Goal: Transaction & Acquisition: Purchase product/service

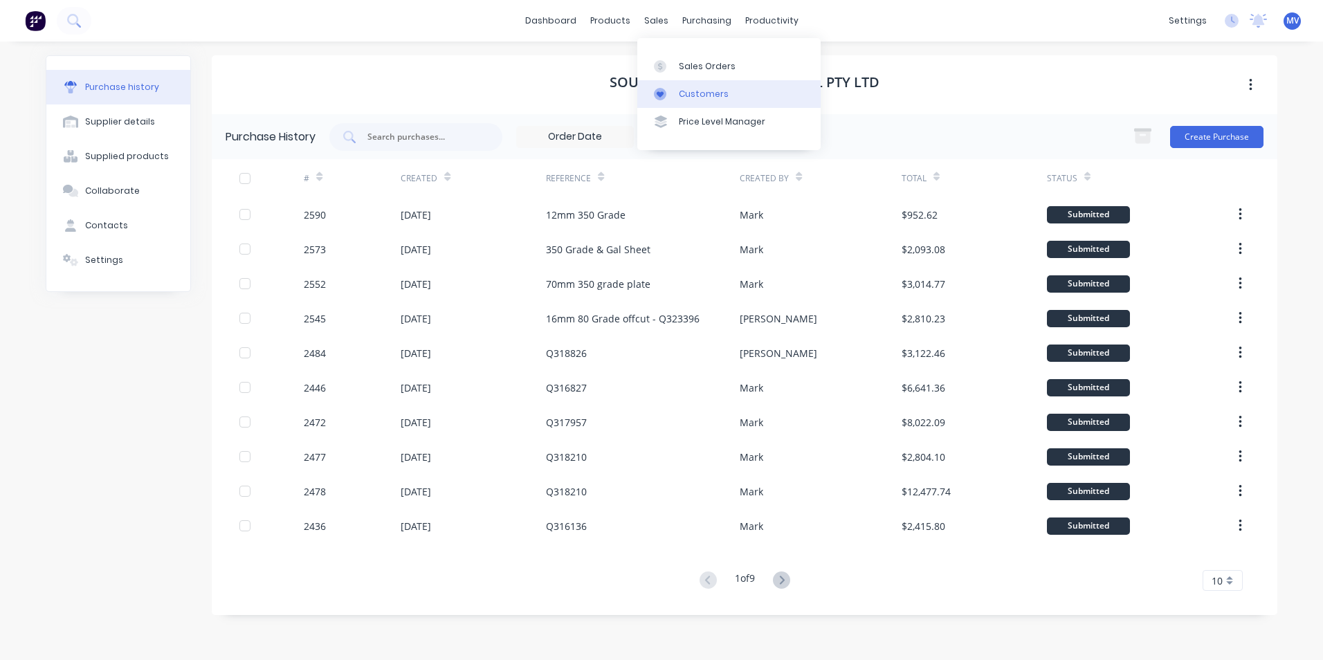
click at [701, 91] on div "Customers" at bounding box center [704, 94] width 50 height 12
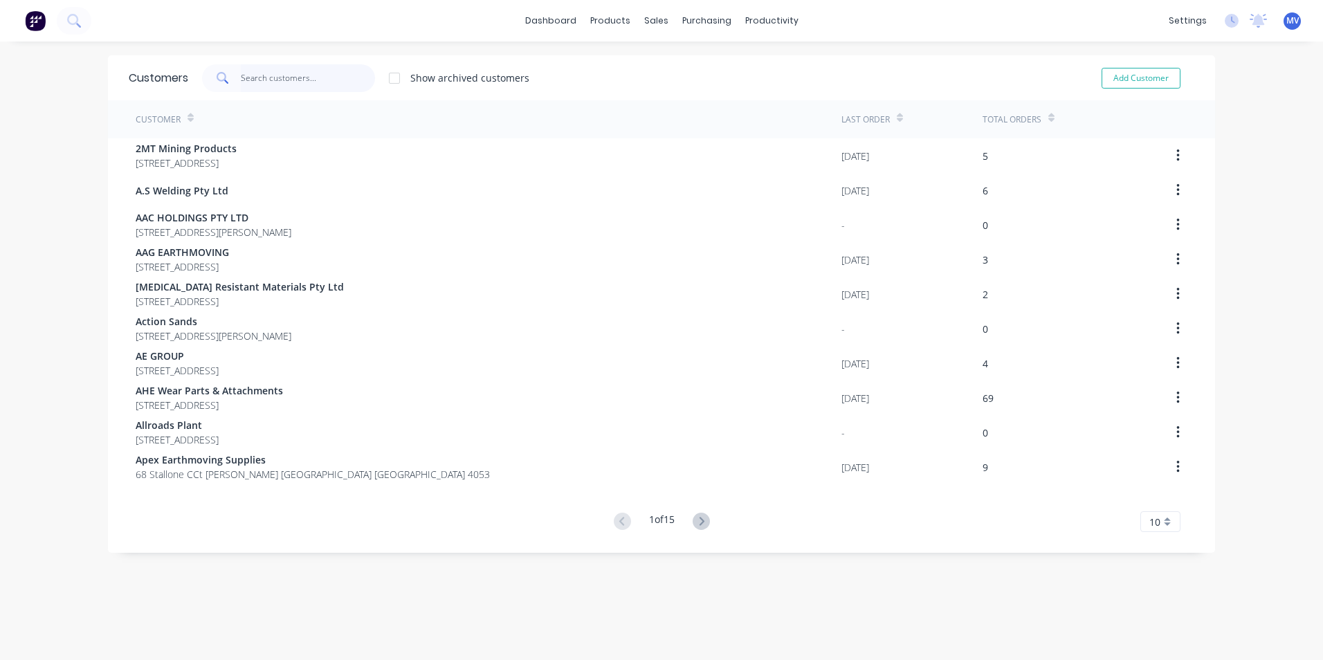
click at [279, 76] on input "text" at bounding box center [308, 78] width 135 height 28
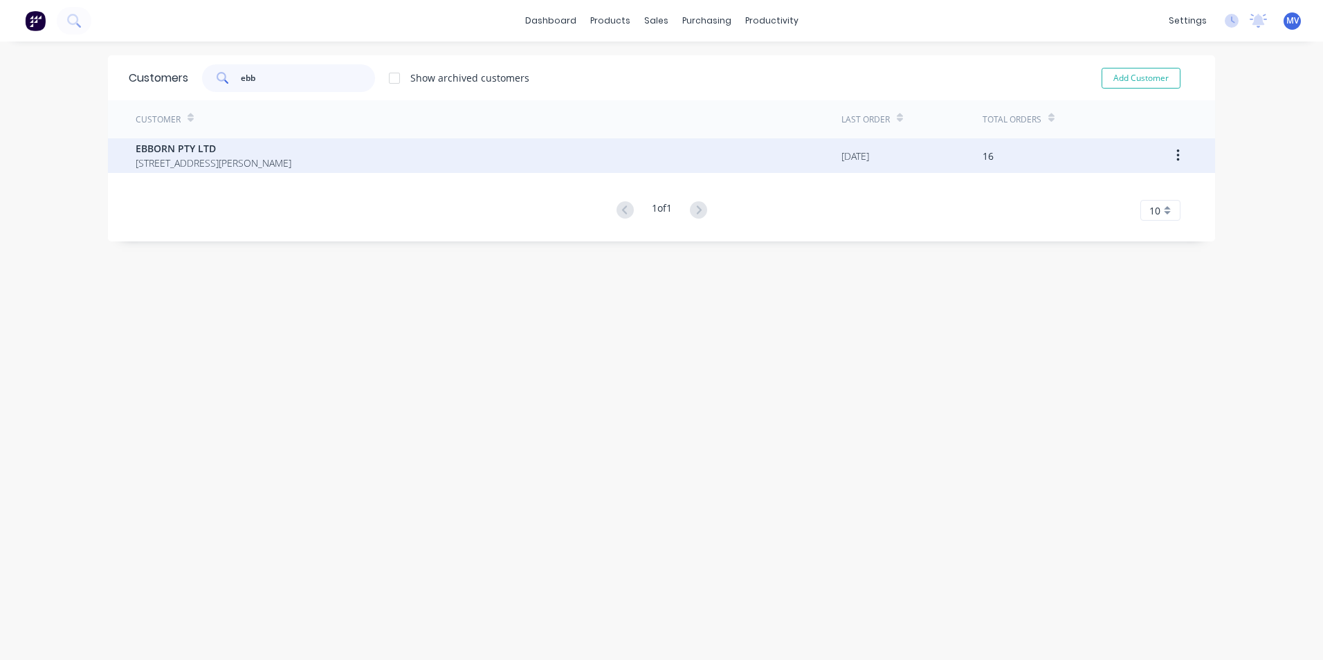
type input "ebb"
click at [176, 147] on span "EBBORN PTY LTD" at bounding box center [214, 148] width 156 height 15
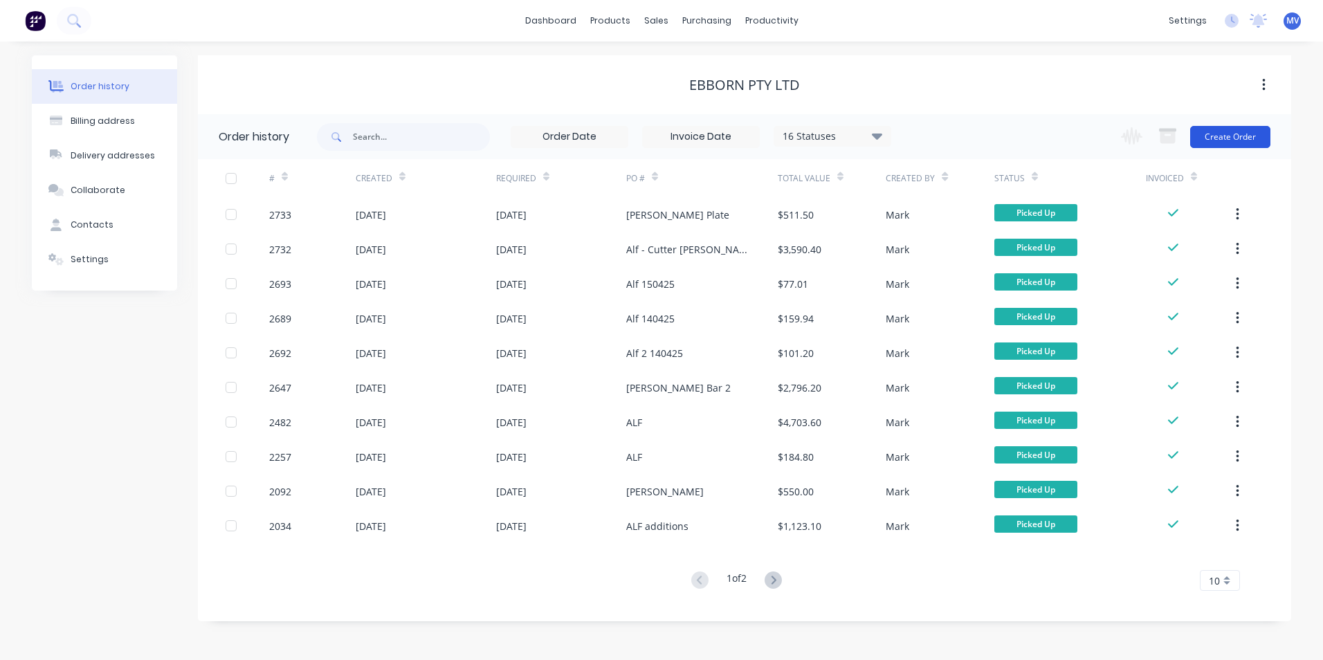
click at [1242, 138] on button "Create Order" at bounding box center [1230, 137] width 80 height 22
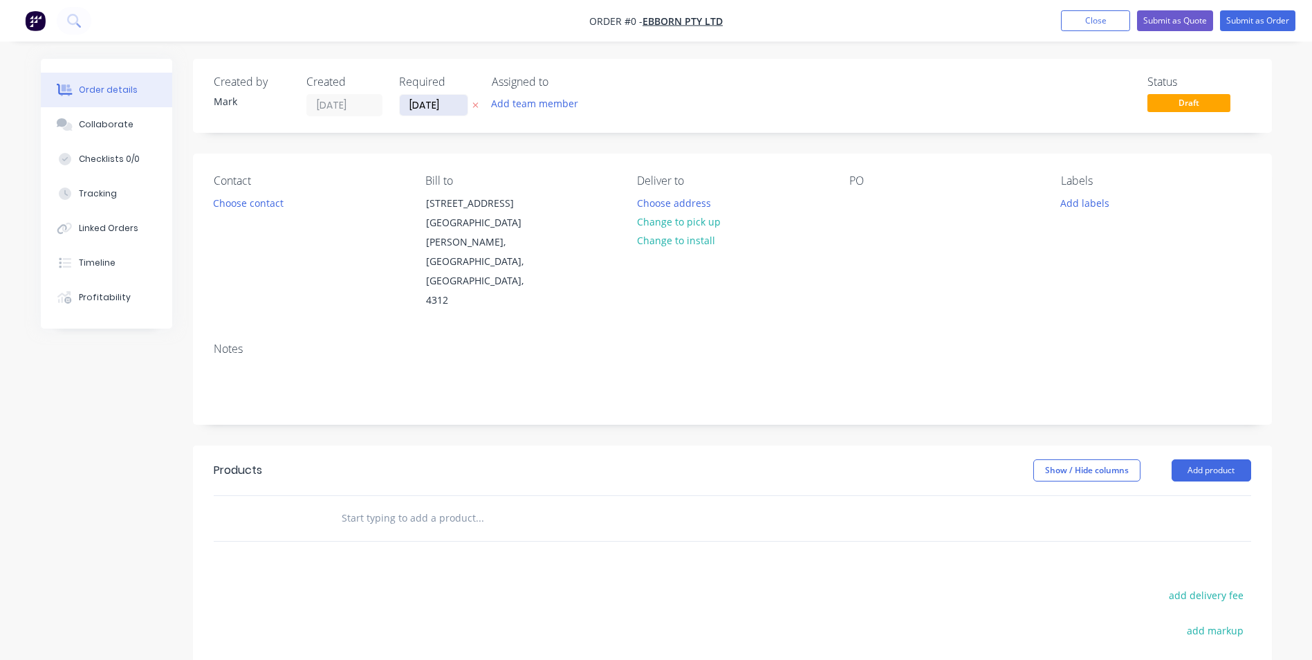
click at [441, 109] on input "[DATE]" at bounding box center [434, 105] width 68 height 21
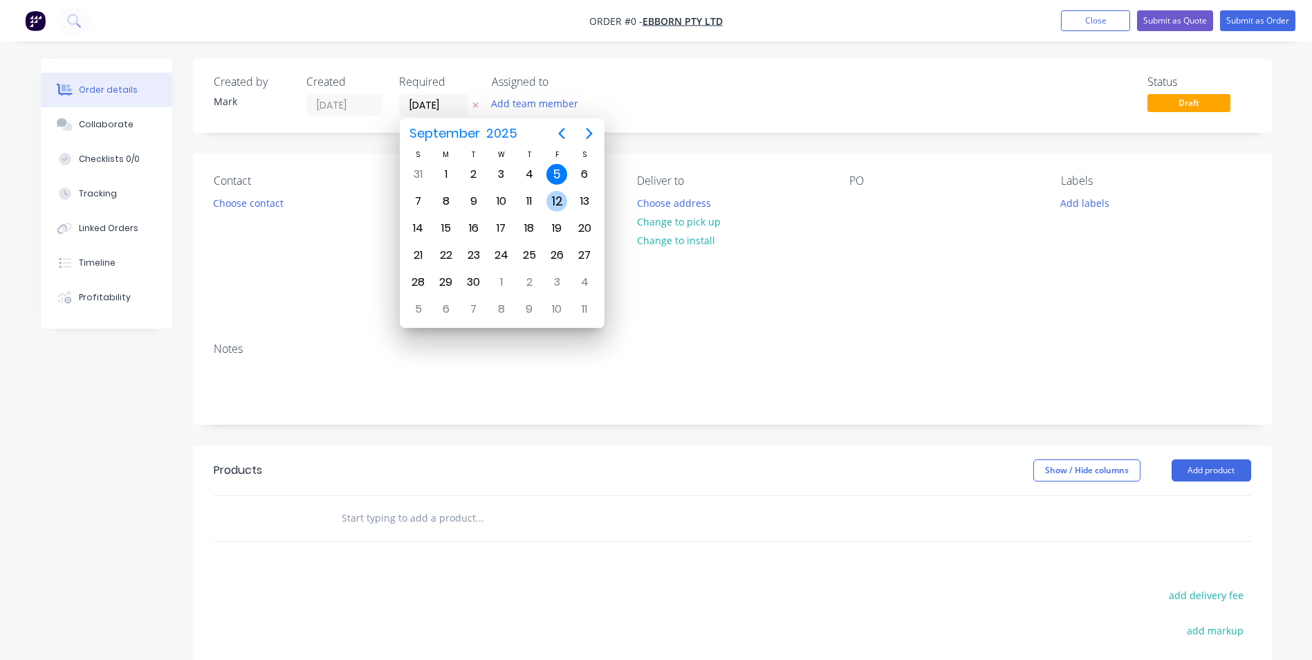
click at [560, 201] on div "12" at bounding box center [556, 201] width 21 height 21
type input "[DATE]"
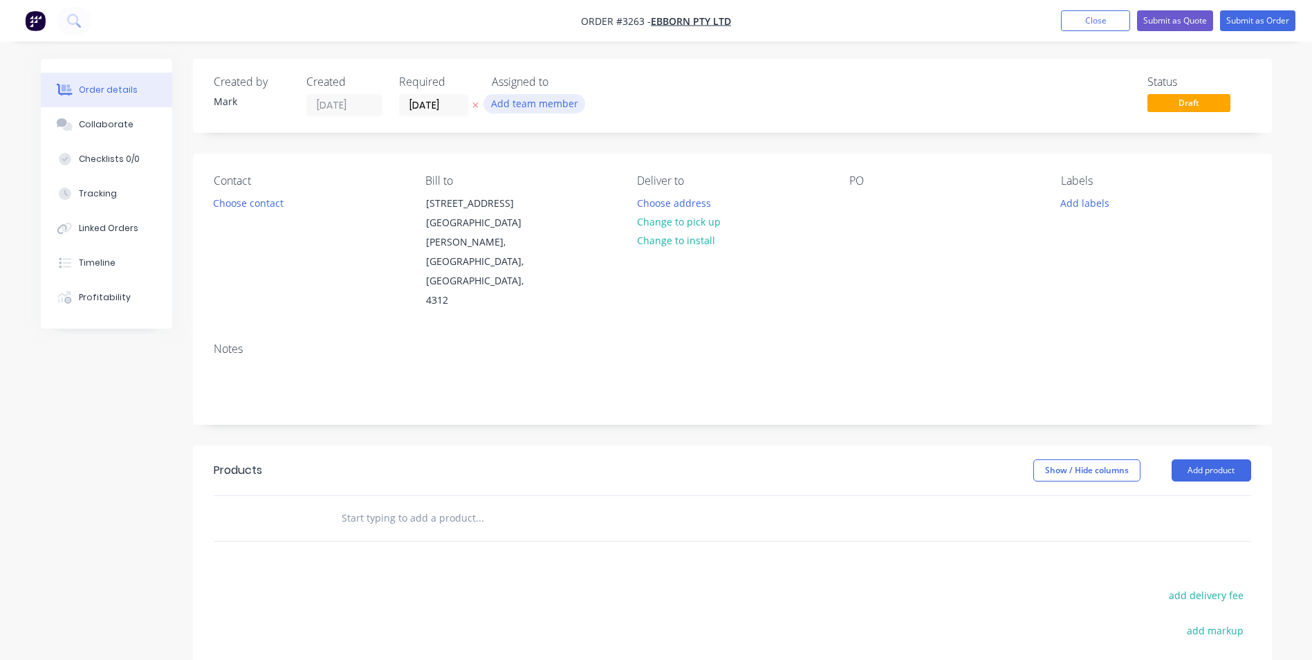
click at [543, 108] on button "Add team member" at bounding box center [535, 103] width 102 height 19
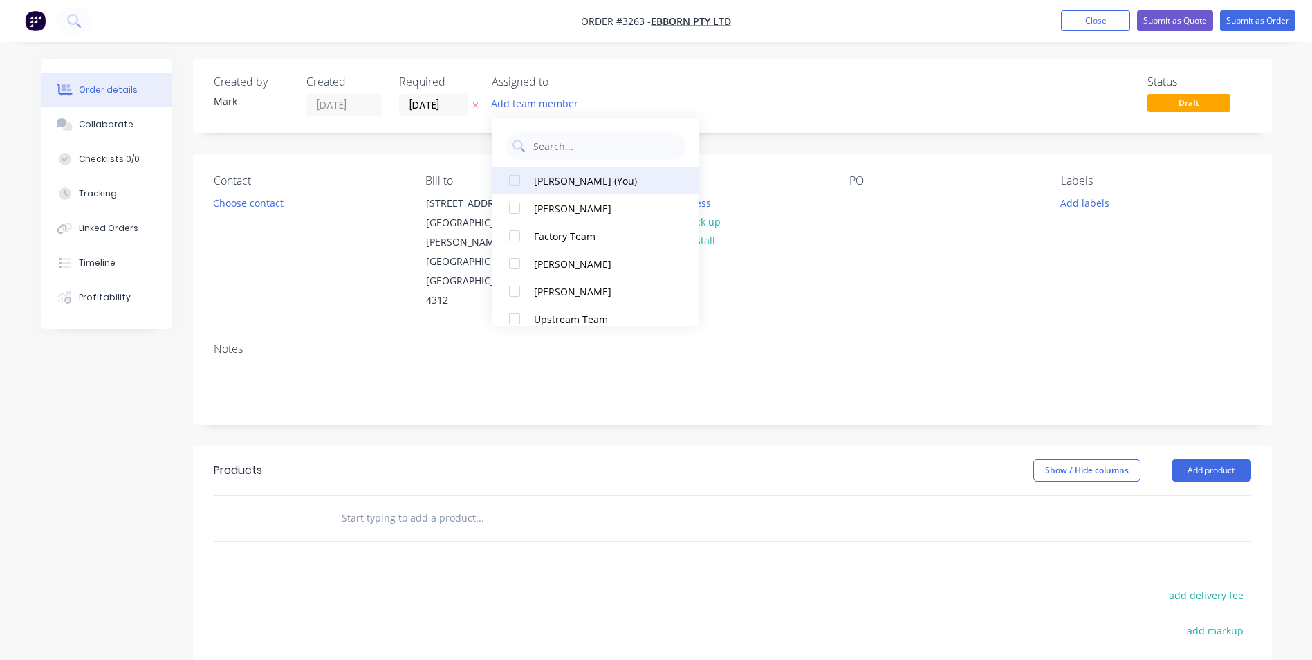
click at [552, 179] on div "[PERSON_NAME] (You)" at bounding box center [603, 181] width 138 height 15
click at [266, 204] on button "Choose contact" at bounding box center [247, 202] width 85 height 19
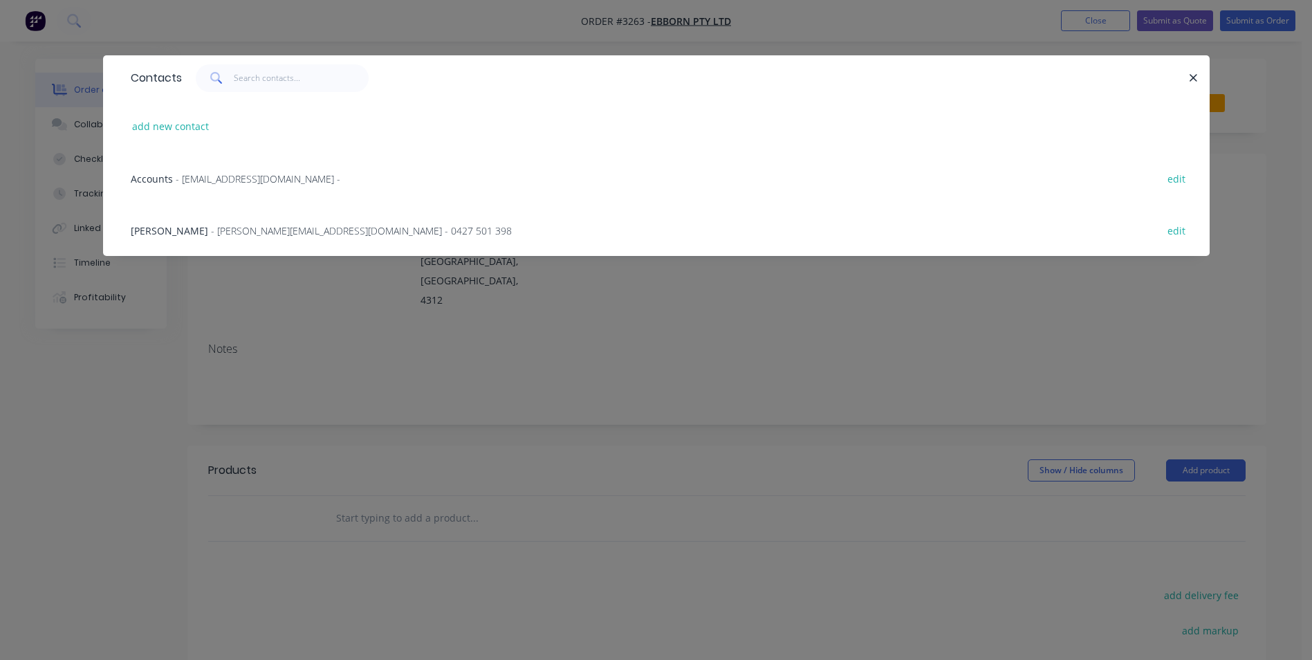
click at [211, 230] on span "- [PERSON_NAME][EMAIL_ADDRESS][DOMAIN_NAME] - 0427 501 398" at bounding box center [361, 230] width 301 height 13
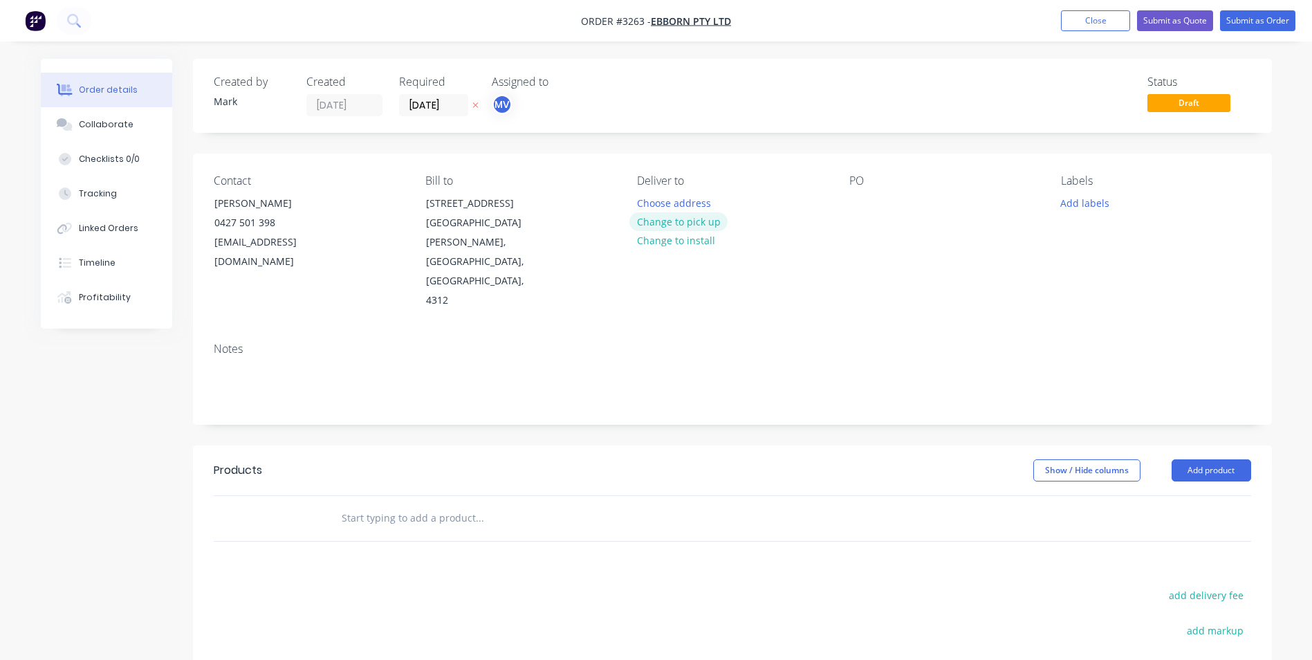
click at [666, 217] on button "Change to pick up" at bounding box center [678, 221] width 98 height 19
click at [854, 197] on div at bounding box center [860, 203] width 22 height 20
click at [1089, 200] on button "Add labels" at bounding box center [1085, 202] width 64 height 19
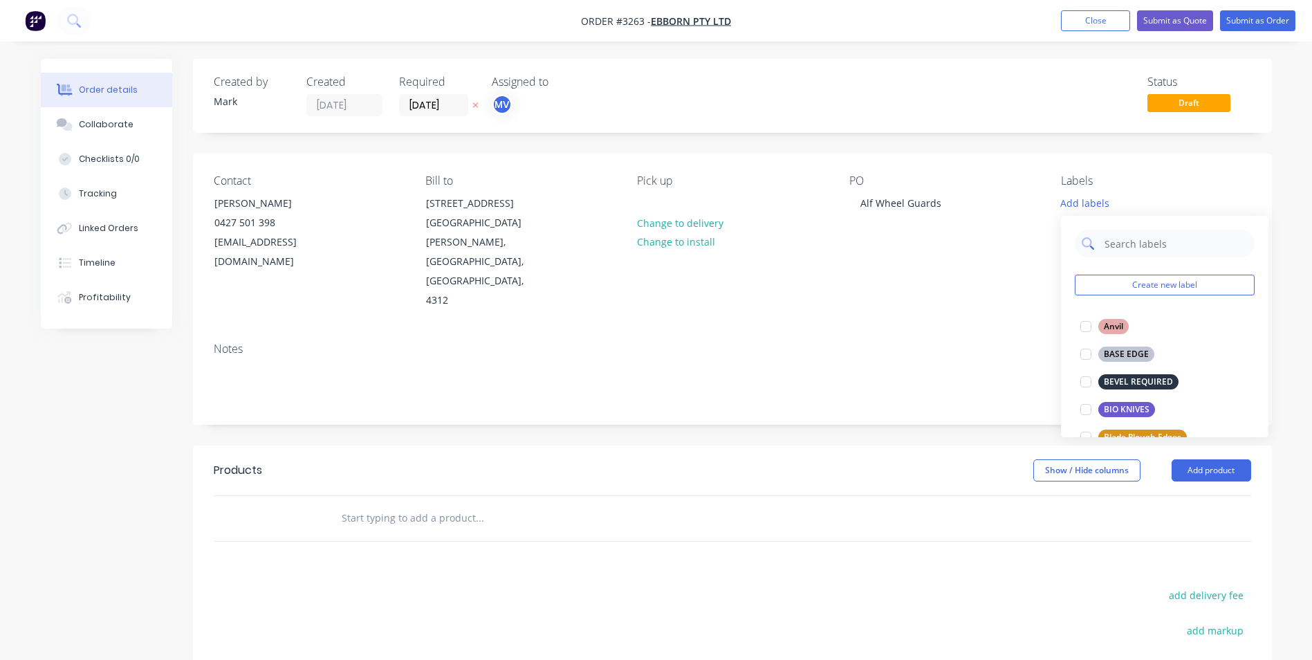
click at [1113, 247] on input "text" at bounding box center [1175, 244] width 145 height 28
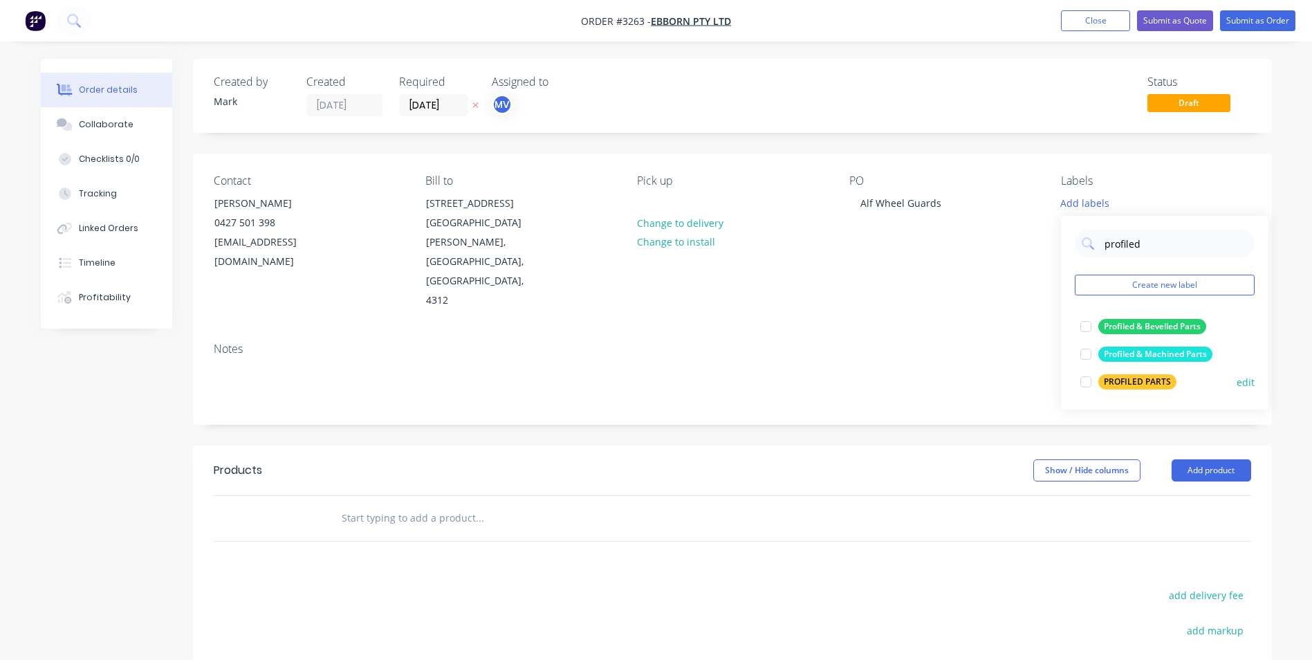
type input "profiled"
click at [1124, 379] on div "PROFILED PARTS" at bounding box center [1137, 381] width 78 height 15
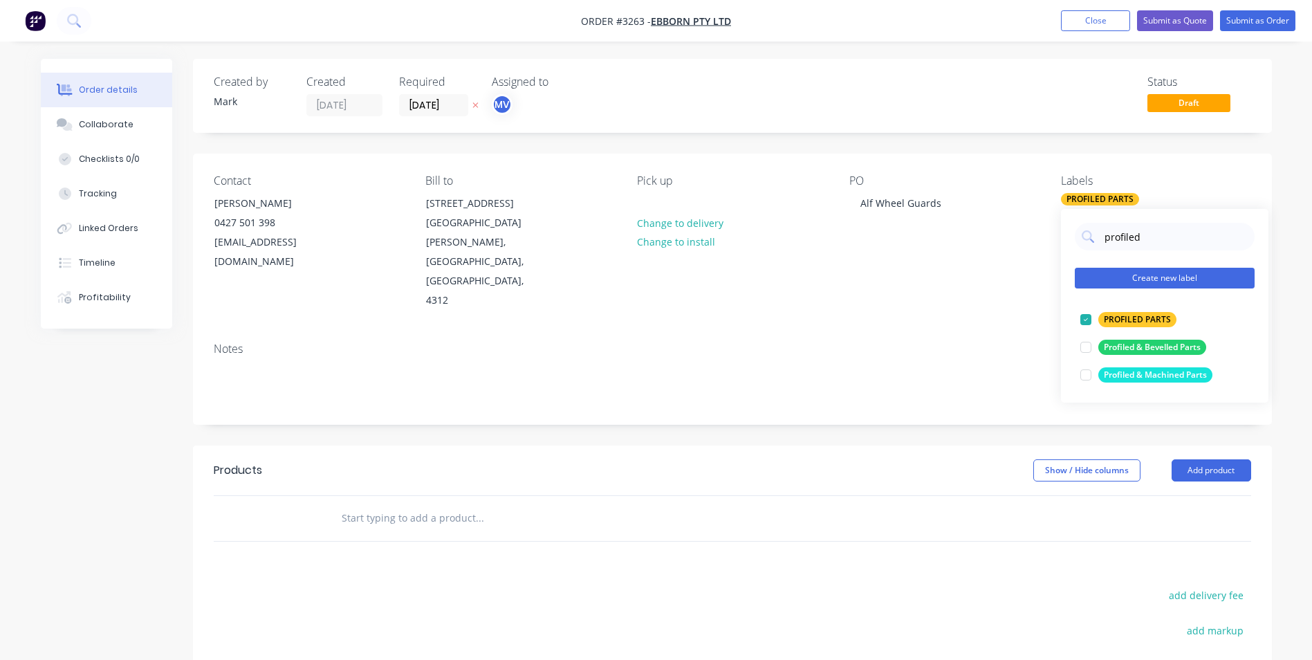
click at [1132, 273] on button "Create new label" at bounding box center [1165, 278] width 180 height 21
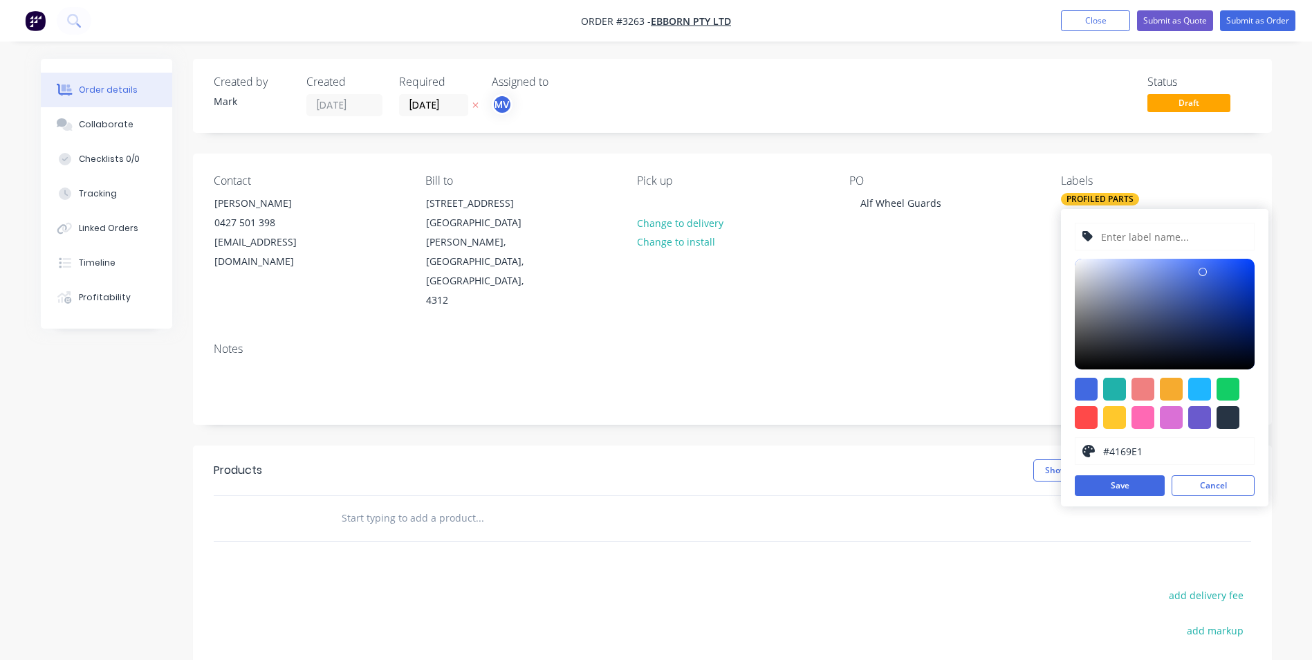
click at [1113, 237] on input "text" at bounding box center [1173, 236] width 147 height 26
type input "Pressed Parts"
click at [1229, 385] on div at bounding box center [1228, 389] width 23 height 23
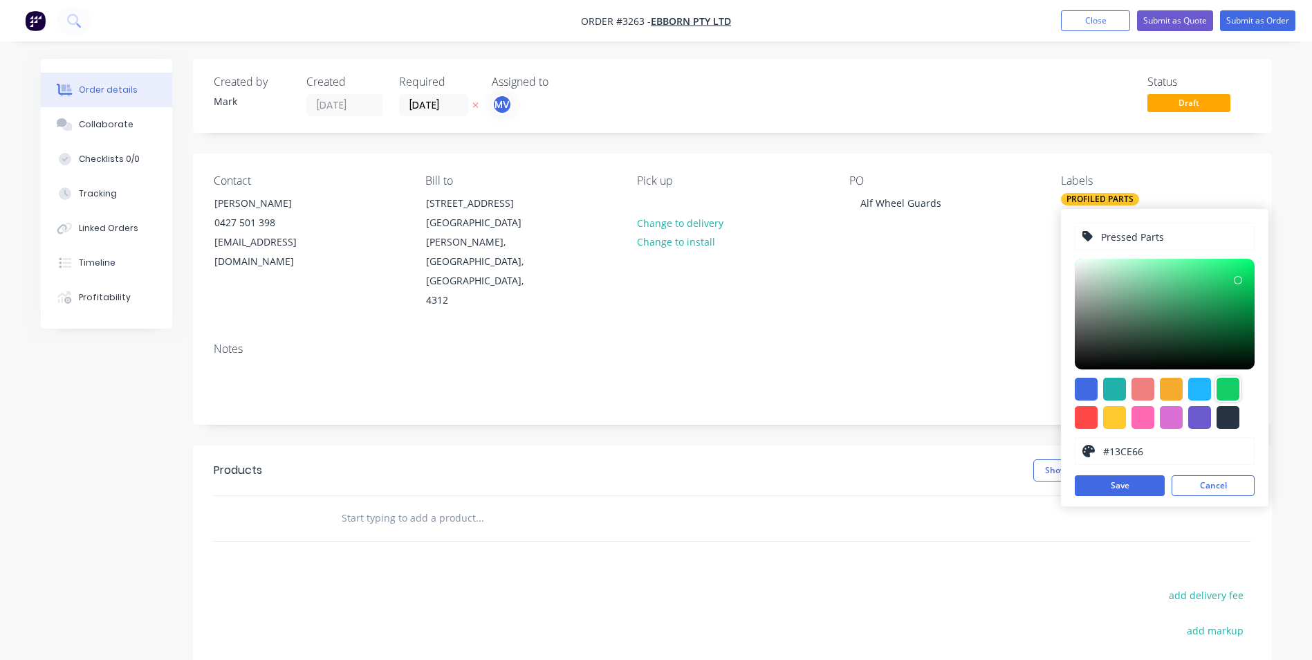
type input "#16D26A"
click at [1236, 278] on div at bounding box center [1238, 280] width 8 height 8
click at [1118, 479] on button "Save" at bounding box center [1120, 485] width 90 height 21
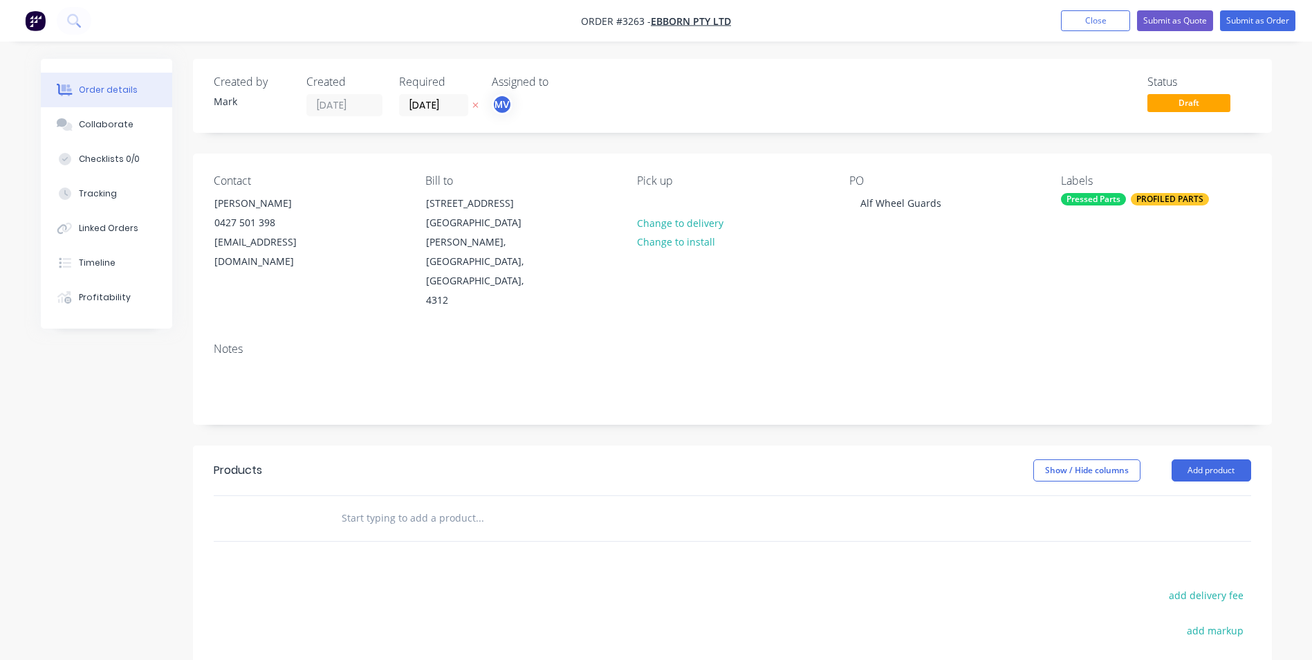
click at [1122, 536] on div "Products Show / Hide columns Add product add delivery fee add markup add discou…" at bounding box center [732, 659] width 1079 height 428
click at [1199, 459] on button "Add product" at bounding box center [1212, 470] width 80 height 22
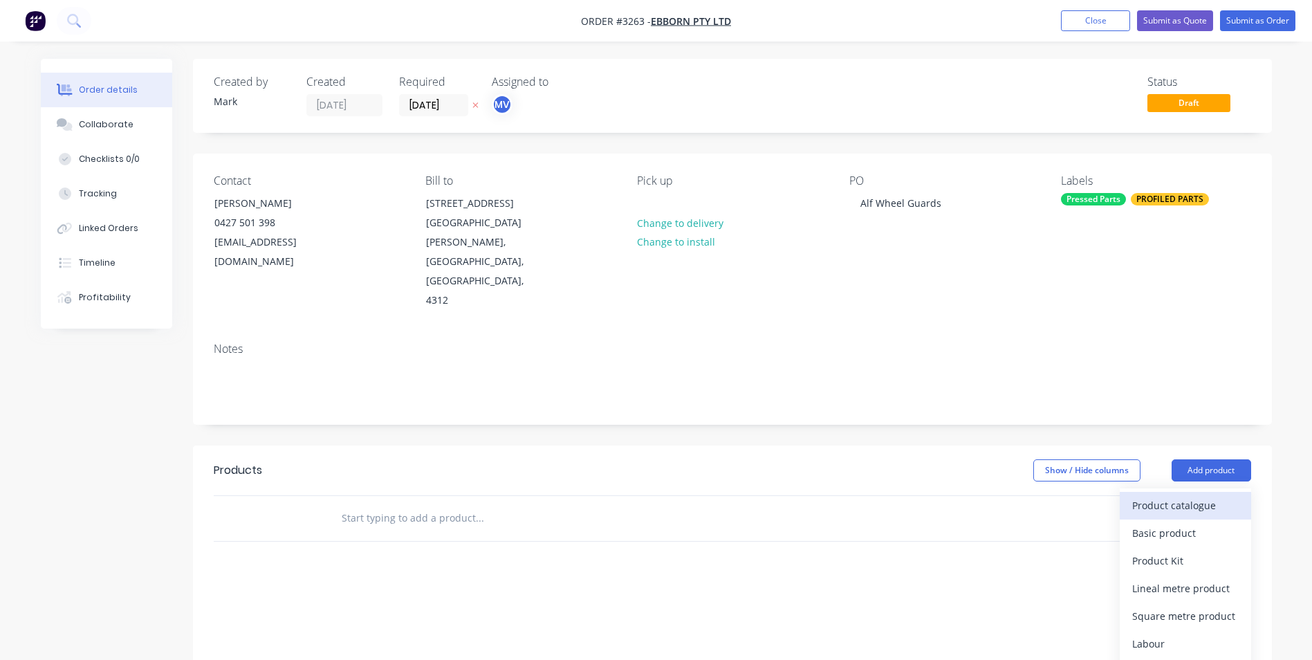
click at [1172, 495] on div "Product catalogue" at bounding box center [1185, 505] width 107 height 20
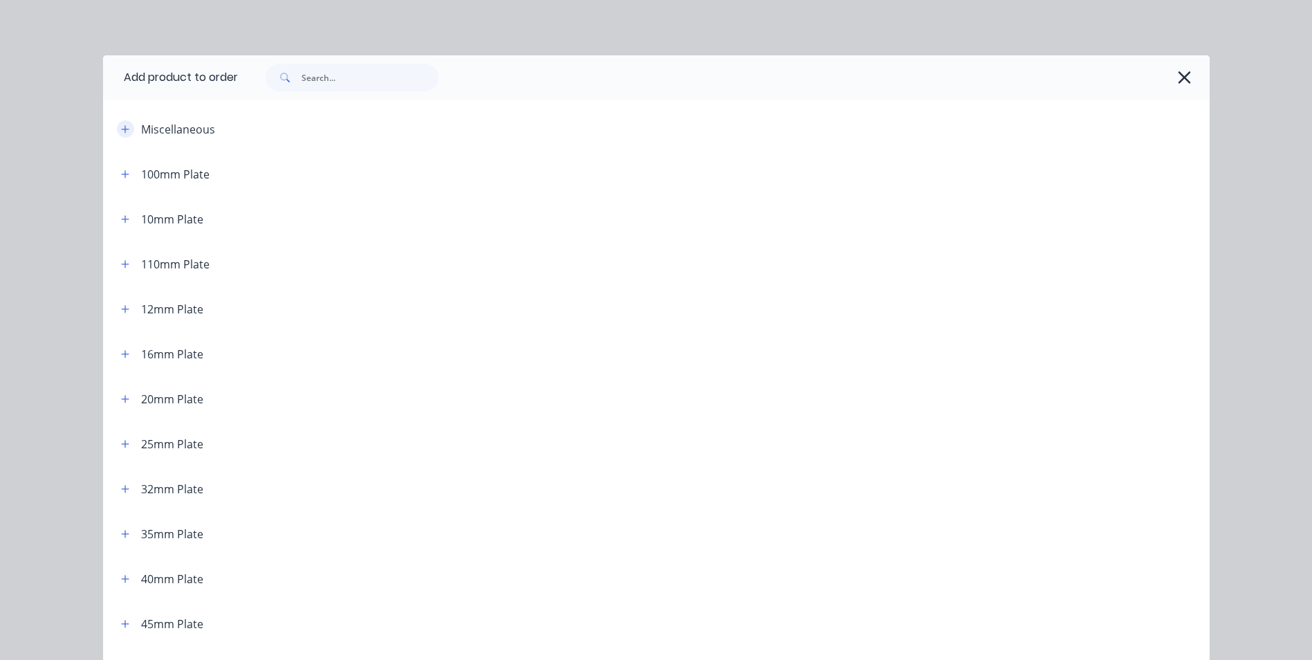
click at [121, 125] on icon "button" at bounding box center [125, 130] width 8 height 10
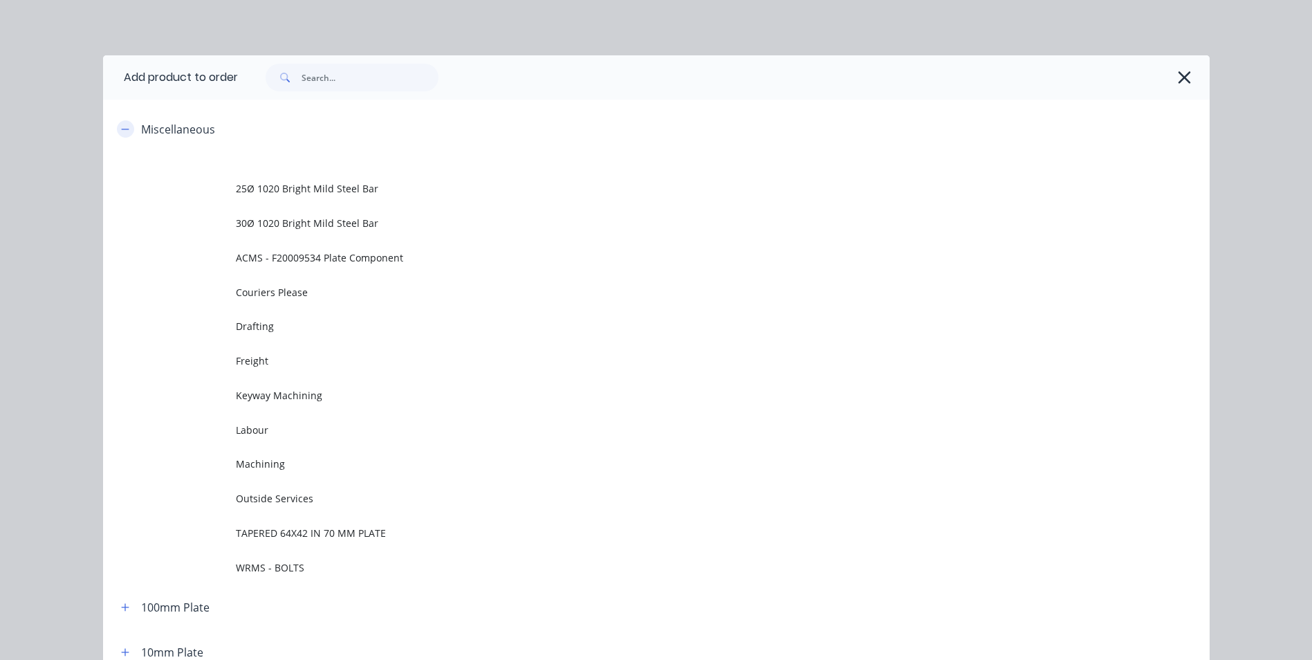
click at [121, 127] on icon "button" at bounding box center [125, 130] width 8 height 10
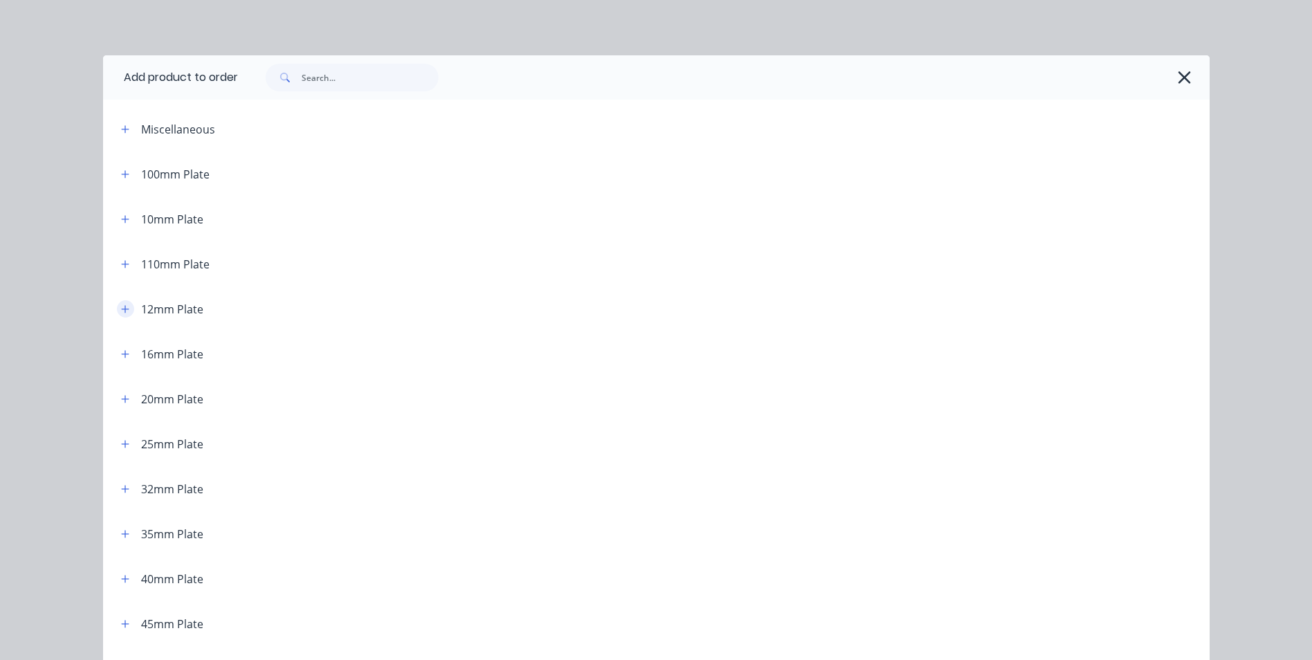
click at [121, 308] on icon "button" at bounding box center [125, 309] width 8 height 10
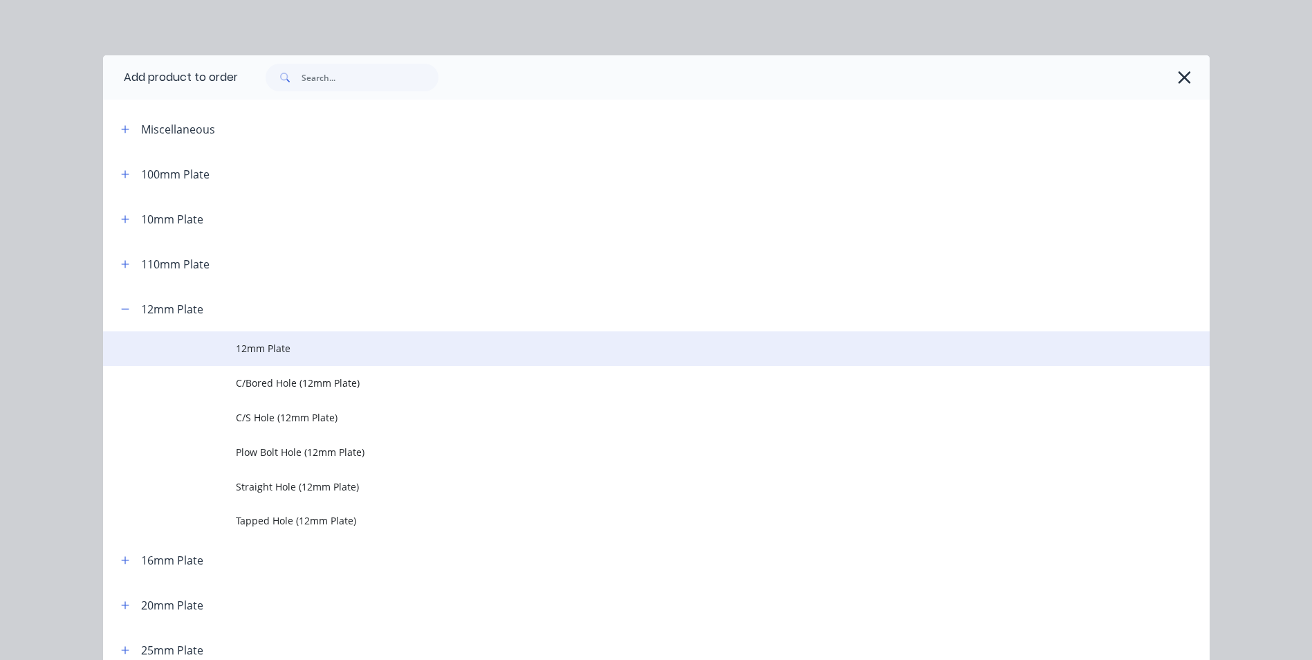
click at [300, 342] on span "12mm Plate" at bounding box center [625, 348] width 779 height 15
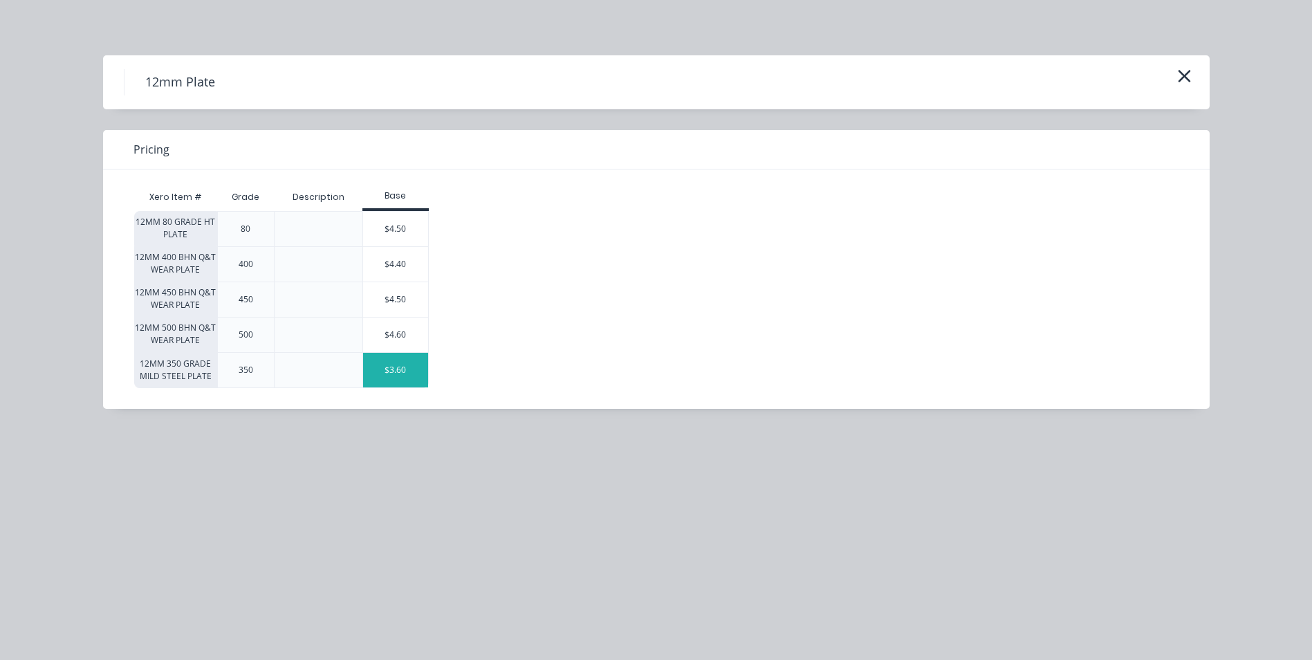
click at [412, 374] on div "$3.60" at bounding box center [395, 370] width 65 height 35
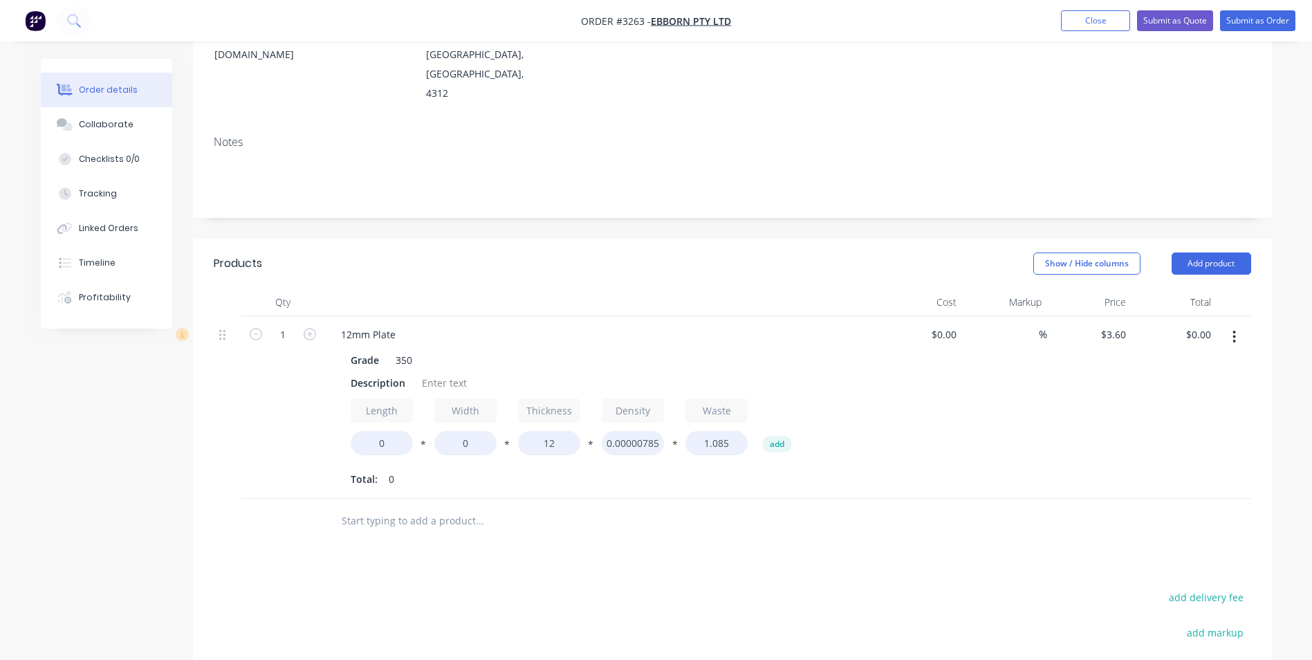
scroll to position [208, 0]
type input "4"
drag, startPoint x: 350, startPoint y: 344, endPoint x: 389, endPoint y: 342, distance: 38.8
click at [389, 372] on div "Description" at bounding box center [378, 382] width 66 height 20
drag, startPoint x: 351, startPoint y: 340, endPoint x: 408, endPoint y: 338, distance: 57.5
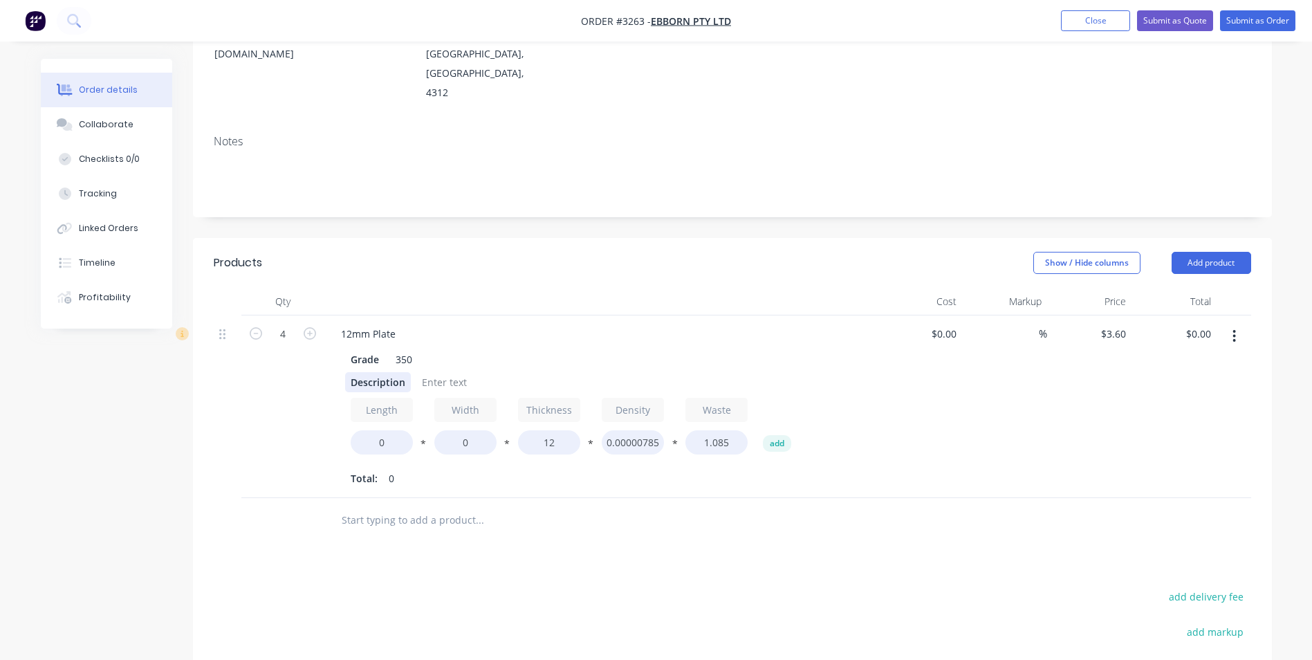
click at [408, 372] on div "Description" at bounding box center [378, 382] width 66 height 20
click at [415, 372] on div "4 off Wheel guard Plates" at bounding box center [408, 382] width 127 height 20
click at [410, 372] on div "4 off Wheel guard Plates" at bounding box center [408, 382] width 127 height 20
click at [465, 372] on div "4 off Wheel Guard Plates" at bounding box center [409, 382] width 128 height 20
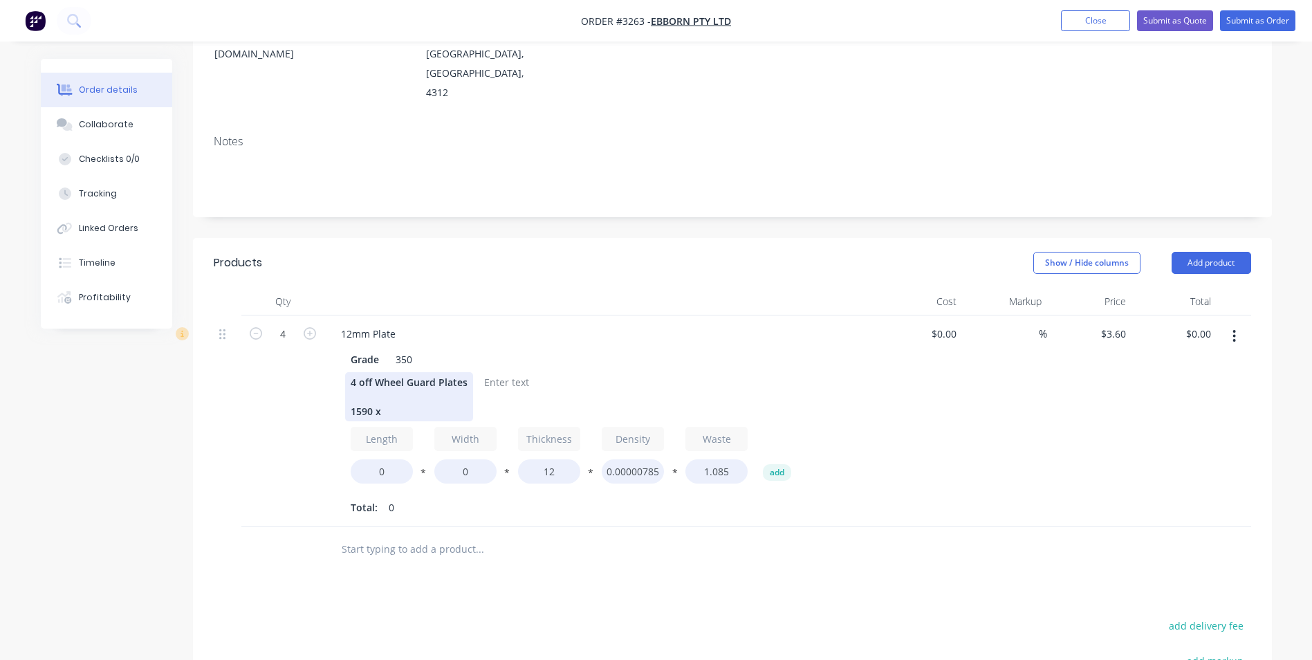
click at [467, 372] on div "4 off Wheel Guard Plates 1590 x" at bounding box center [409, 396] width 128 height 49
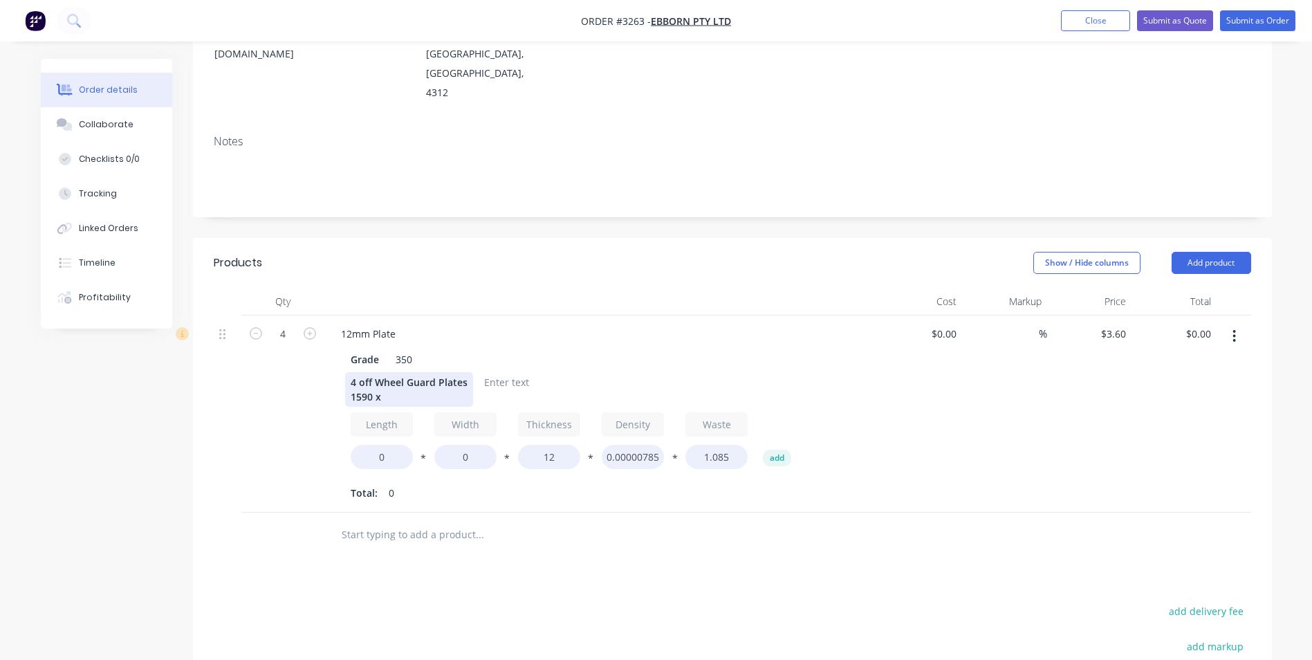
click at [392, 372] on div "4 off Wheel Guard Plates 1590 x" at bounding box center [409, 389] width 128 height 35
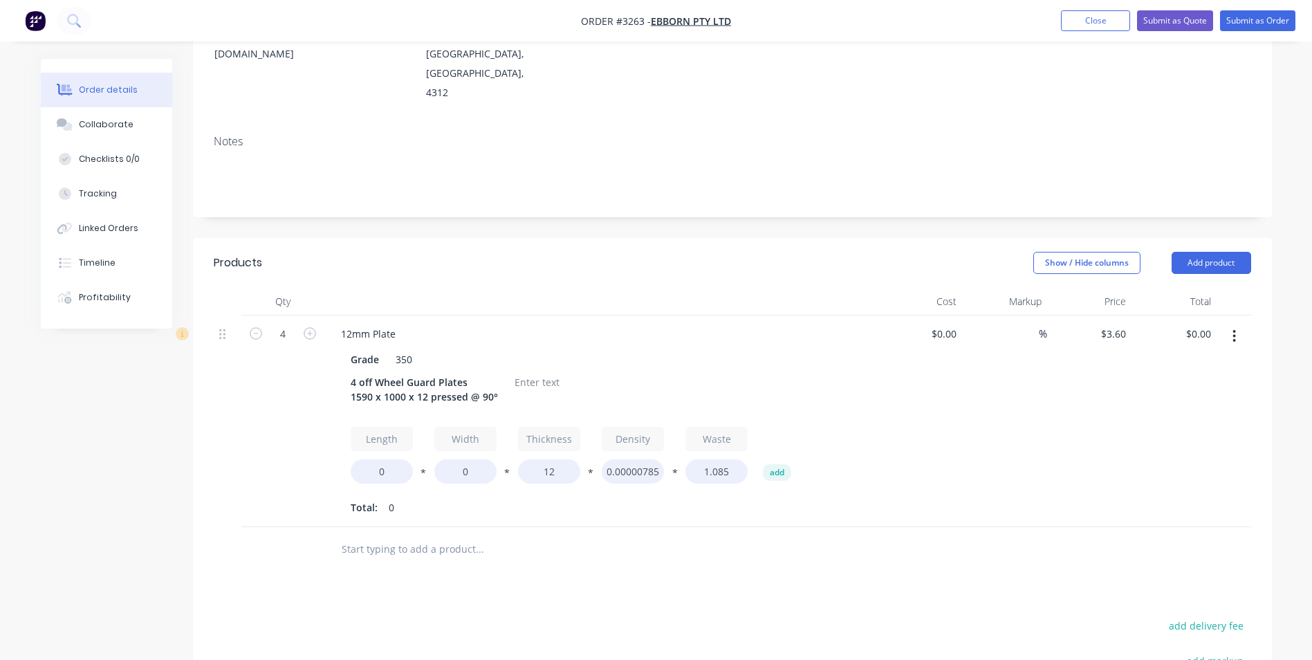
click at [228, 415] on div at bounding box center [228, 421] width 28 height 212
click at [541, 372] on div at bounding box center [537, 382] width 56 height 20
drag, startPoint x: 378, startPoint y: 427, endPoint x: 356, endPoint y: 429, distance: 21.5
click at [362, 459] on input "0" at bounding box center [382, 471] width 62 height 24
type input "1590"
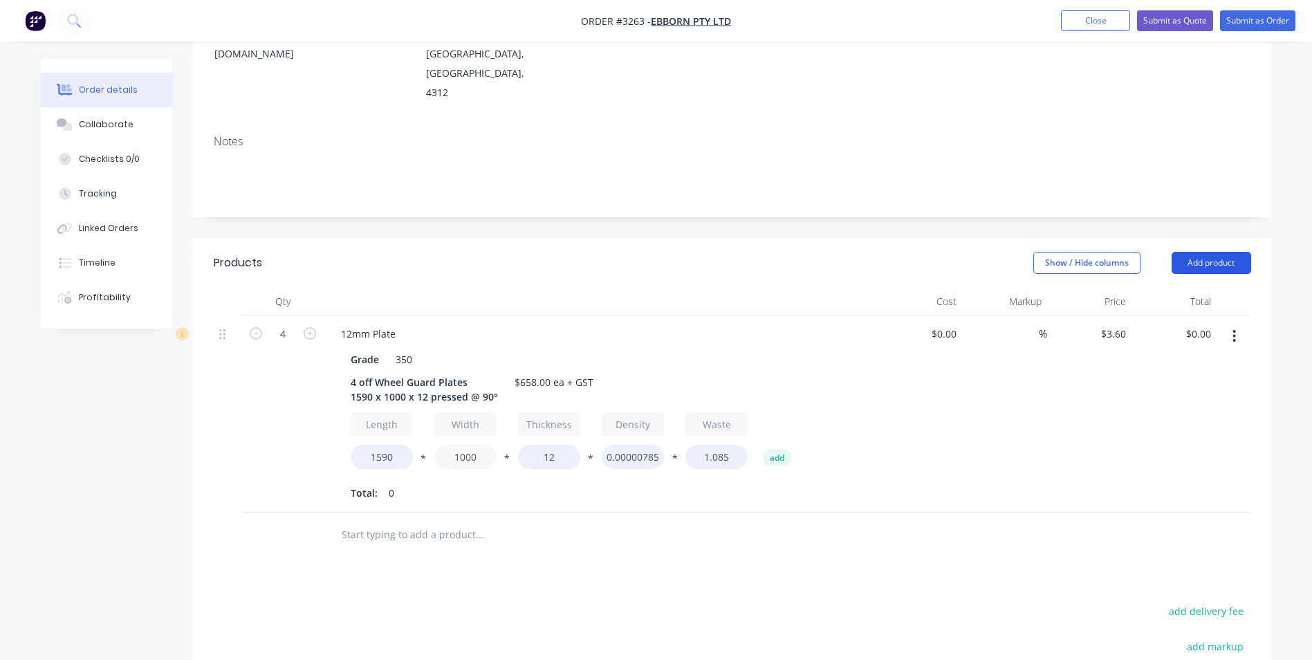
type input "1000"
type input "$2,347.20"
click at [1220, 252] on button "Add product" at bounding box center [1212, 263] width 80 height 22
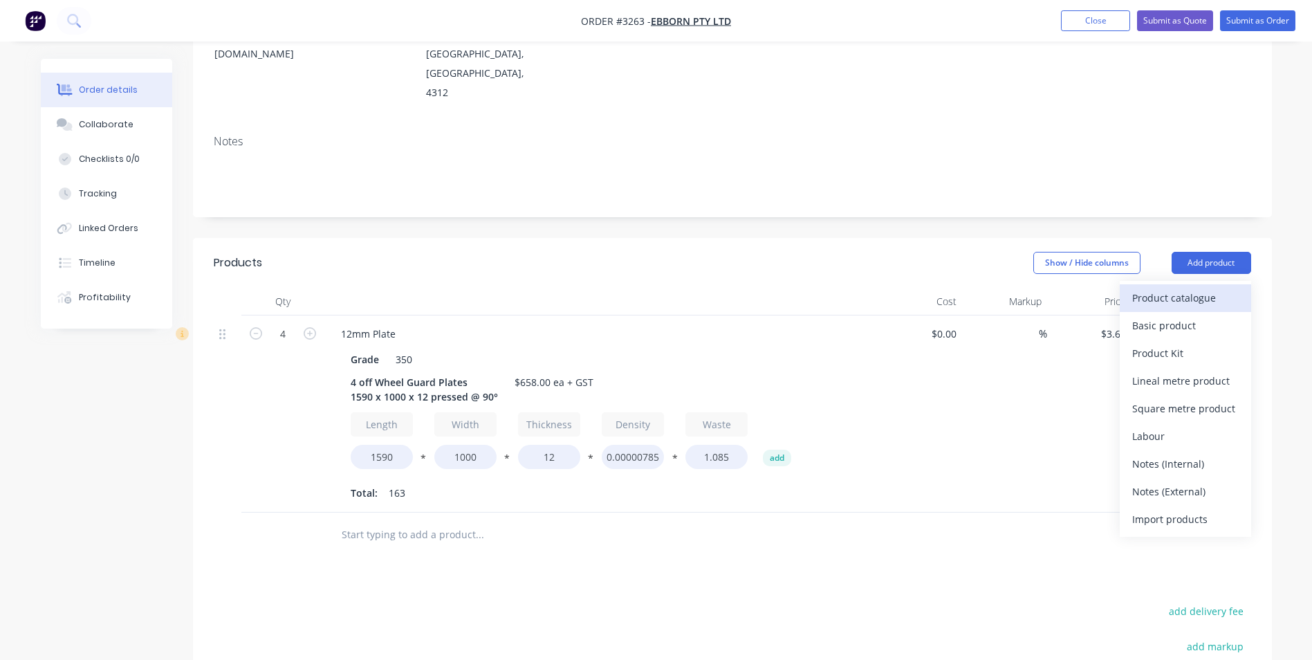
click at [1165, 288] on div "Product catalogue" at bounding box center [1185, 298] width 107 height 20
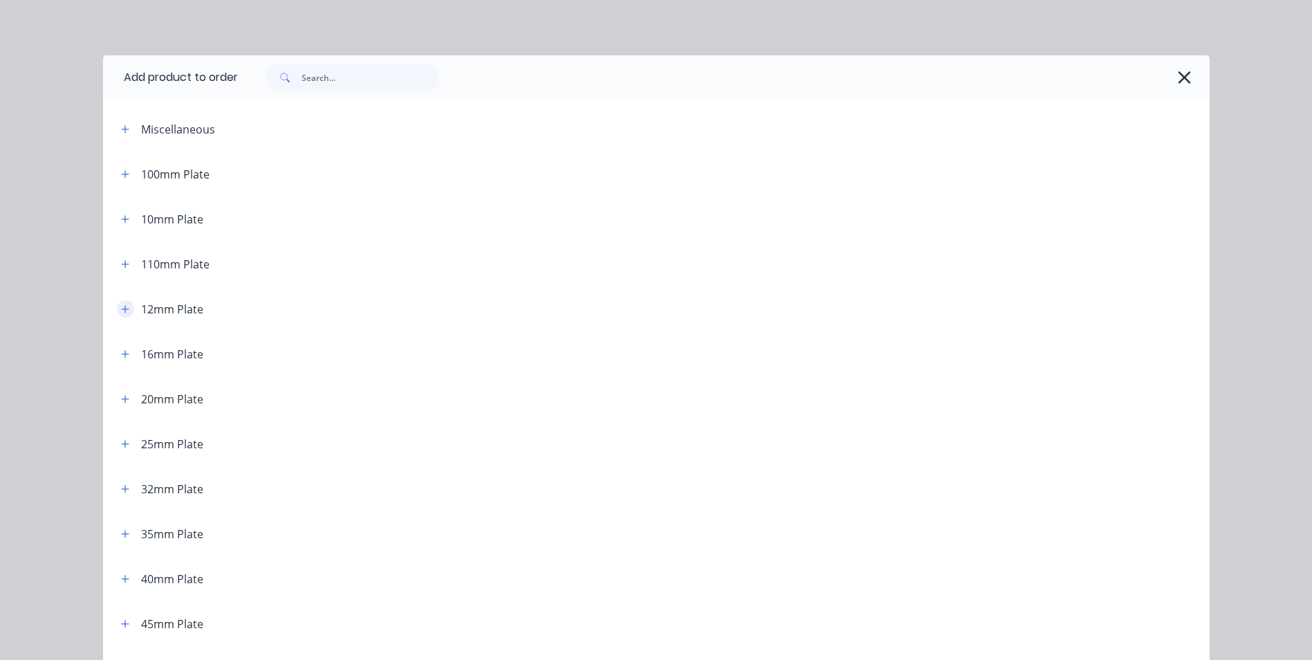
click at [121, 309] on icon "button" at bounding box center [125, 309] width 8 height 8
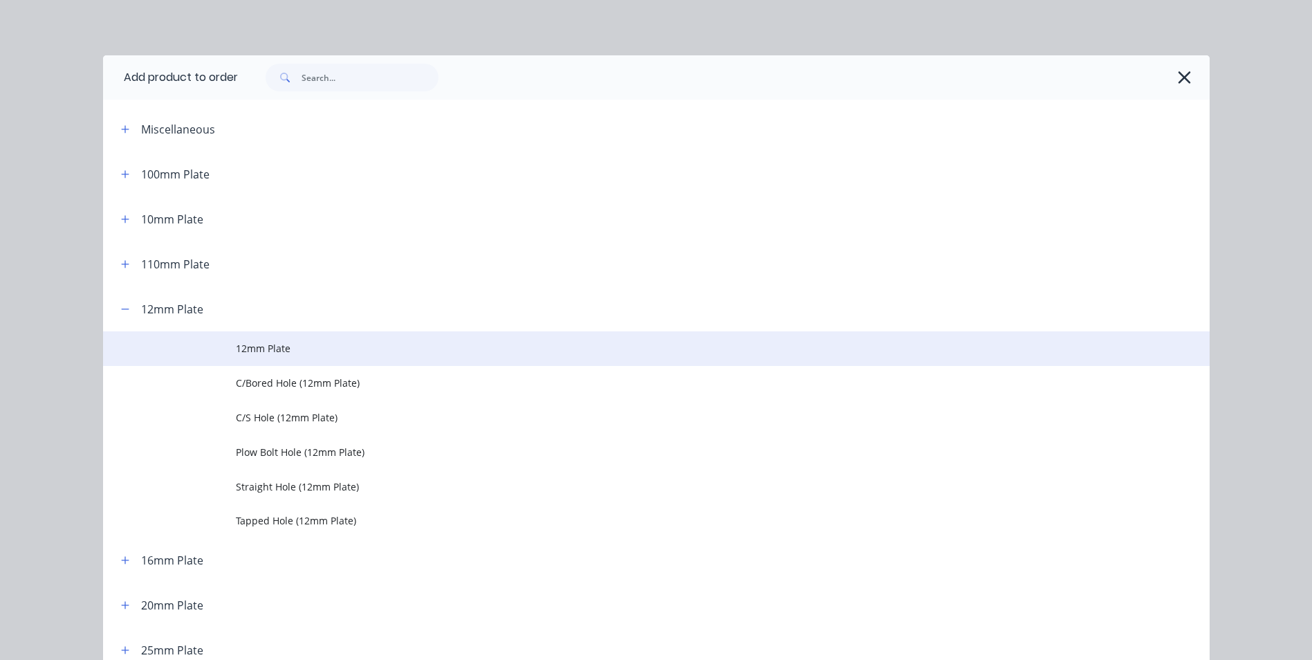
click at [326, 341] on span "12mm Plate" at bounding box center [625, 348] width 779 height 15
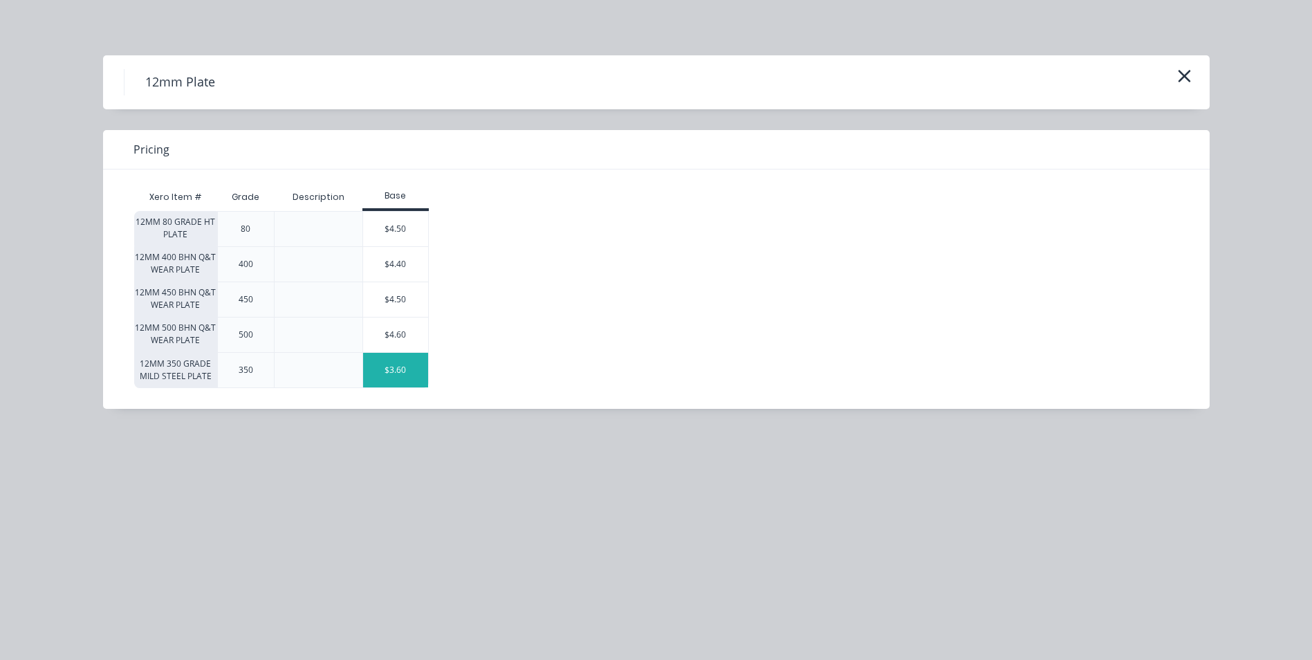
click at [412, 376] on div "$3.60" at bounding box center [395, 370] width 65 height 35
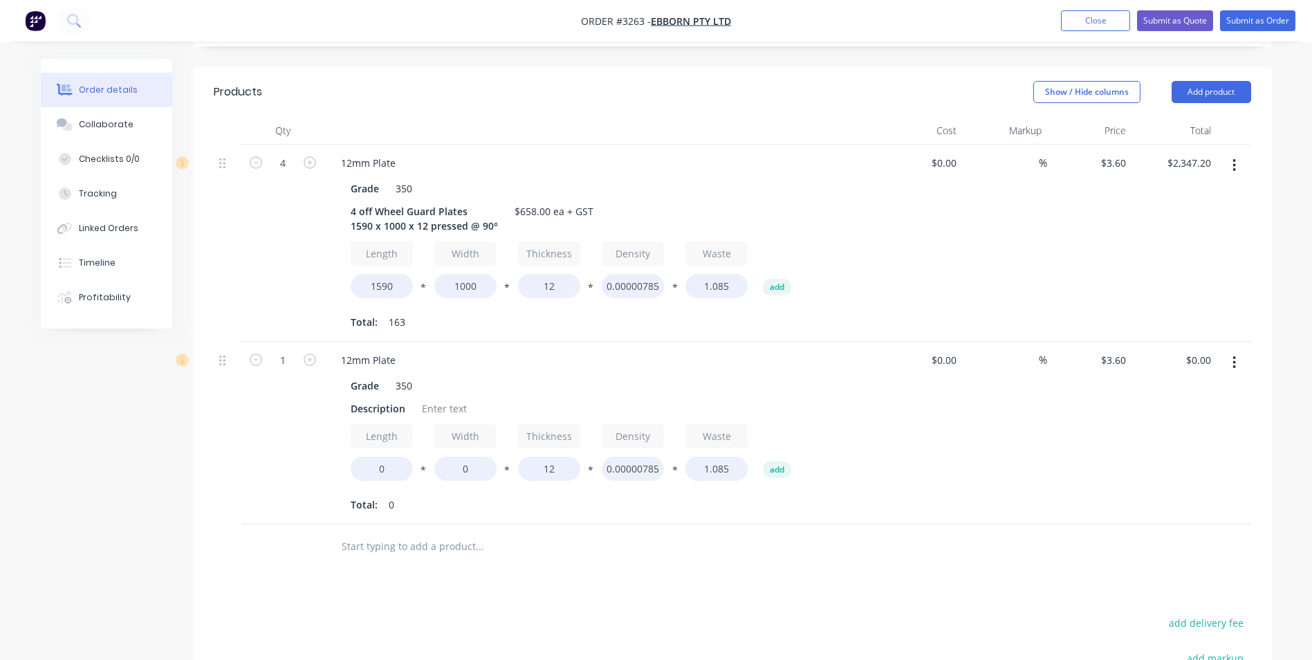
scroll to position [415, 0]
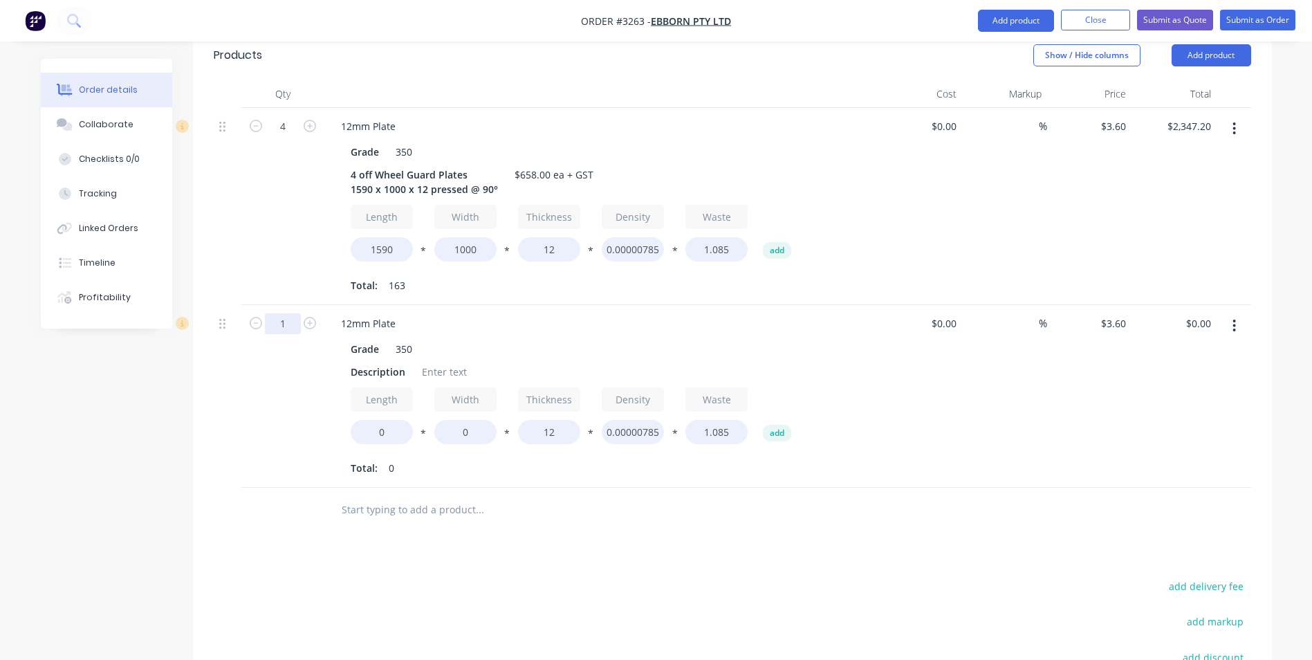
click at [285, 313] on input "1" at bounding box center [283, 323] width 36 height 21
type input "4"
drag, startPoint x: 348, startPoint y: 343, endPoint x: 404, endPoint y: 347, distance: 56.2
click at [404, 362] on div "Description" at bounding box center [378, 372] width 66 height 20
drag, startPoint x: 346, startPoint y: 347, endPoint x: 405, endPoint y: 349, distance: 58.8
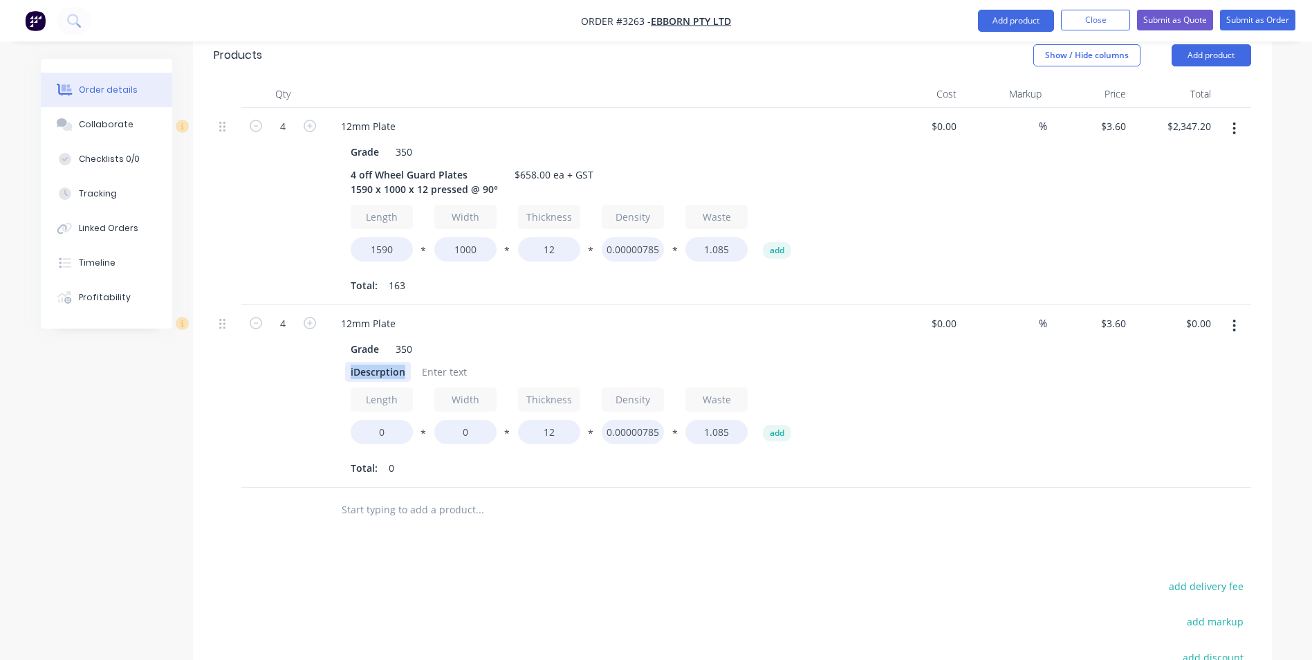
click at [405, 362] on div "iDescr ption" at bounding box center [378, 372] width 66 height 20
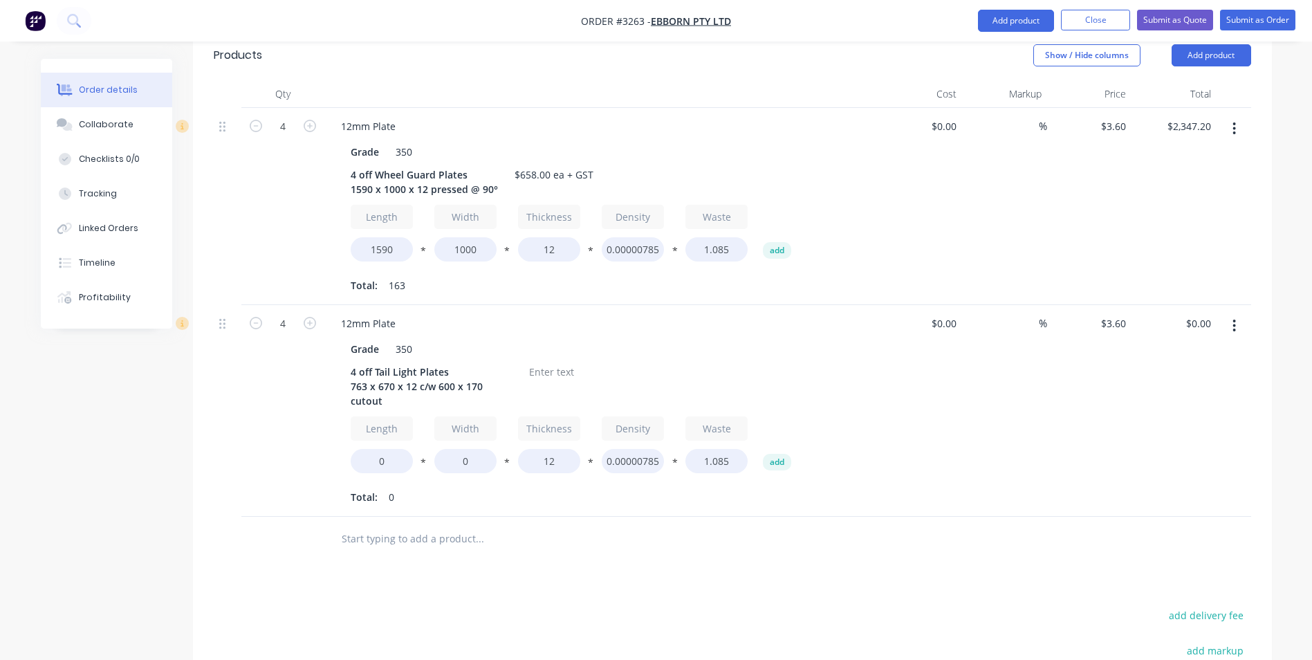
click at [450, 525] on input "text" at bounding box center [479, 539] width 277 height 28
click at [388, 362] on div "4 off Taillight Plates 763 x 670 x 12 c/w 600 x 170 cutout" at bounding box center [431, 386] width 173 height 49
click at [504, 487] on div "Total: 0" at bounding box center [601, 497] width 501 height 21
click at [553, 362] on div at bounding box center [552, 372] width 56 height 20
click at [393, 376] on div "4 off Tail light Plates 763 x 670 x 12 c/w 600 x 170 cutout" at bounding box center [431, 386] width 173 height 49
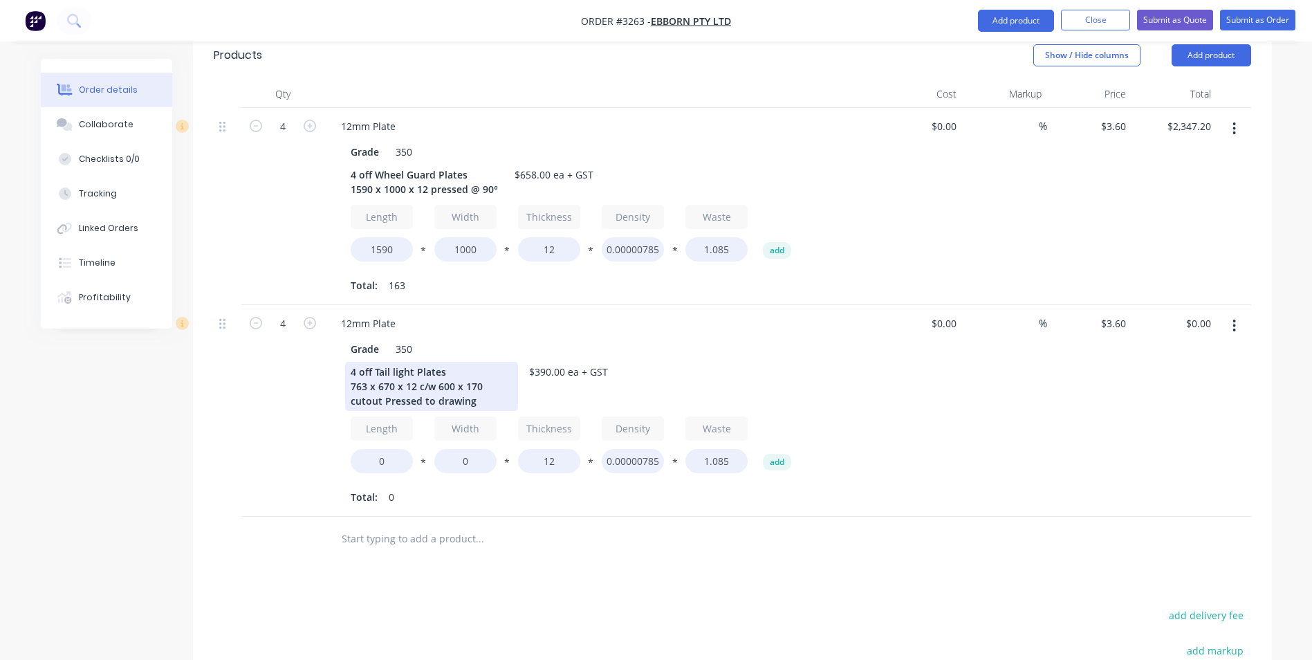
click at [380, 380] on div "4 off Tail light Plates 763 x 670 x 12 c/w 600 x 170 cutout Pressed to drawing" at bounding box center [431, 386] width 173 height 49
click at [534, 487] on div "Total: 0" at bounding box center [601, 497] width 501 height 21
drag, startPoint x: 391, startPoint y: 432, endPoint x: 334, endPoint y: 452, distance: 60.2
click at [359, 449] on input "0" at bounding box center [382, 461] width 62 height 24
type input "763"
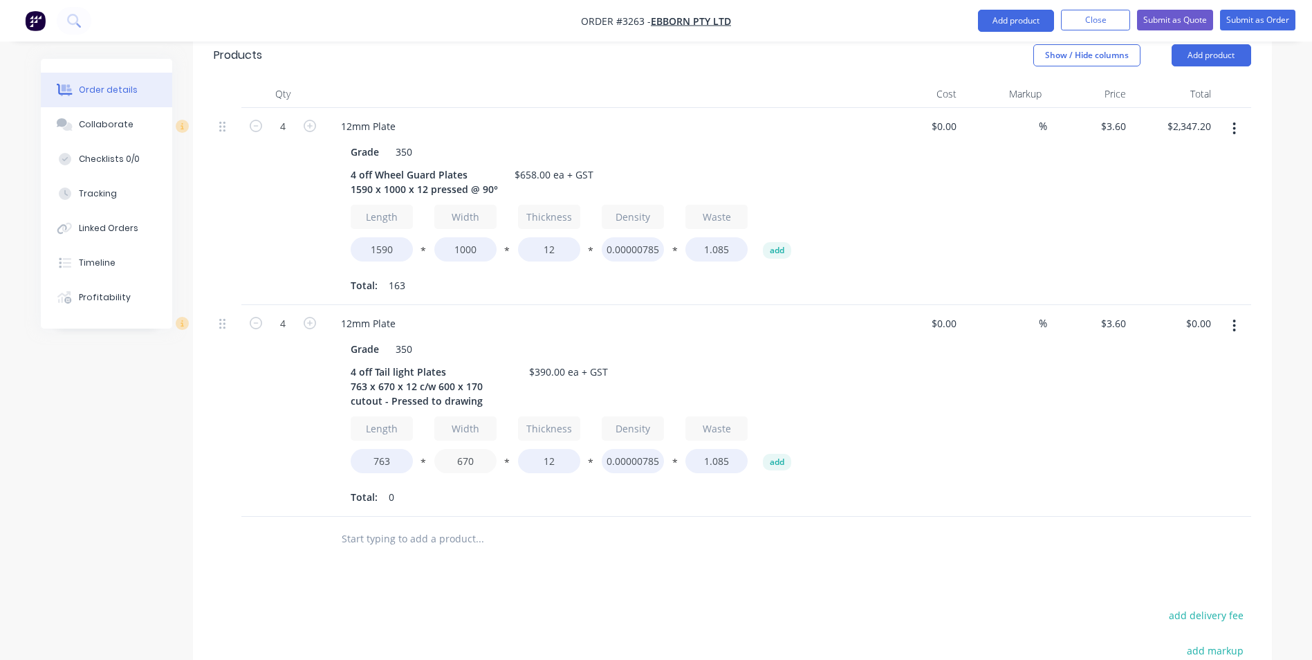
type input "670"
type input "$748.80"
click at [597, 555] on div "Products Show / Hide columns Add product Qty Cost Markup Price Total 4 12mm Pla…" at bounding box center [732, 461] width 1079 height 863
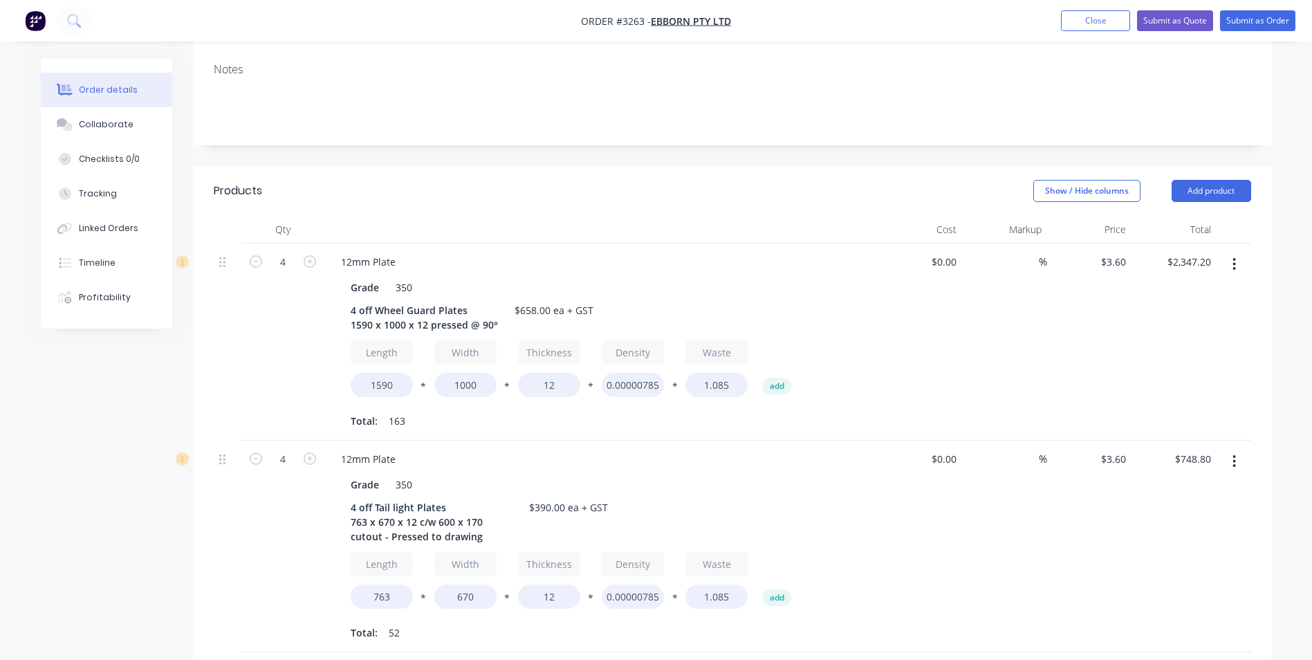
scroll to position [69, 0]
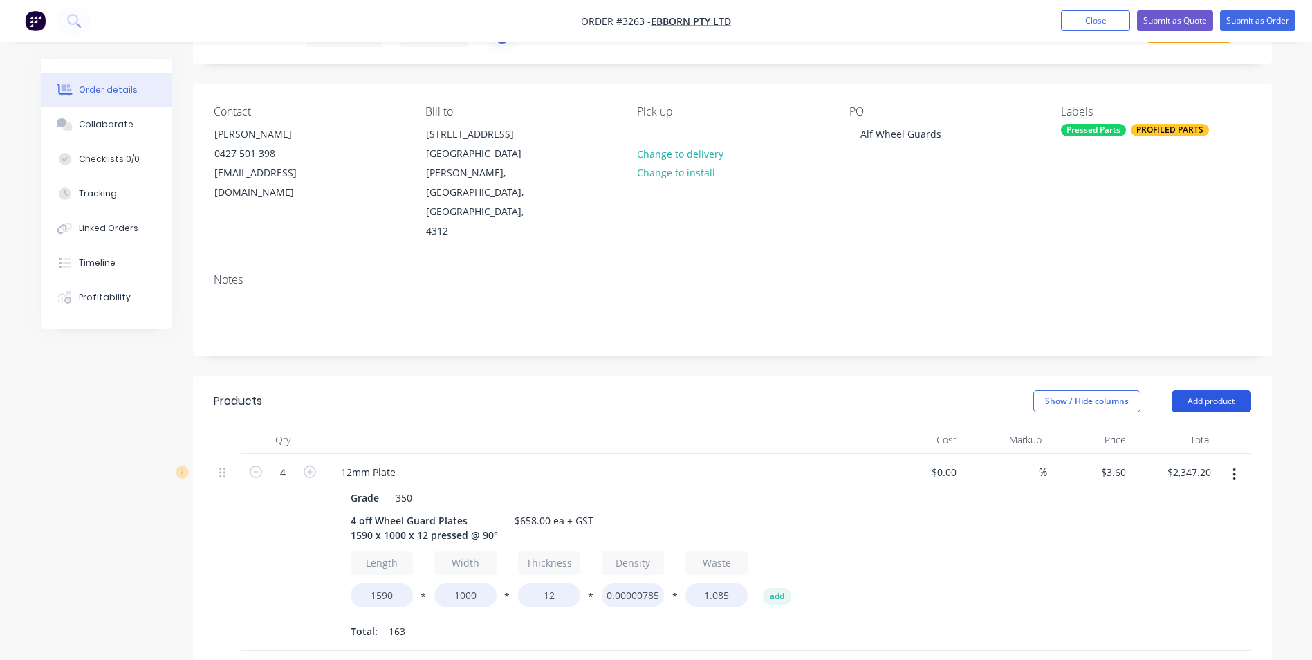
click at [1195, 390] on button "Add product" at bounding box center [1212, 401] width 80 height 22
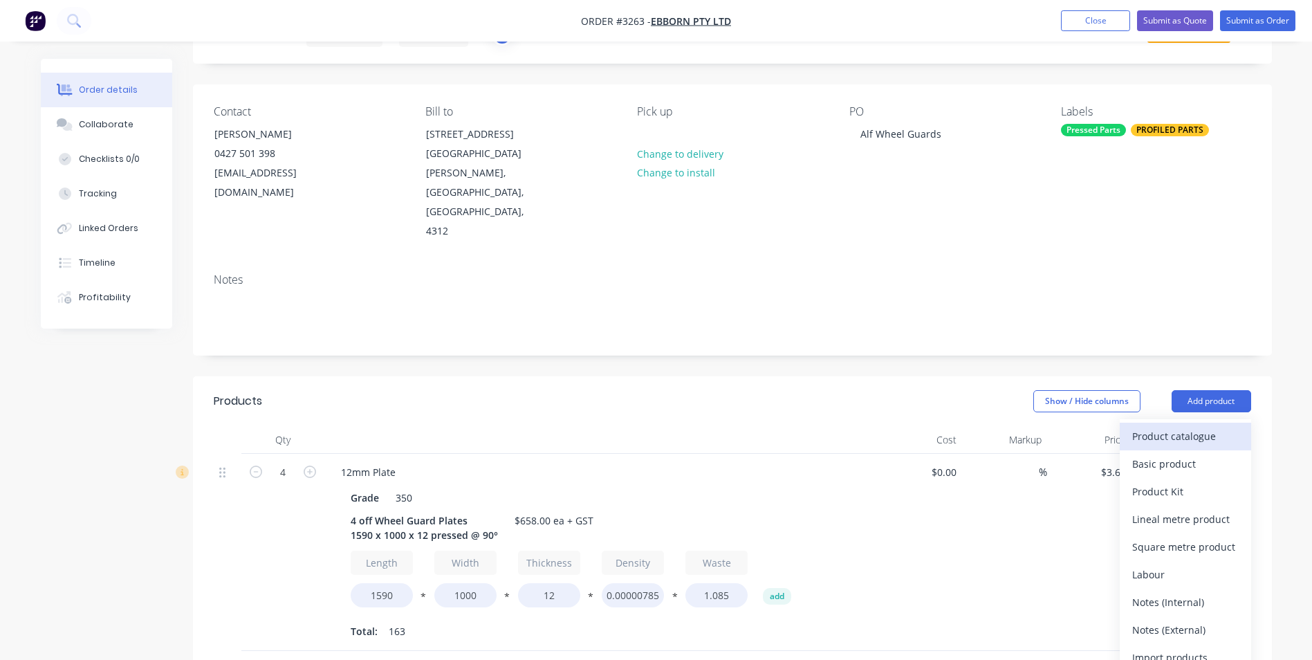
click at [1180, 426] on div "Product catalogue" at bounding box center [1185, 436] width 107 height 20
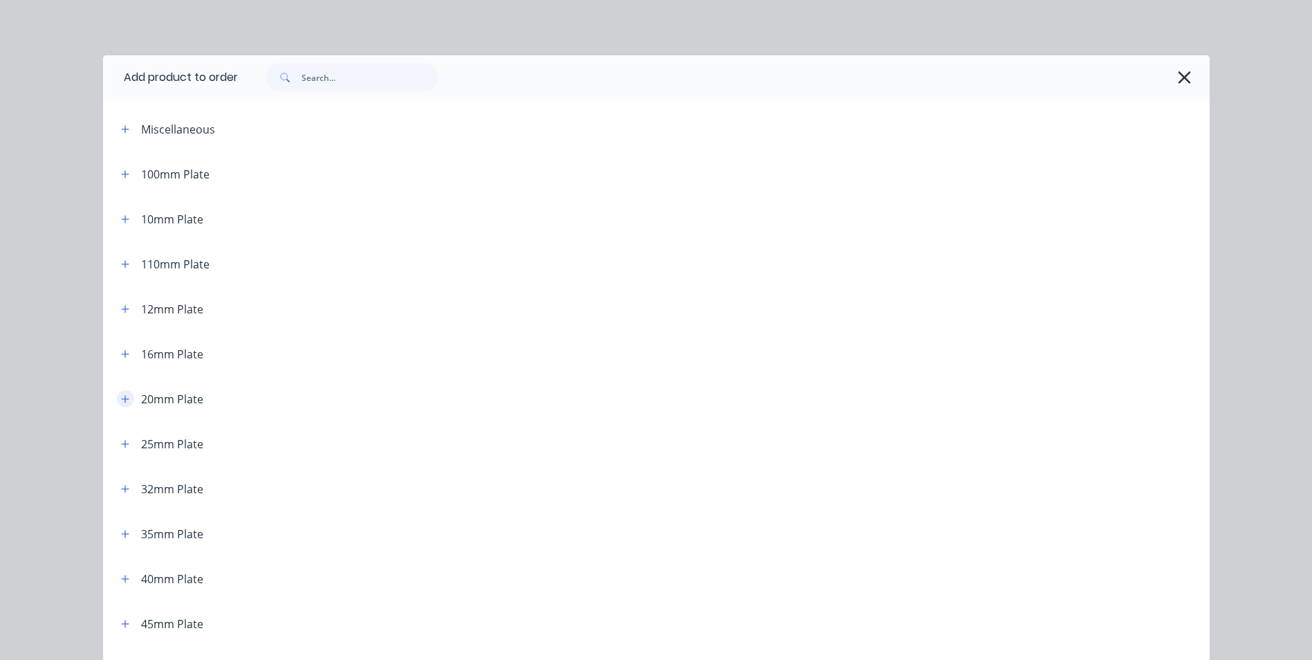
click at [121, 401] on icon "button" at bounding box center [125, 399] width 8 height 8
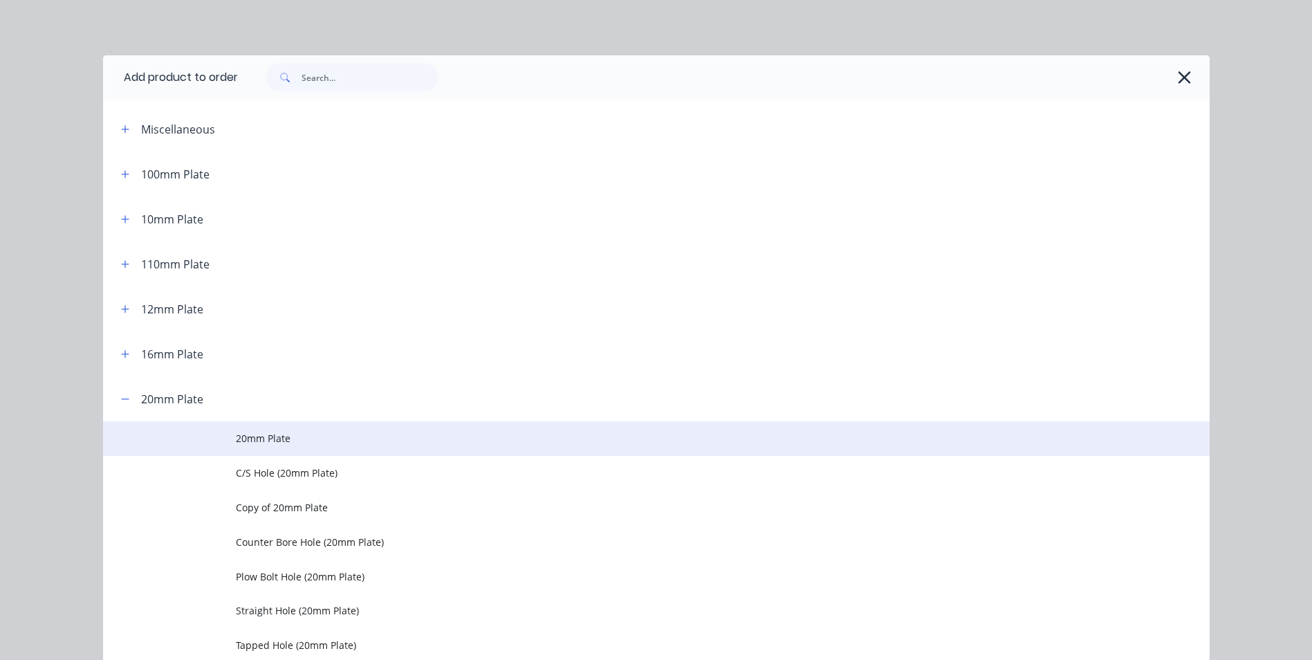
click at [328, 439] on span "20mm Plate" at bounding box center [625, 438] width 779 height 15
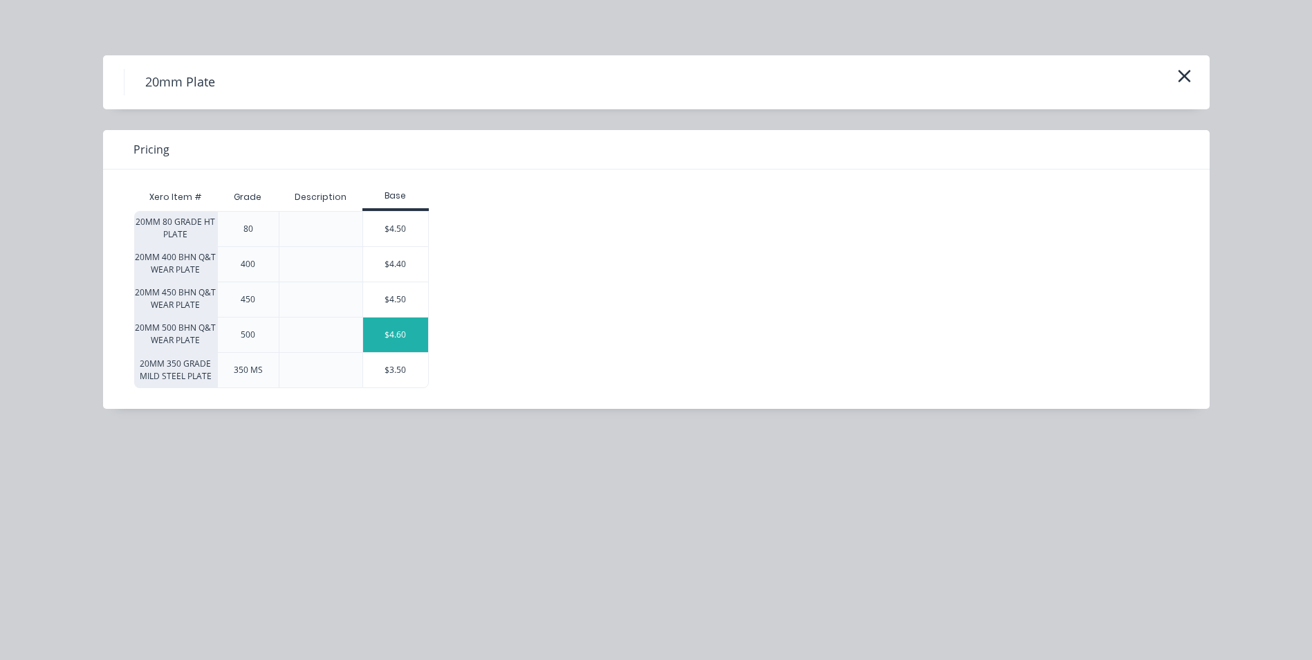
click at [404, 347] on div "$4.60" at bounding box center [395, 335] width 65 height 35
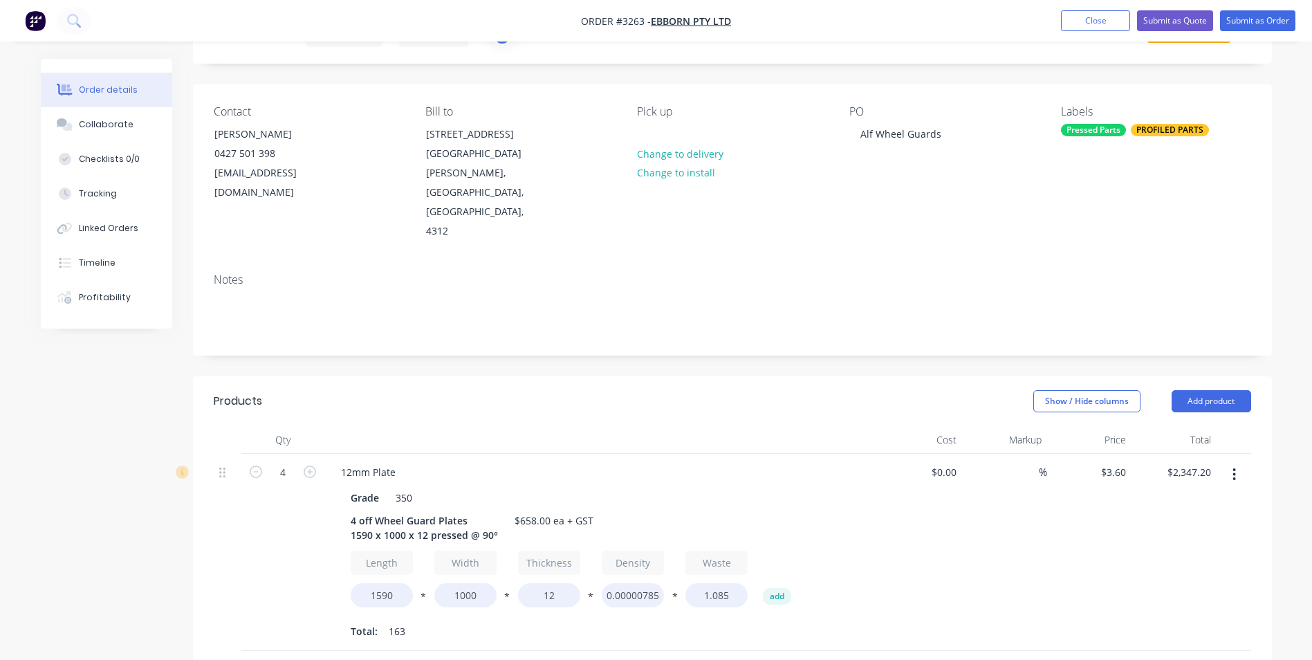
click at [403, 262] on div "Notes" at bounding box center [732, 308] width 1079 height 93
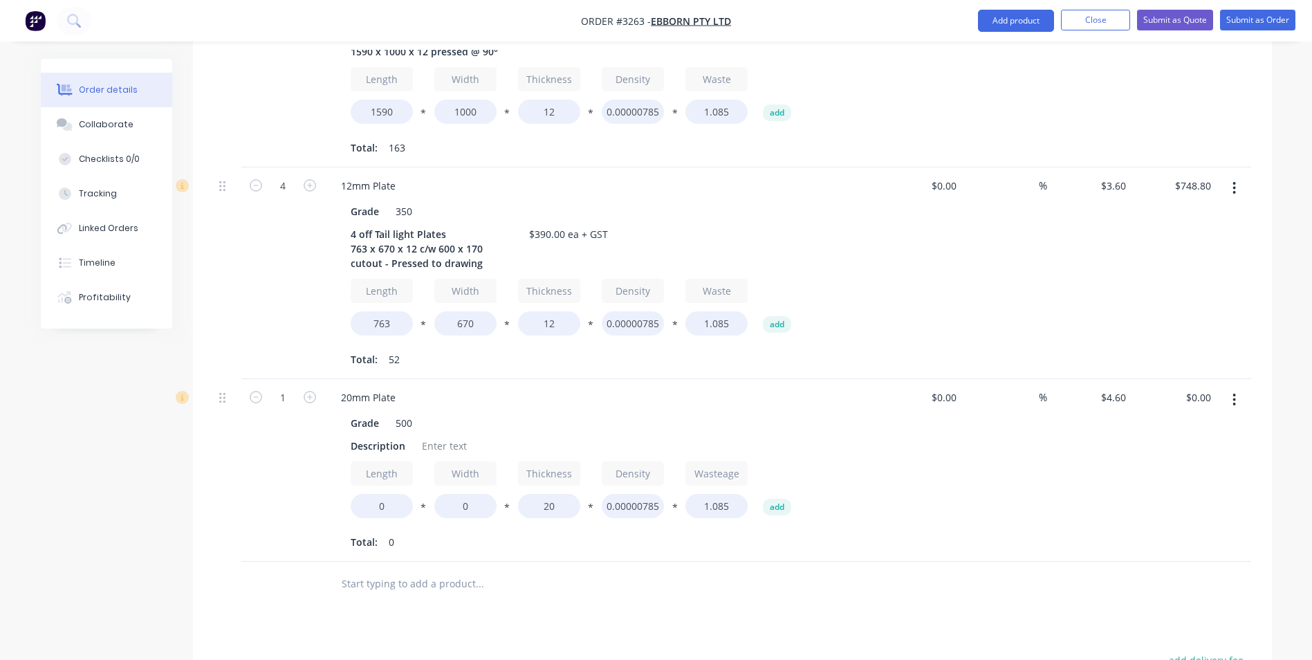
scroll to position [553, 0]
click at [1233, 393] on icon "button" at bounding box center [1234, 399] width 3 height 12
click at [1150, 508] on div "Delete" at bounding box center [1185, 518] width 107 height 20
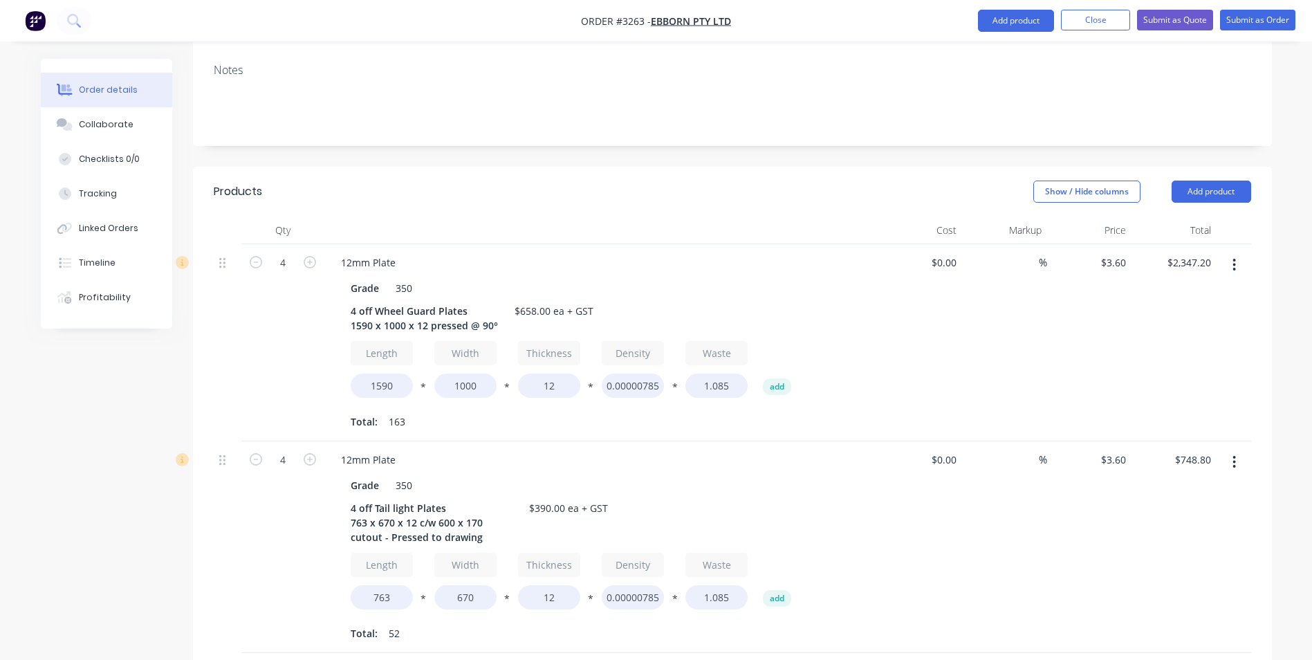
scroll to position [277, 0]
click at [1206, 183] on button "Add product" at bounding box center [1212, 194] width 80 height 22
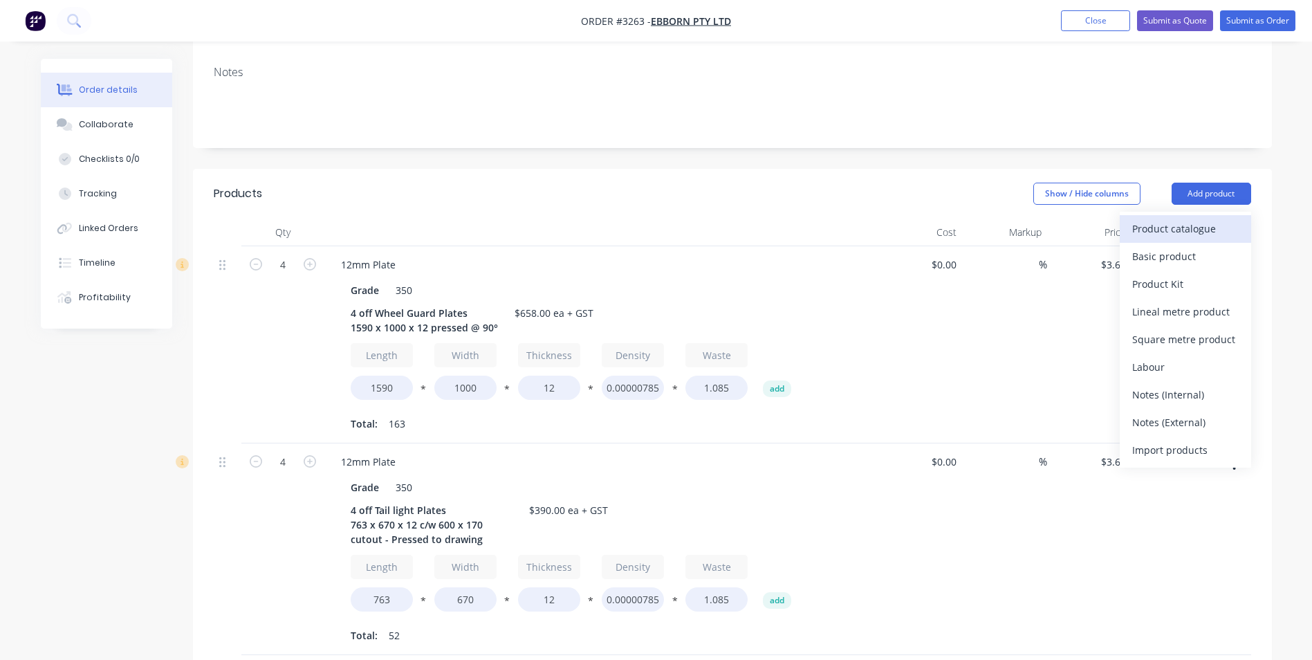
click at [1170, 219] on div "Product catalogue" at bounding box center [1185, 229] width 107 height 20
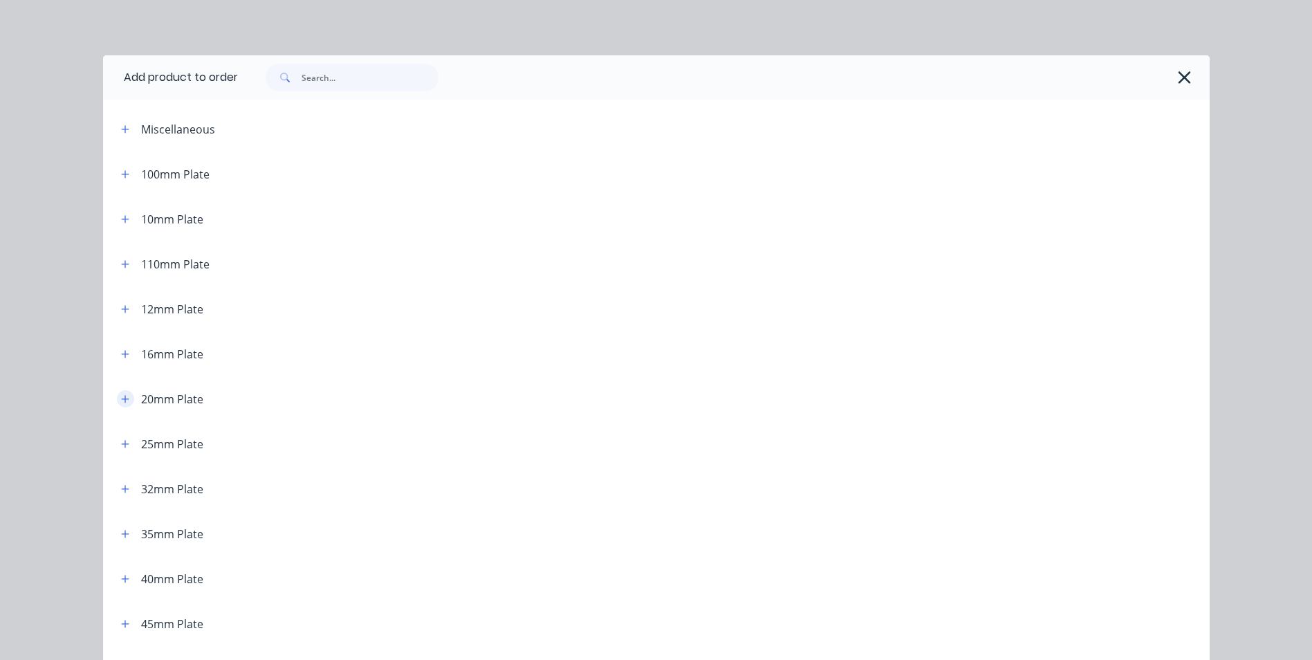
click at [121, 398] on icon "button" at bounding box center [125, 399] width 8 height 10
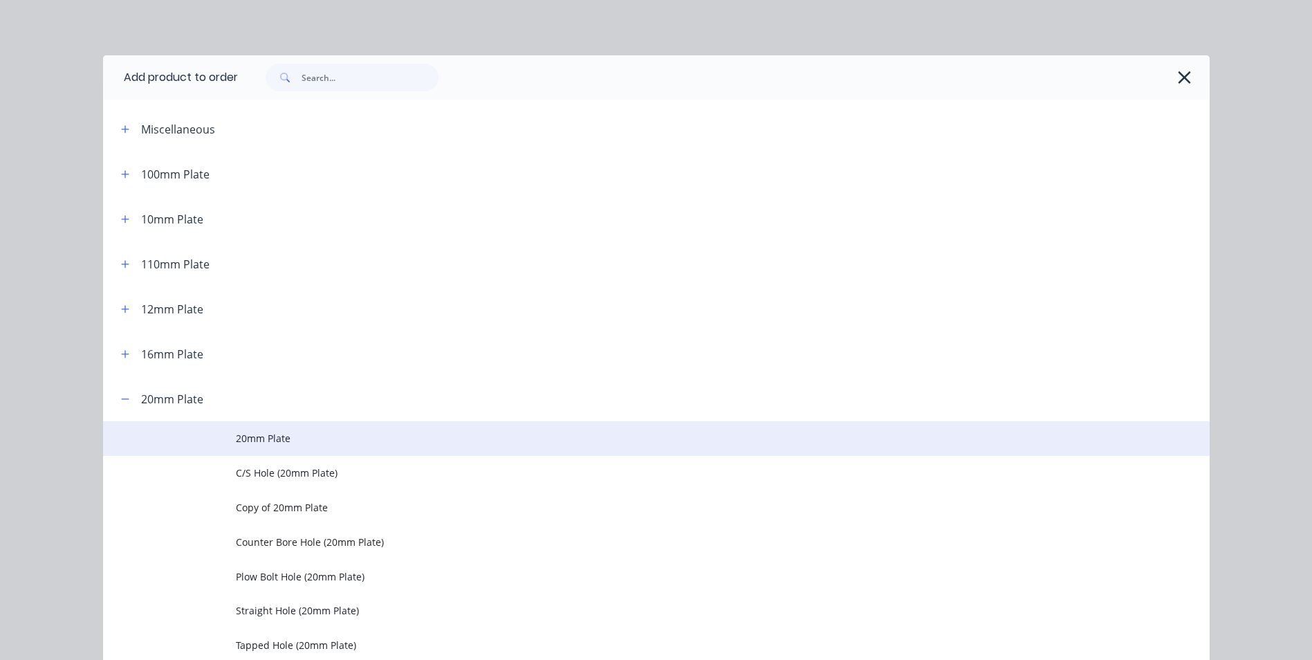
click at [316, 439] on span "20mm Plate" at bounding box center [625, 438] width 779 height 15
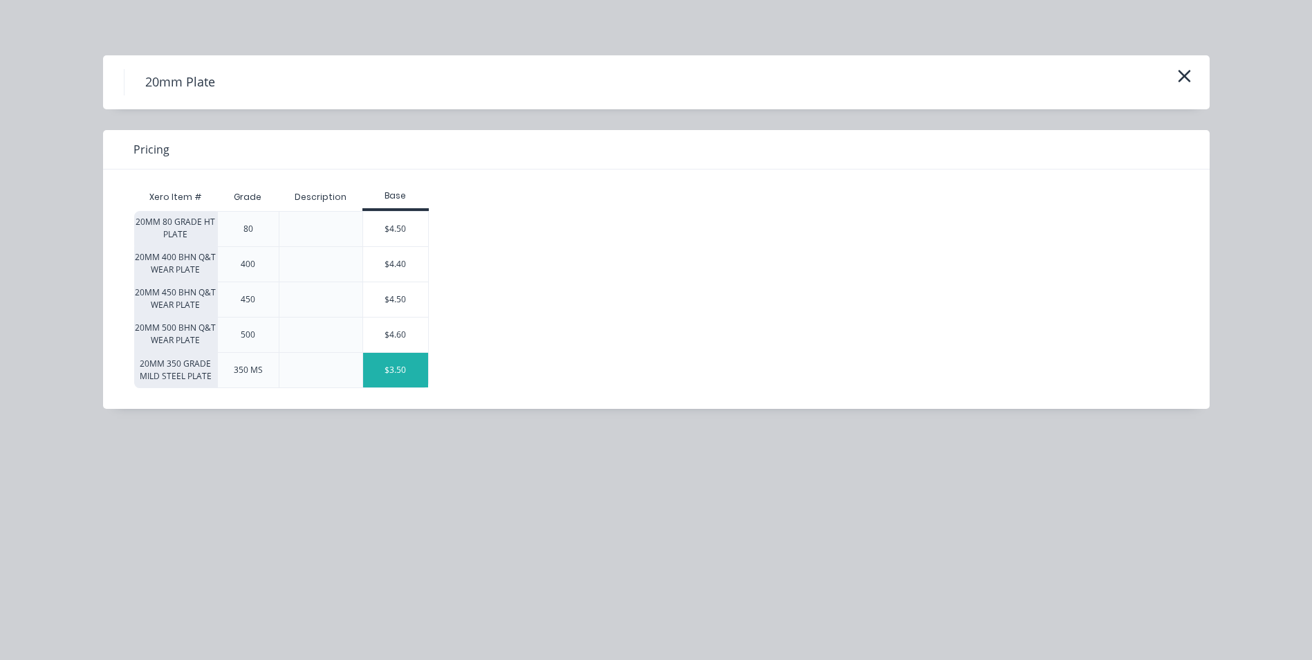
click at [416, 374] on div "$3.50" at bounding box center [395, 370] width 65 height 35
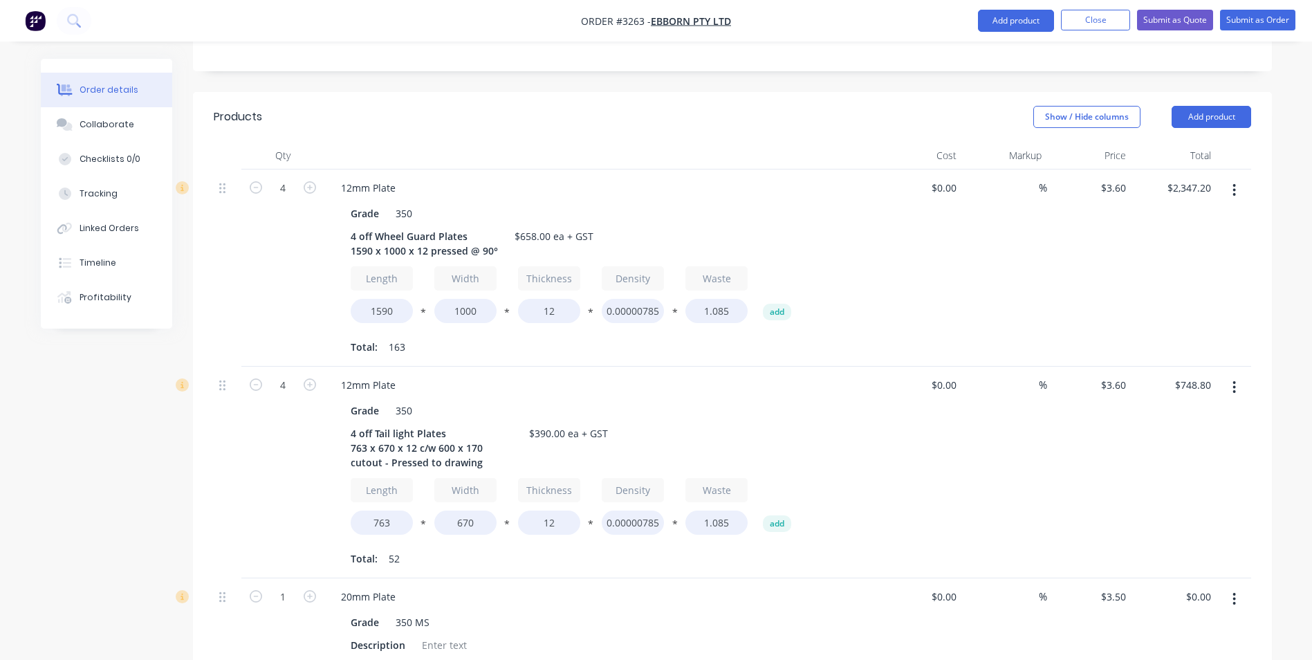
scroll to position [553, 0]
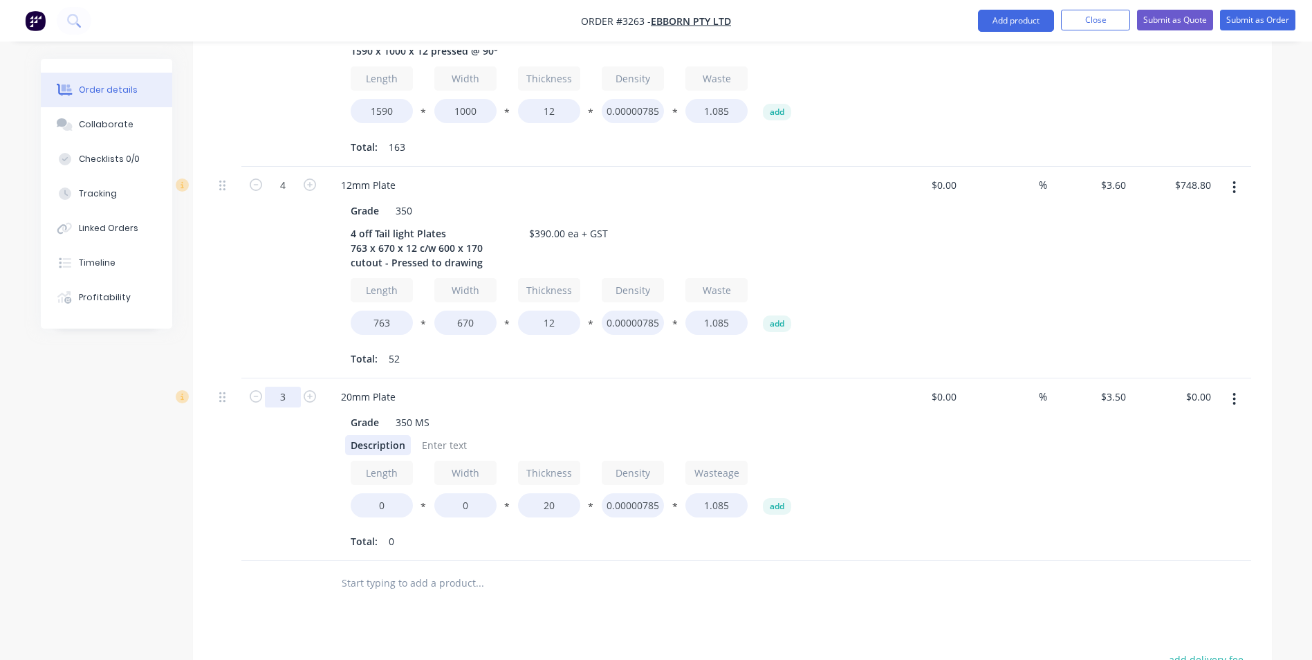
type input "3"
drag, startPoint x: 349, startPoint y: 417, endPoint x: 405, endPoint y: 418, distance: 56.0
click at [405, 435] on div "Description" at bounding box center [378, 445] width 66 height 20
click at [349, 435] on div "Description" at bounding box center [378, 445] width 66 height 20
drag, startPoint x: 348, startPoint y: 421, endPoint x: 406, endPoint y: 419, distance: 58.1
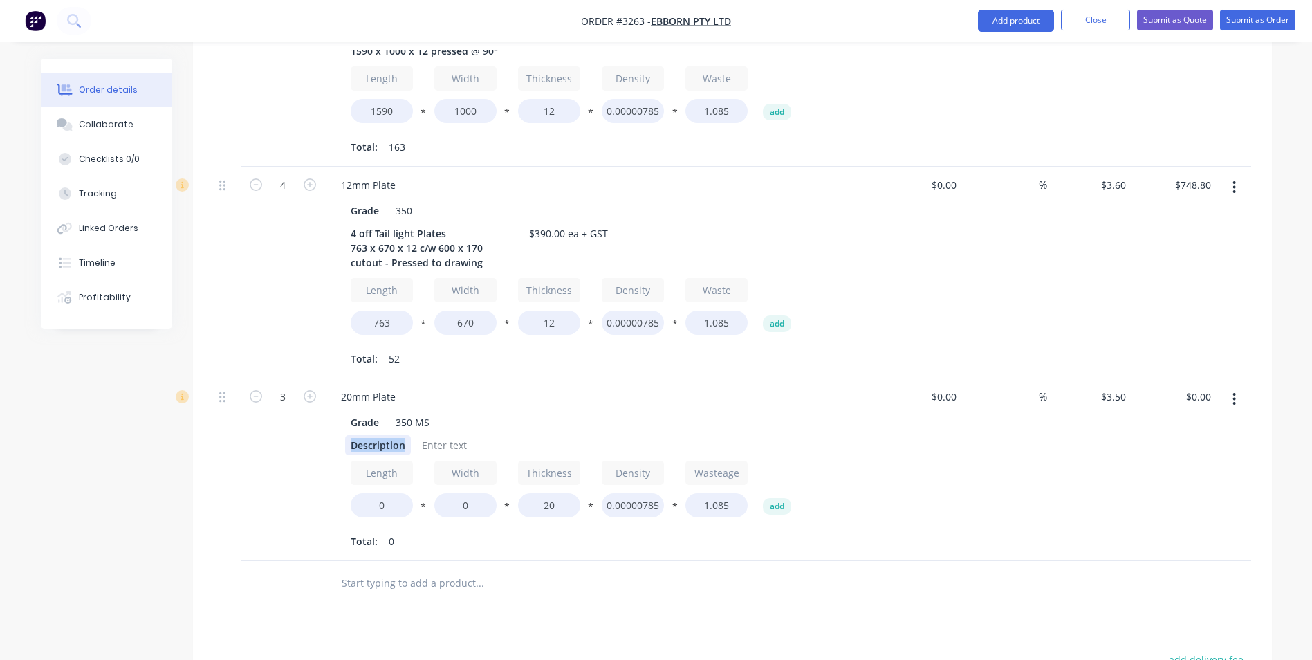
click at [406, 435] on div "Description" at bounding box center [378, 445] width 66 height 20
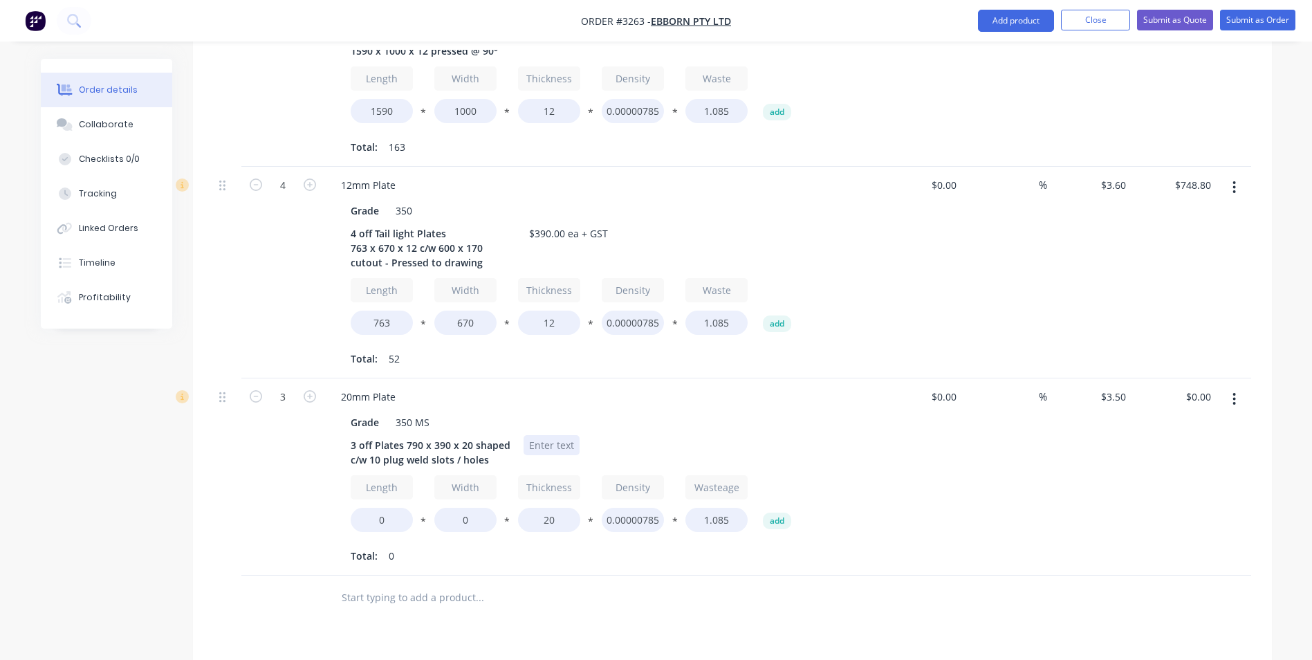
click at [556, 435] on div at bounding box center [552, 445] width 56 height 20
drag, startPoint x: 387, startPoint y: 497, endPoint x: 367, endPoint y: 497, distance: 20.1
click at [367, 508] on input "0" at bounding box center [382, 520] width 62 height 24
type input "790"
type input "390"
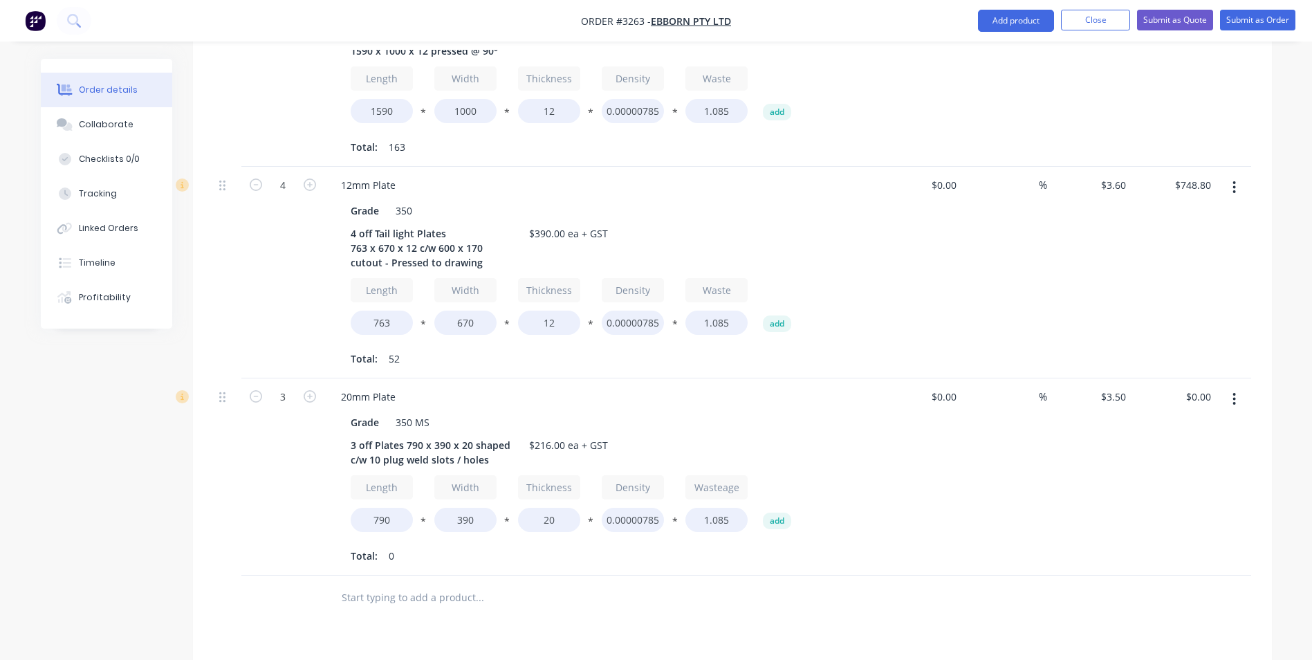
type input "$546.00"
click at [863, 519] on div "Grade 350 MS 3 off Plates 790 x 390 x 20 shaped c/w 10 plug weld slots / holes …" at bounding box center [601, 488] width 542 height 157
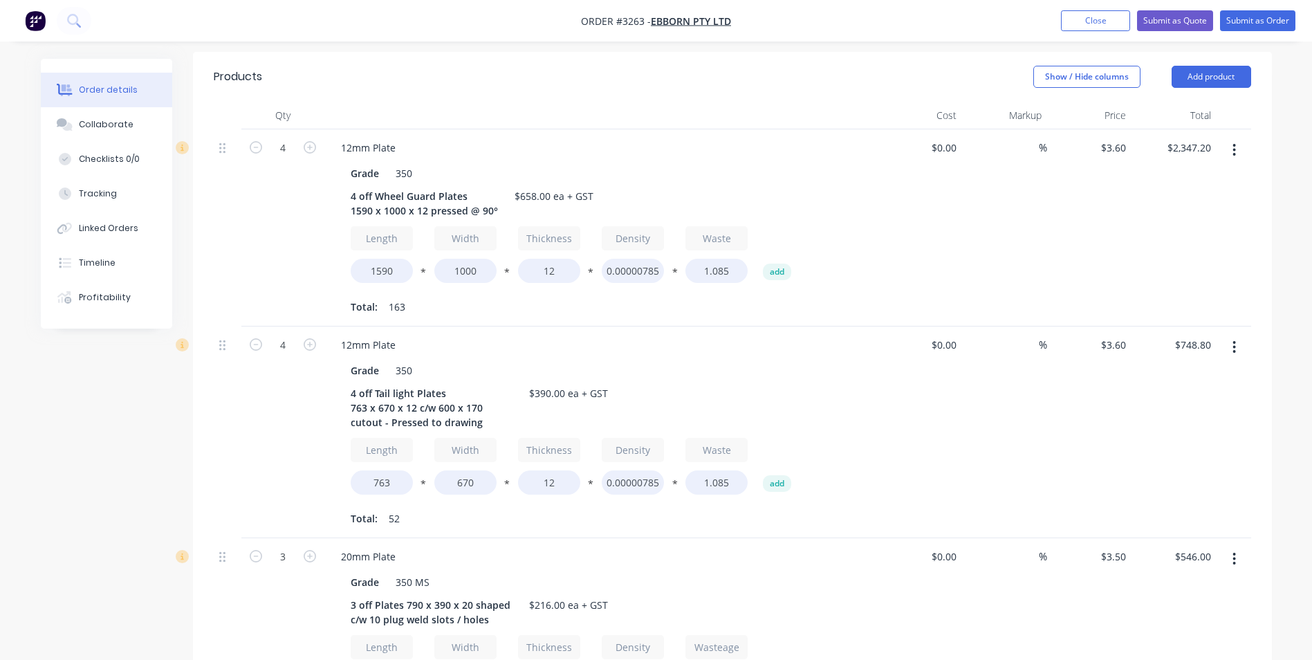
scroll to position [346, 0]
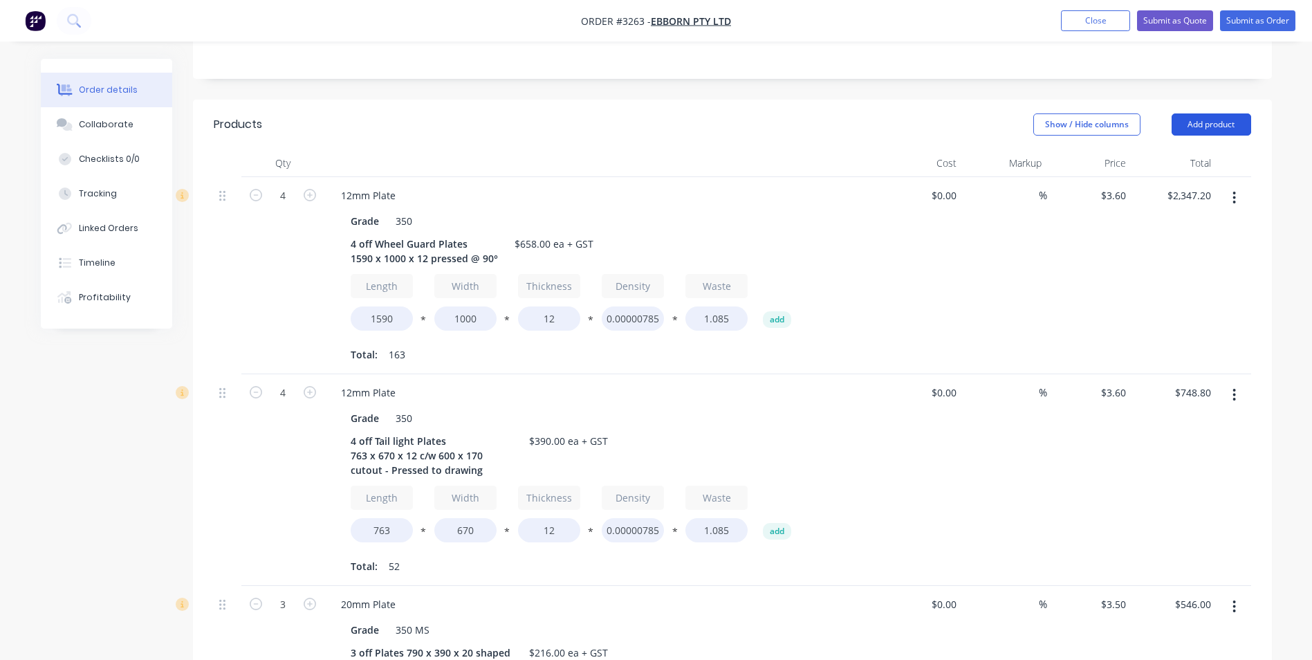
click at [1222, 113] on button "Add product" at bounding box center [1212, 124] width 80 height 22
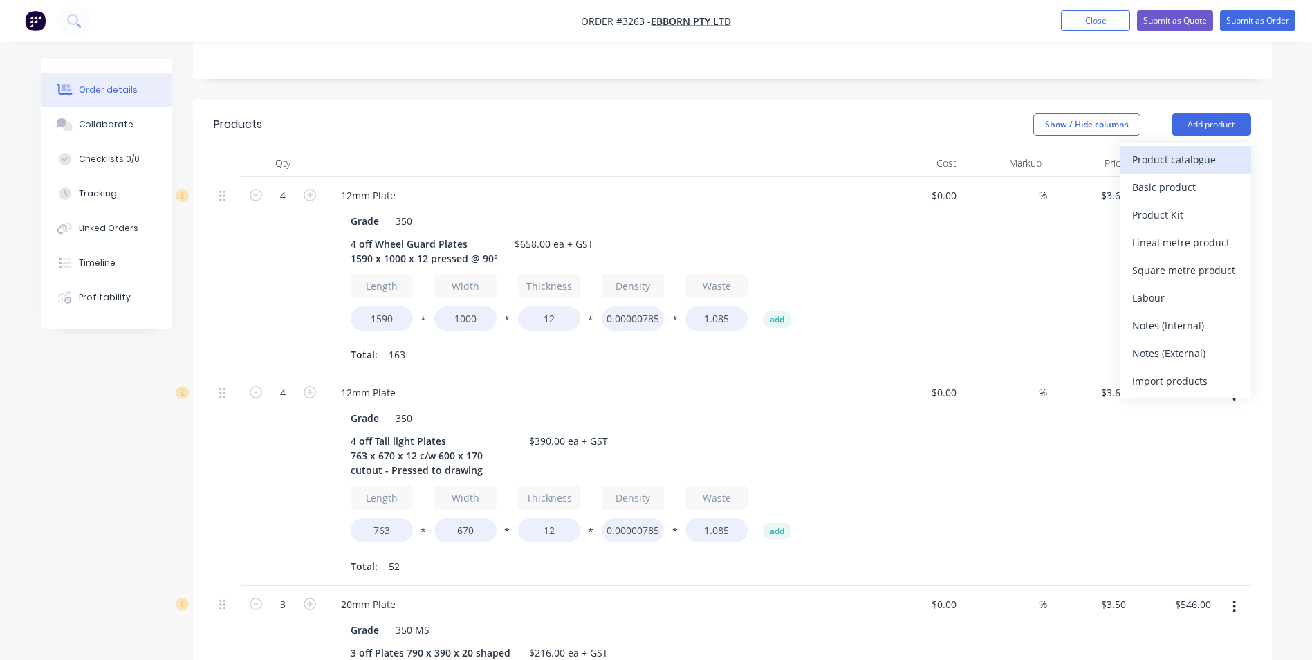
click at [1167, 149] on div "Product catalogue" at bounding box center [1185, 159] width 107 height 20
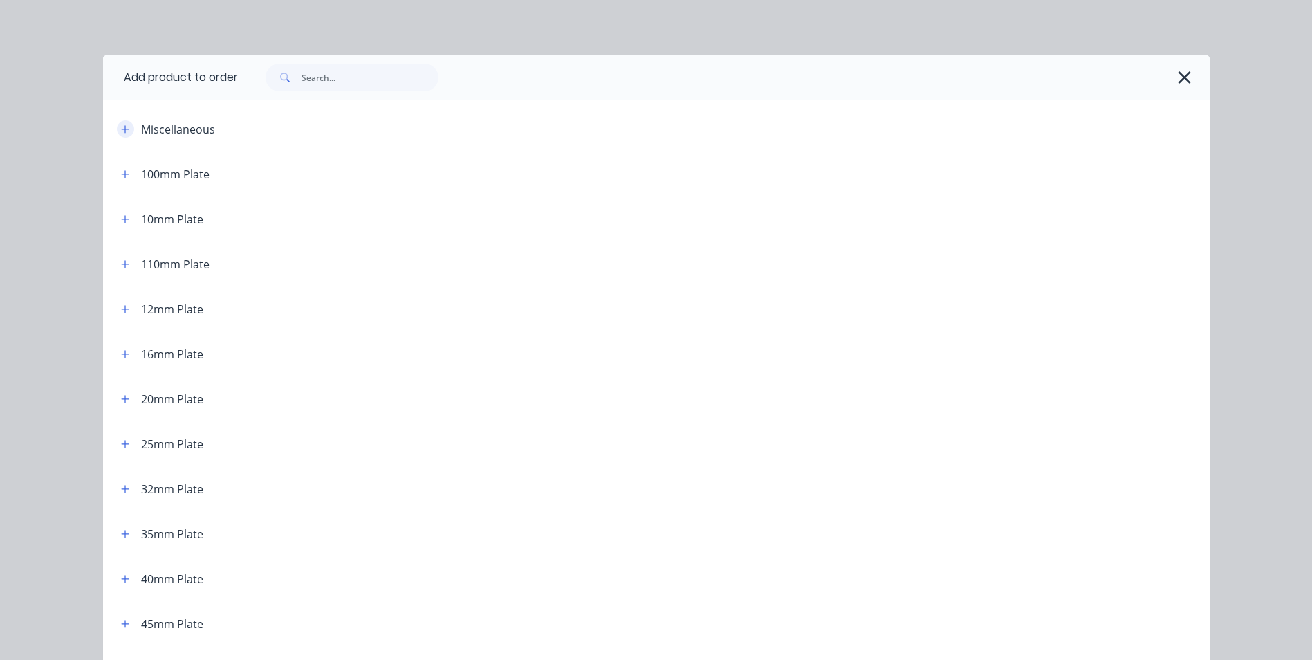
click at [121, 127] on icon "button" at bounding box center [125, 130] width 8 height 10
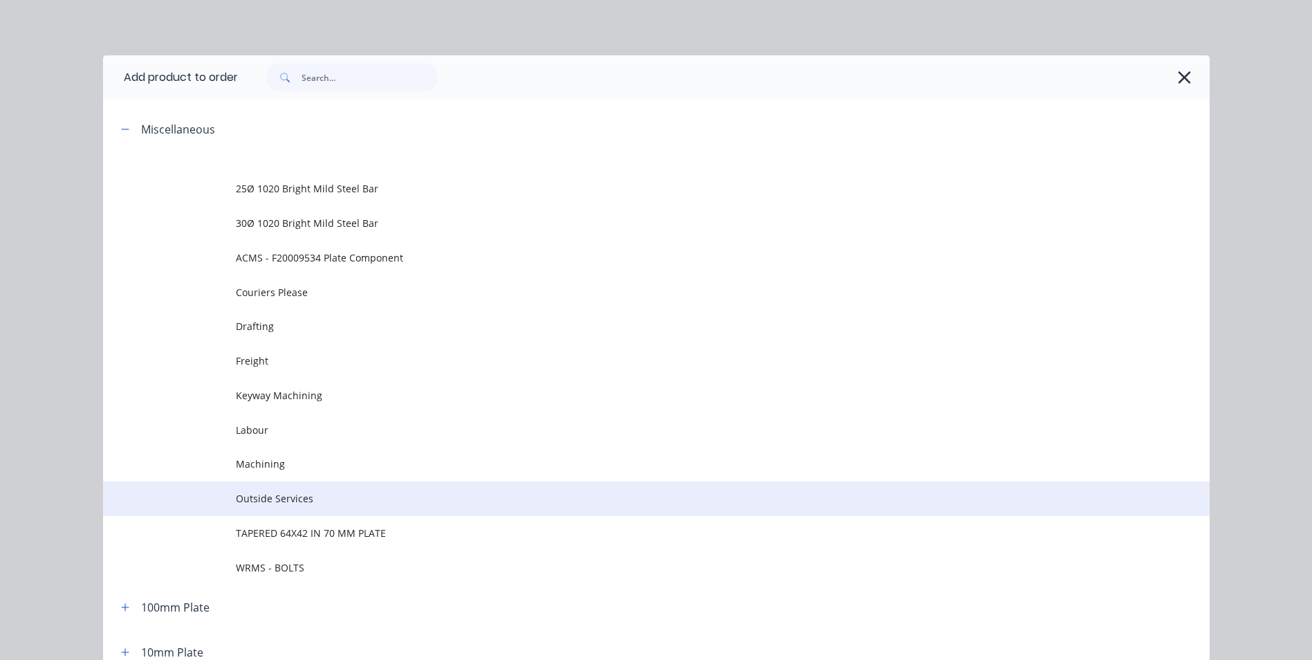
click at [313, 493] on span "Outside Services" at bounding box center [625, 498] width 779 height 15
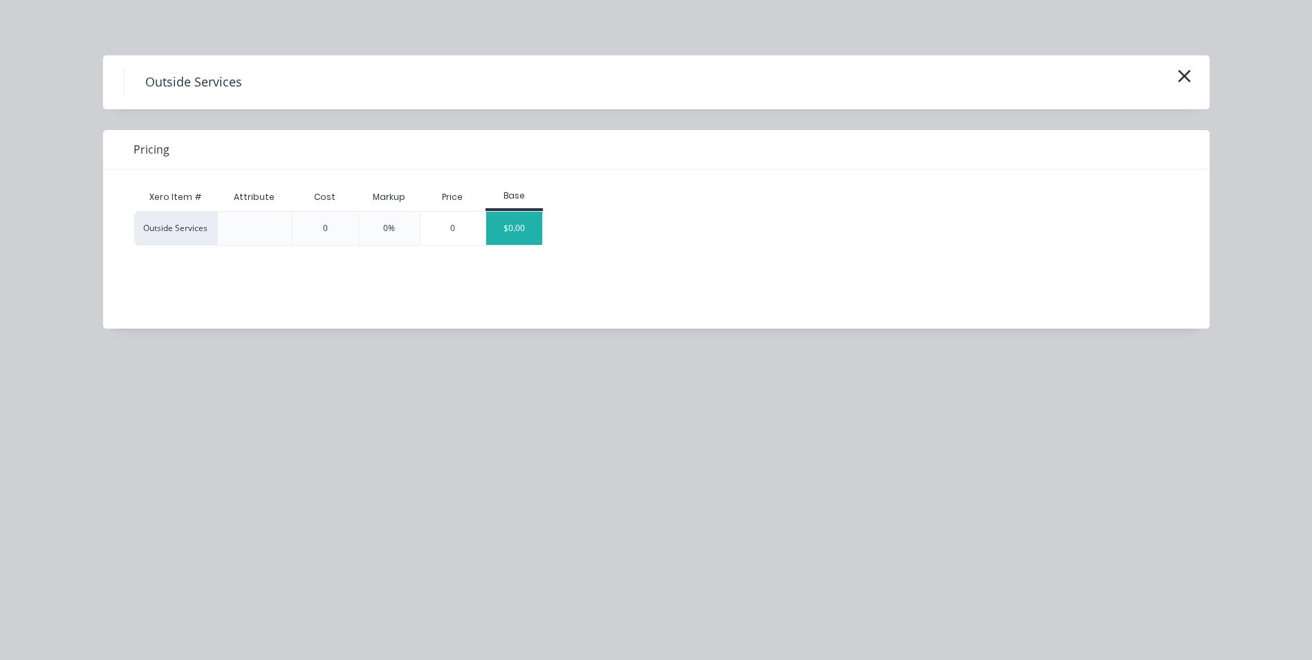
click at [528, 234] on div "$0.00" at bounding box center [514, 228] width 56 height 33
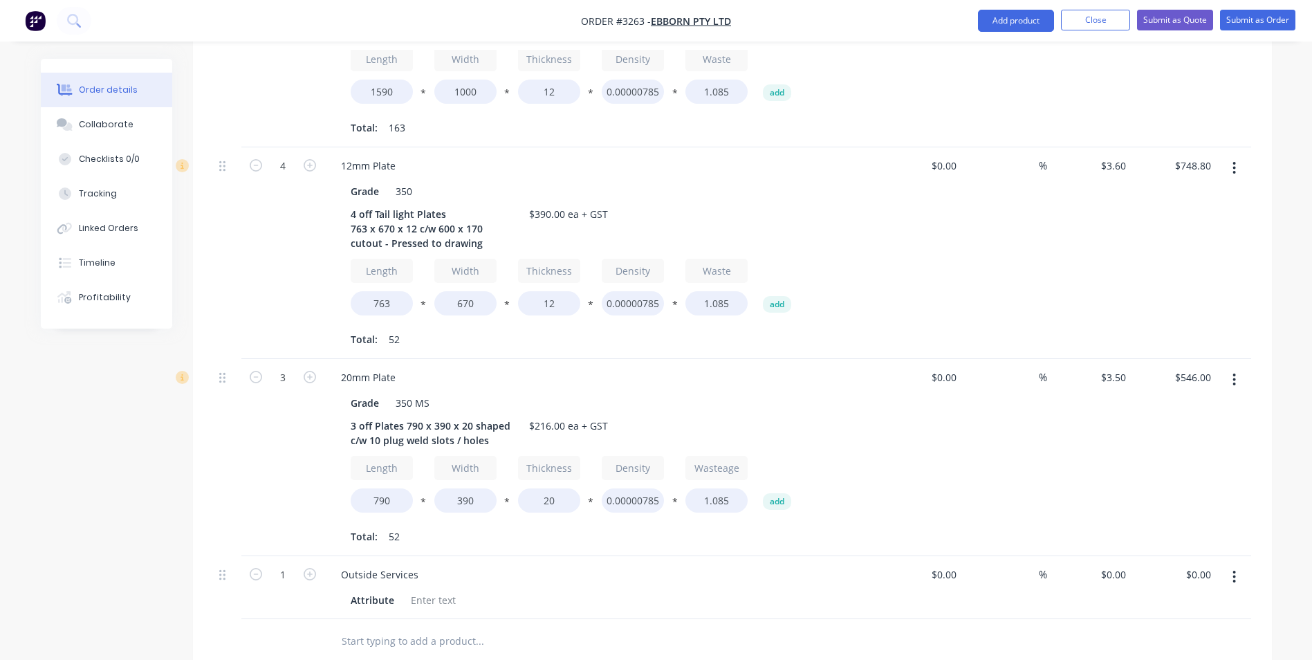
scroll to position [623, 0]
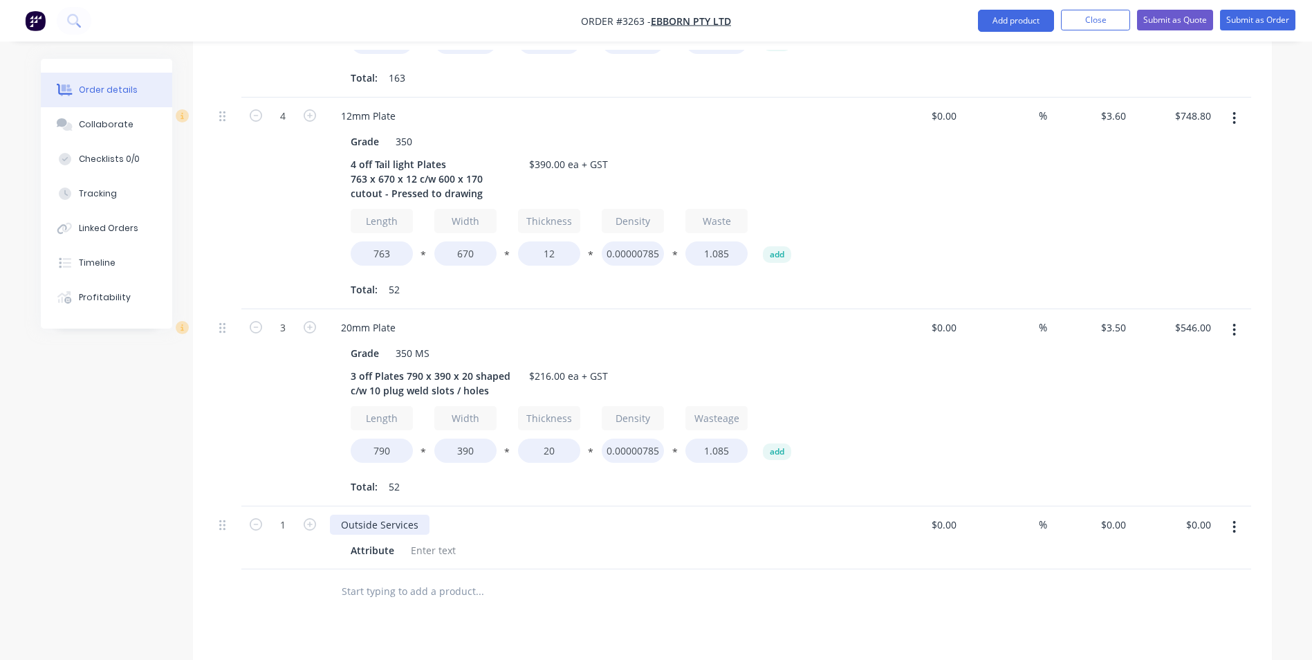
click at [421, 515] on div "Outside Services" at bounding box center [380, 525] width 100 height 20
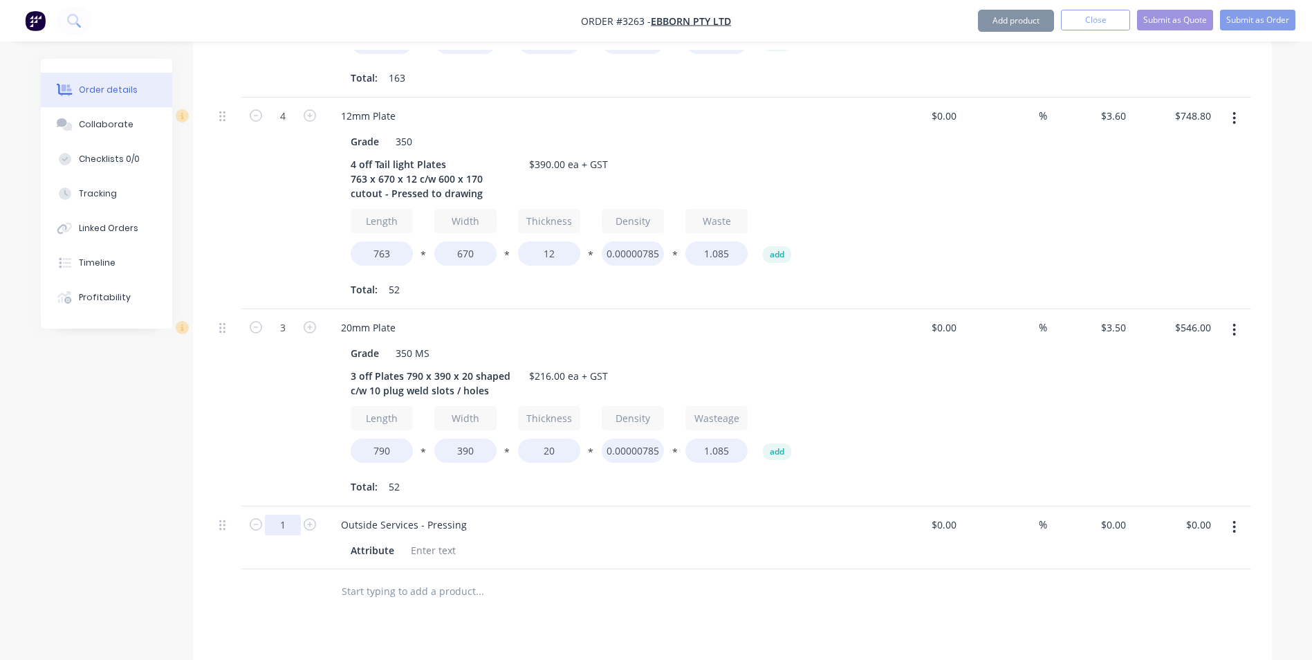
click at [277, 515] on input "1" at bounding box center [283, 525] width 36 height 21
type input "4"
drag, startPoint x: 349, startPoint y: 527, endPoint x: 371, endPoint y: 528, distance: 22.1
click at [371, 540] on div "Attribute" at bounding box center [372, 550] width 55 height 20
drag, startPoint x: 347, startPoint y: 524, endPoint x: 396, endPoint y: 526, distance: 49.8
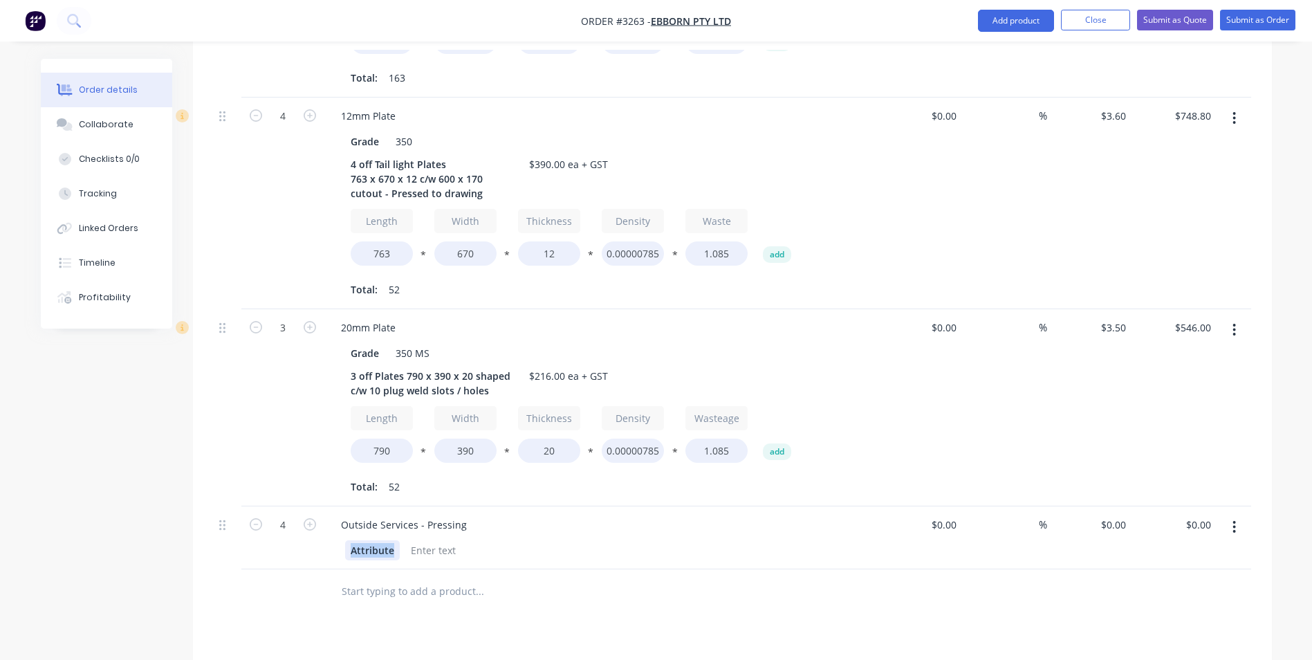
click at [396, 540] on div "Attribute" at bounding box center [372, 550] width 55 height 20
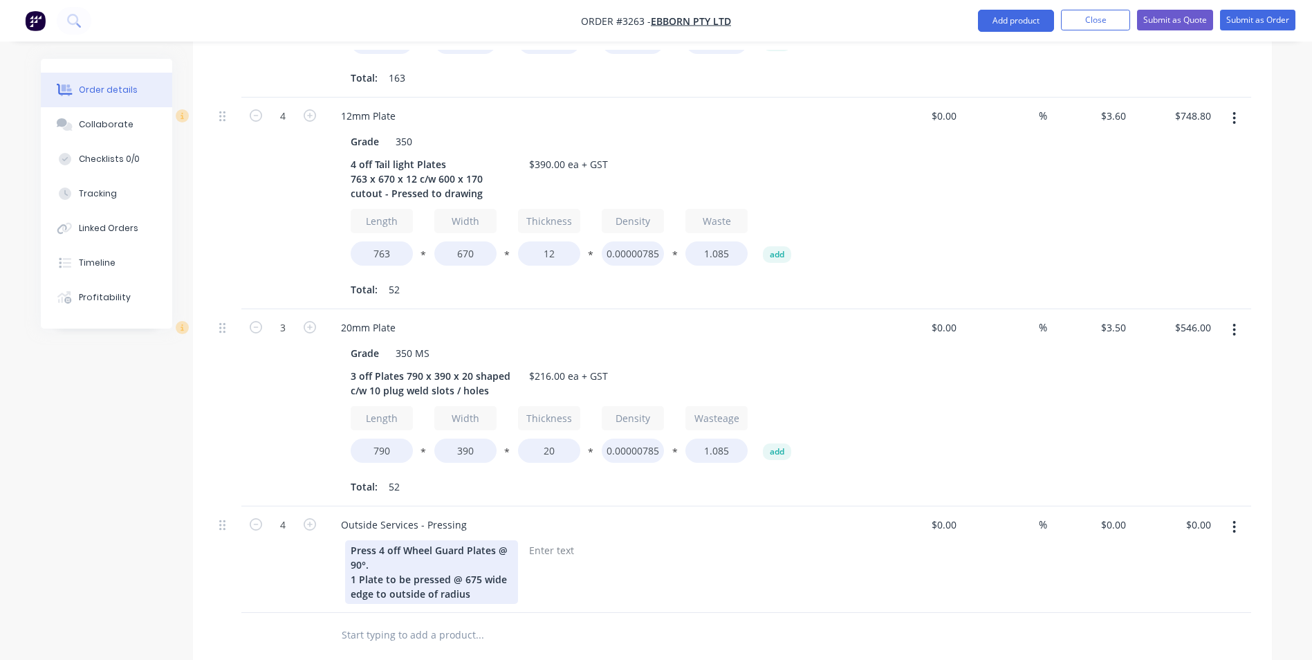
click at [473, 568] on div "Press 4 off Wheel Guard Plates @ 90°. 1 Plate to be pressed @ 675 wide edge to …" at bounding box center [431, 572] width 173 height 64
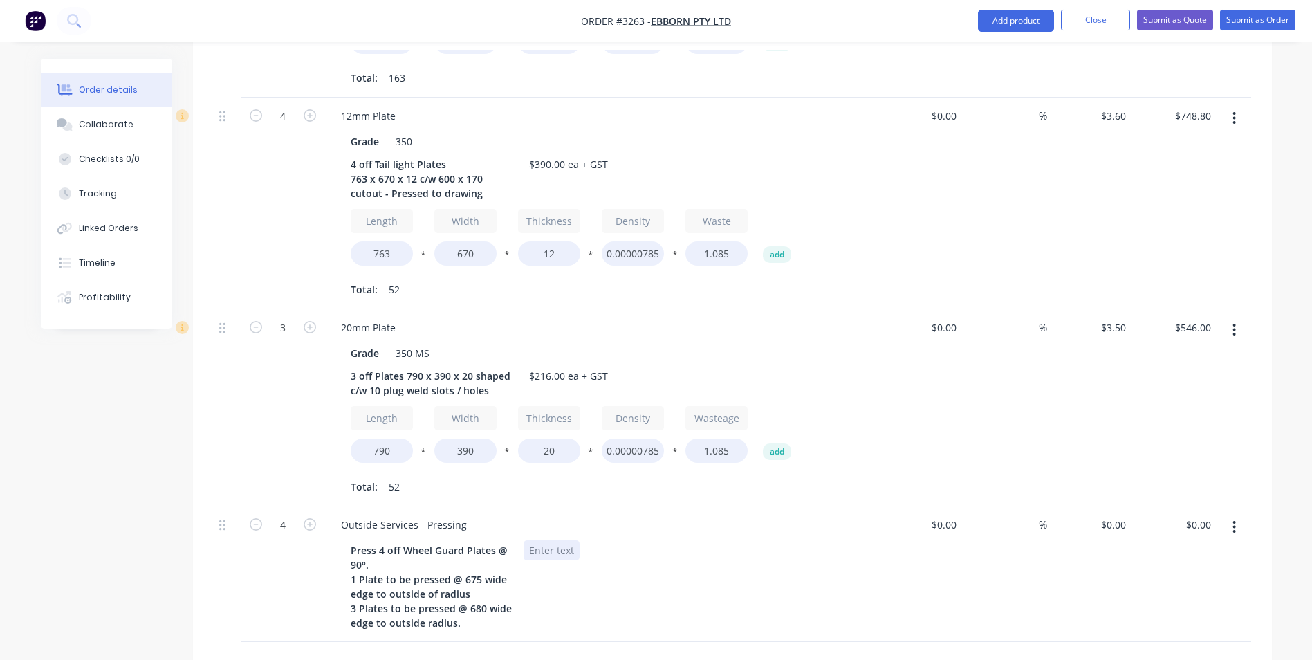
click at [556, 540] on div at bounding box center [552, 550] width 56 height 20
click at [661, 567] on div "Press 4 off Wheel Guard Plates @ 90°. 1 Plate to be pressed @ 675 wide edge to …" at bounding box center [598, 586] width 506 height 93
click at [1106, 506] on div "0 0" at bounding box center [1089, 574] width 85 height 136
type input "$200.00"
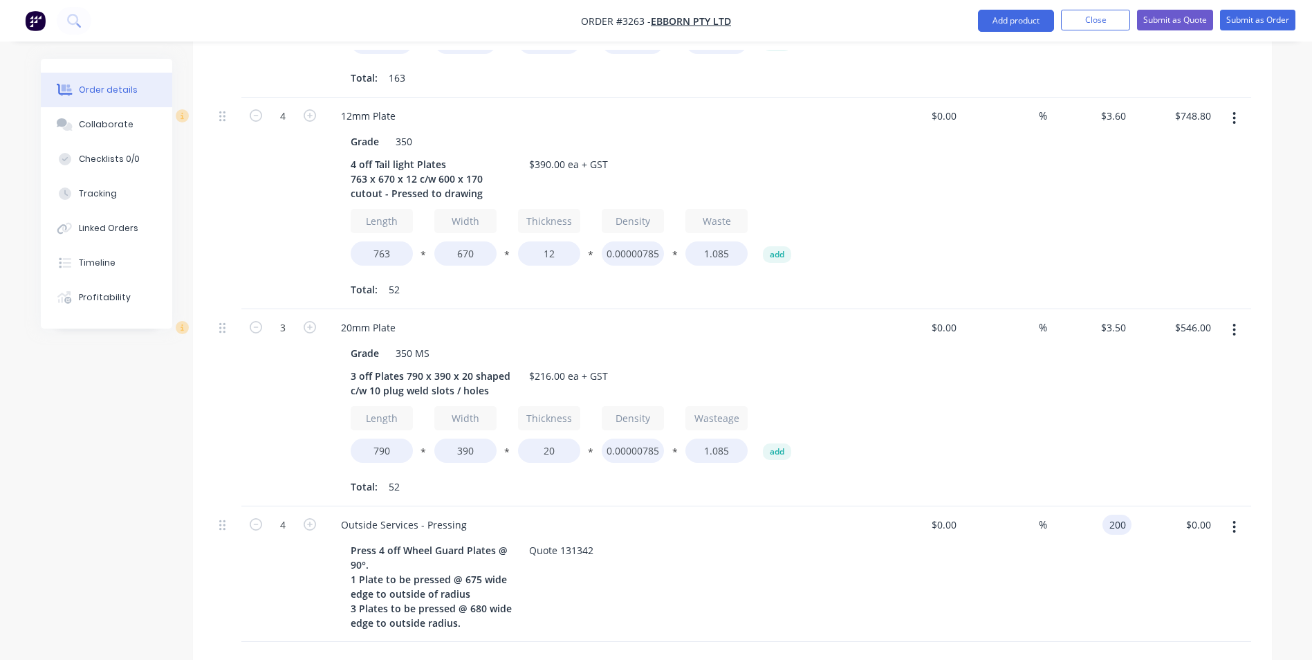
type input "$800.00"
click at [1200, 546] on div "$800.00 $800.00" at bounding box center [1174, 574] width 85 height 136
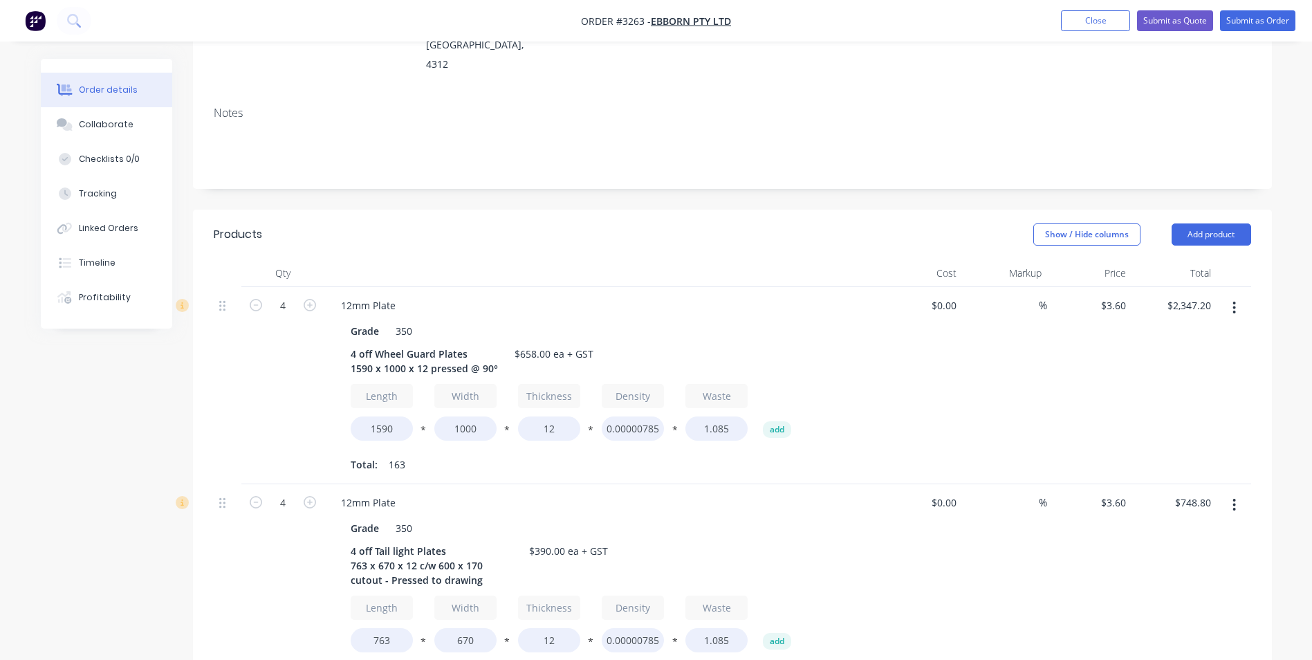
scroll to position [0, 0]
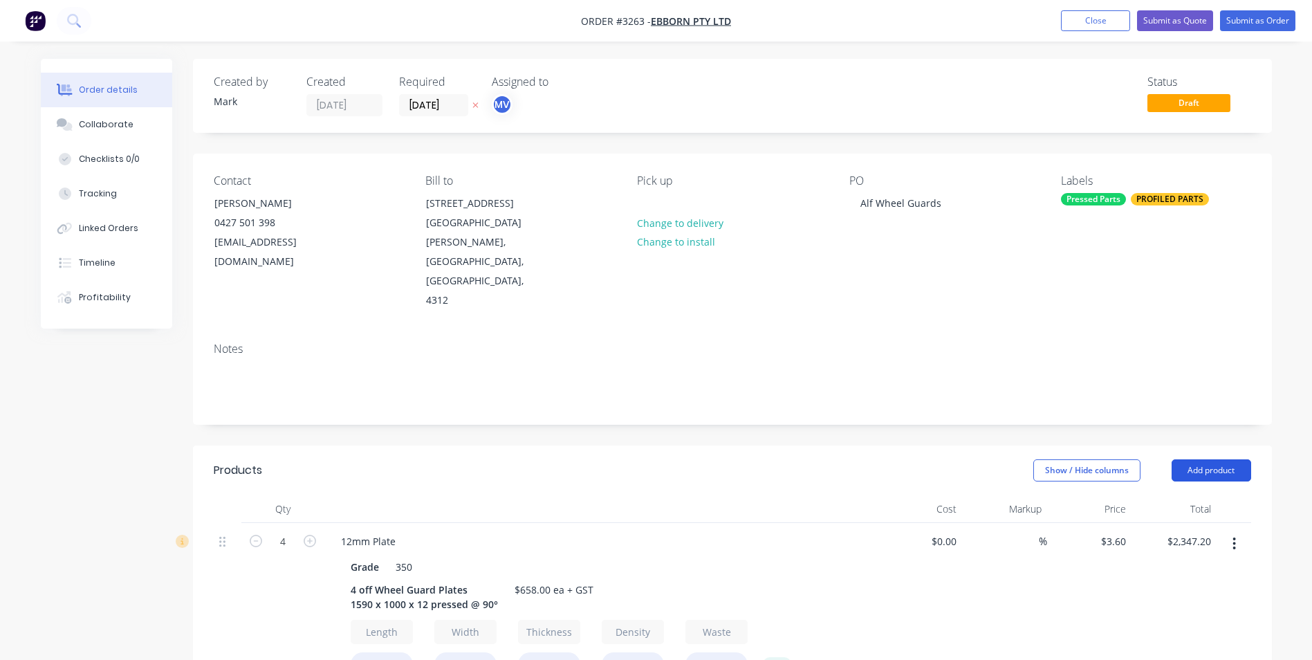
click at [1211, 459] on button "Add product" at bounding box center [1212, 470] width 80 height 22
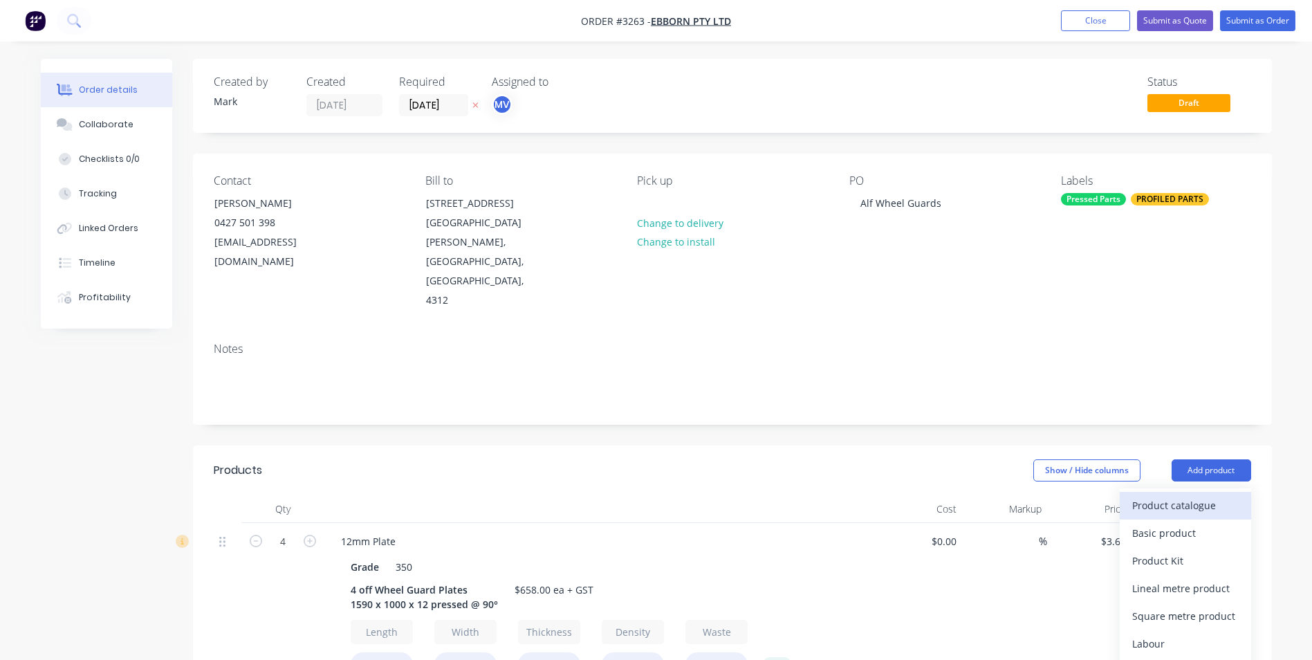
click at [1172, 495] on div "Product catalogue" at bounding box center [1185, 505] width 107 height 20
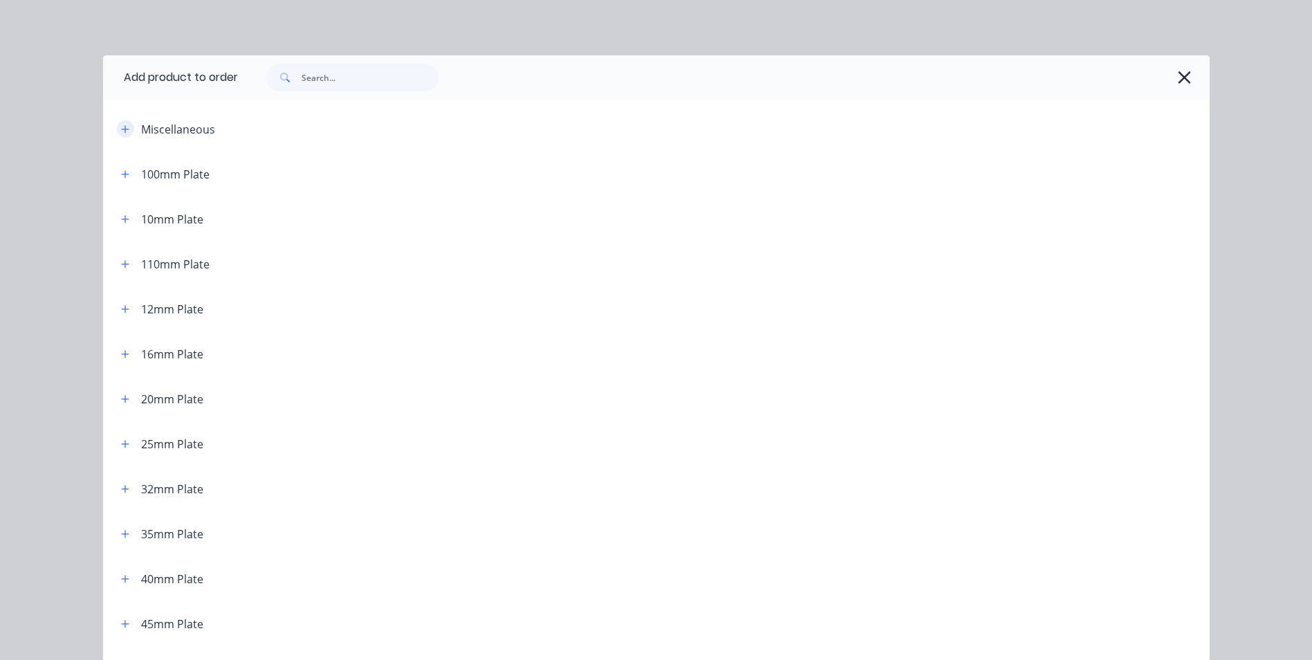
click at [121, 125] on icon "button" at bounding box center [125, 130] width 8 height 10
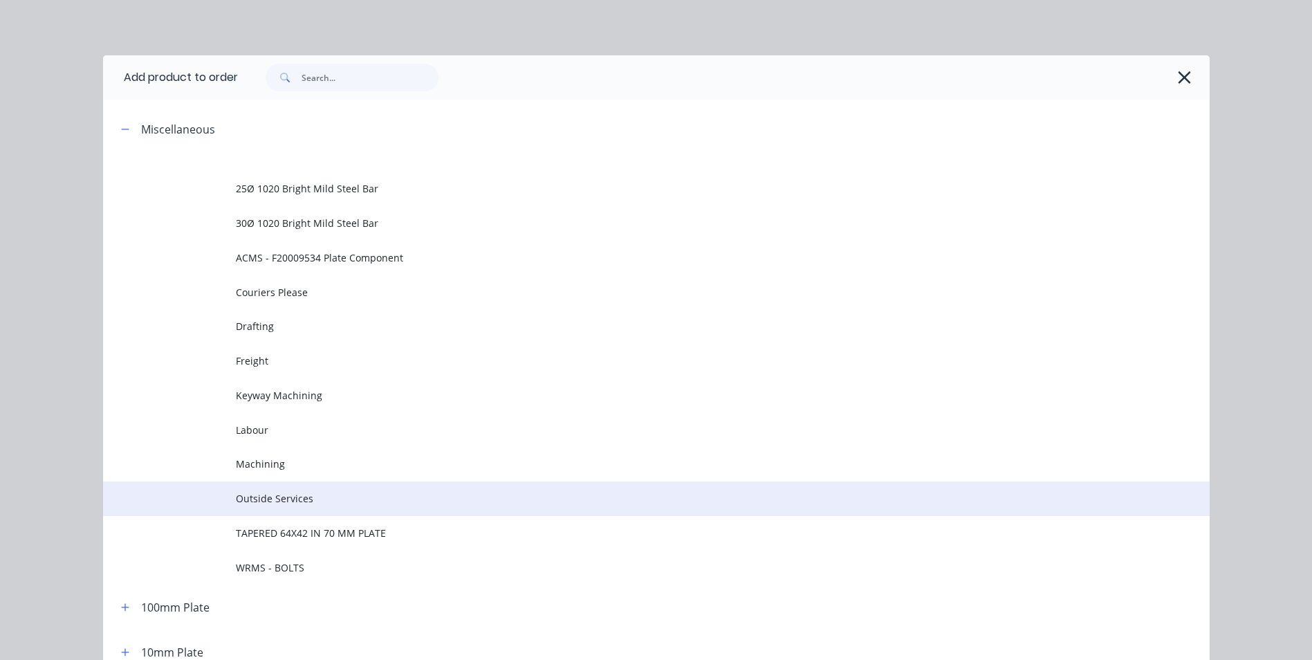
click at [338, 496] on span "Outside Services" at bounding box center [625, 498] width 779 height 15
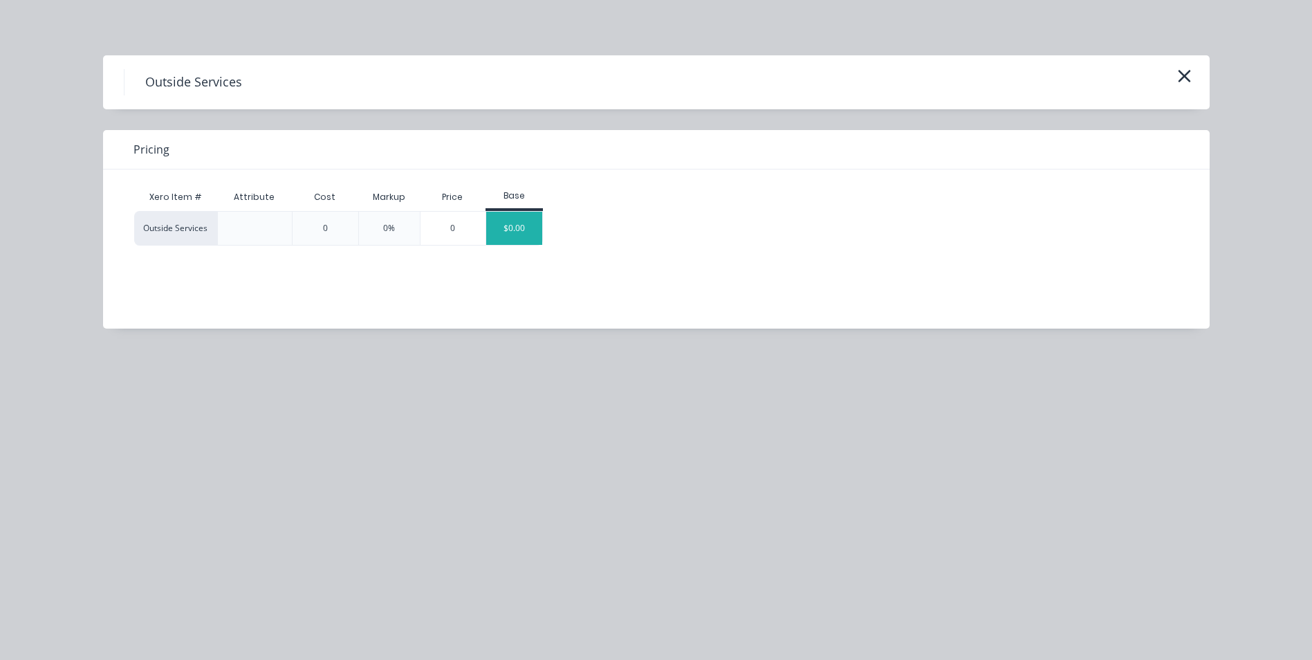
click at [535, 232] on div "$0.00" at bounding box center [514, 228] width 56 height 33
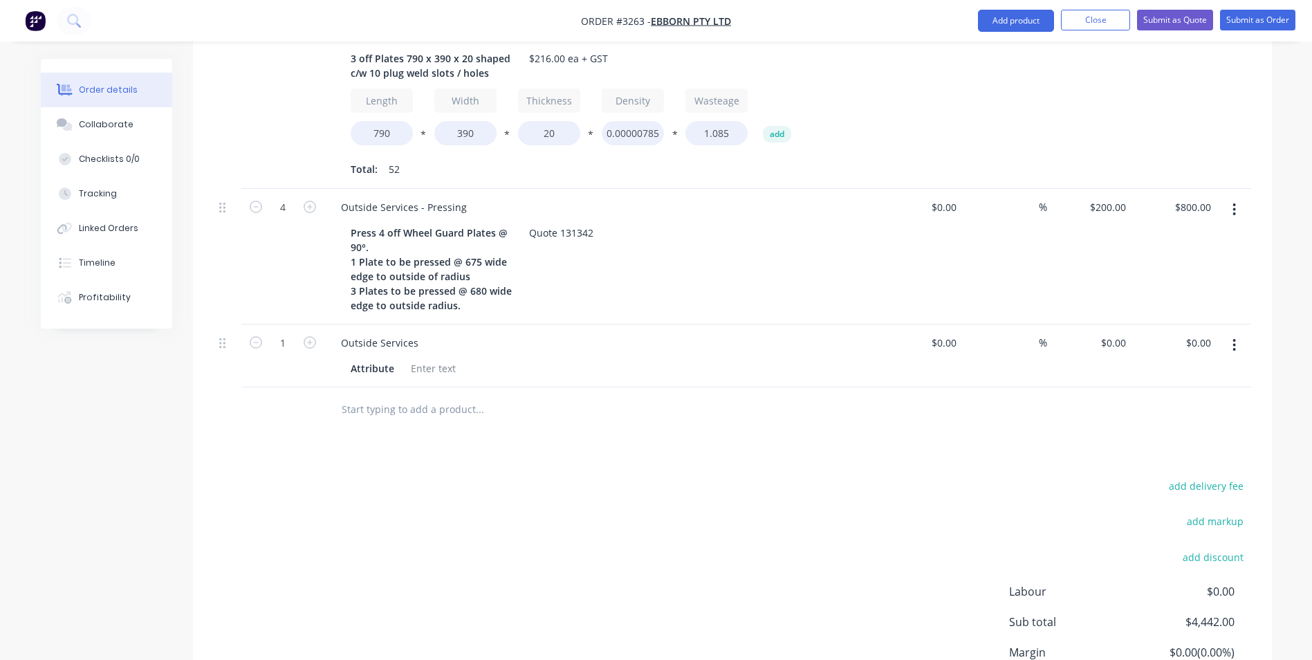
scroll to position [968, 0]
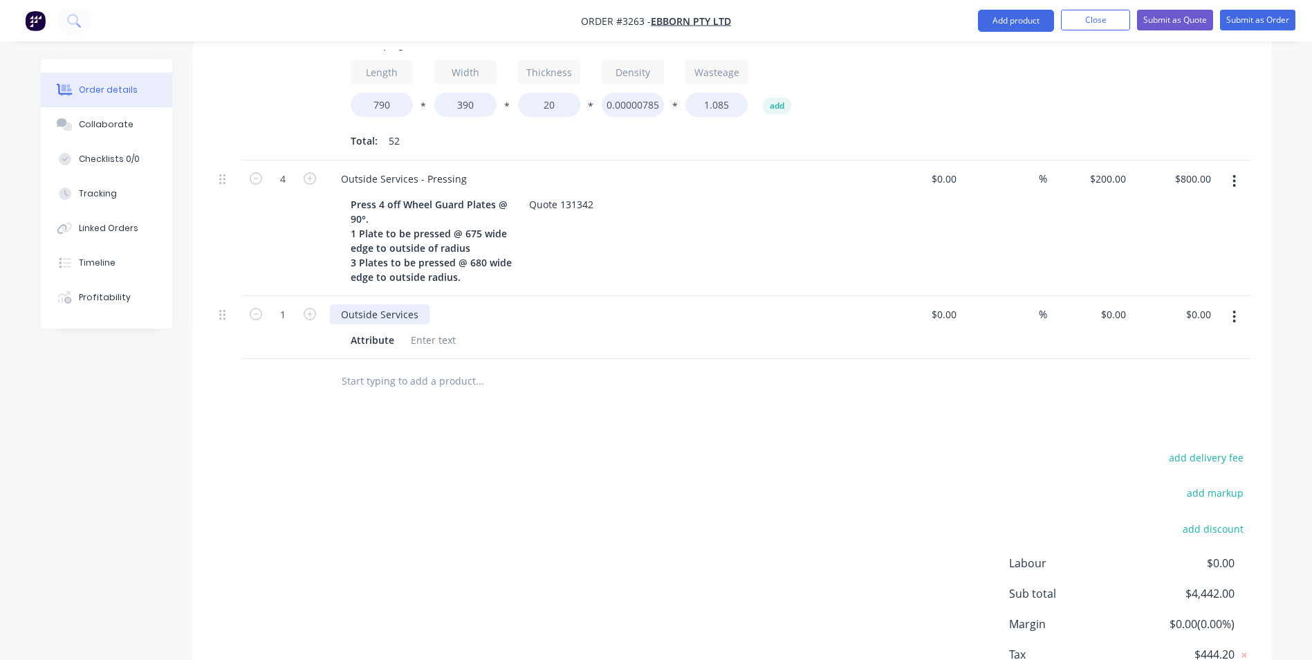
click at [425, 304] on div "Outside Services" at bounding box center [380, 314] width 100 height 20
drag, startPoint x: 347, startPoint y: 313, endPoint x: 395, endPoint y: 316, distance: 48.5
click at [373, 330] on div "Attribute" at bounding box center [372, 340] width 55 height 20
type input "3"
type input "4"
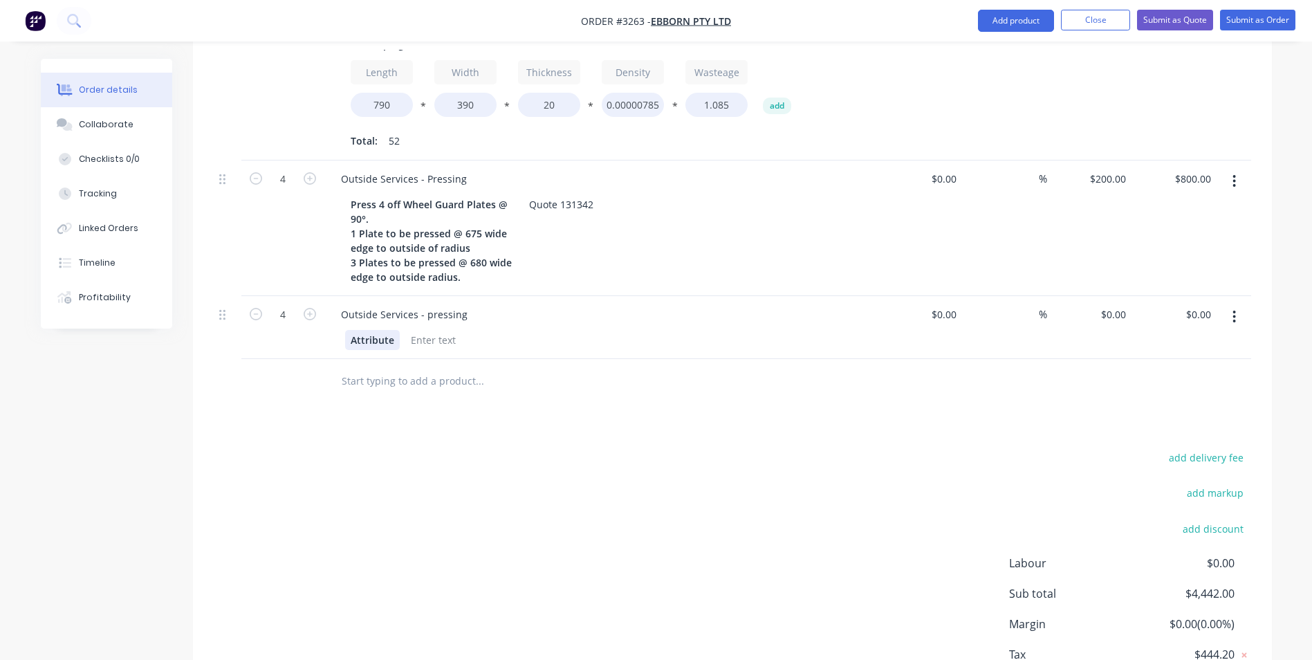
drag, startPoint x: 349, startPoint y: 314, endPoint x: 357, endPoint y: 315, distance: 7.6
click at [357, 330] on div "Attribute" at bounding box center [372, 340] width 55 height 20
drag, startPoint x: 346, startPoint y: 314, endPoint x: 398, endPoint y: 314, distance: 51.9
click at [398, 330] on div "Attribute" at bounding box center [372, 340] width 55 height 20
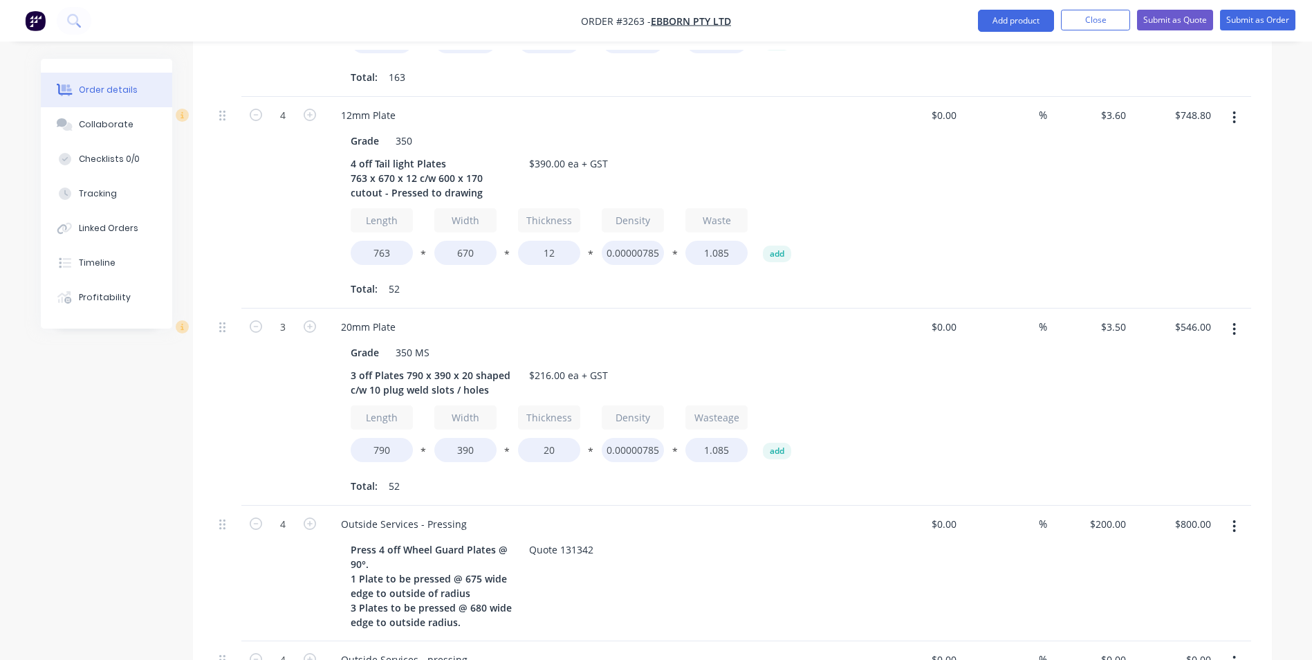
scroll to position [623, 0]
click at [376, 154] on div "4 off Tail light Plates 763 x 670 x 12 c/w 600 x 170 cutout - Pressed to drawing" at bounding box center [431, 178] width 173 height 49
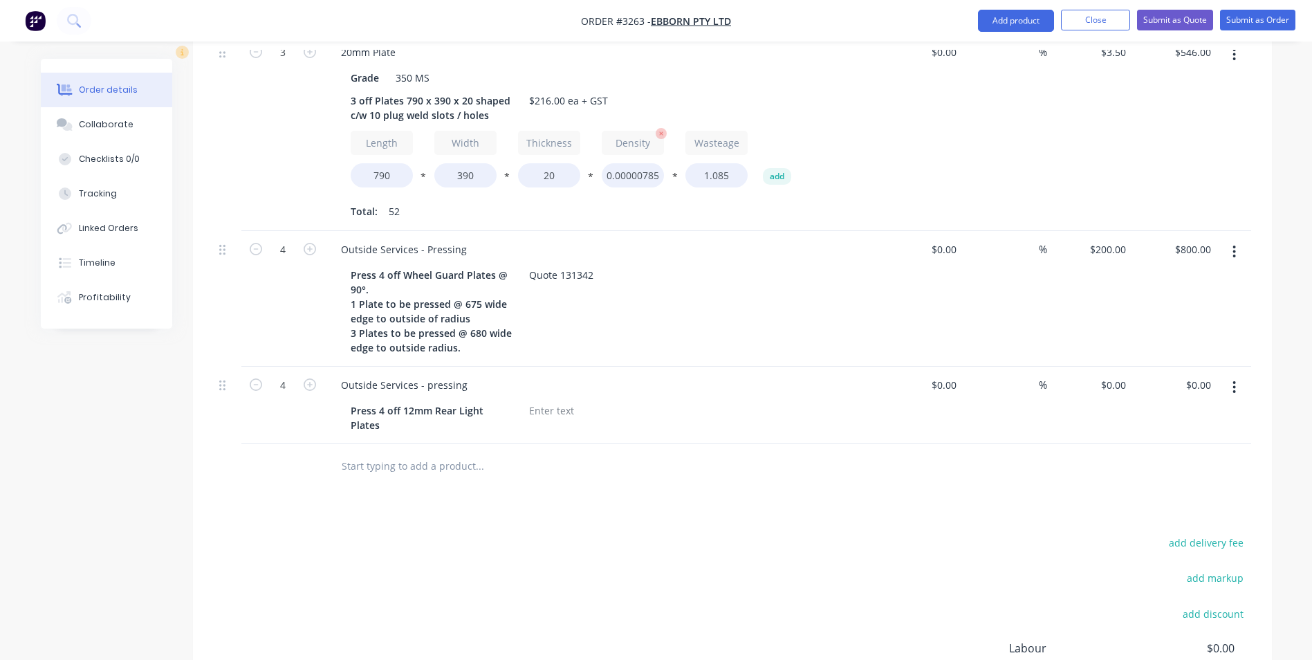
scroll to position [899, 0]
click at [511, 399] on div "Press 4 off 12mm Rear Light Plates" at bounding box center [431, 416] width 173 height 35
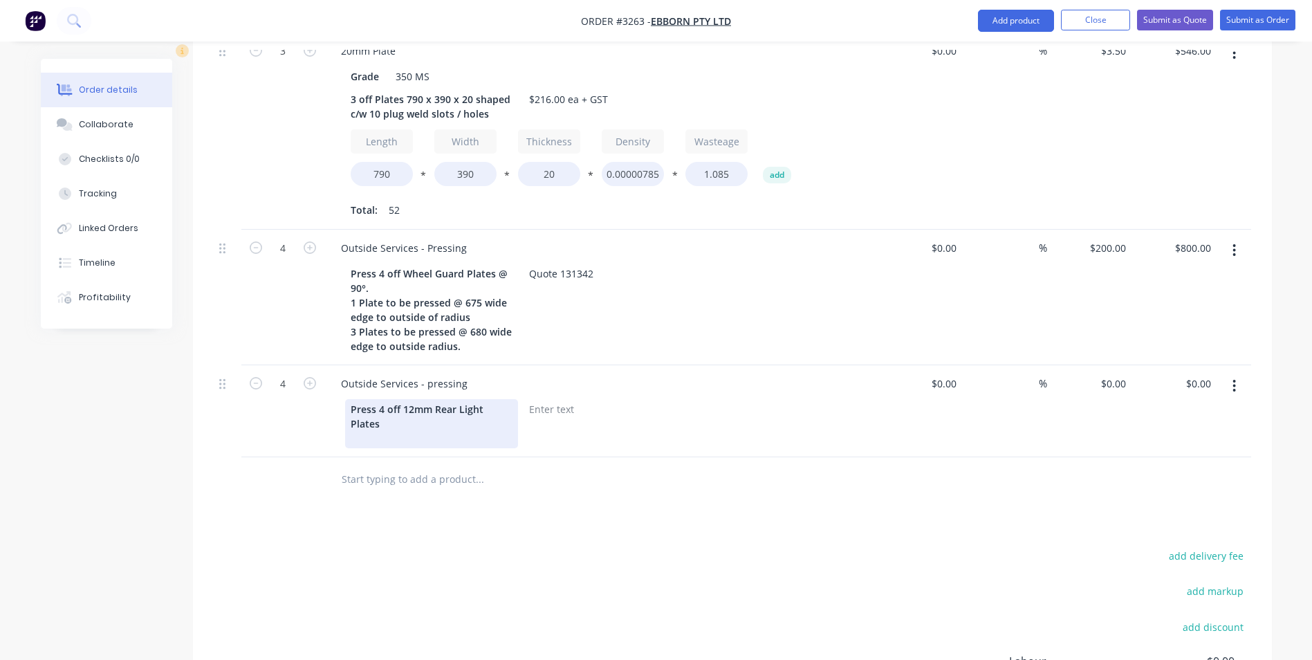
click at [515, 399] on div "Press 4 off 12mm Rear Light Plates" at bounding box center [431, 423] width 173 height 49
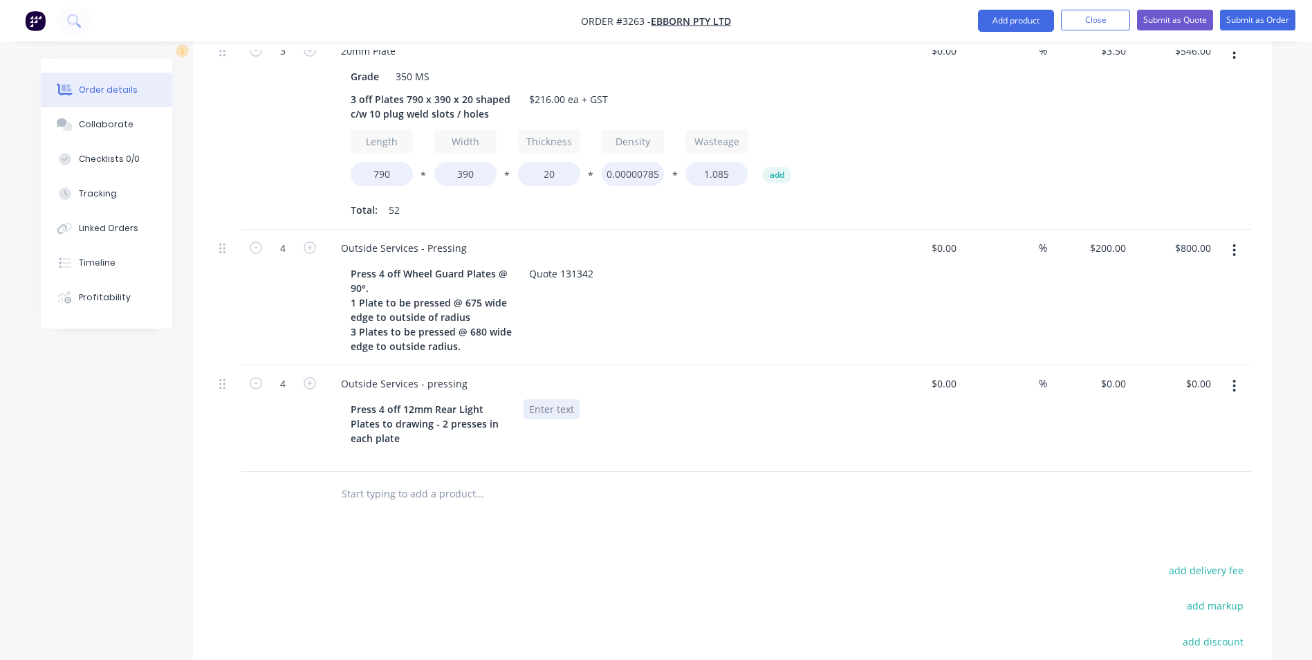
click at [542, 399] on div at bounding box center [552, 409] width 56 height 20
click at [1109, 365] on div "0 0" at bounding box center [1089, 418] width 85 height 107
type input "$600.00"
type input "$2,400.00"
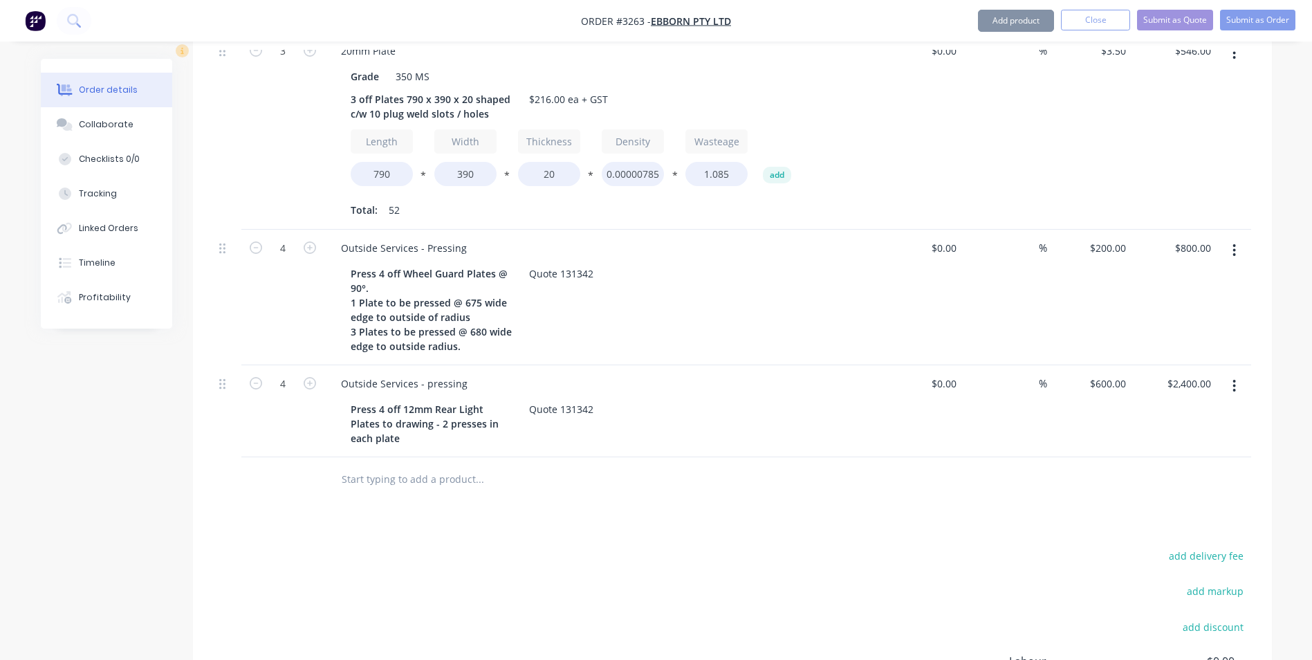
click at [975, 470] on div at bounding box center [733, 479] width 1038 height 45
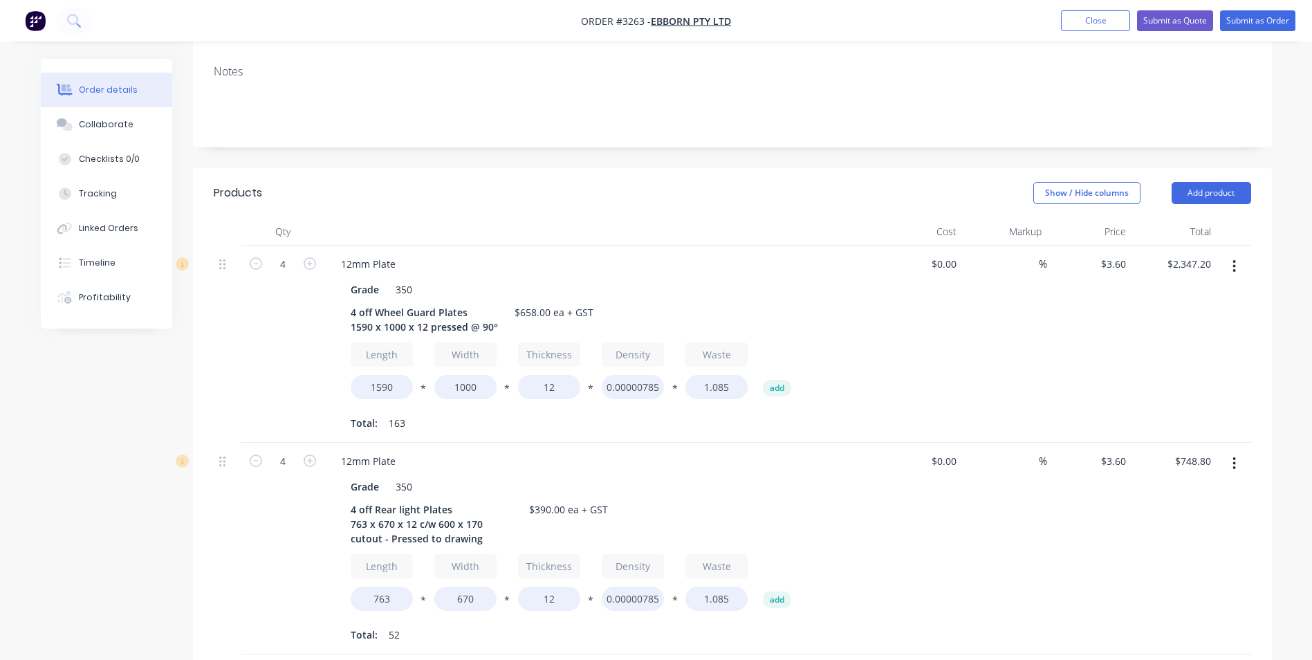
scroll to position [277, 0]
click at [1206, 183] on button "Add product" at bounding box center [1212, 194] width 80 height 22
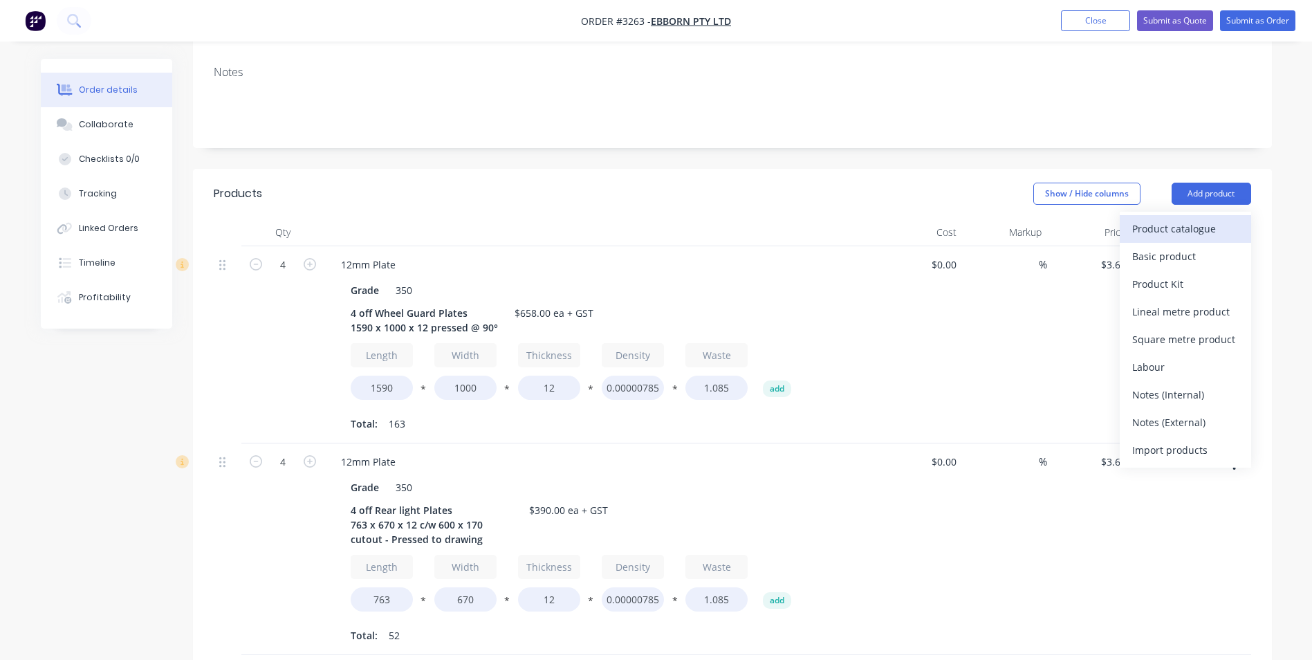
click at [1198, 219] on div "Product catalogue" at bounding box center [1185, 229] width 107 height 20
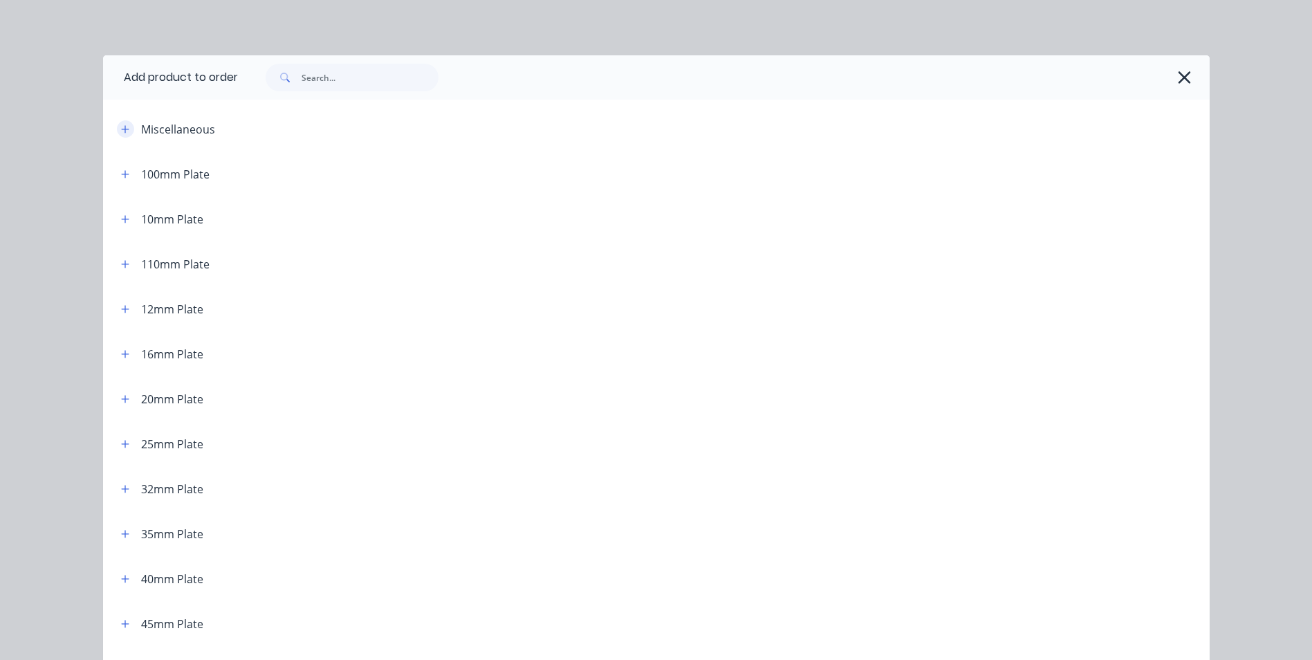
click at [121, 129] on icon "button" at bounding box center [125, 129] width 8 height 8
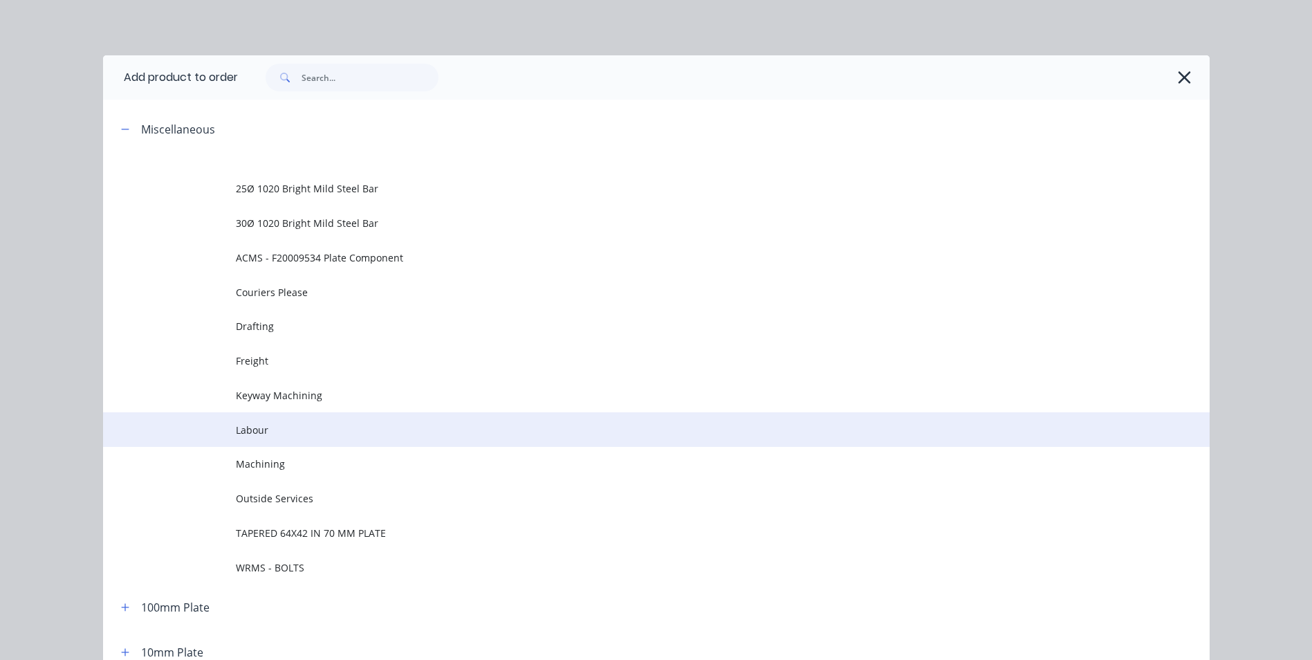
click at [275, 429] on span "Labour" at bounding box center [625, 430] width 779 height 15
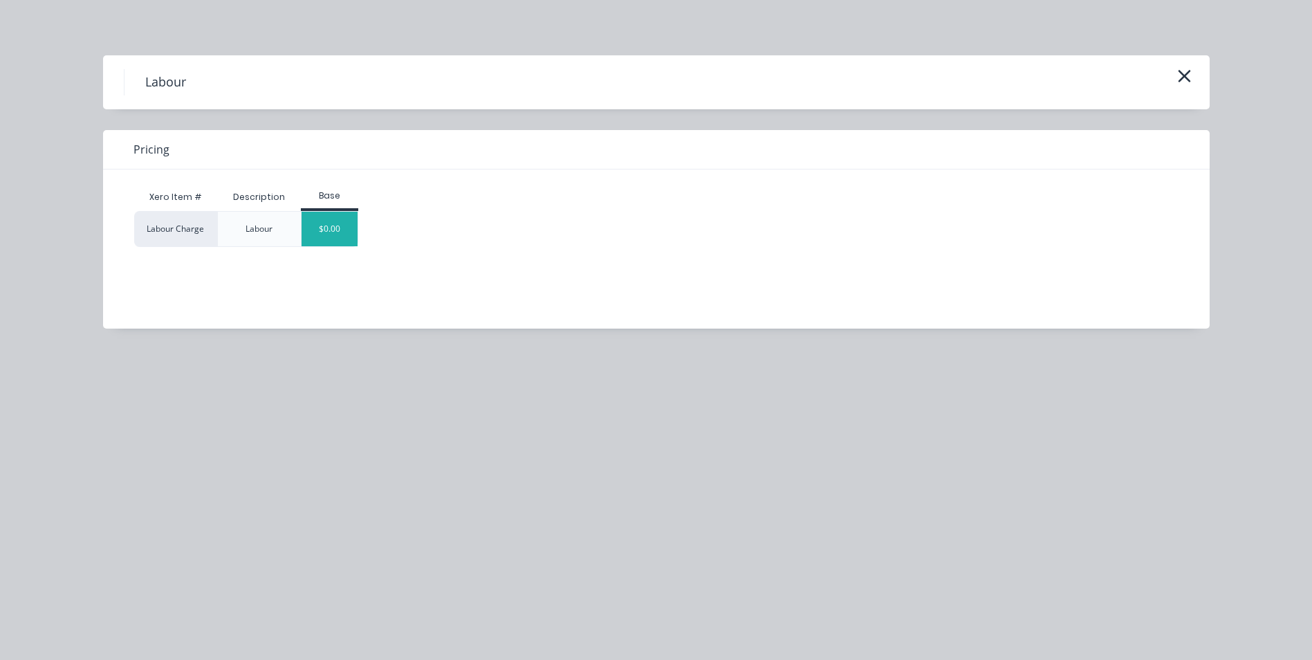
click at [347, 235] on div "$0.00" at bounding box center [330, 229] width 56 height 35
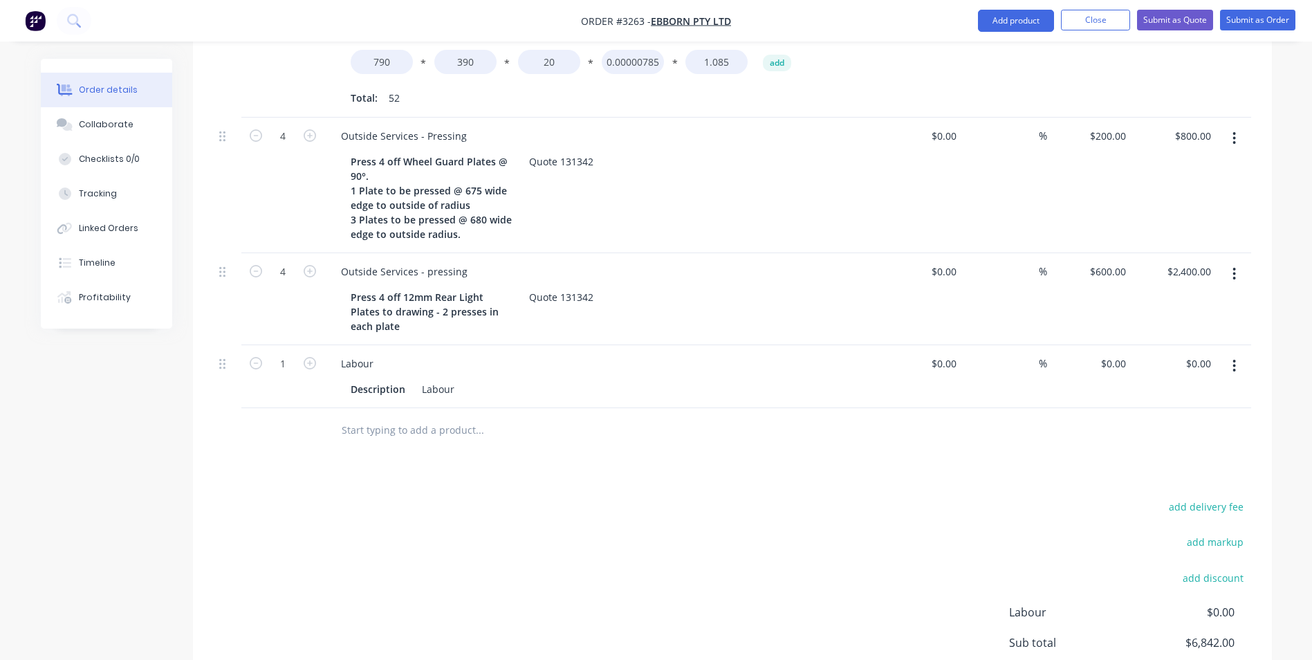
scroll to position [1038, 0]
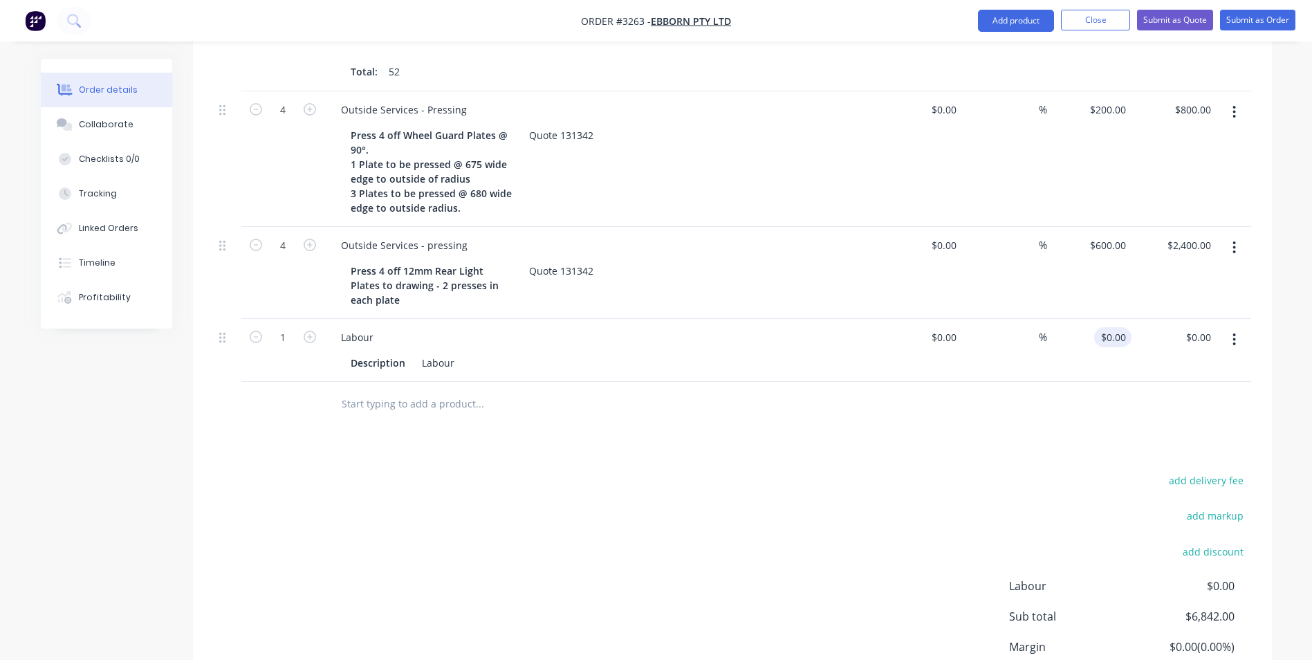
type input "0"
click at [1107, 323] on div "0 0" at bounding box center [1089, 350] width 85 height 63
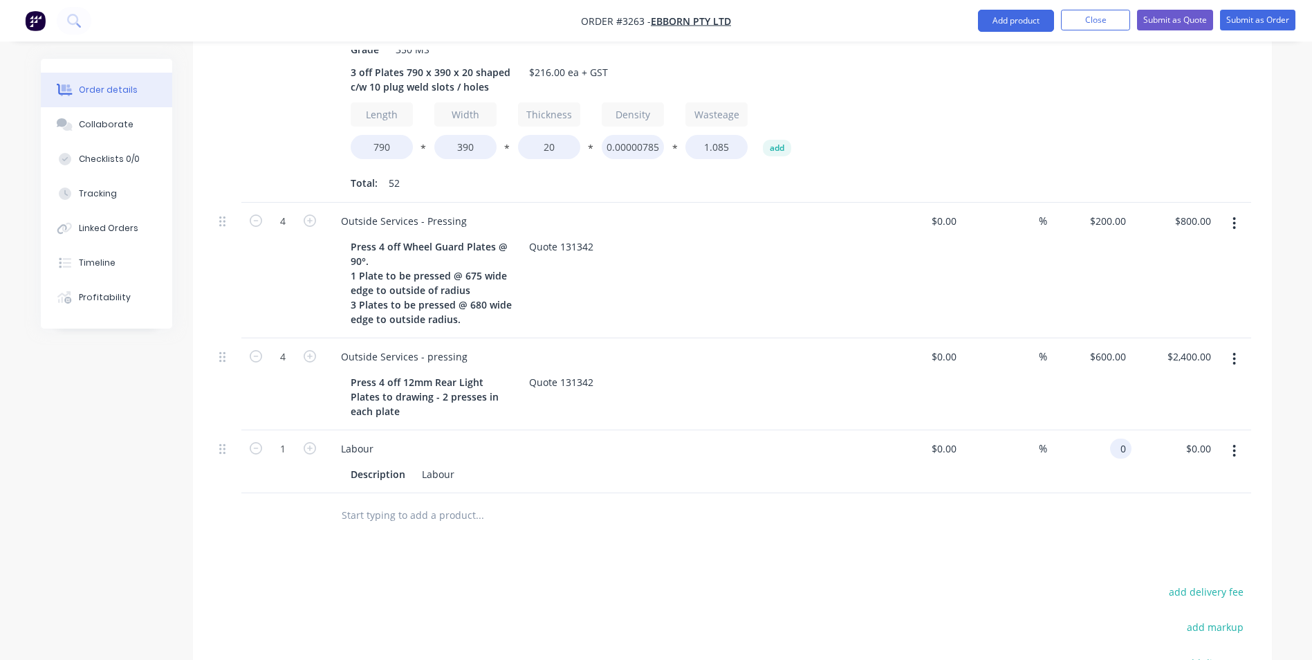
scroll to position [871, 0]
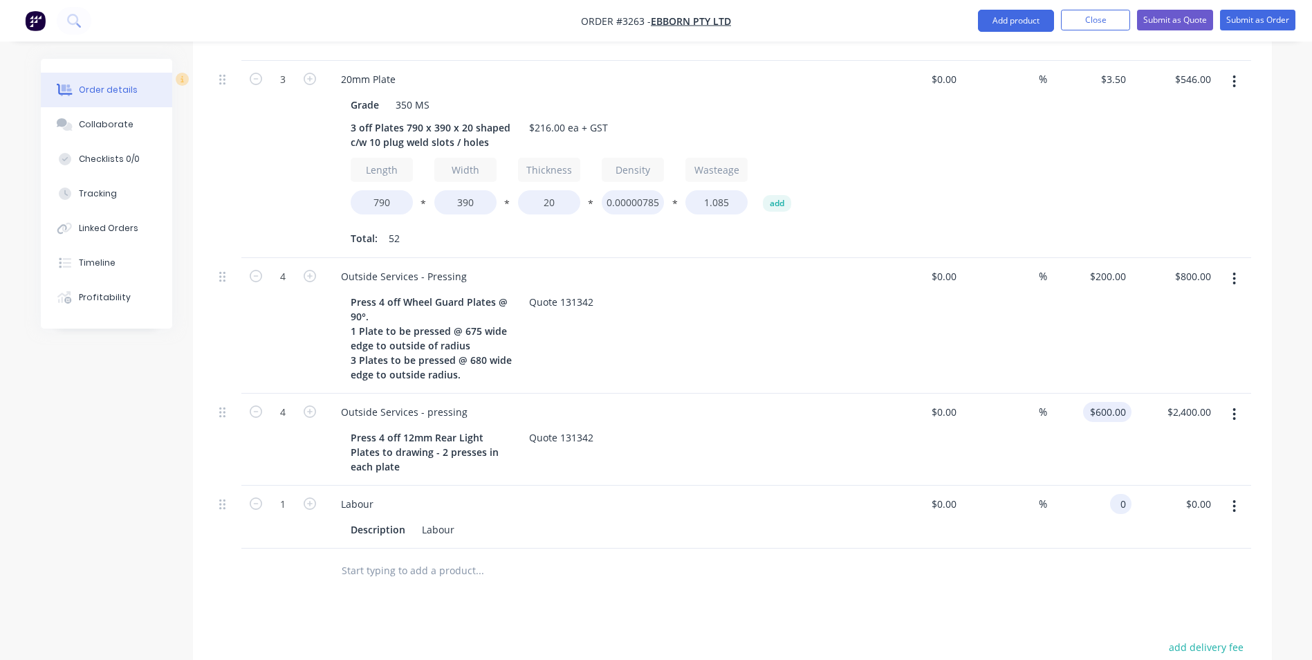
type input "600"
type input "$0.00"
click at [1096, 394] on div "600 600" at bounding box center [1089, 440] width 85 height 92
type input "$150.00"
type input "$600.00"
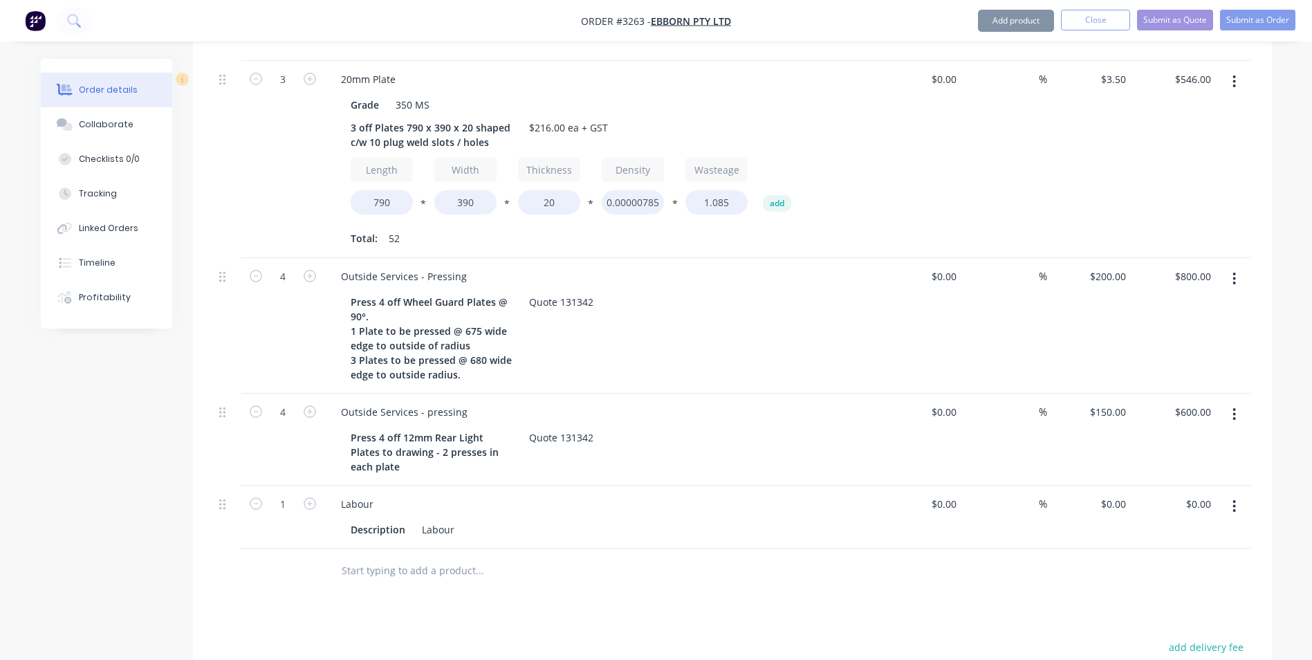
click at [848, 314] on div "Press 4 off Wheel Guard Plates @ 90°. 1 Plate to be pressed @ 675 wide edge to …" at bounding box center [598, 338] width 506 height 93
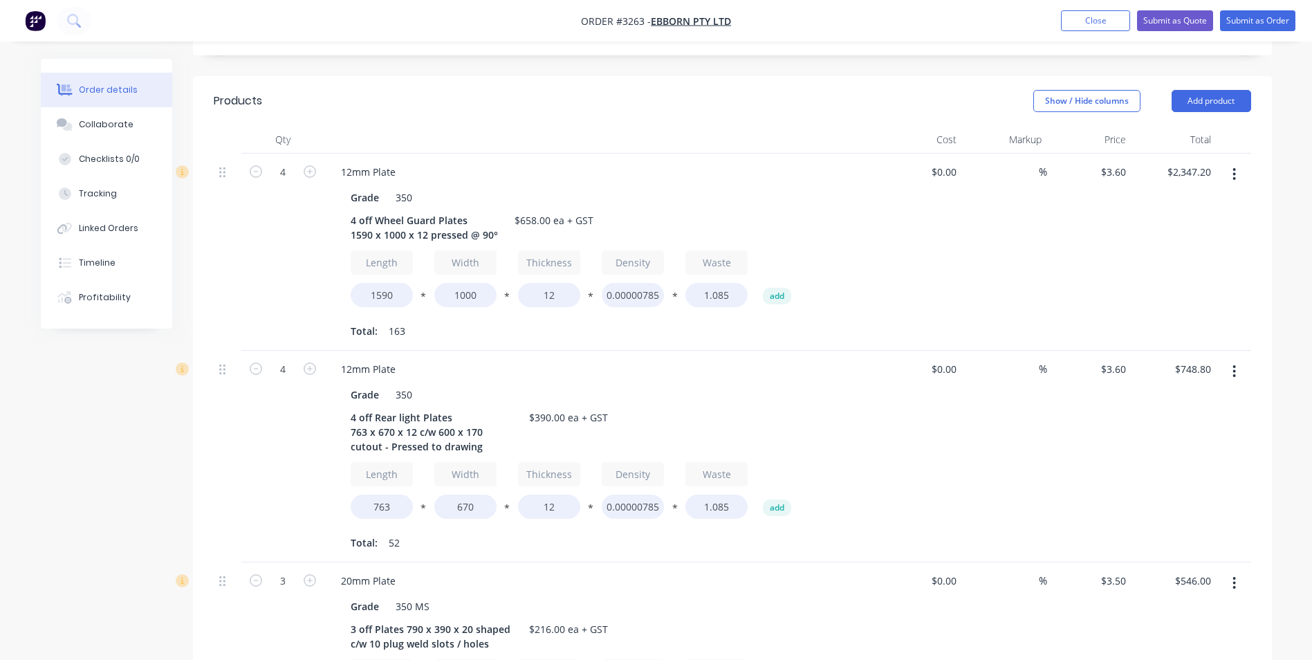
scroll to position [318, 0]
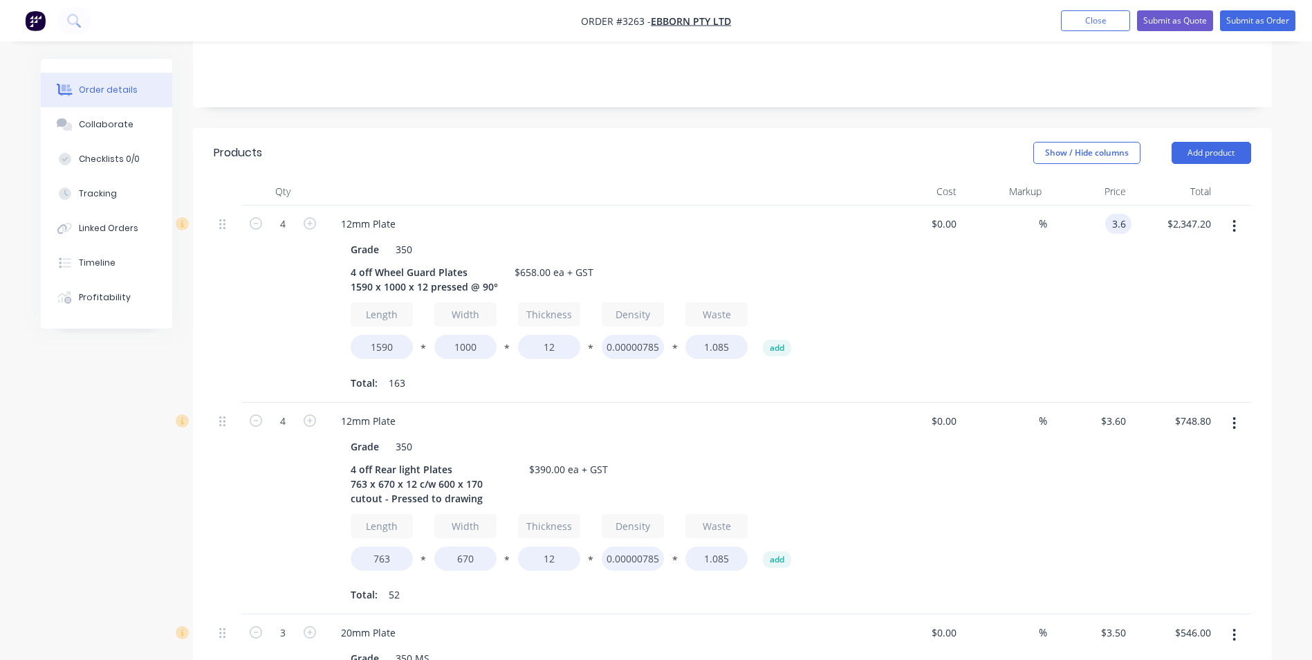
click at [1118, 214] on input "3.6" at bounding box center [1121, 224] width 21 height 20
type input "$3.00"
type input "$1,956.00"
click at [1092, 258] on div "$3.00 $3.00" at bounding box center [1089, 303] width 85 height 197
click at [1119, 411] on input "3.6" at bounding box center [1116, 421] width 32 height 20
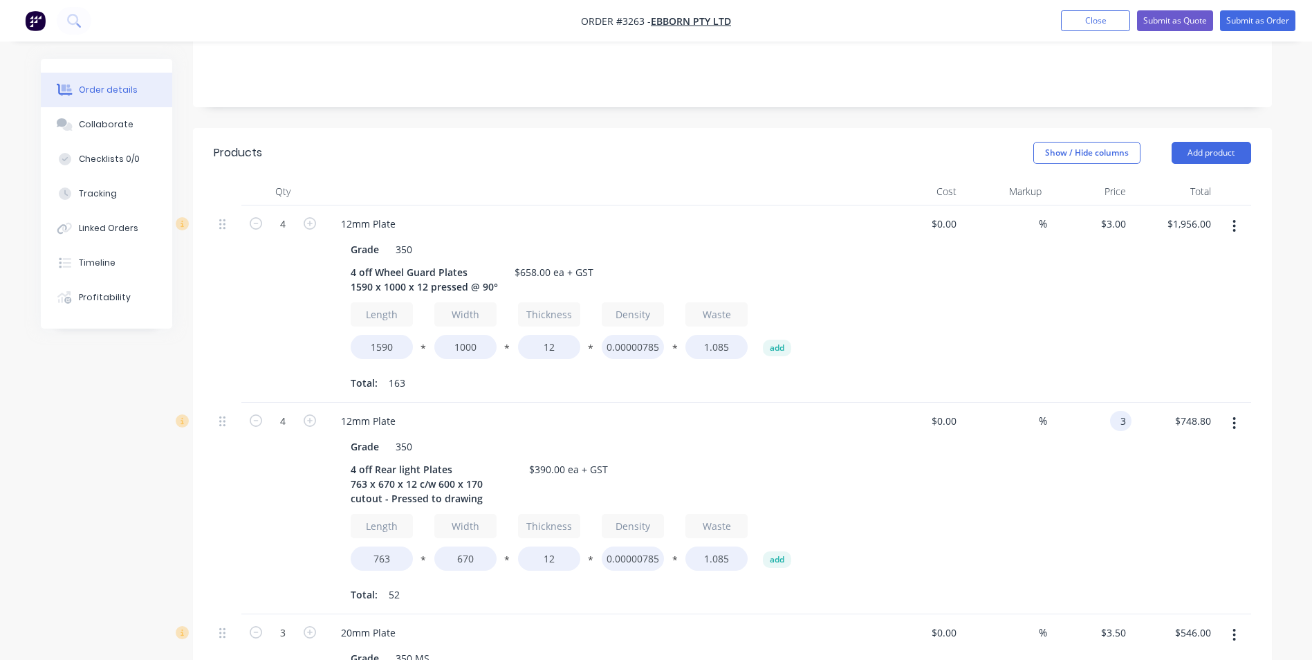
type input "$3.00"
type input "$624.00"
click at [1058, 458] on div "$3.00 3" at bounding box center [1089, 509] width 85 height 212
click at [1119, 623] on input "3.5" at bounding box center [1116, 633] width 32 height 20
type input "$3.00"
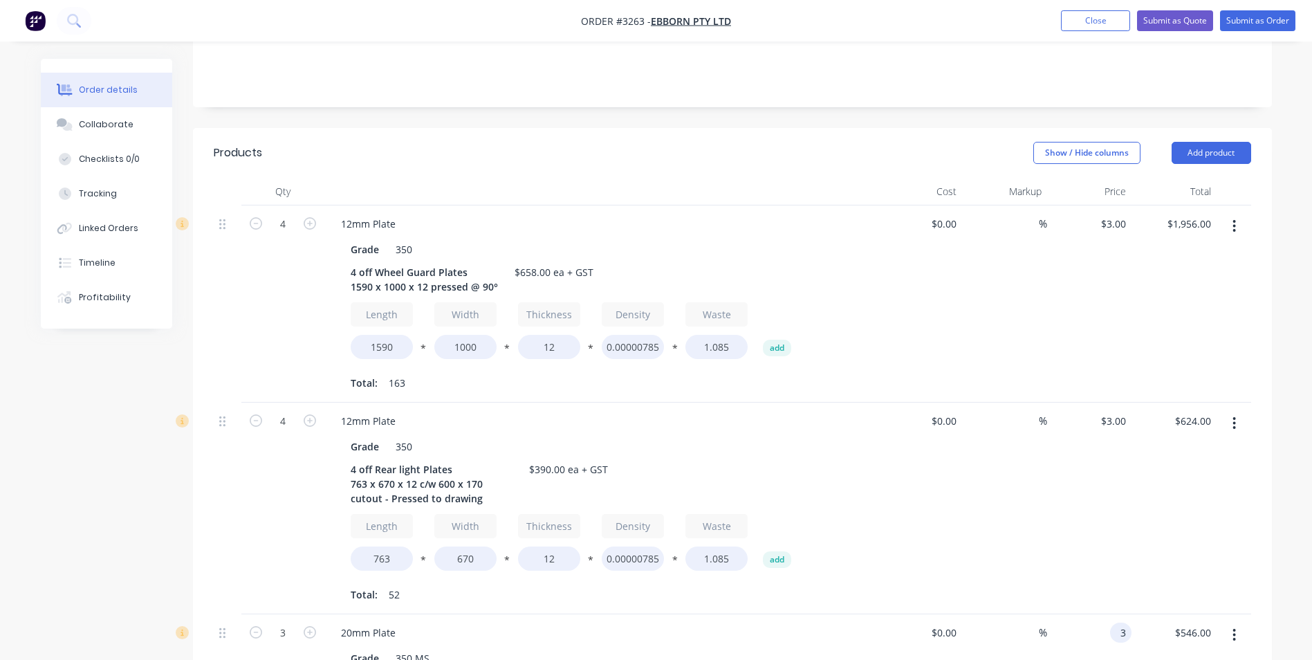
type input "$468.00"
click at [948, 488] on div "$0.00 $0.00" at bounding box center [920, 509] width 85 height 212
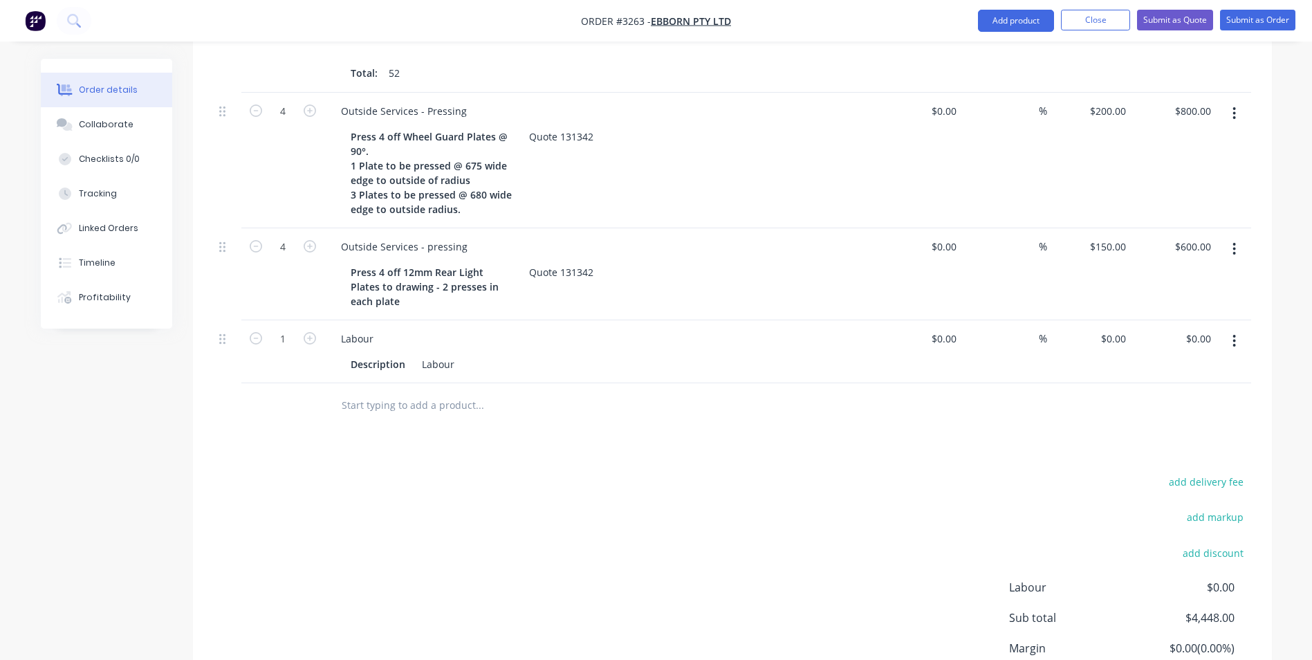
scroll to position [1148, 0]
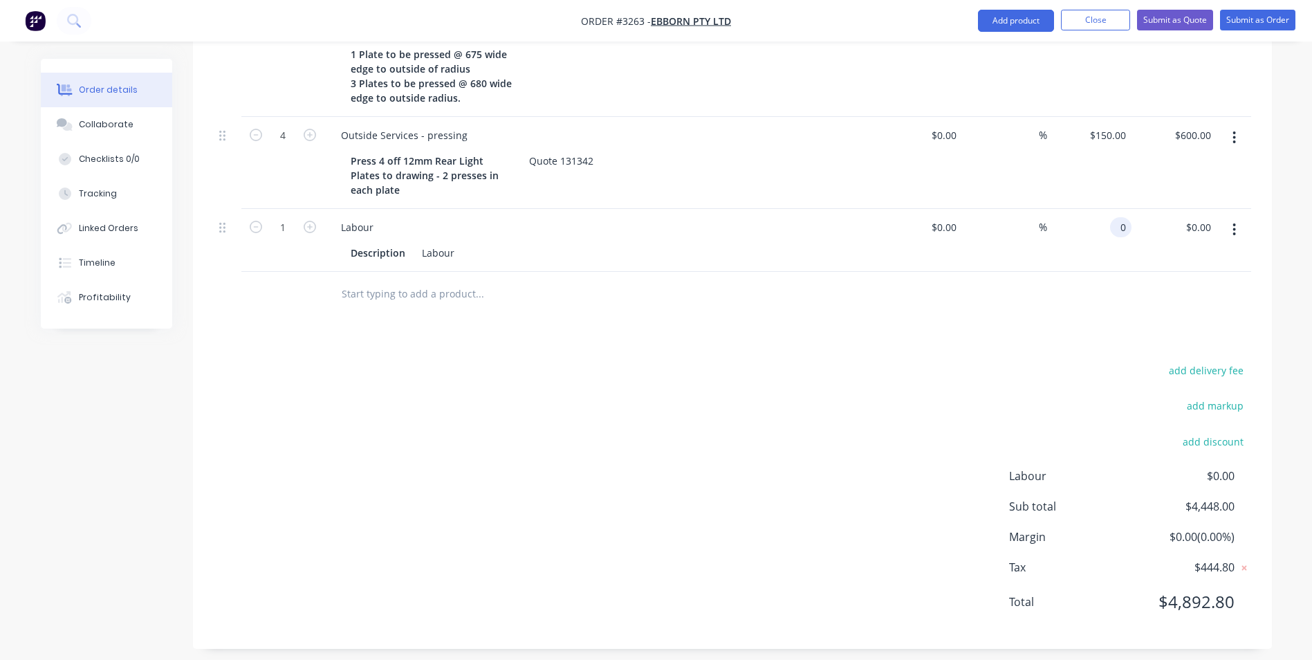
click at [1107, 214] on div "0 0" at bounding box center [1089, 240] width 85 height 63
type input "$392.00"
click at [946, 364] on div "add delivery fee add markup add discount Labour $0.00 Sub total $4,840.00 Margi…" at bounding box center [733, 494] width 1038 height 267
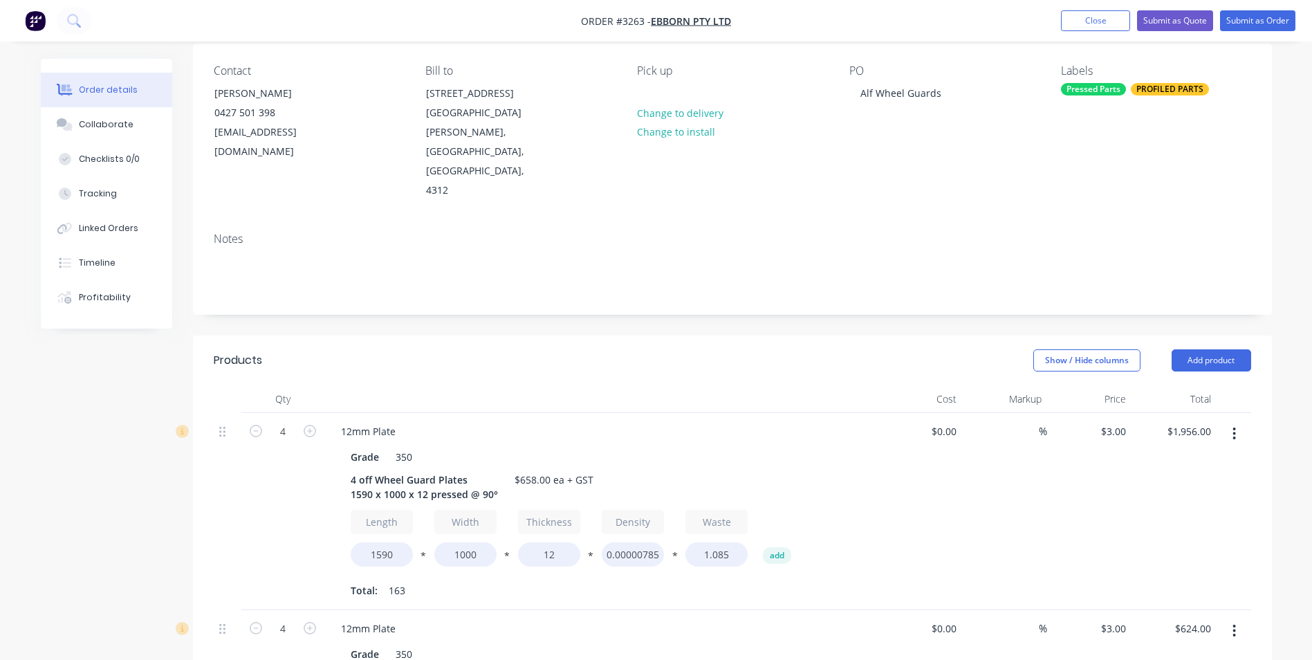
scroll to position [0, 0]
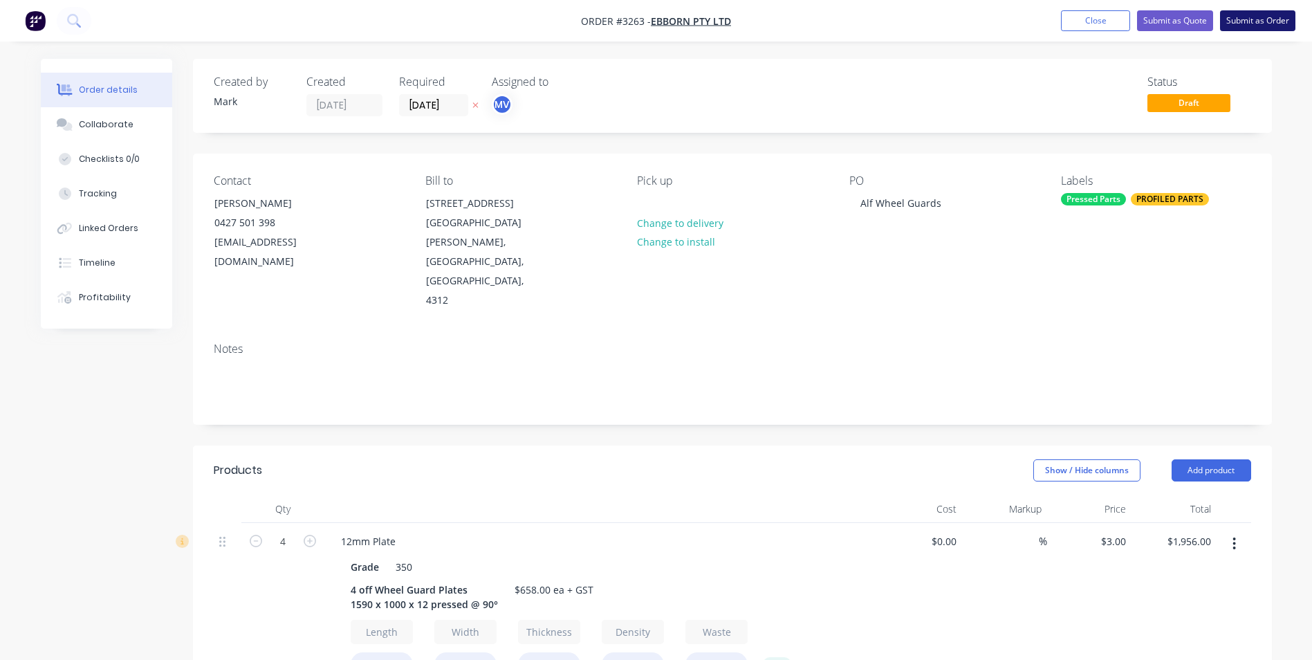
click at [1248, 17] on button "Submit as Order" at bounding box center [1257, 20] width 75 height 21
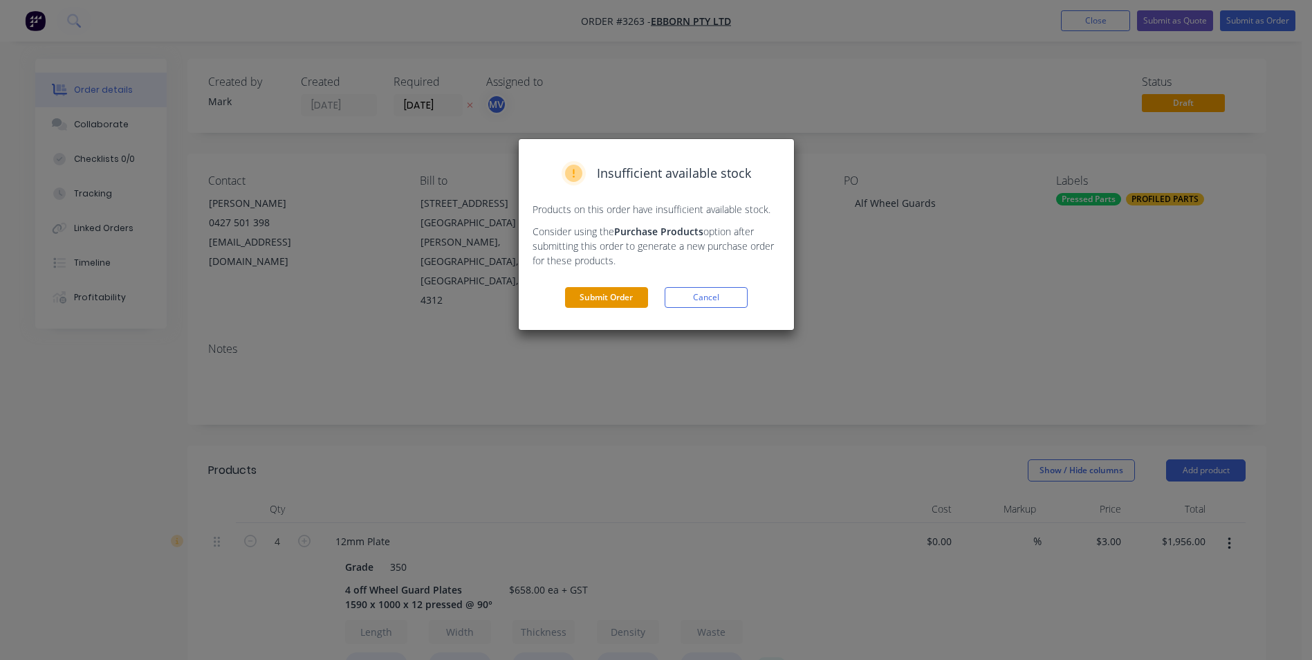
click at [594, 294] on button "Submit Order" at bounding box center [606, 297] width 83 height 21
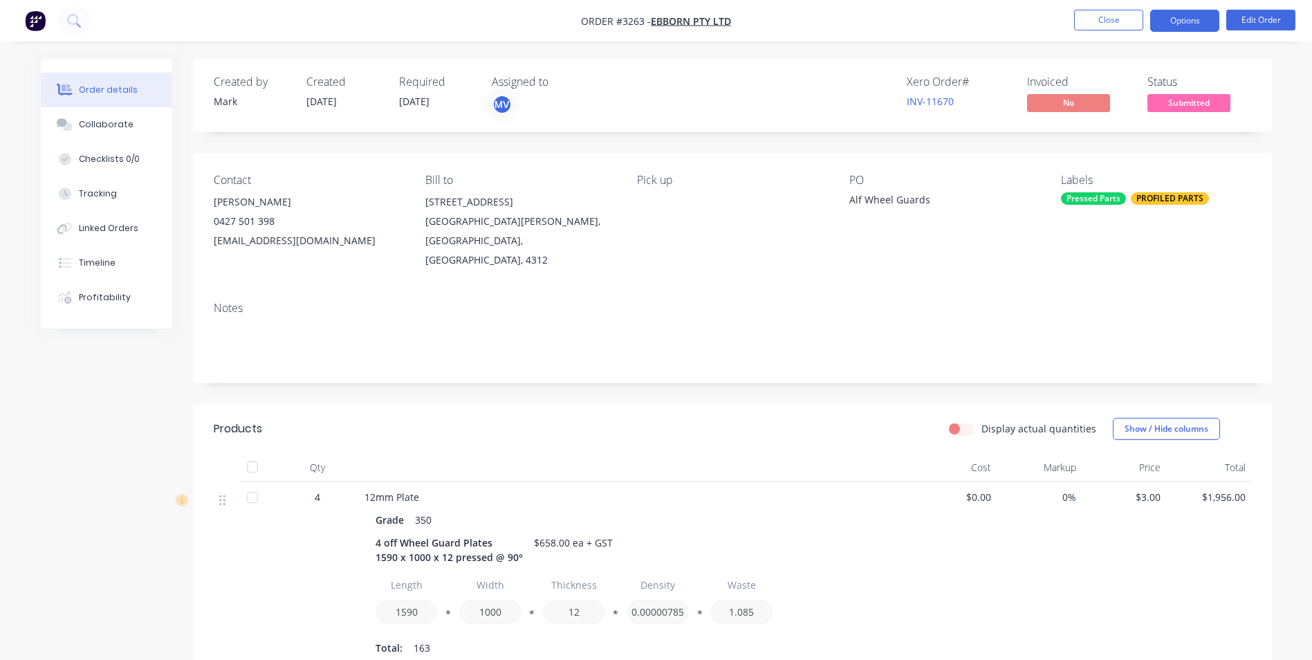
click at [1196, 17] on button "Options" at bounding box center [1184, 21] width 69 height 22
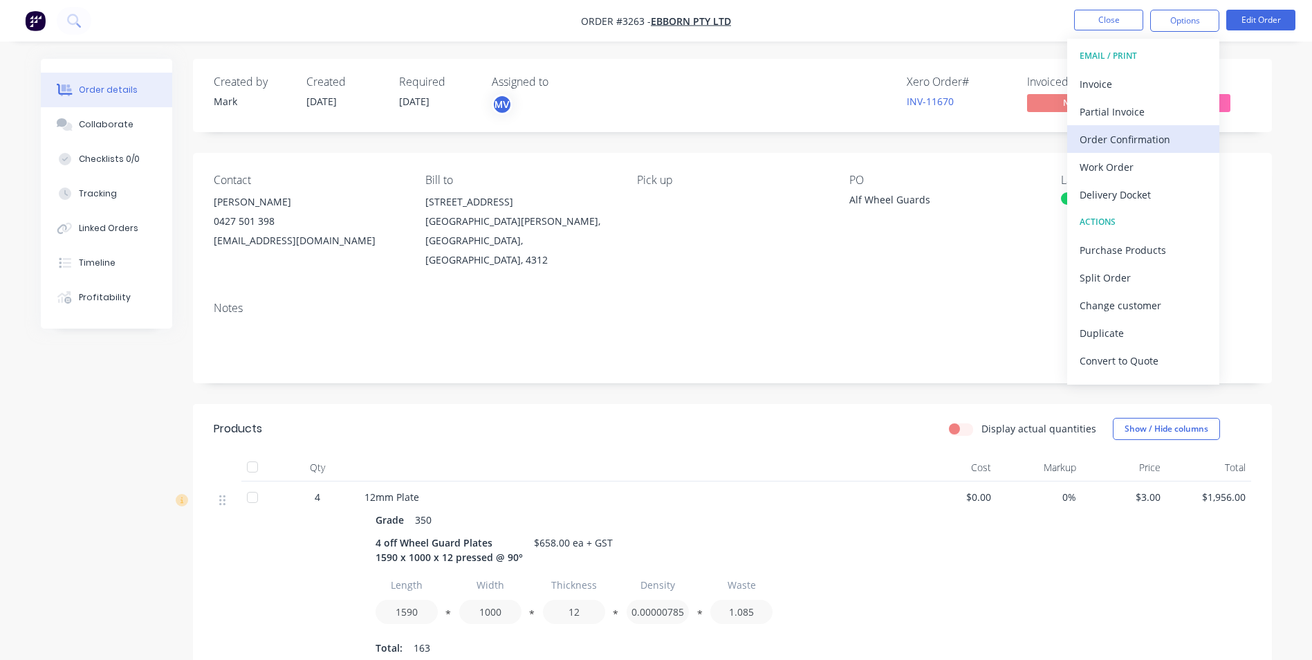
click at [1107, 136] on div "Order Confirmation" at bounding box center [1143, 139] width 127 height 20
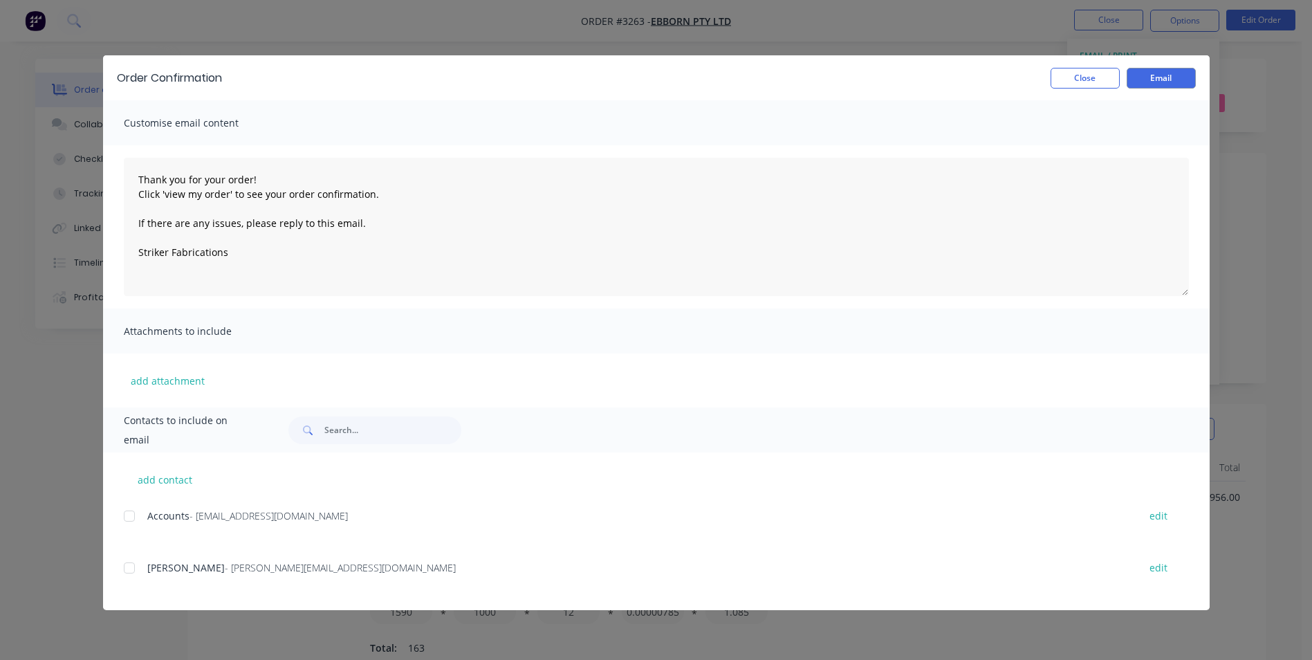
click at [131, 572] on div at bounding box center [130, 568] width 28 height 28
type textarea "Thank you for your order! Click 'view my order' to see your order confirmation.…"
click at [1156, 75] on button "Email" at bounding box center [1161, 78] width 69 height 21
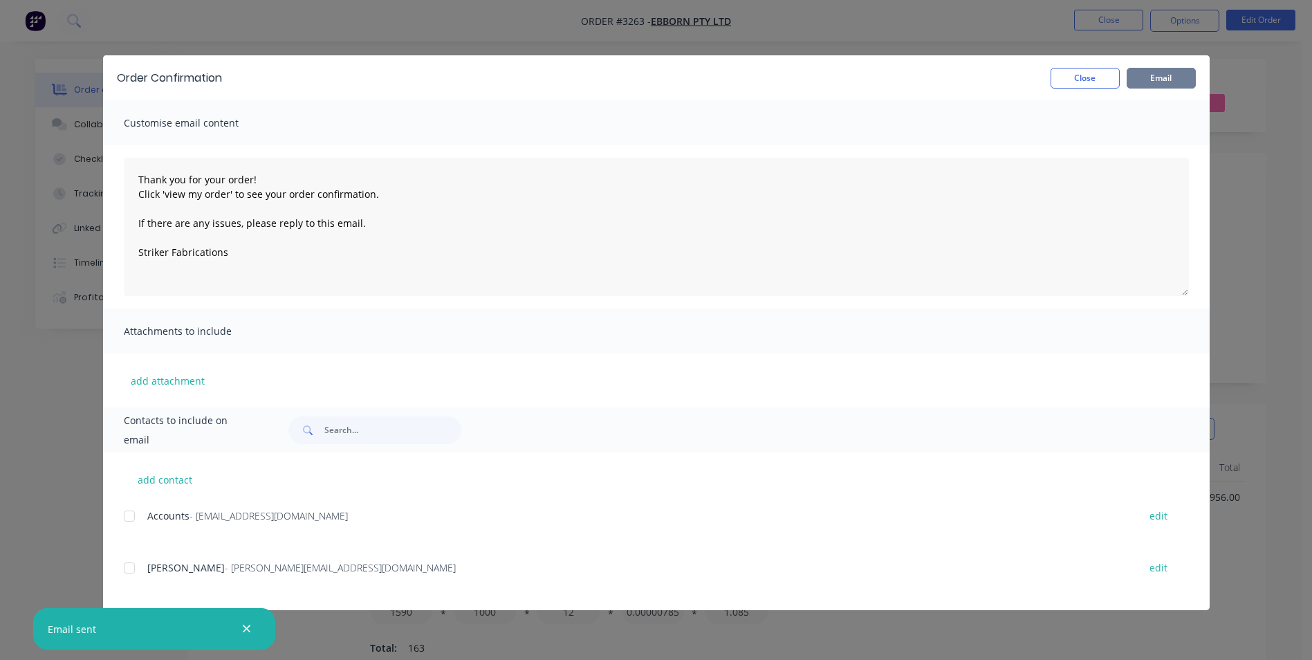
click at [1152, 74] on button "Email" at bounding box center [1161, 78] width 69 height 21
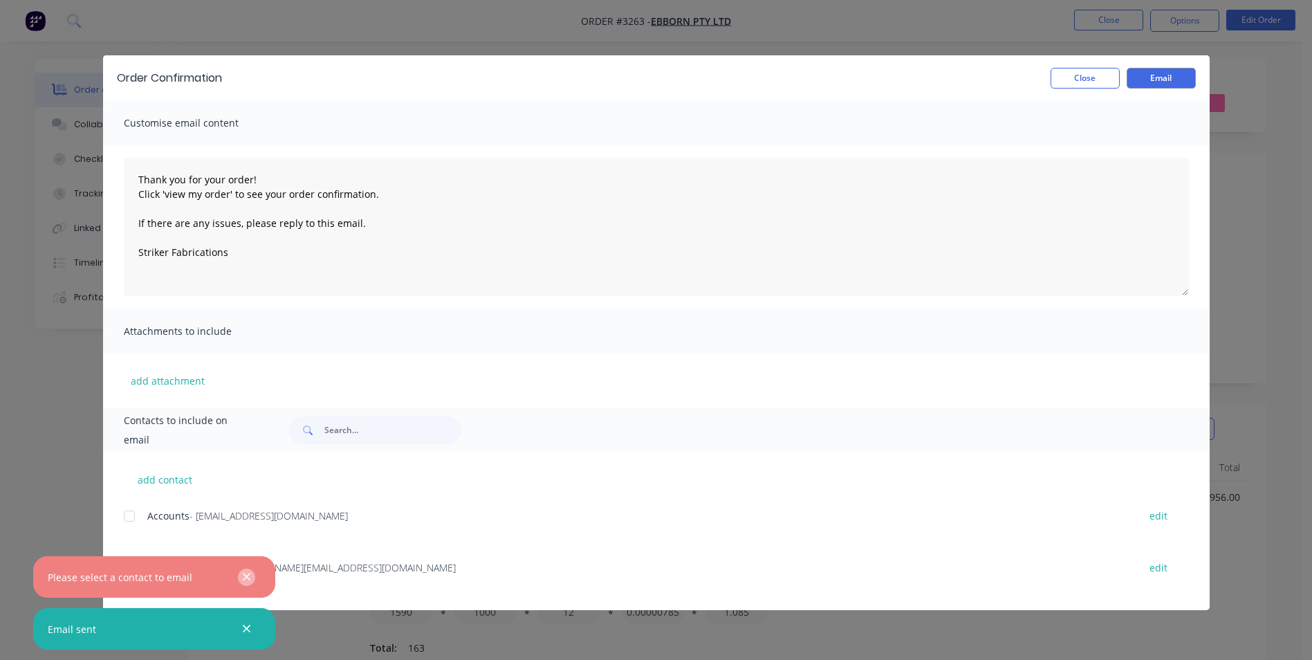
click at [247, 576] on icon "button" at bounding box center [246, 577] width 9 height 12
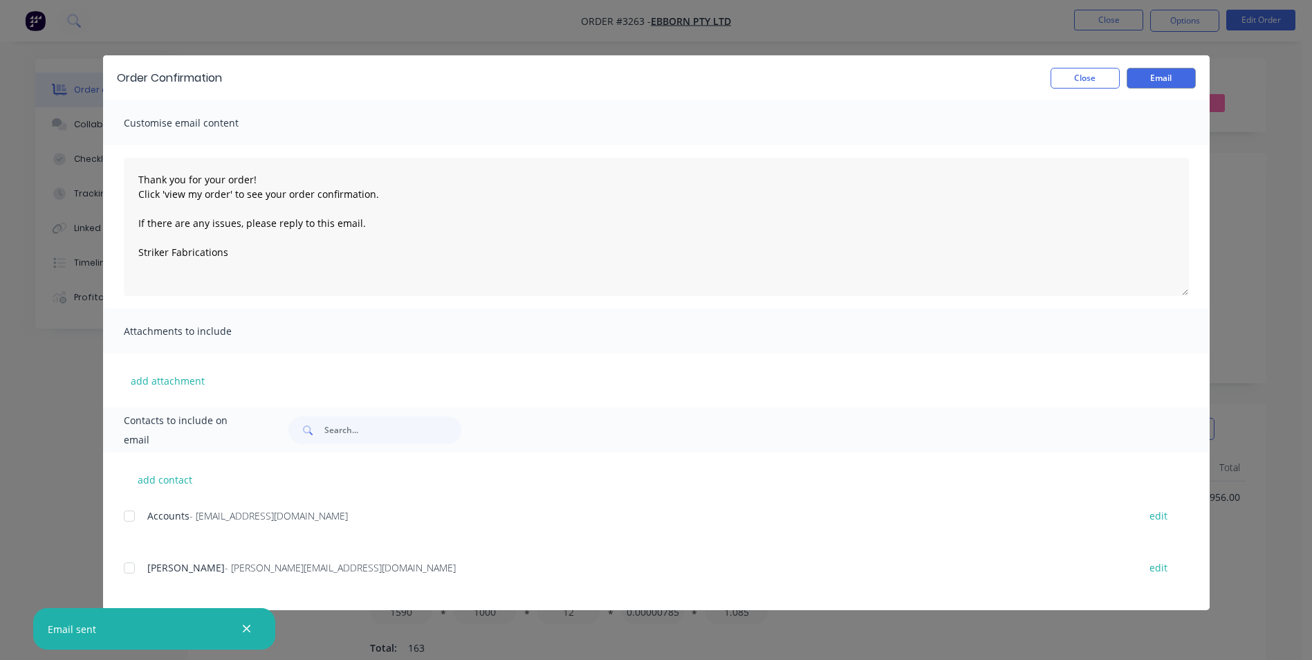
click at [127, 570] on div at bounding box center [130, 568] width 28 height 28
click at [127, 569] on div at bounding box center [130, 568] width 28 height 28
type textarea "Thank you for your order! Click 'view my order' to see your order confirmation.…"
click at [1165, 75] on button "Email" at bounding box center [1161, 78] width 69 height 21
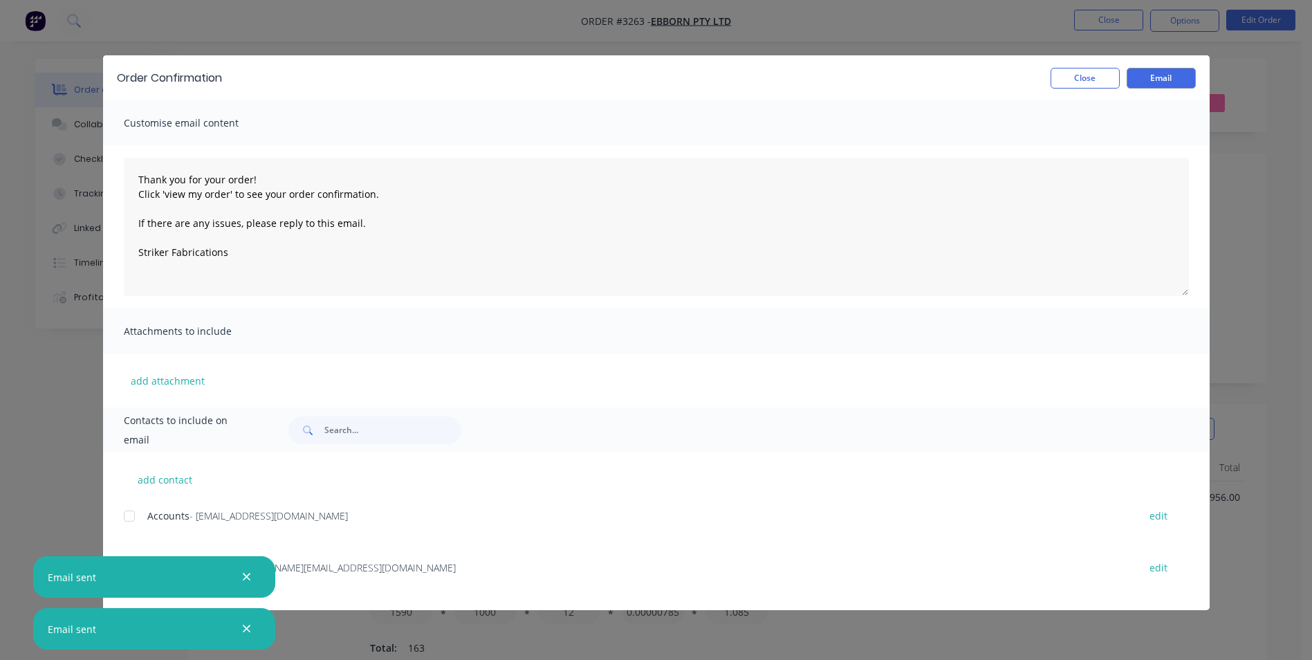
click at [246, 577] on icon "button" at bounding box center [247, 577] width 8 height 8
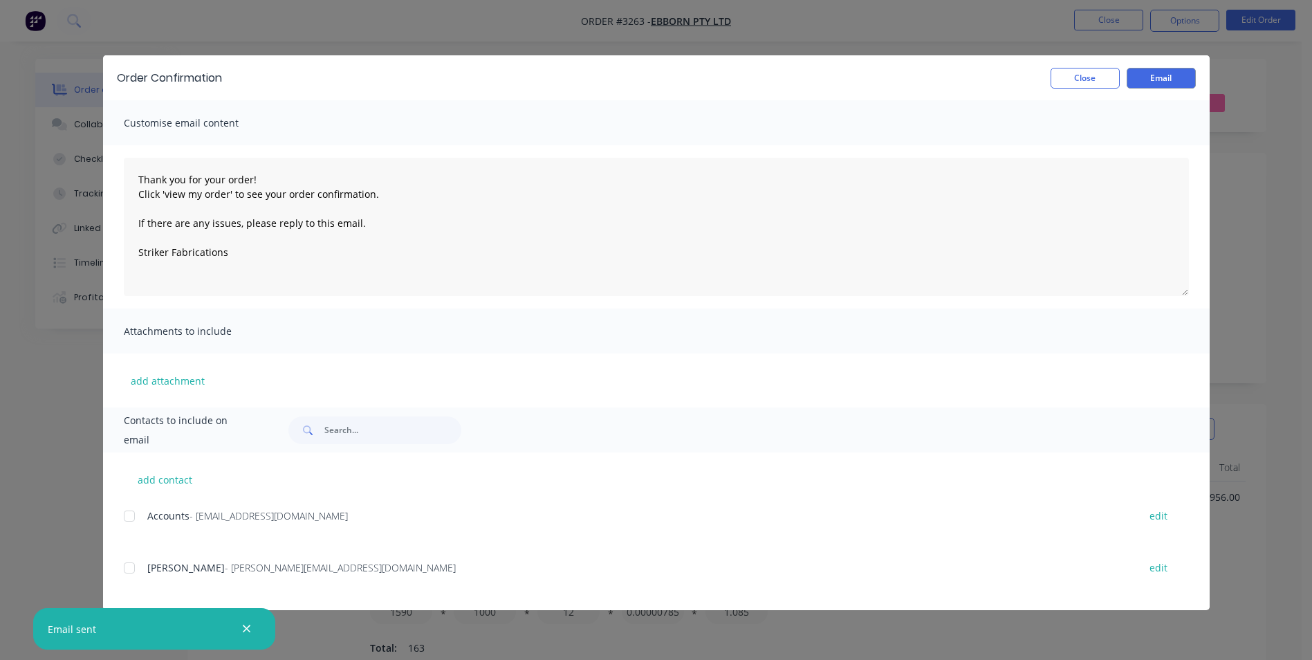
click at [243, 626] on icon "button" at bounding box center [246, 629] width 9 height 12
type textarea "Thank you for your order! Click 'view my order' to see your order confirmation.…"
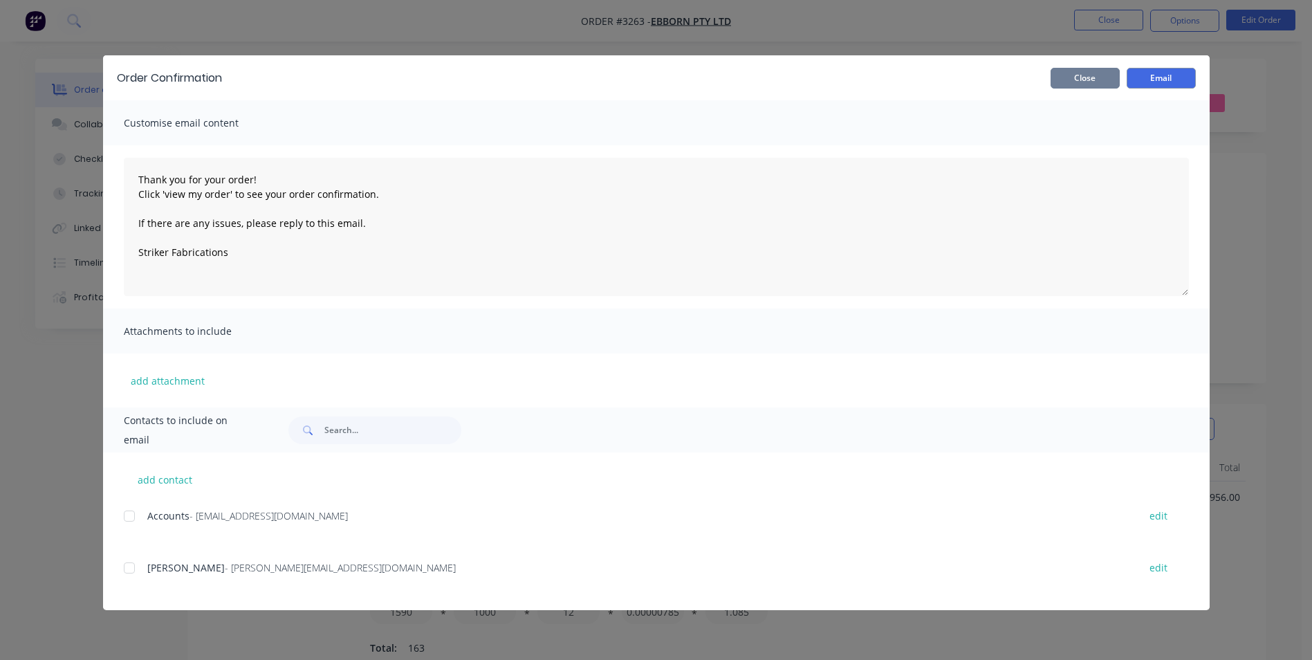
click at [1093, 78] on button "Close" at bounding box center [1085, 78] width 69 height 21
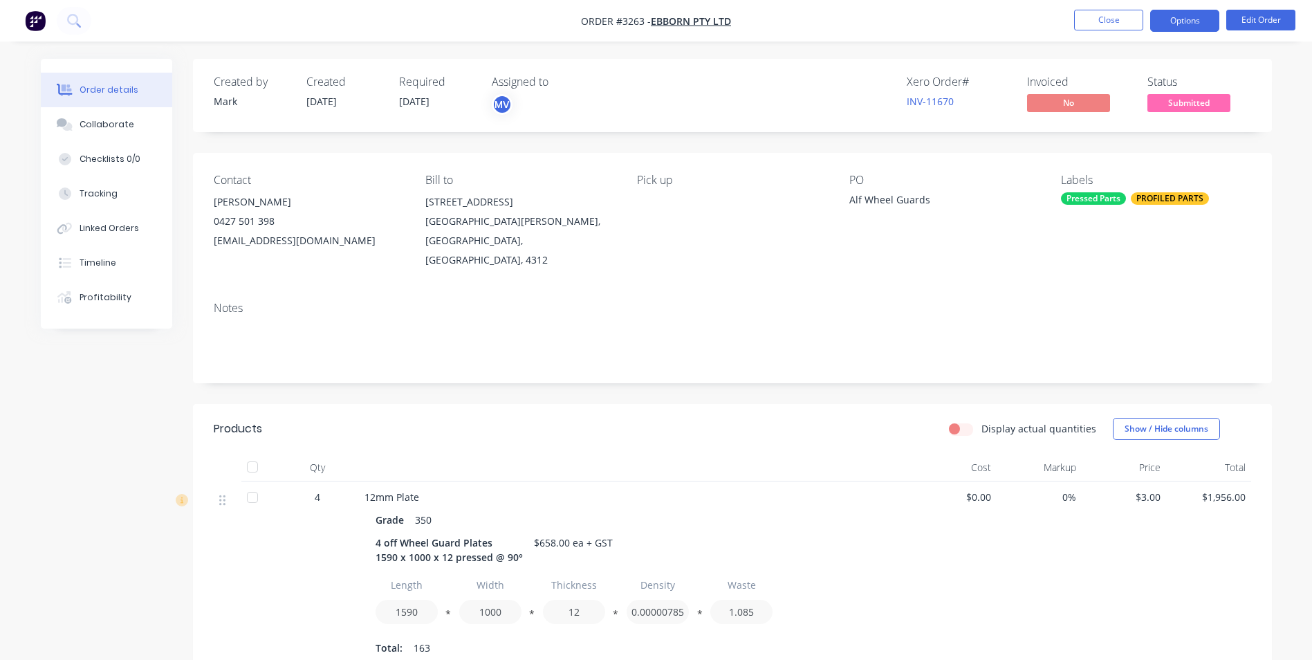
click at [1176, 17] on button "Options" at bounding box center [1184, 21] width 69 height 22
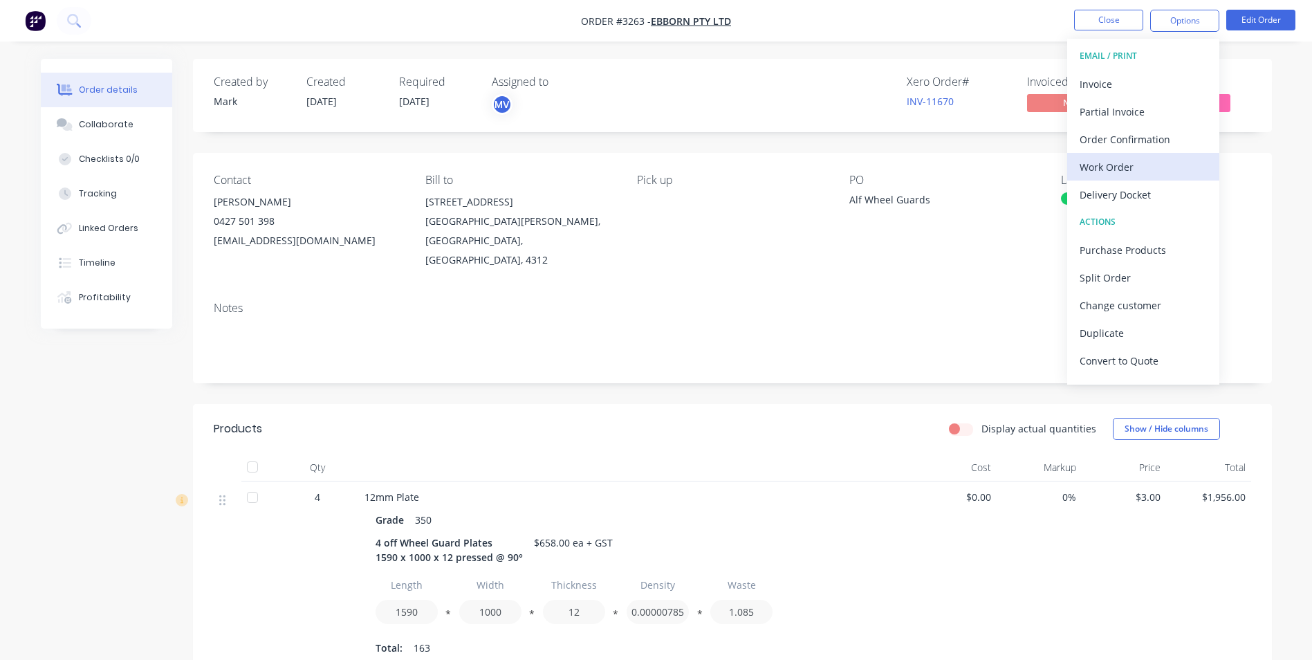
click at [1116, 164] on div "Work Order" at bounding box center [1143, 167] width 127 height 20
click at [1122, 162] on div "Custom" at bounding box center [1143, 167] width 127 height 20
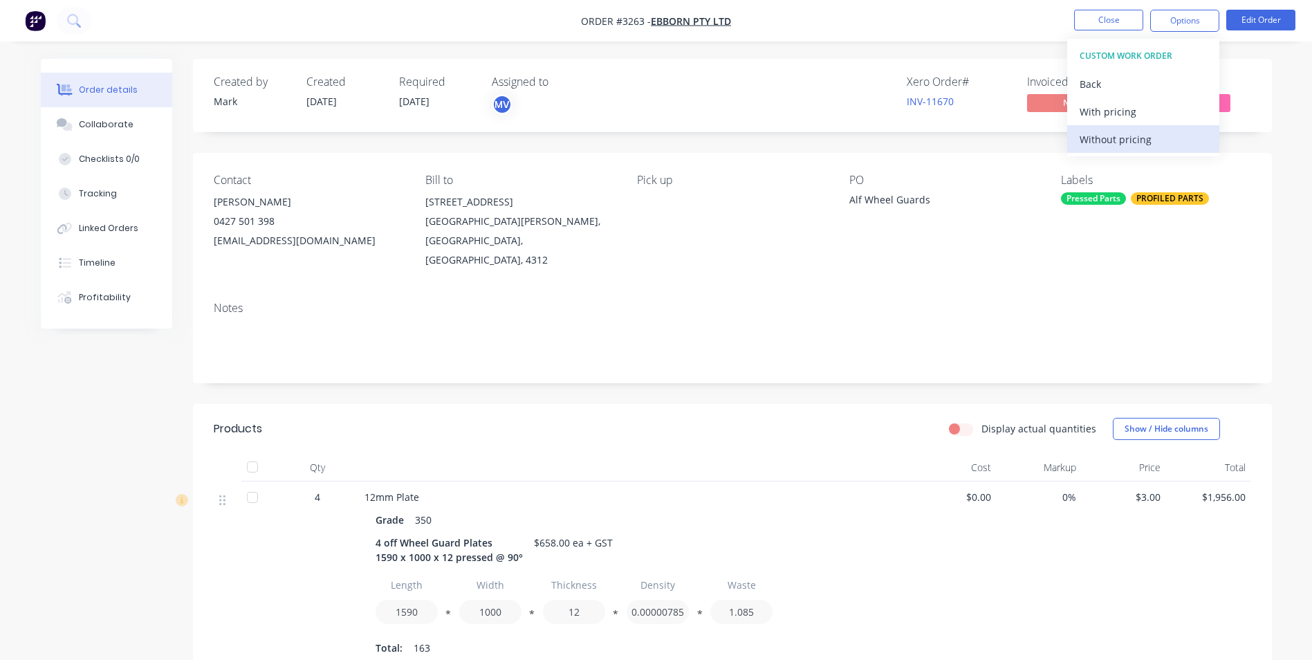
click at [1123, 138] on div "Without pricing" at bounding box center [1143, 139] width 127 height 20
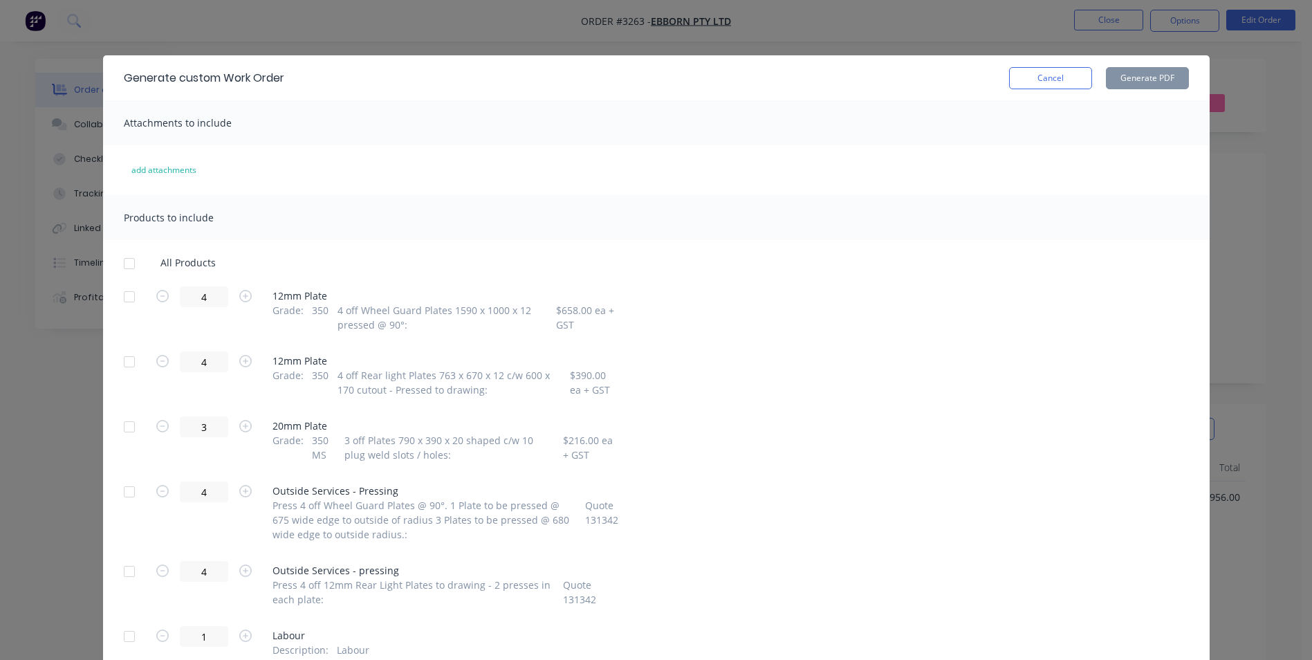
click at [122, 296] on div at bounding box center [130, 297] width 28 height 28
click at [125, 364] on div at bounding box center [130, 362] width 28 height 28
click at [122, 427] on div at bounding box center [130, 427] width 28 height 28
click at [1133, 75] on button "Generate PDF" at bounding box center [1147, 78] width 83 height 22
drag, startPoint x: 1036, startPoint y: 72, endPoint x: 1076, endPoint y: 59, distance: 42.2
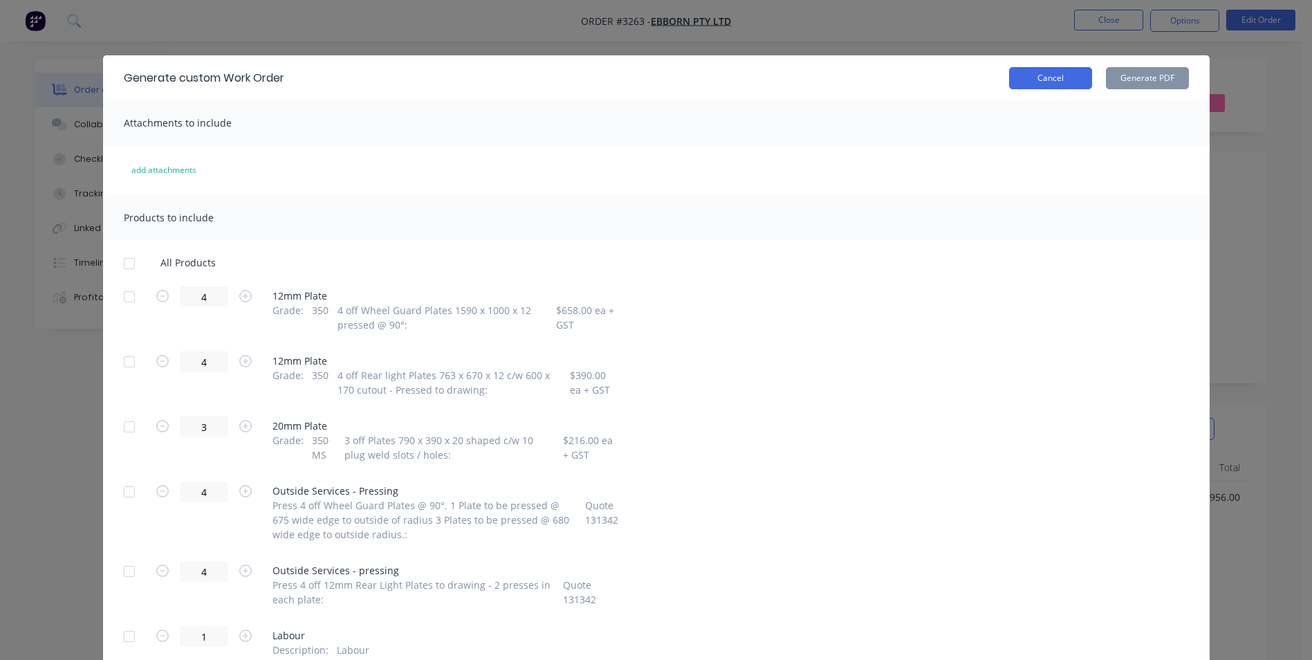
click at [1037, 72] on button "Cancel" at bounding box center [1050, 78] width 83 height 22
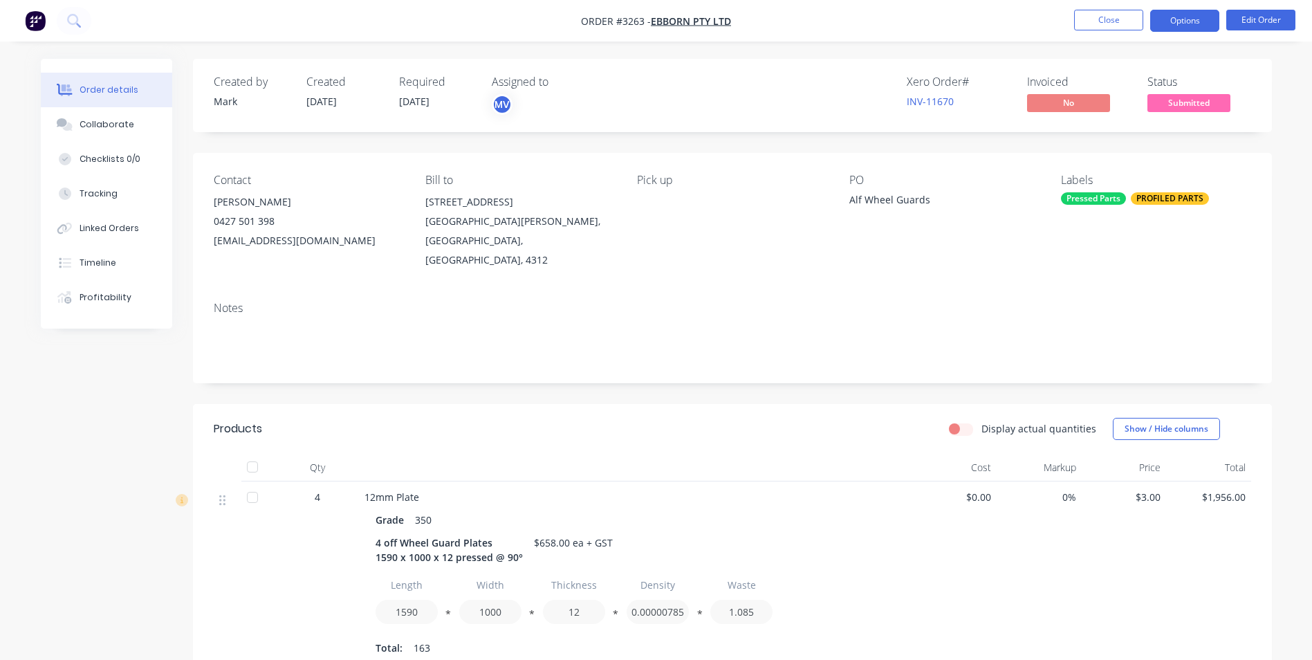
click at [1191, 19] on button "Options" at bounding box center [1184, 21] width 69 height 22
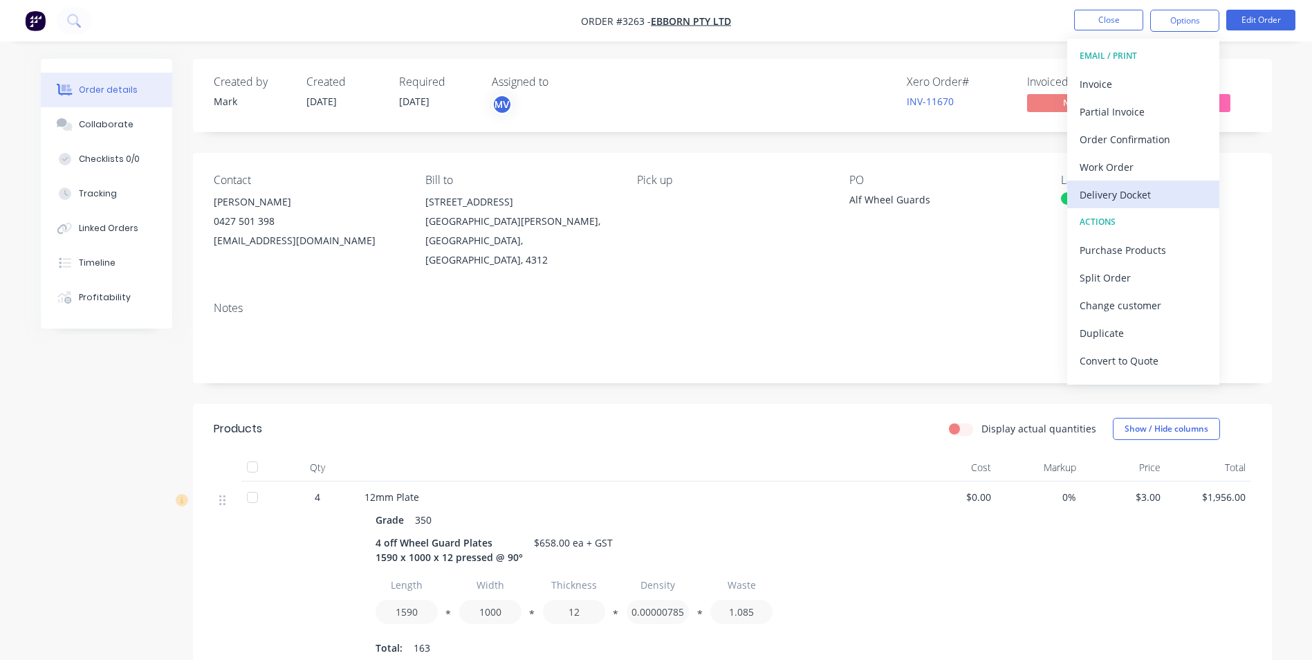
click at [1115, 194] on div "Delivery Docket" at bounding box center [1143, 195] width 127 height 20
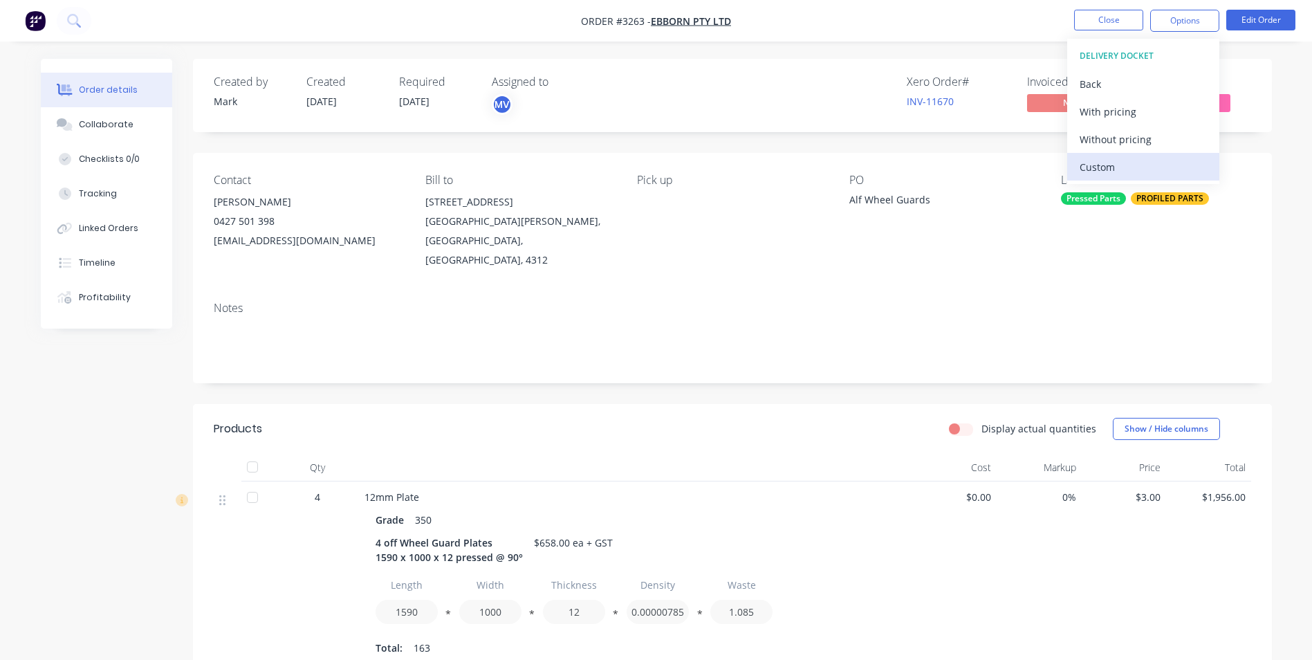
click at [1101, 166] on div "Custom" at bounding box center [1143, 167] width 127 height 20
click at [1104, 140] on div "Without pricing" at bounding box center [1143, 139] width 127 height 20
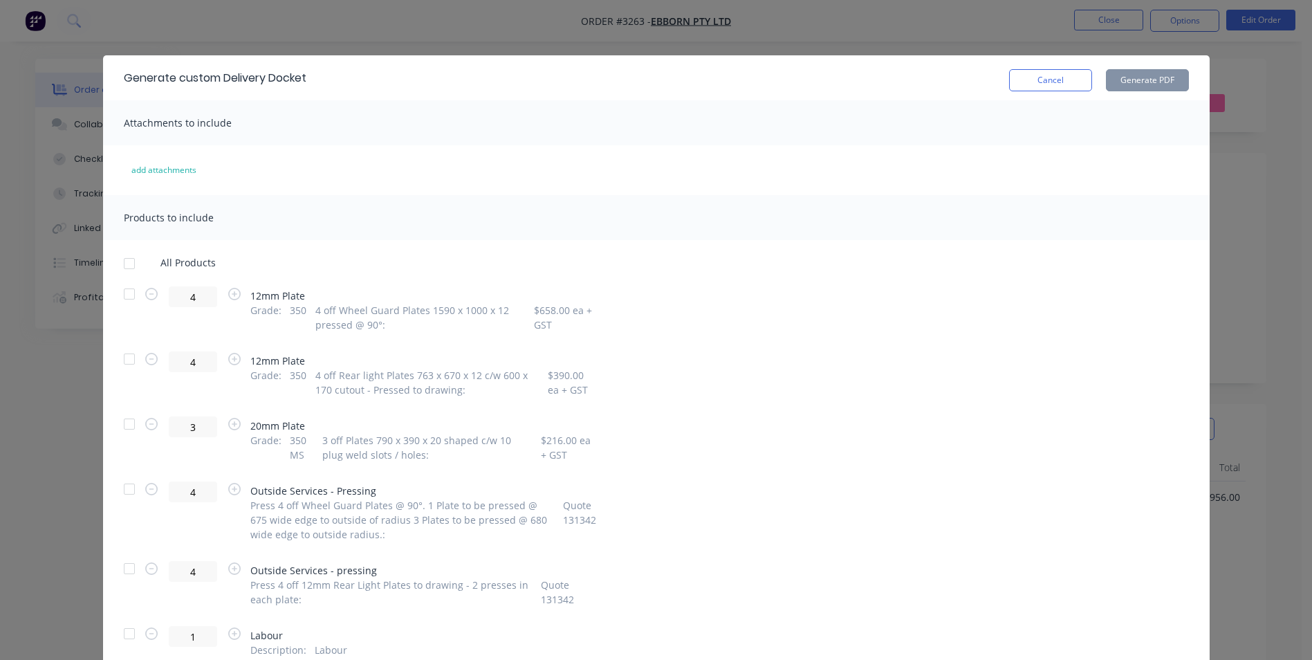
click at [125, 295] on div at bounding box center [130, 294] width 28 height 28
click at [120, 362] on div at bounding box center [130, 359] width 28 height 28
click at [123, 421] on div at bounding box center [130, 424] width 28 height 28
click at [1137, 81] on button "Generate PDF" at bounding box center [1147, 80] width 83 height 22
click at [1036, 77] on button "Cancel" at bounding box center [1050, 80] width 83 height 22
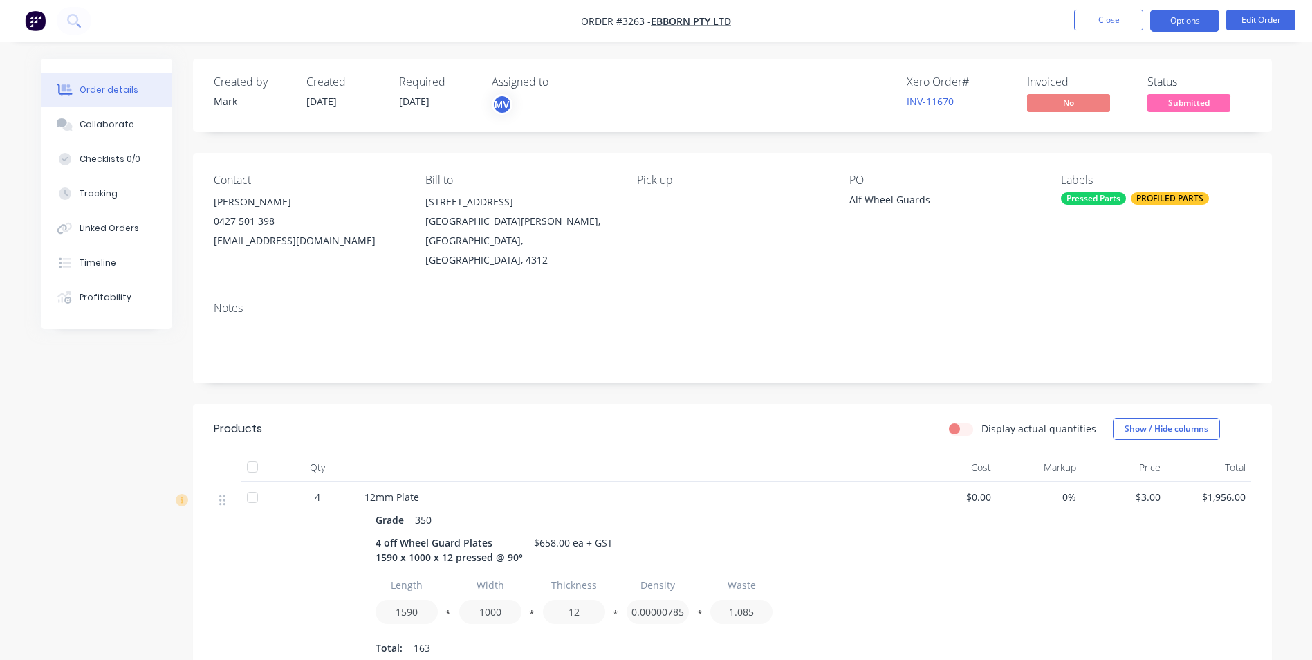
click at [1185, 16] on button "Options" at bounding box center [1184, 21] width 69 height 22
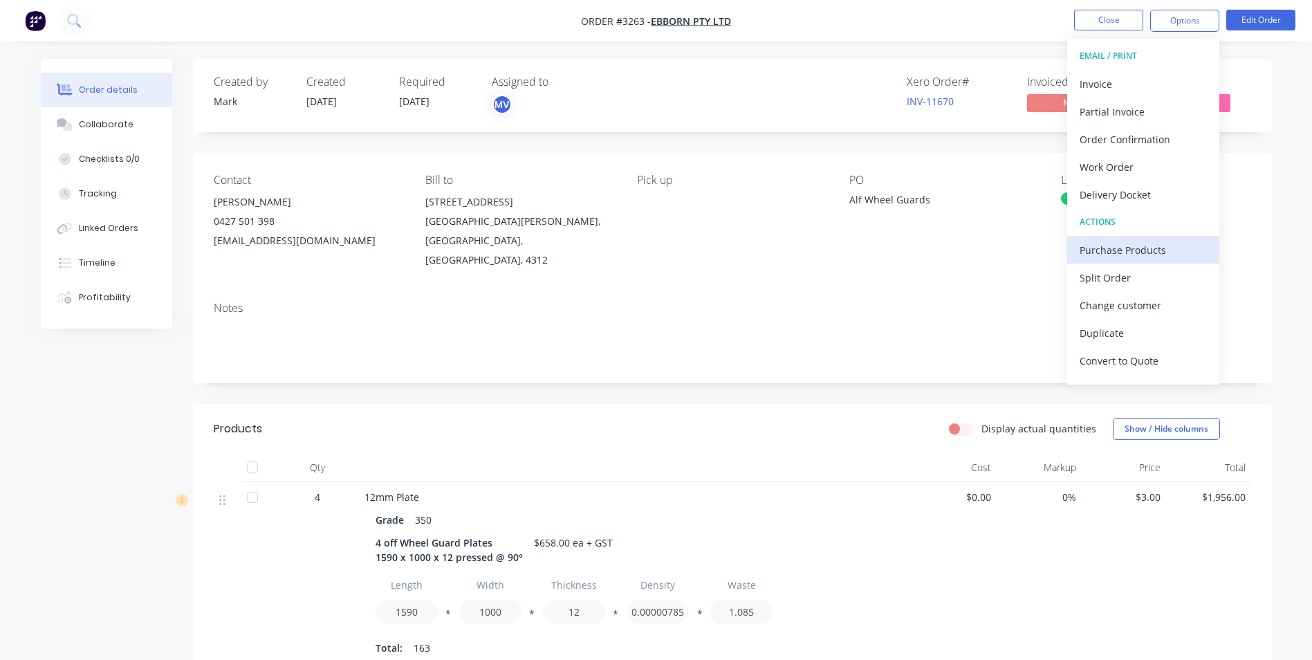
click at [1114, 247] on div "Purchase Products" at bounding box center [1143, 250] width 127 height 20
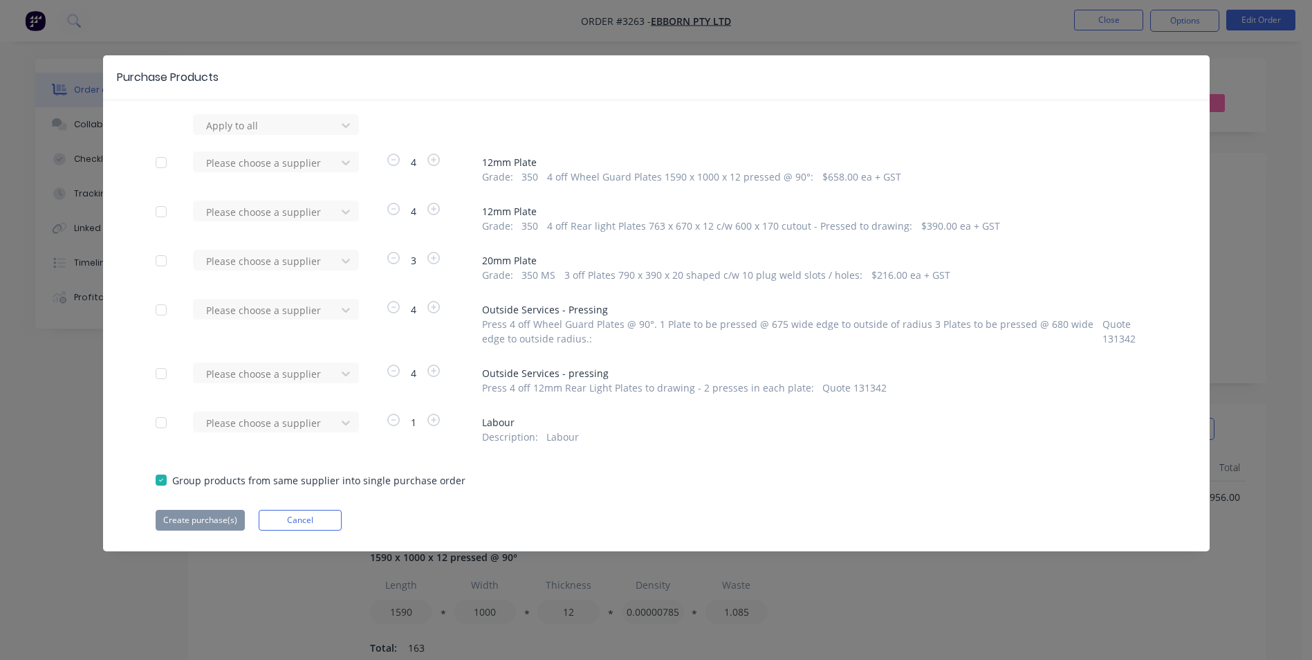
click at [164, 309] on div at bounding box center [161, 310] width 28 height 28
click at [163, 377] on div at bounding box center [161, 374] width 28 height 28
click at [241, 310] on div at bounding box center [267, 310] width 125 height 17
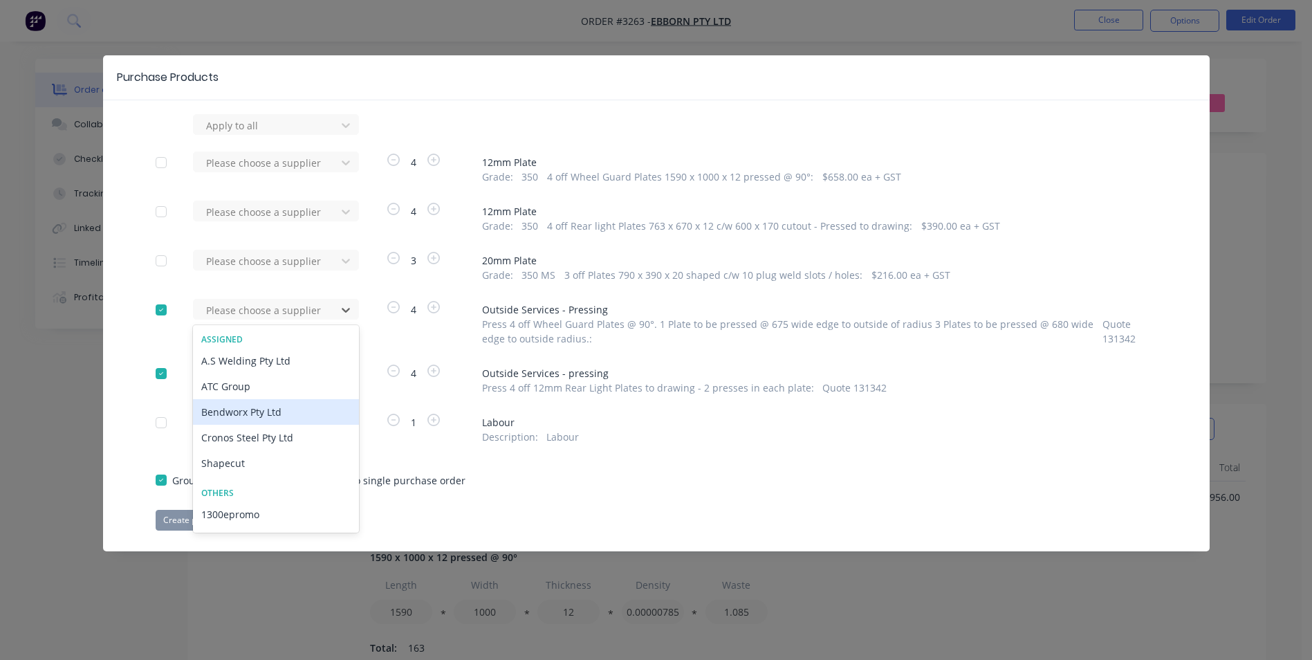
click at [236, 415] on div "Bendworx Pty Ltd" at bounding box center [276, 412] width 166 height 26
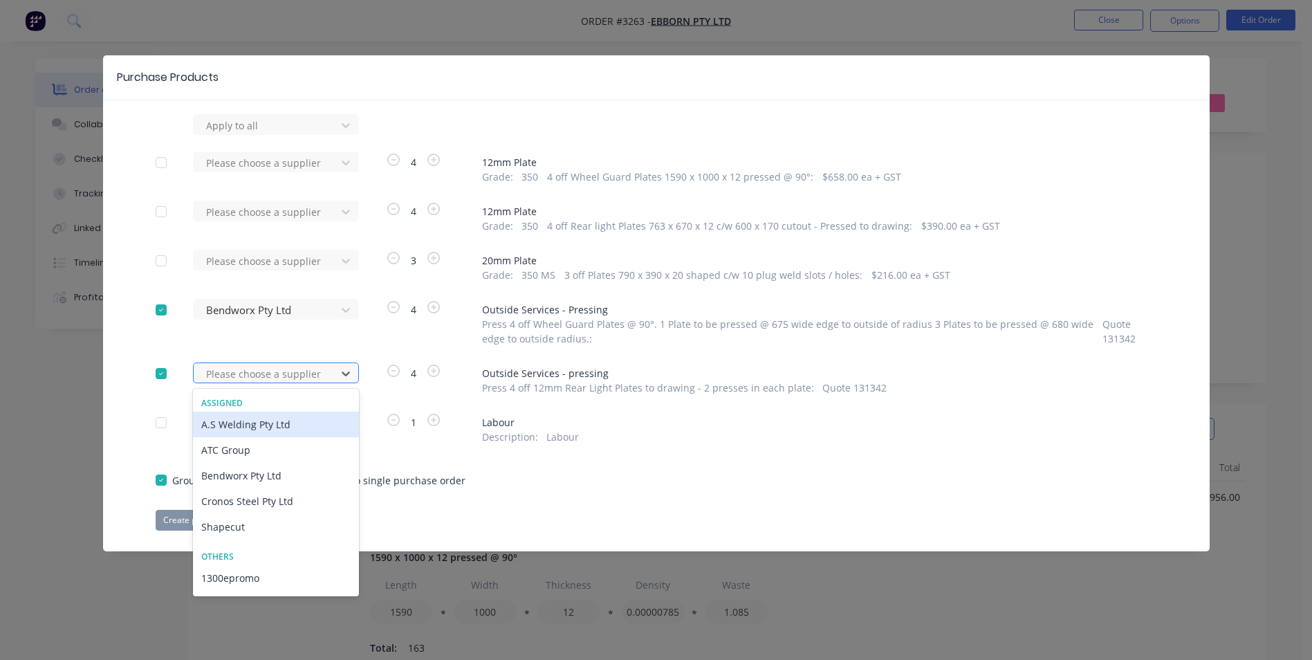
click at [237, 376] on div at bounding box center [267, 373] width 125 height 17
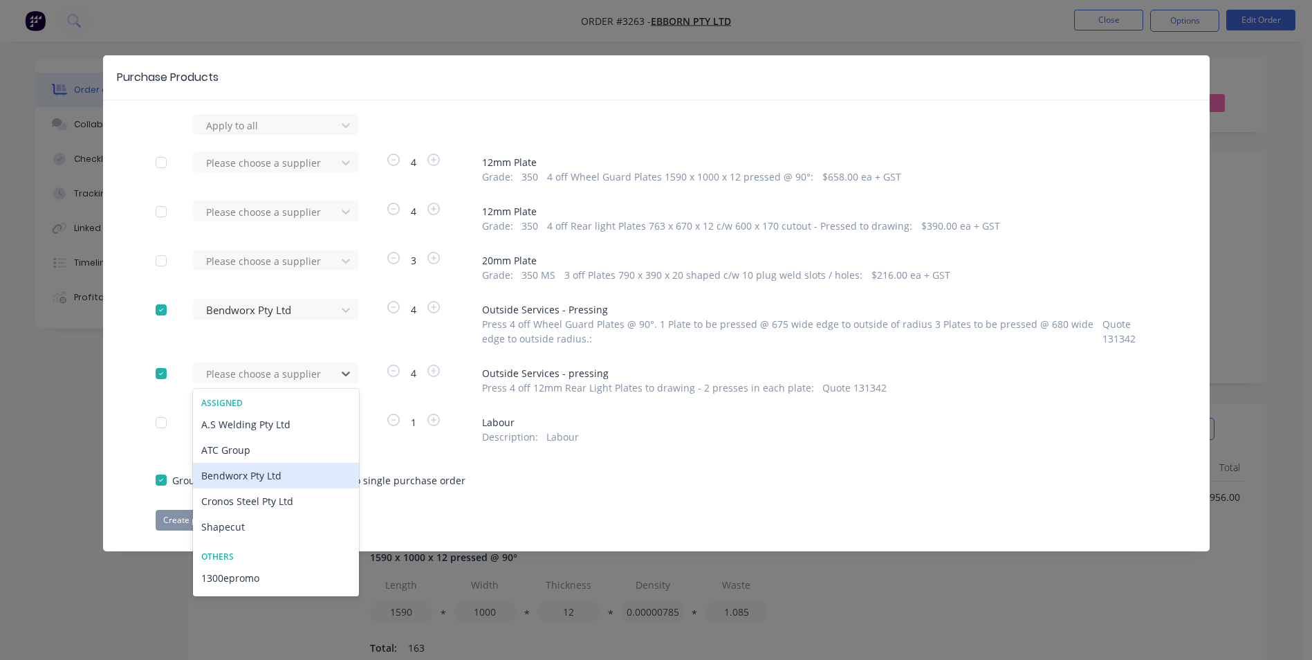
click at [228, 477] on div "Bendworx Pty Ltd" at bounding box center [276, 476] width 166 height 26
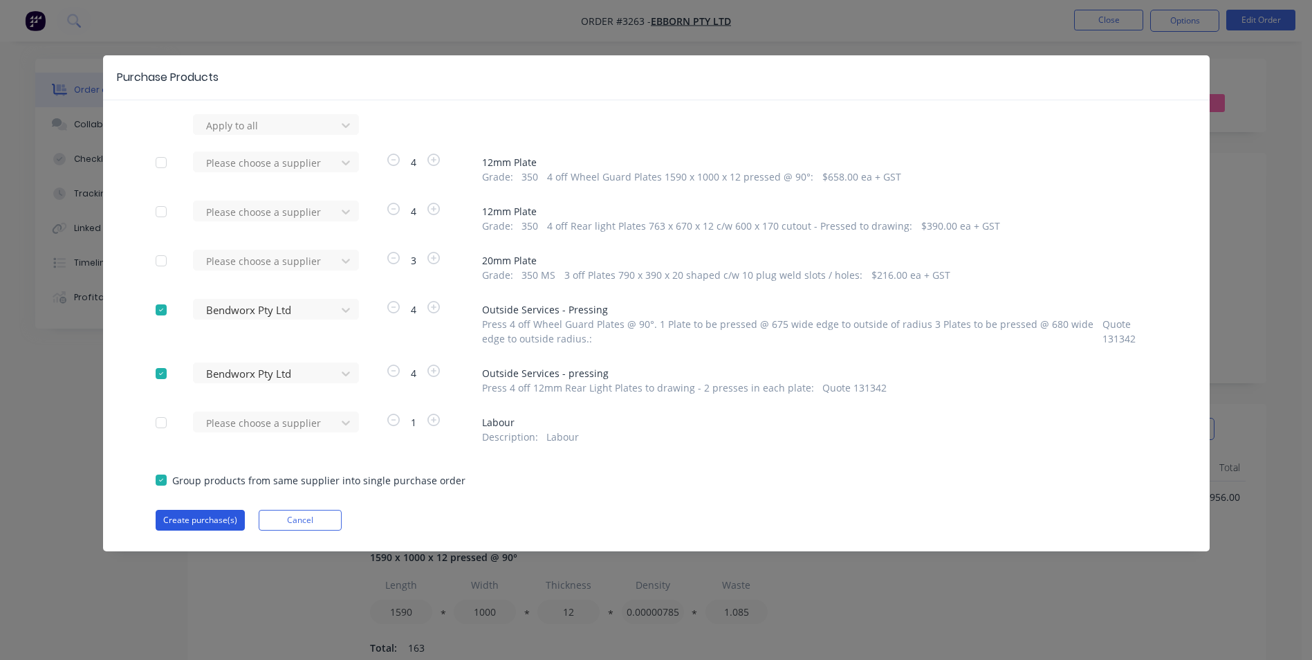
click at [194, 514] on button "Create purchase(s)" at bounding box center [200, 520] width 89 height 21
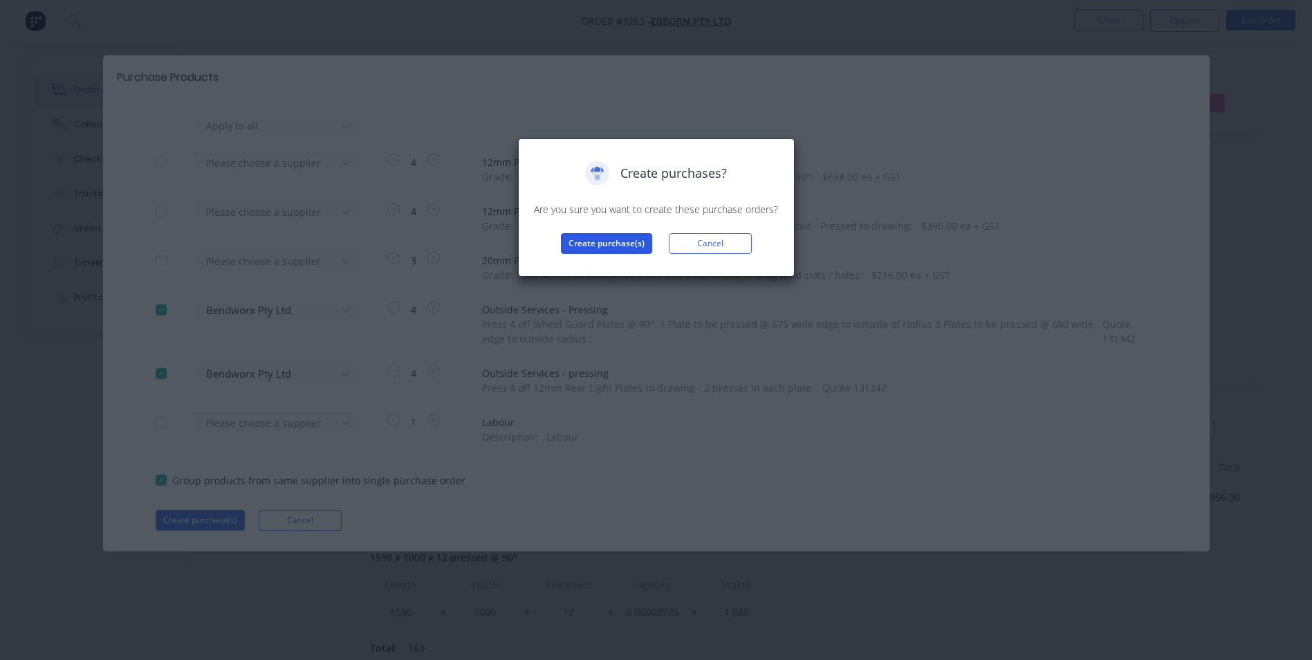
click at [596, 239] on button "Create purchase(s)" at bounding box center [606, 243] width 91 height 21
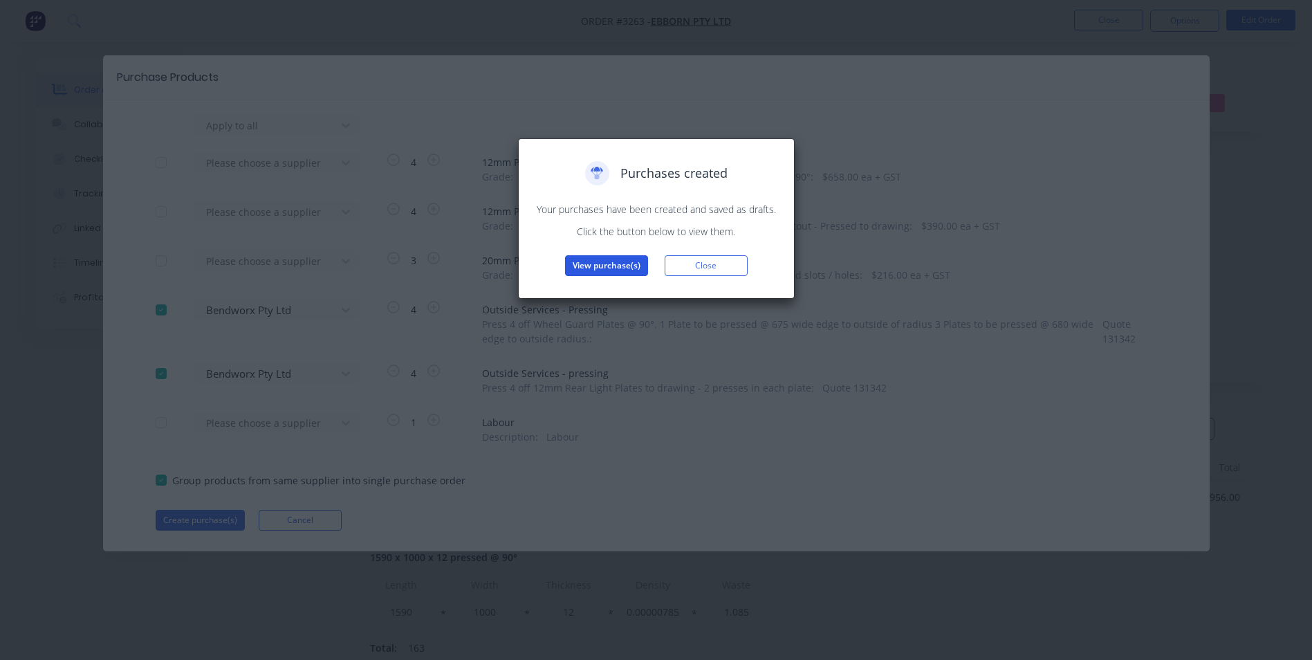
click at [621, 268] on button "View purchase(s)" at bounding box center [606, 265] width 83 height 21
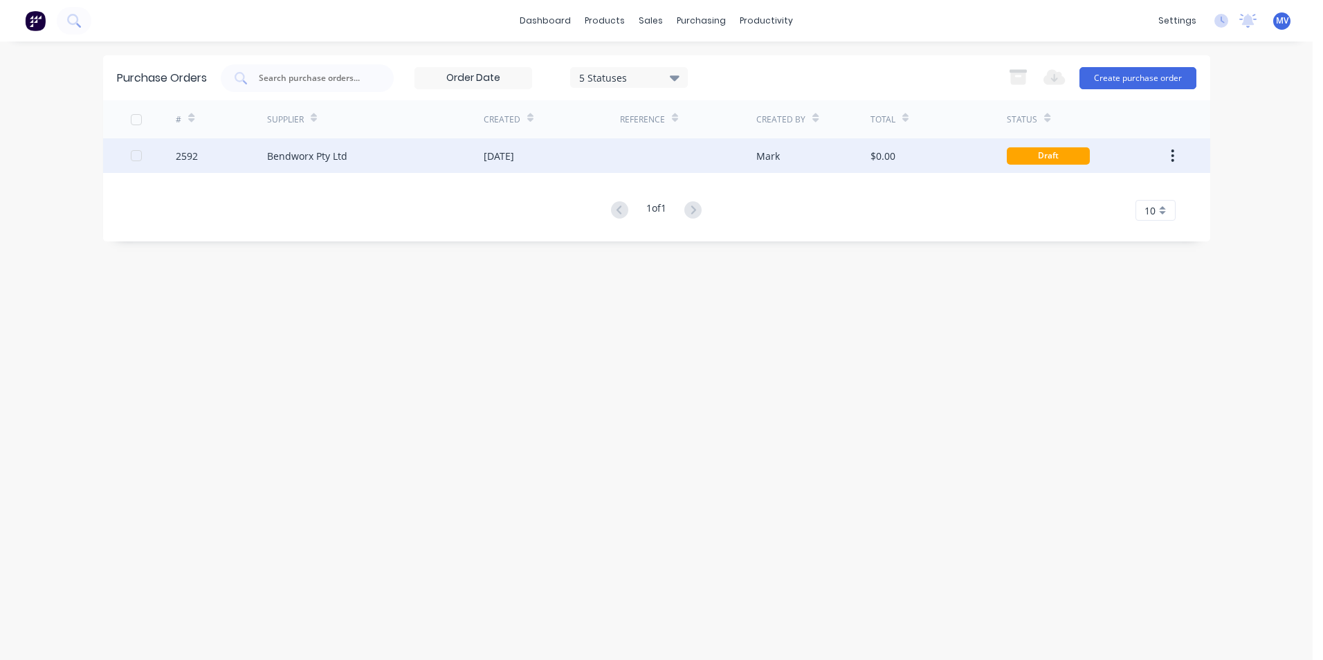
click at [502, 153] on div "[DATE]" at bounding box center [499, 156] width 30 height 15
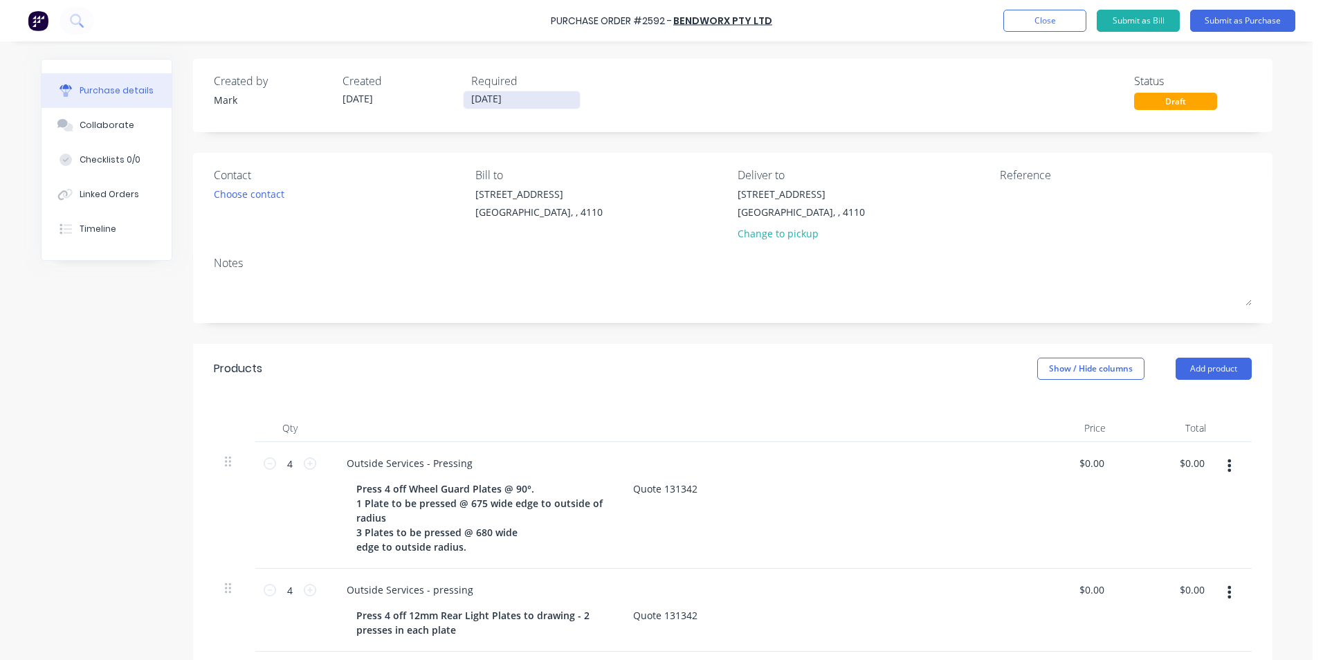
click at [495, 97] on input "[DATE]" at bounding box center [521, 99] width 116 height 17
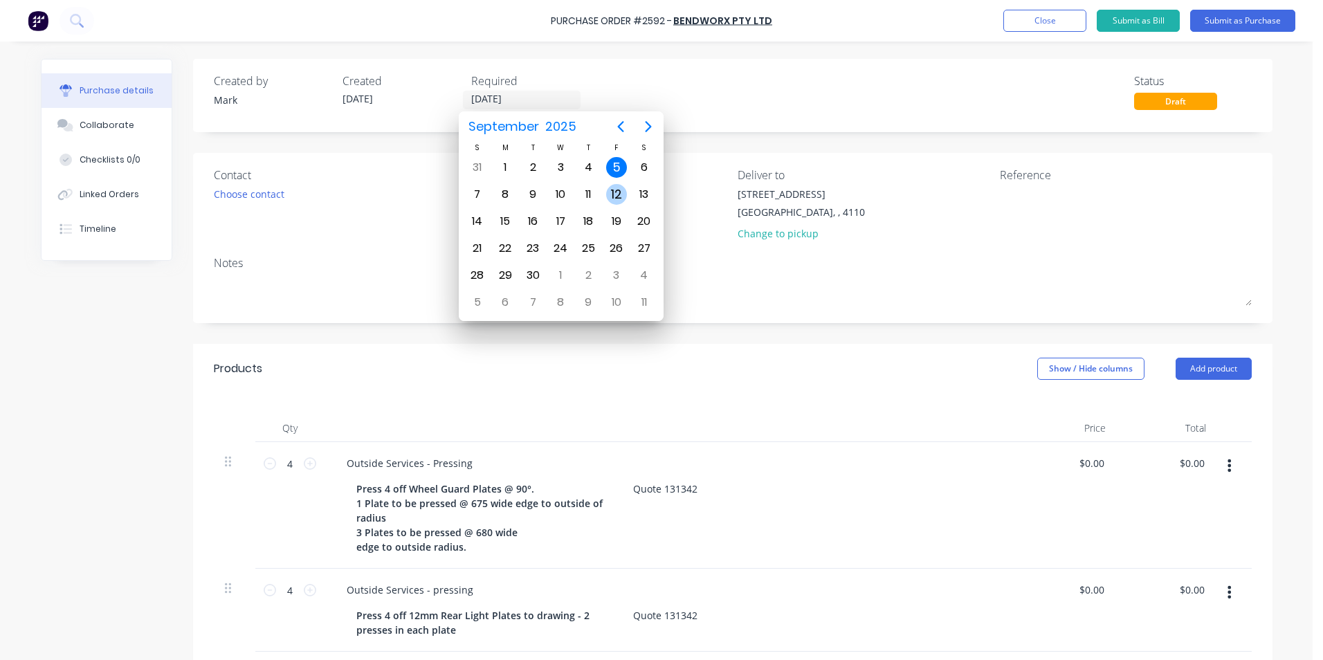
click at [616, 193] on div "12" at bounding box center [616, 194] width 21 height 21
type input "[DATE]"
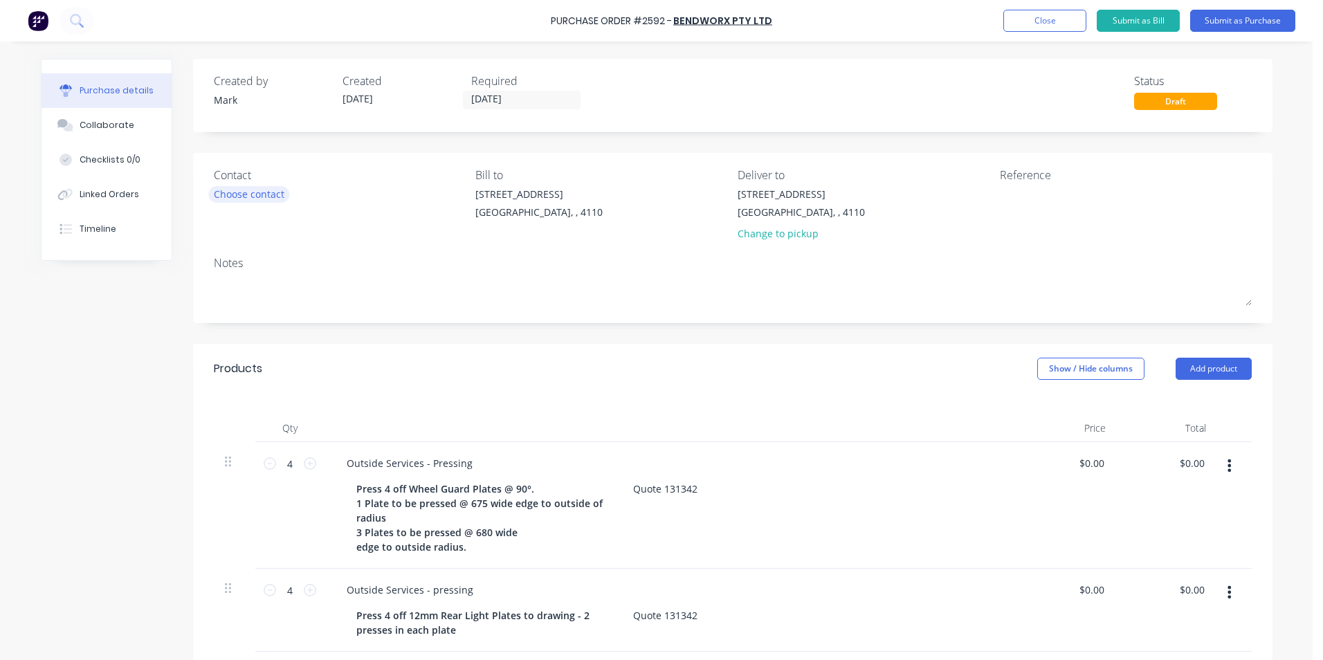
click at [265, 197] on div "Choose contact" at bounding box center [249, 194] width 71 height 15
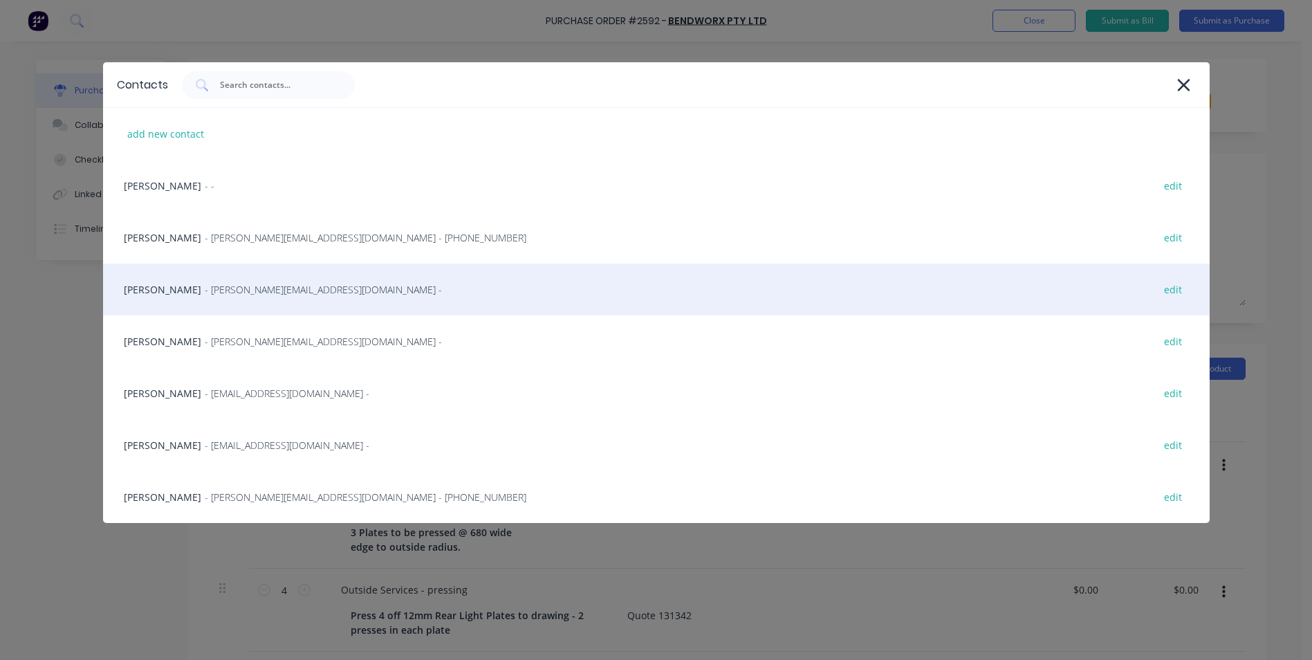
click at [205, 290] on span "- [PERSON_NAME][EMAIL_ADDRESS][DOMAIN_NAME] -" at bounding box center [323, 289] width 237 height 15
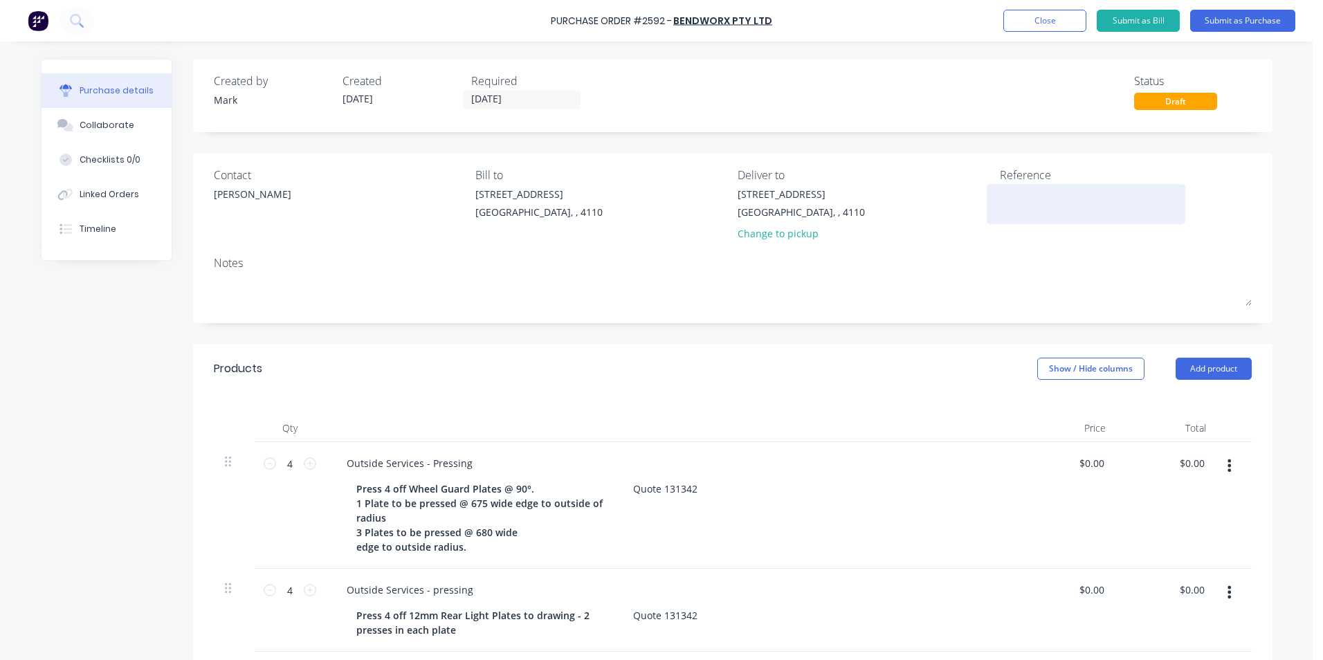
click at [1013, 195] on textarea at bounding box center [1086, 202] width 173 height 31
type textarea "Ebborn Quote 1"
type textarea "x"
type textarea "Ebborn Quote 13"
type textarea "x"
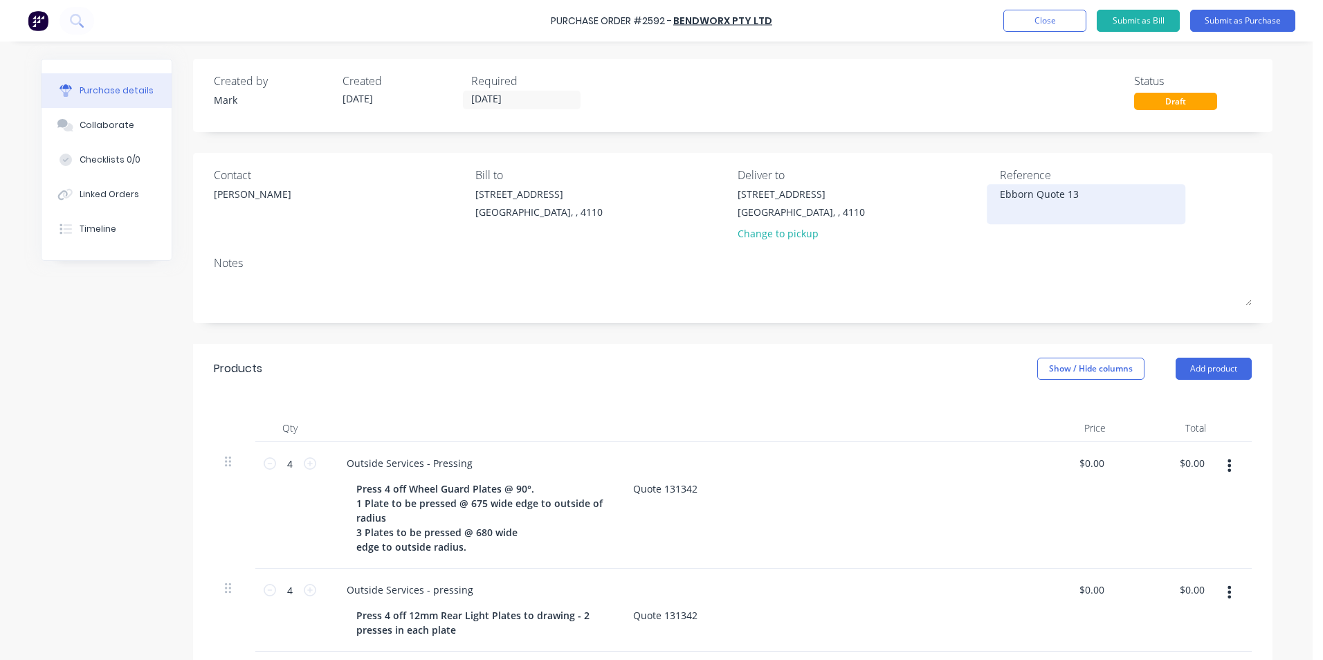
type textarea "Ebborn Quote 131"
type textarea "x"
type textarea "Ebborn Quote 1313"
type textarea "x"
type textarea "Ebborn Quote 13134"
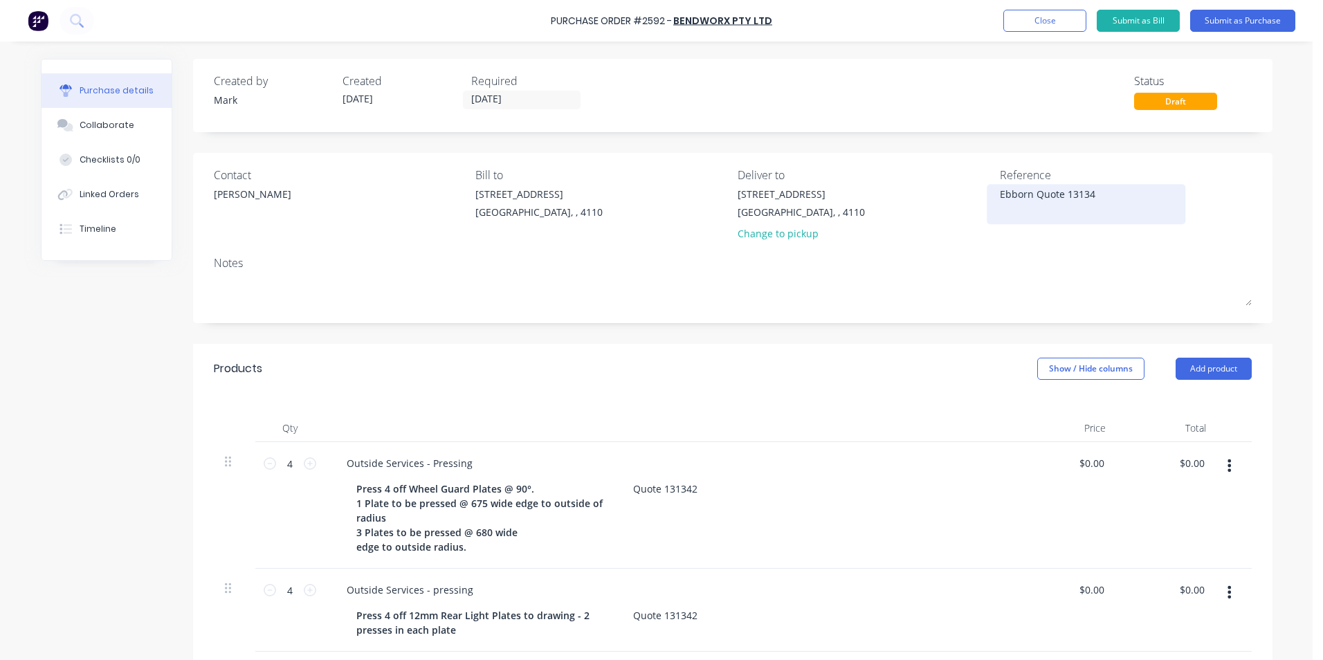
type textarea "x"
type textarea "Ebborn Quote 131342"
type textarea "x"
type textarea "Ebborn Quote 131342"
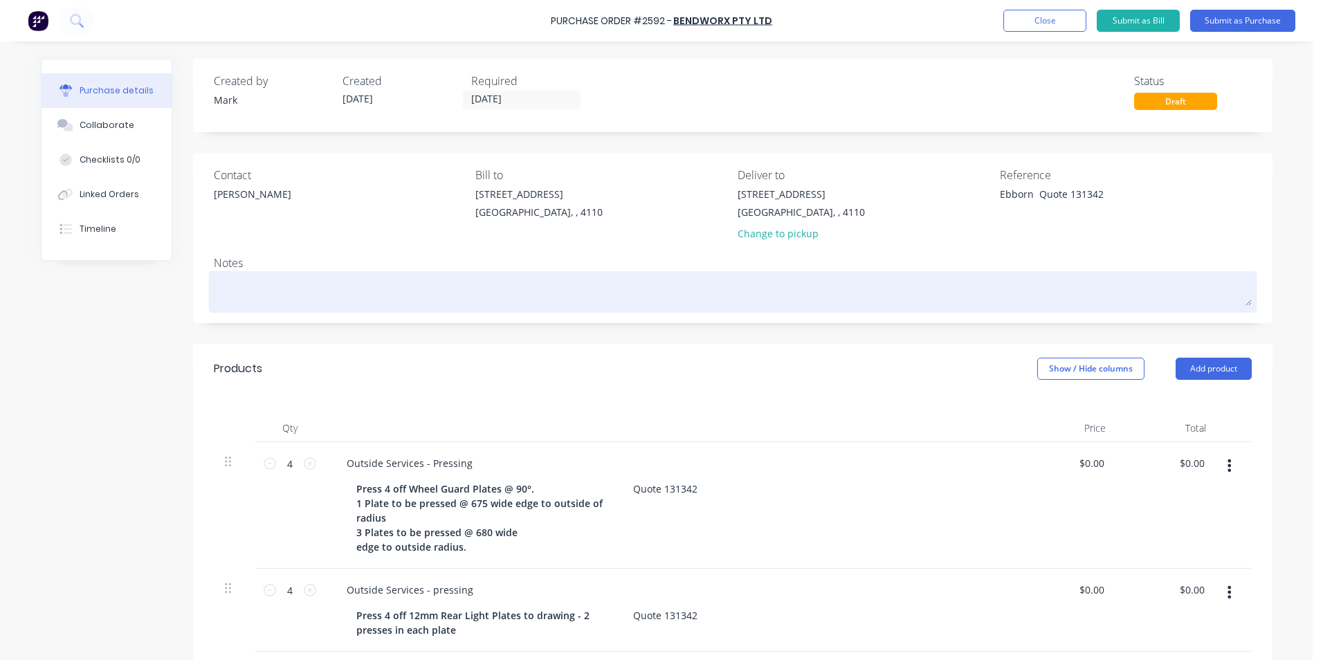
type textarea "x"
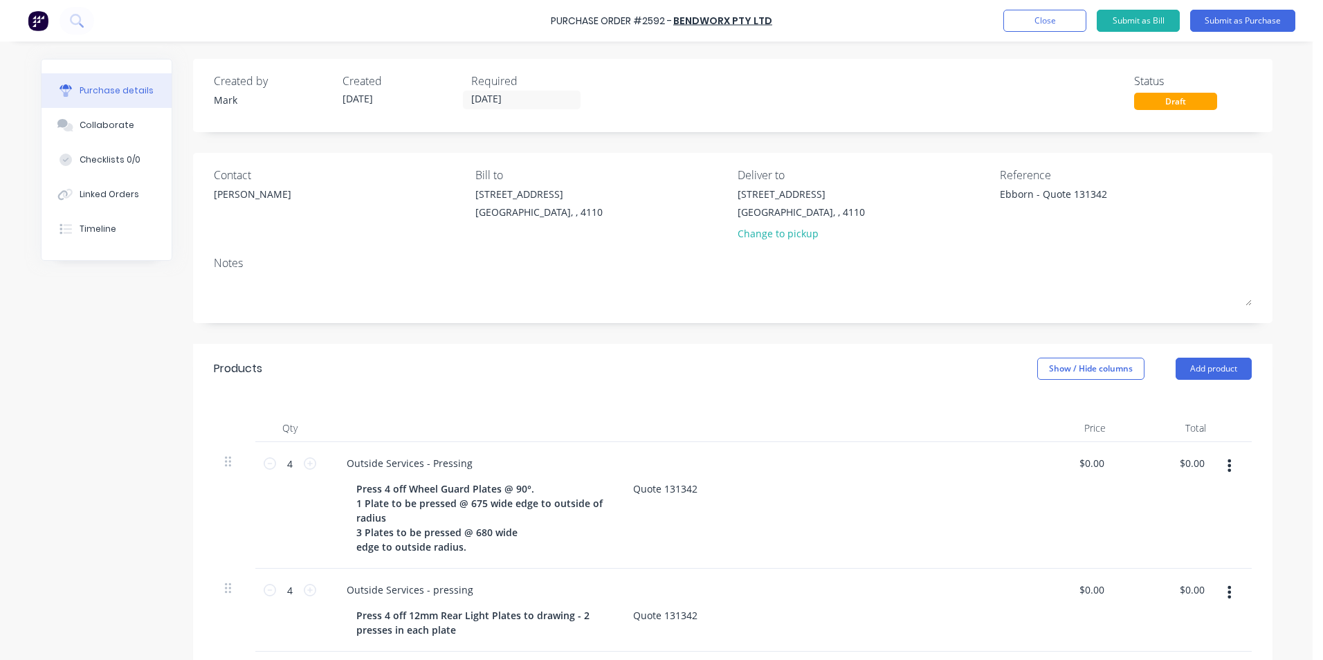
type textarea "Ebborn - Quote 131342"
type textarea "x"
type textarea "Ebborn - Quote 131342"
click at [1060, 261] on div "Notes" at bounding box center [733, 263] width 1038 height 17
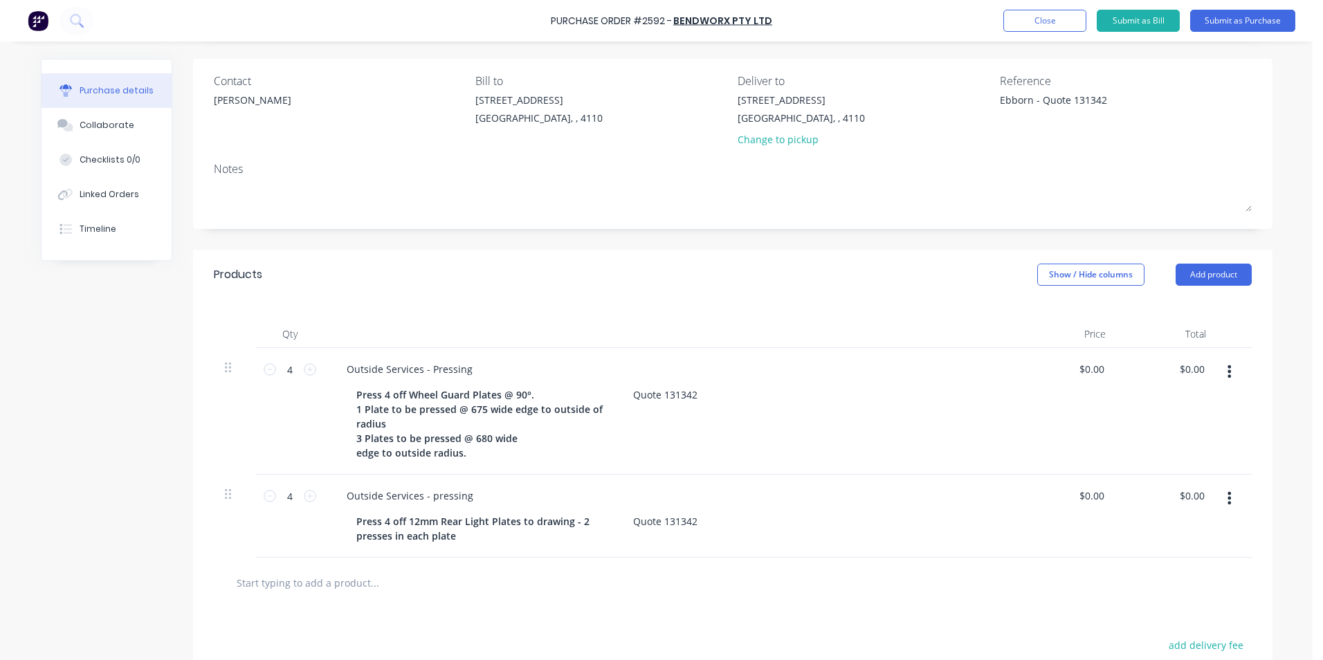
scroll to position [138, 0]
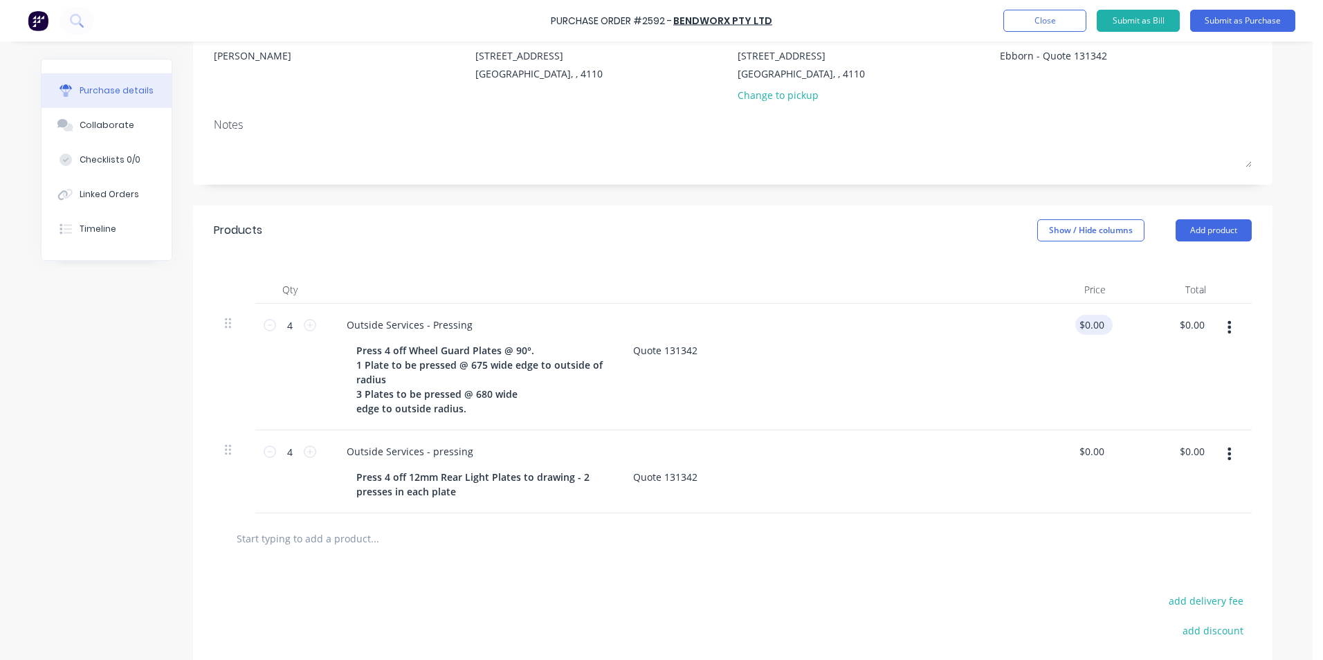
type textarea "x"
type input "0.0000"
click at [1080, 323] on input "0.0000" at bounding box center [1087, 325] width 37 height 20
type textarea "x"
type input "$0.00"
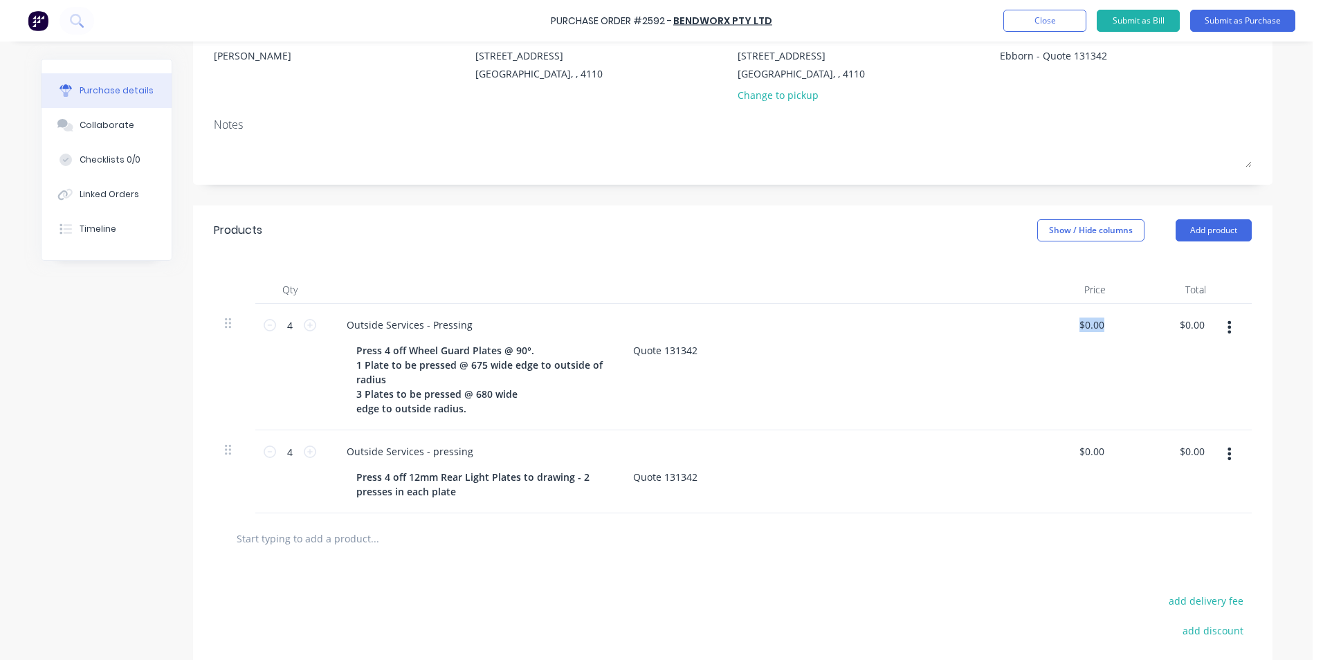
drag, startPoint x: 1061, startPoint y: 320, endPoint x: 1112, endPoint y: 329, distance: 51.2
click at [1112, 329] on div "4 4 Outside Services - Pressing Press 4 off Wheel Guard Plates @ 90°. 1 Plate t…" at bounding box center [733, 367] width 1038 height 127
type textarea "x"
click at [1094, 325] on input "0" at bounding box center [1091, 325] width 32 height 20
type input "0120"
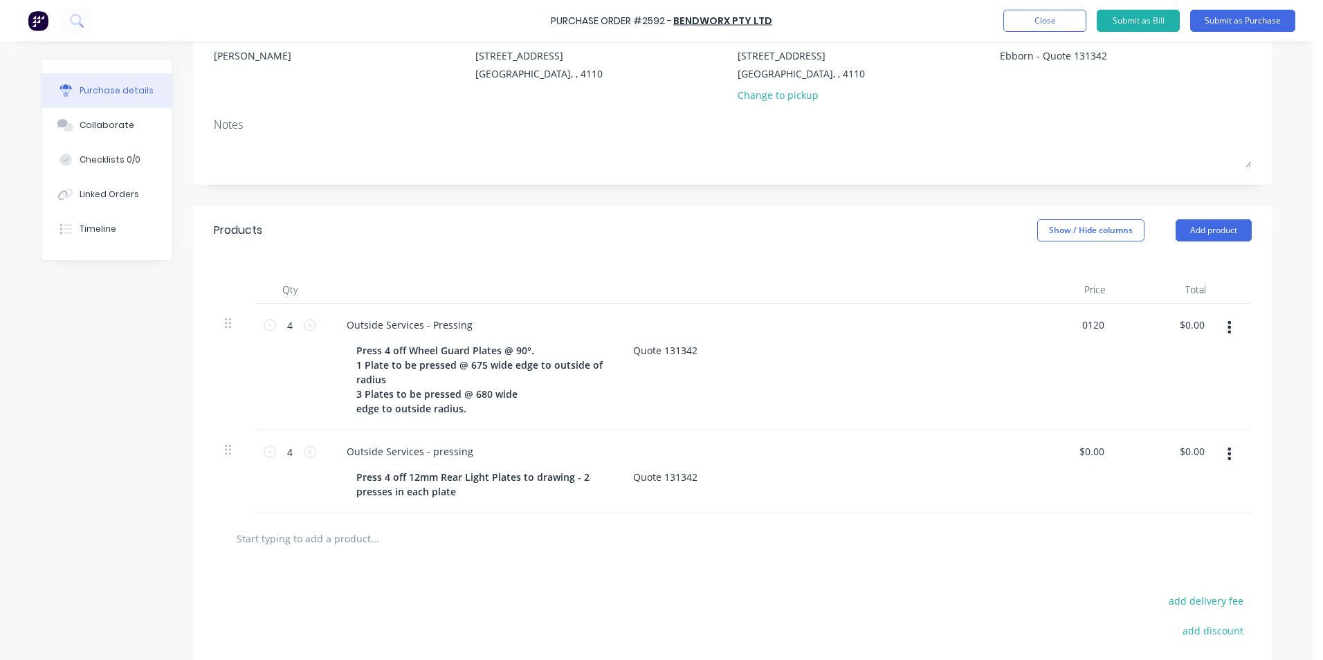
type textarea "x"
type input "$120.00"
type input "$480.00"
click at [1119, 385] on div "$480.00 $480.00" at bounding box center [1166, 367] width 100 height 127
type textarea "x"
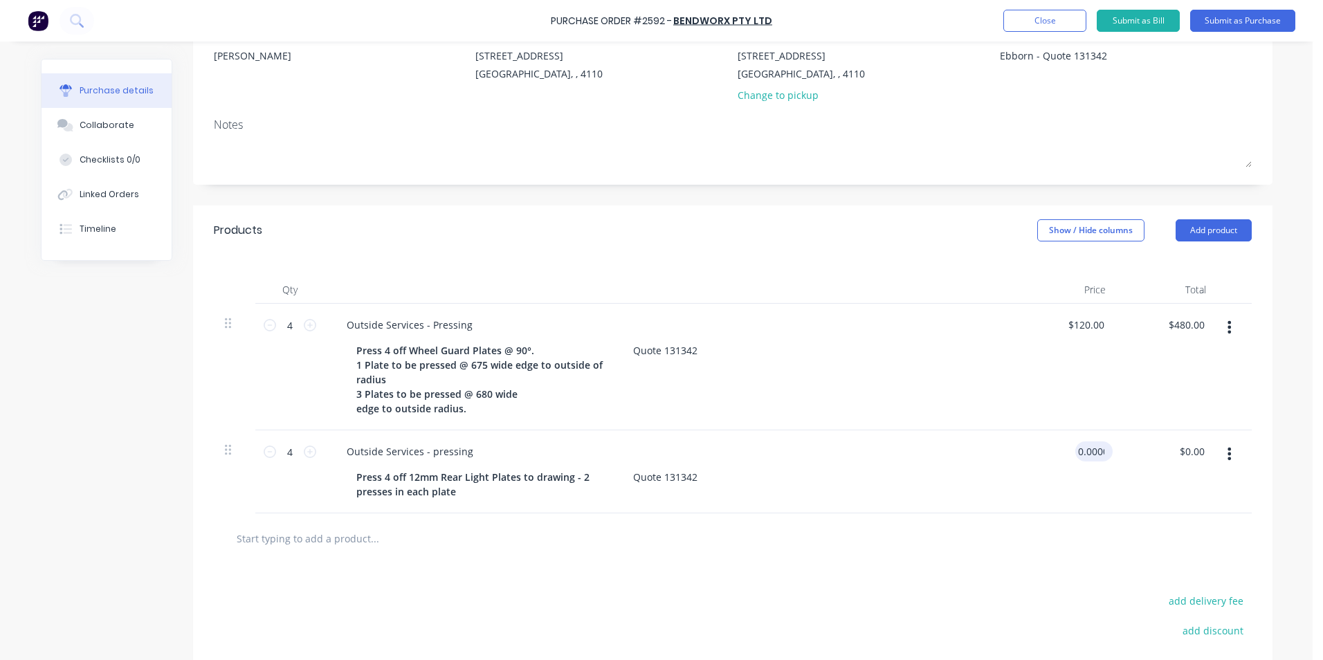
click at [1087, 448] on input "0.0000" at bounding box center [1091, 451] width 32 height 20
type input "0.0150000"
type textarea "x"
type input "$0.015"
type input "$0.06"
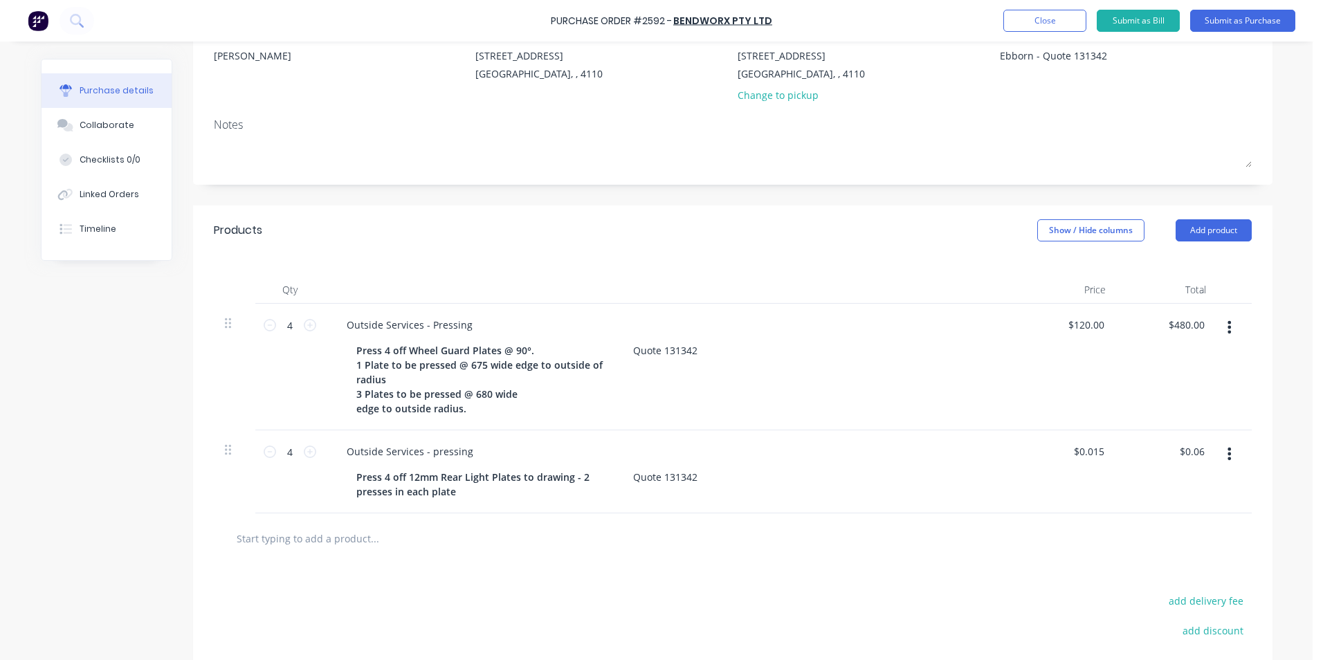
click at [1243, 513] on div at bounding box center [1234, 471] width 35 height 83
type textarea "x"
drag, startPoint x: 1064, startPoint y: 450, endPoint x: 1128, endPoint y: 450, distance: 63.6
click at [1127, 450] on div "4 4 Outside Services - pressing Press 4 off 12mm Rear Light Plates to drawing -…" at bounding box center [733, 471] width 1038 height 83
type input "150"
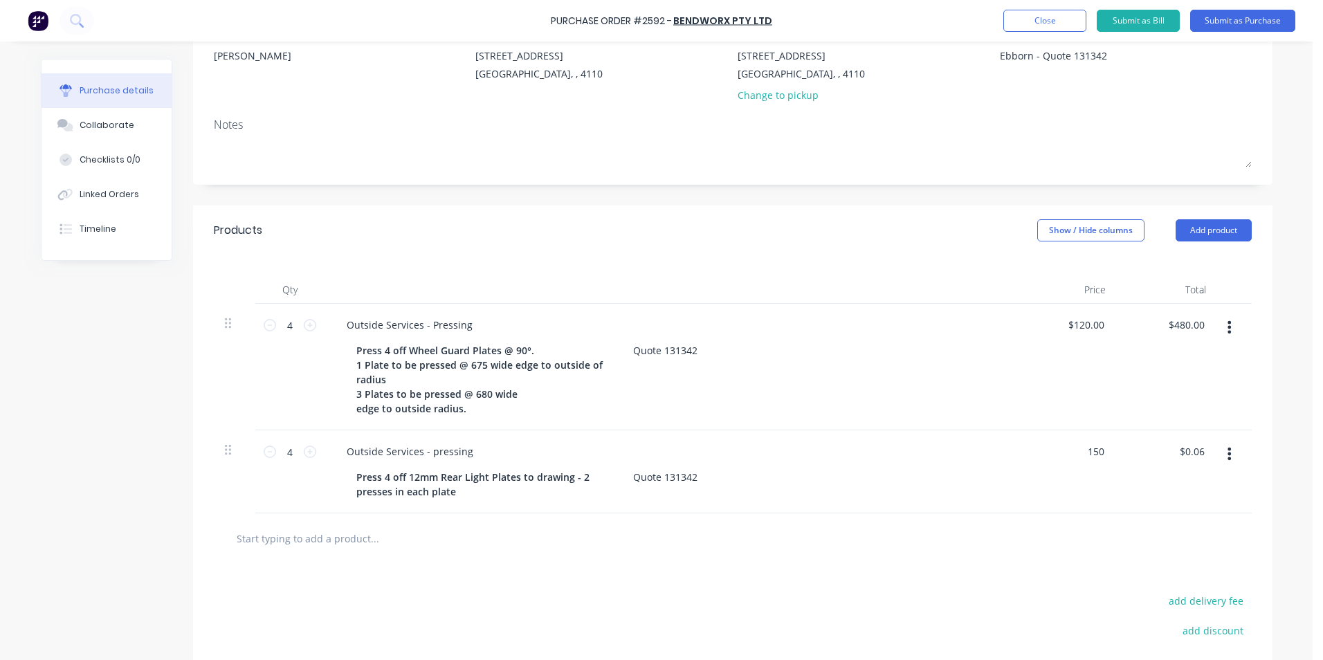
type textarea "x"
type input "$150.00"
type input "$600.00"
click at [1116, 478] on div "$600.00 $600.00" at bounding box center [1166, 471] width 100 height 83
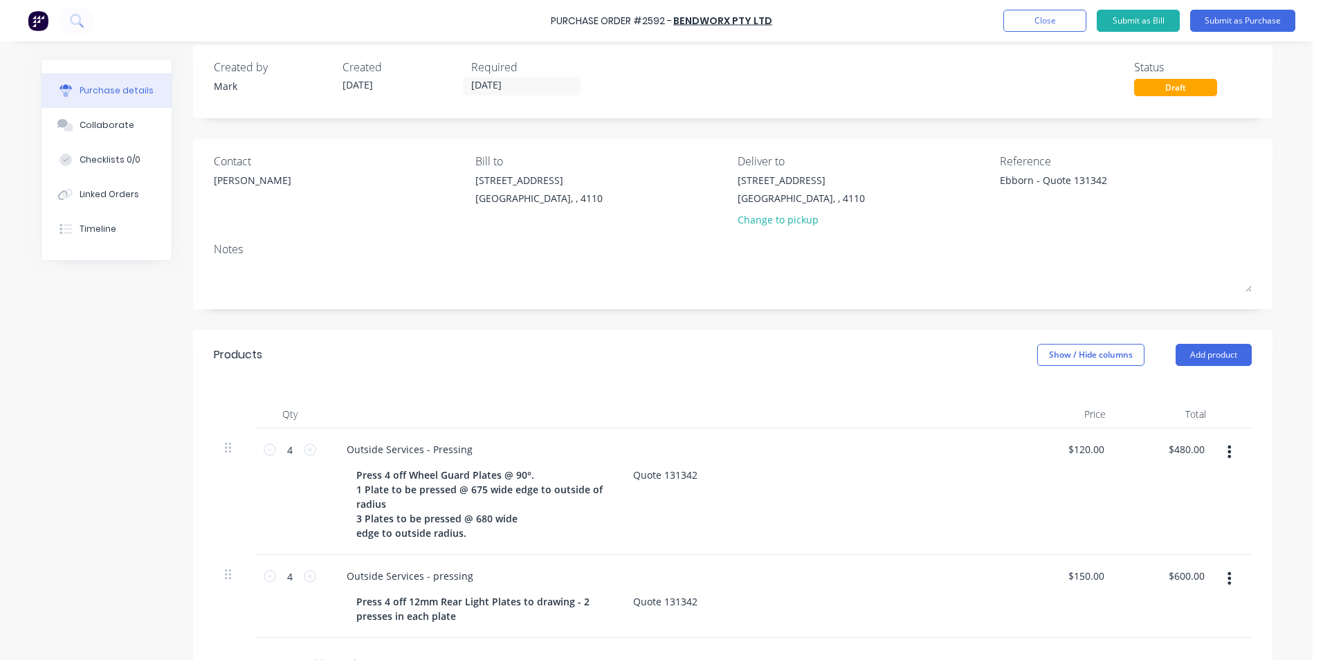
scroll to position [0, 0]
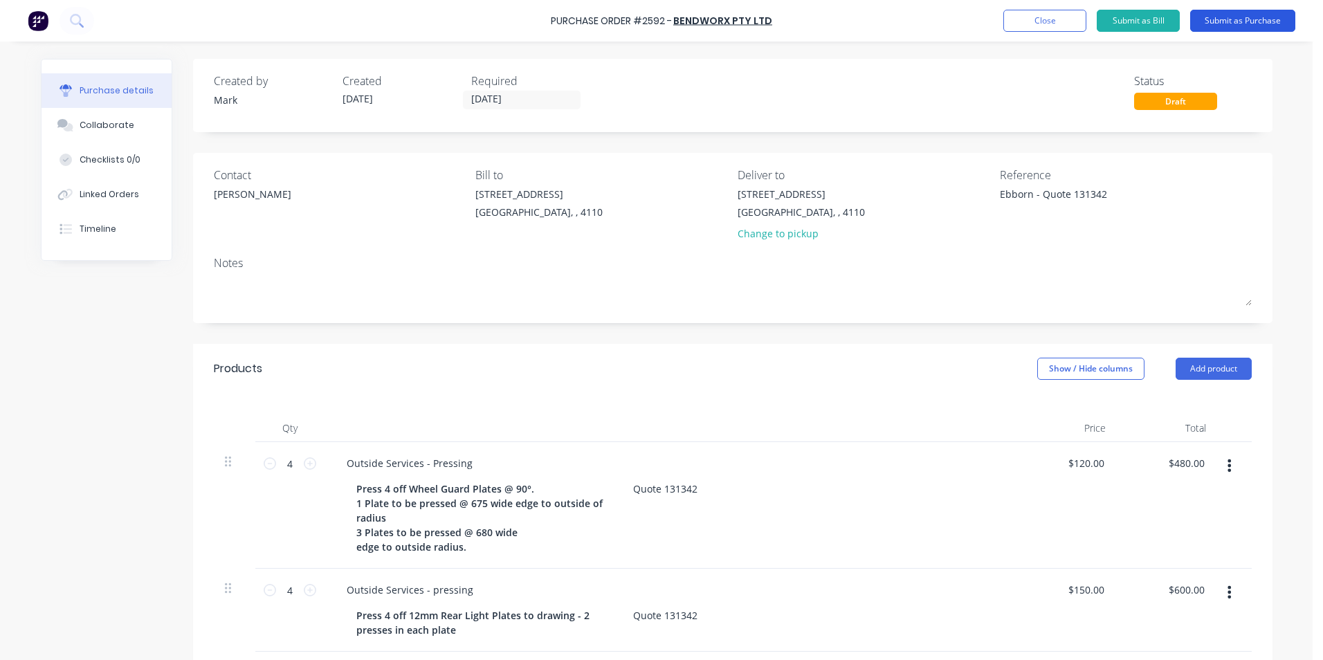
click at [1248, 20] on button "Submit as Purchase" at bounding box center [1242, 21] width 105 height 22
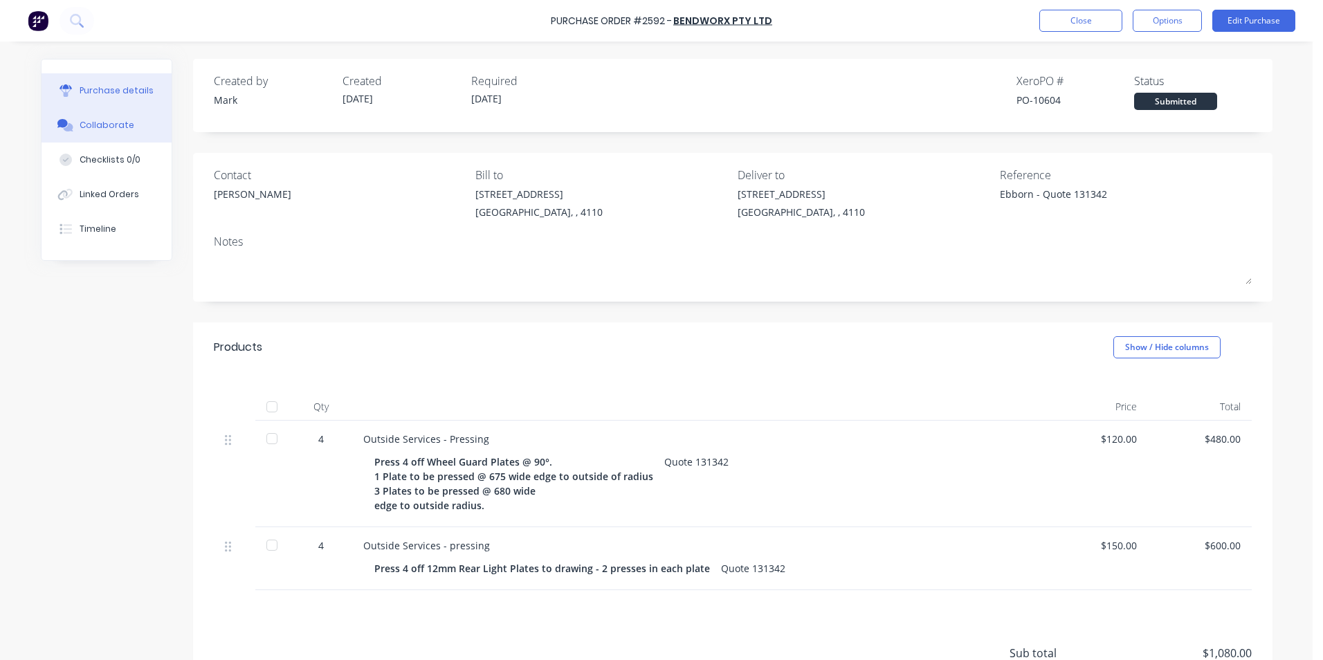
click at [114, 121] on div "Collaborate" at bounding box center [107, 125] width 55 height 12
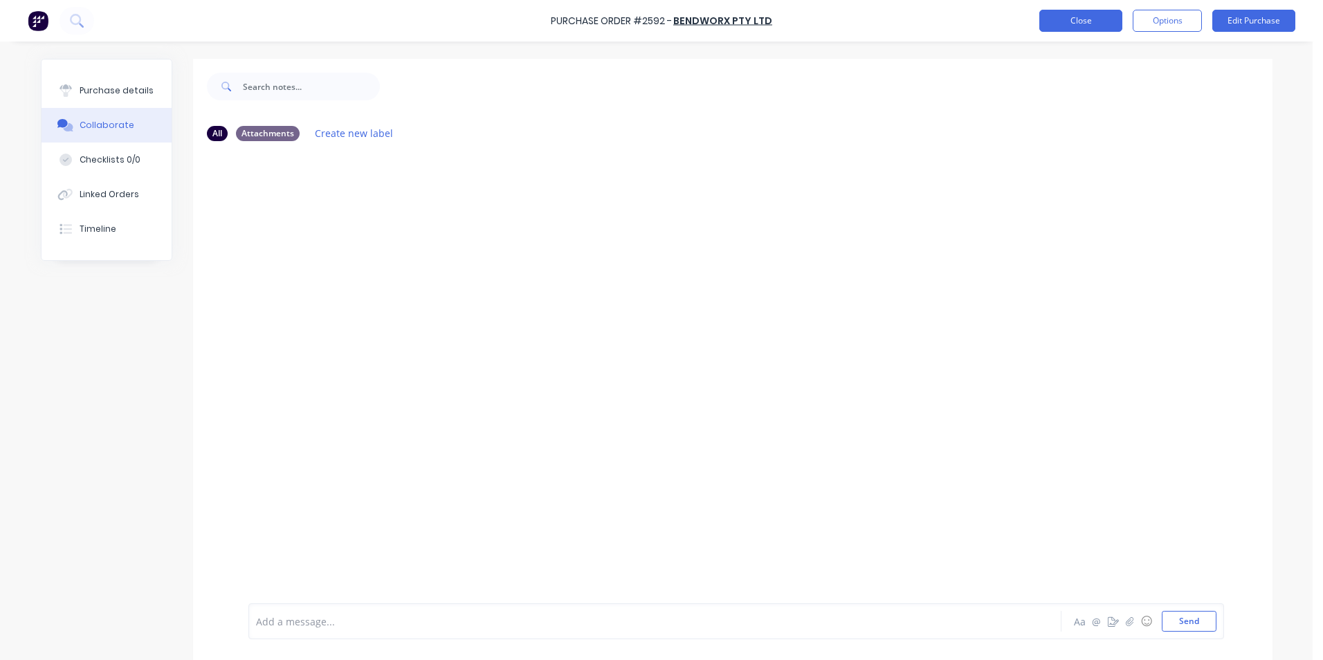
click at [1087, 17] on button "Close" at bounding box center [1080, 21] width 83 height 22
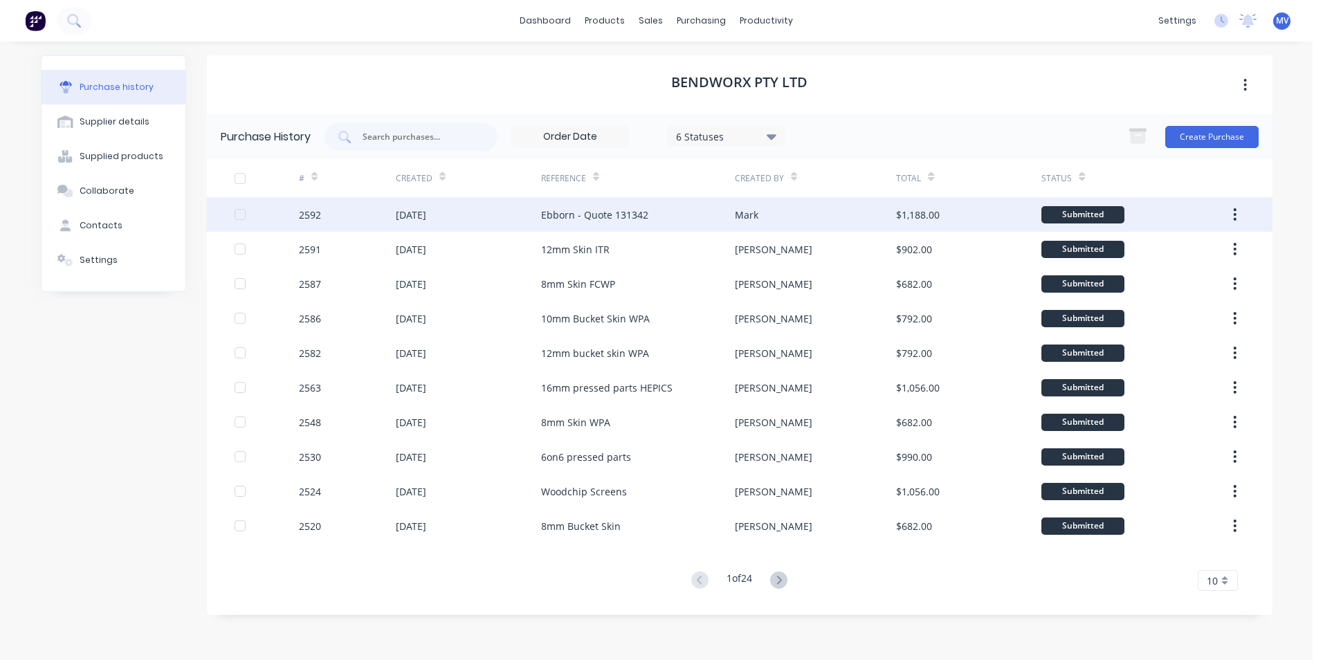
click at [504, 213] on div "[DATE]" at bounding box center [468, 214] width 145 height 35
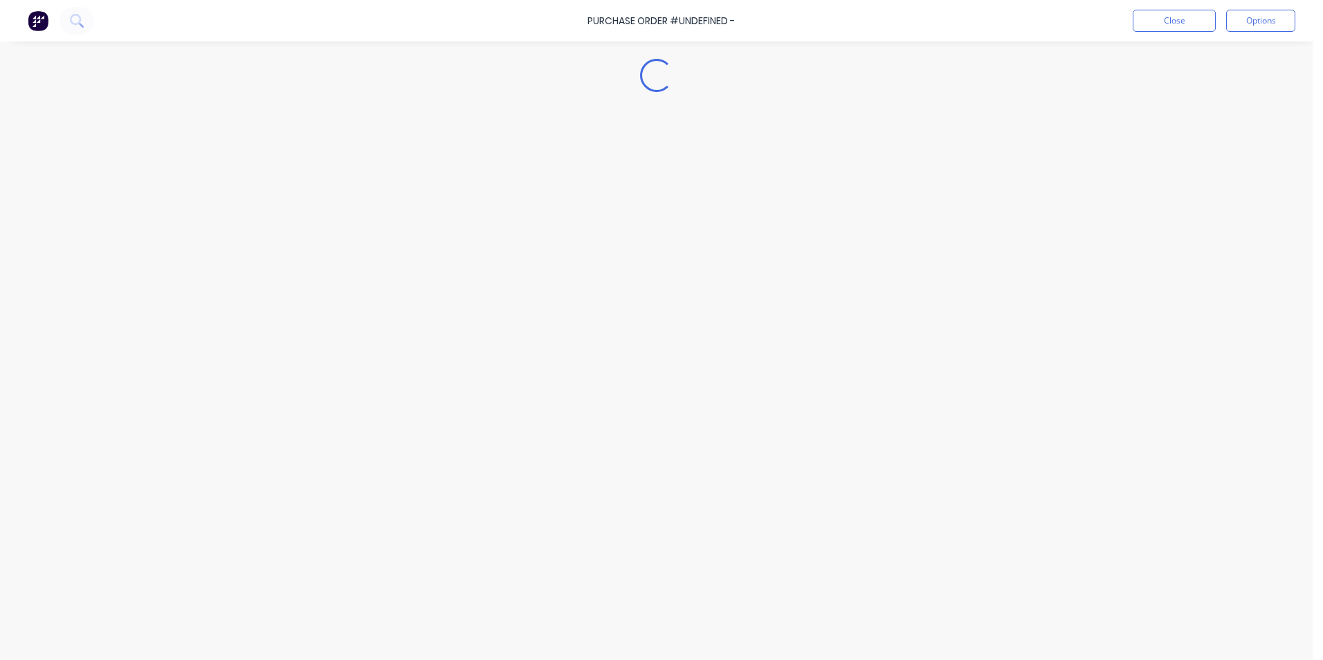
type textarea "x"
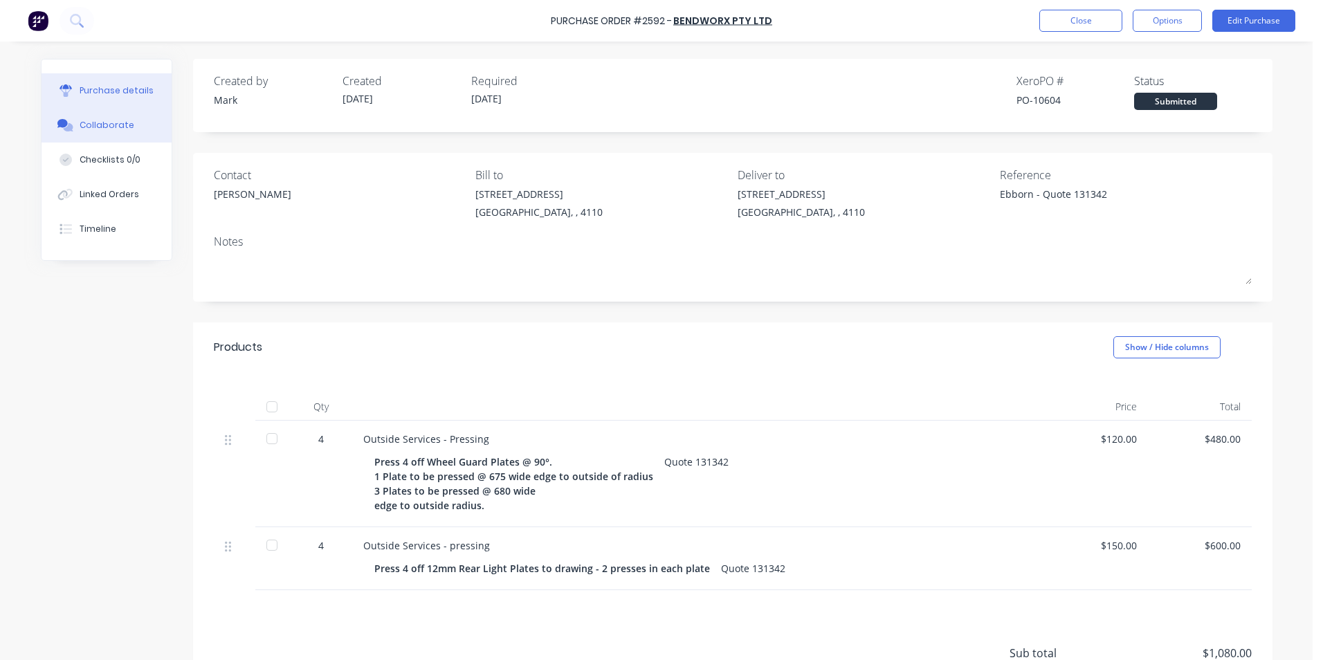
click at [83, 120] on div "Collaborate" at bounding box center [107, 125] width 55 height 12
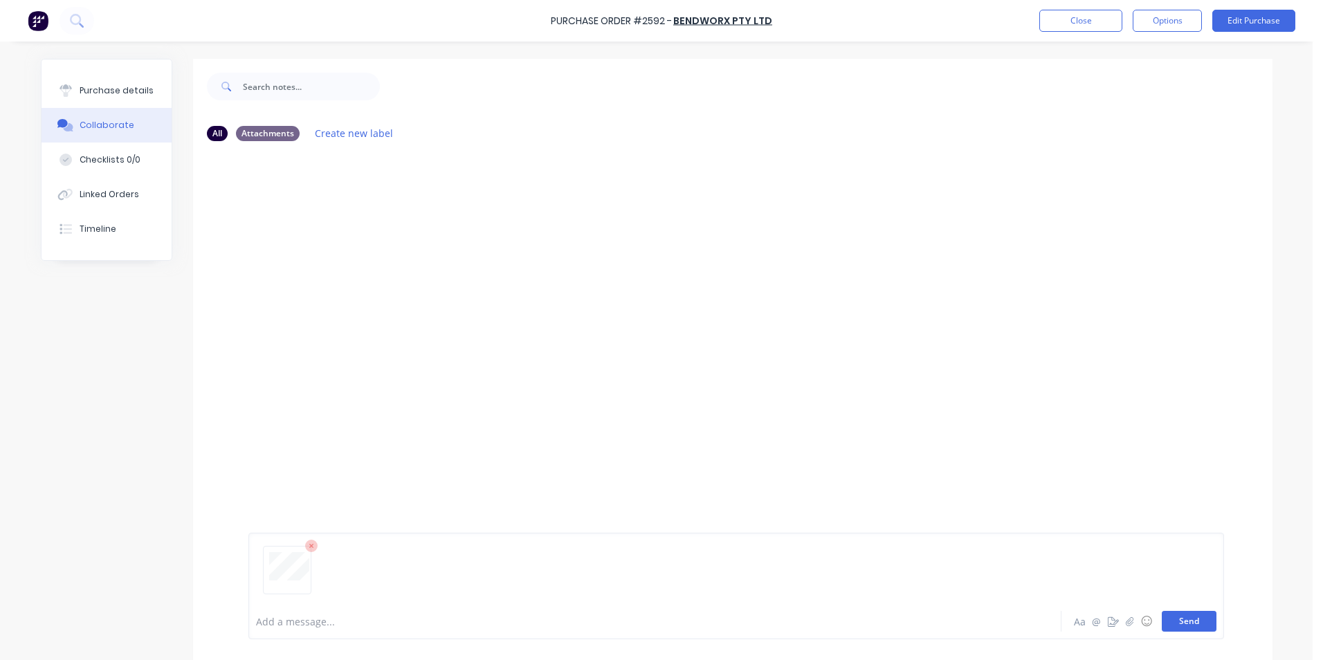
click at [1181, 622] on button "Send" at bounding box center [1188, 621] width 55 height 21
click at [570, 295] on div "You 01:30pm [DATE] 12mm bent plate (1).pdf Labels Download Delete" at bounding box center [464, 235] width 432 height 125
click at [252, 132] on div "Attachments" at bounding box center [268, 132] width 64 height 15
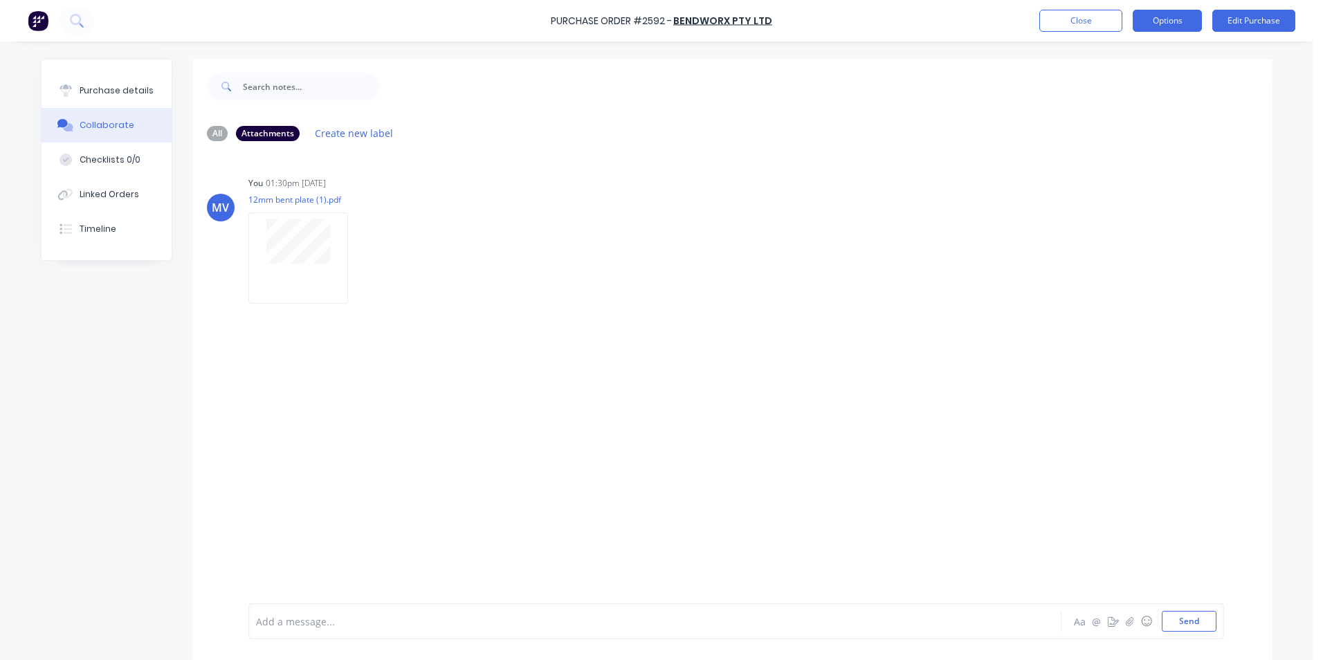
click at [1166, 18] on button "Options" at bounding box center [1166, 21] width 69 height 22
click at [358, 259] on icon "button" at bounding box center [360, 258] width 4 height 16
click at [448, 187] on div "You 01:30pm [DATE]" at bounding box center [464, 183] width 432 height 12
drag, startPoint x: 207, startPoint y: 132, endPoint x: 222, endPoint y: 135, distance: 15.5
click at [207, 132] on div "All" at bounding box center [217, 132] width 21 height 15
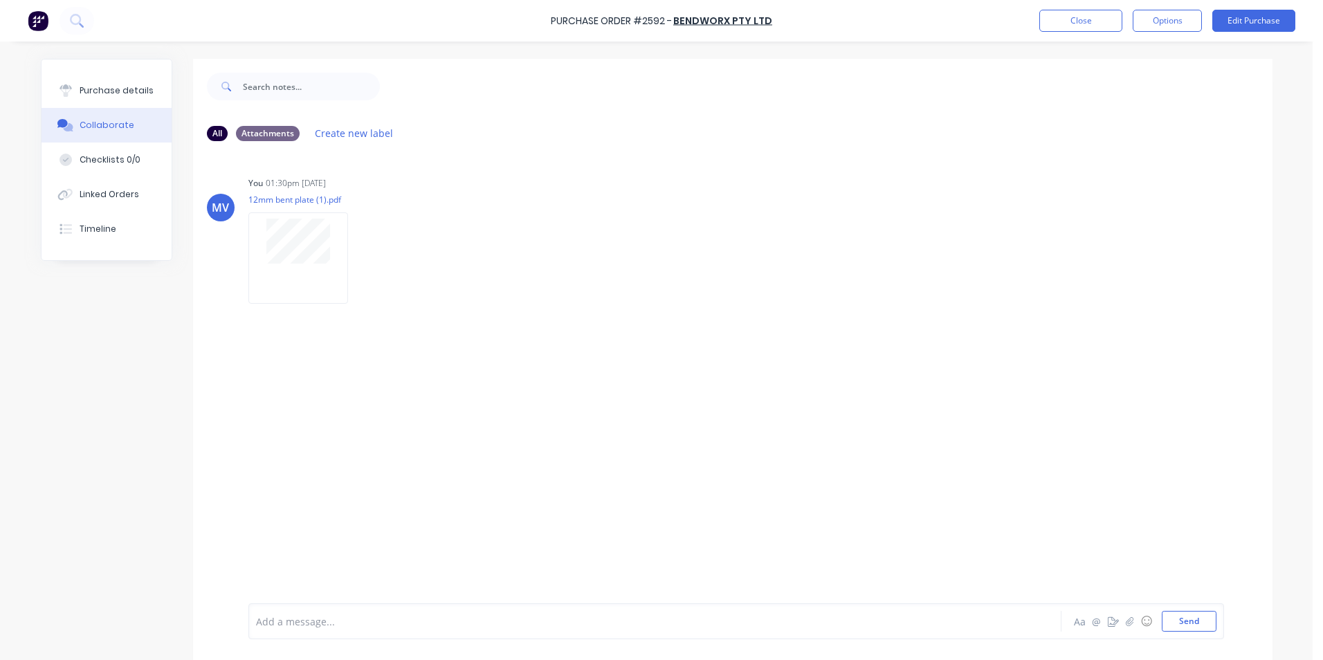
click at [475, 170] on div "MV You 01:30pm [DATE] 12mm bent plate (1).pdf Labels Download Delete" at bounding box center [732, 377] width 1079 height 451
click at [1170, 19] on button "Options" at bounding box center [1166, 21] width 69 height 22
click at [1101, 54] on div "Print / Email" at bounding box center [1136, 56] width 107 height 20
click at [1112, 85] on div "With pricing" at bounding box center [1136, 84] width 107 height 20
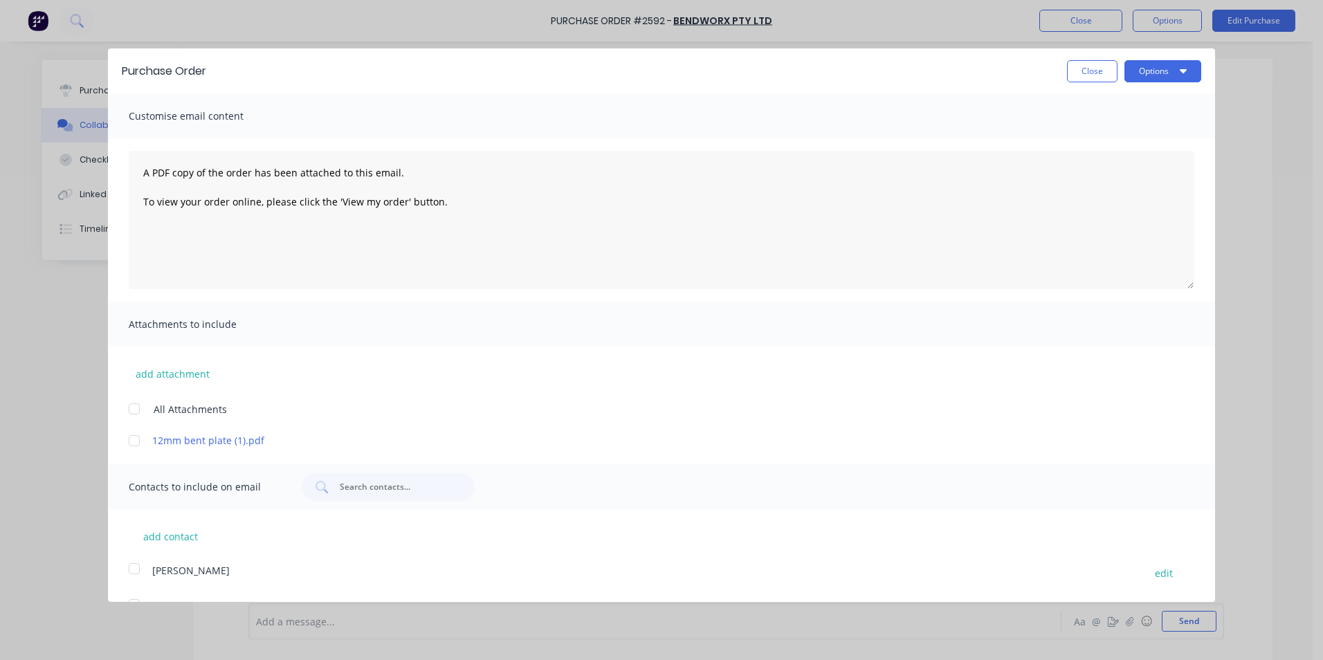
click at [138, 442] on div at bounding box center [134, 441] width 28 height 28
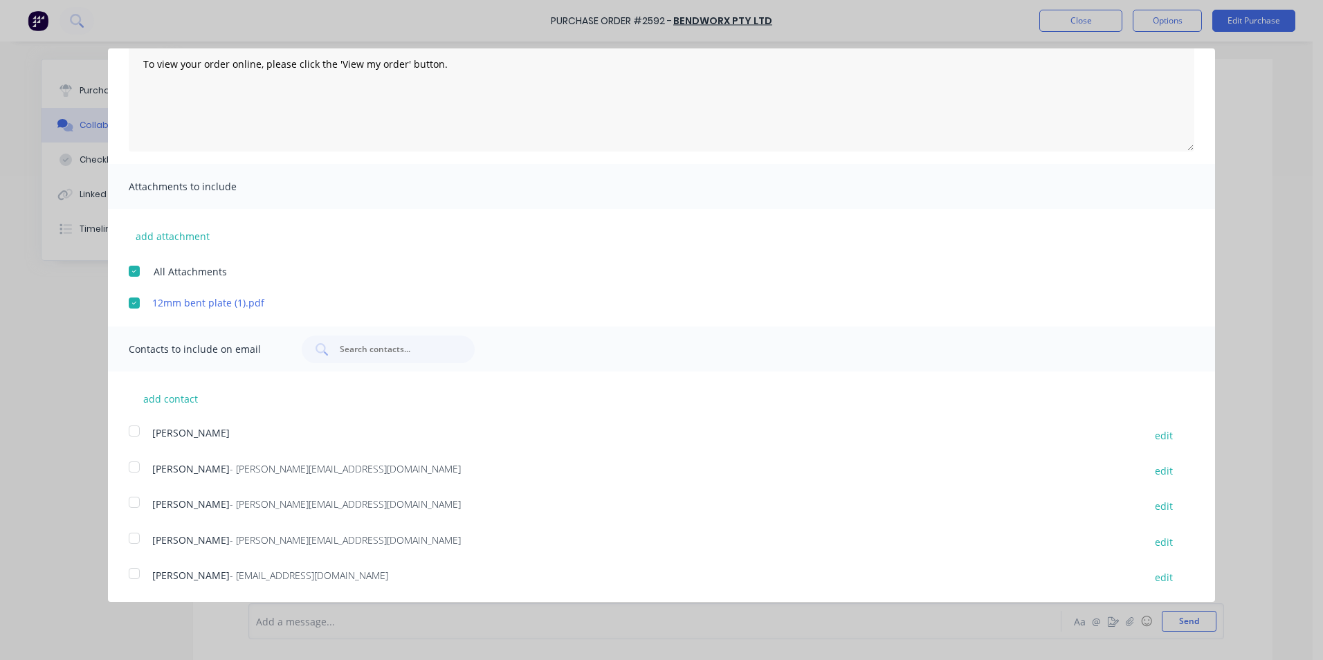
scroll to position [138, 0]
click at [138, 503] on div at bounding box center [134, 502] width 28 height 28
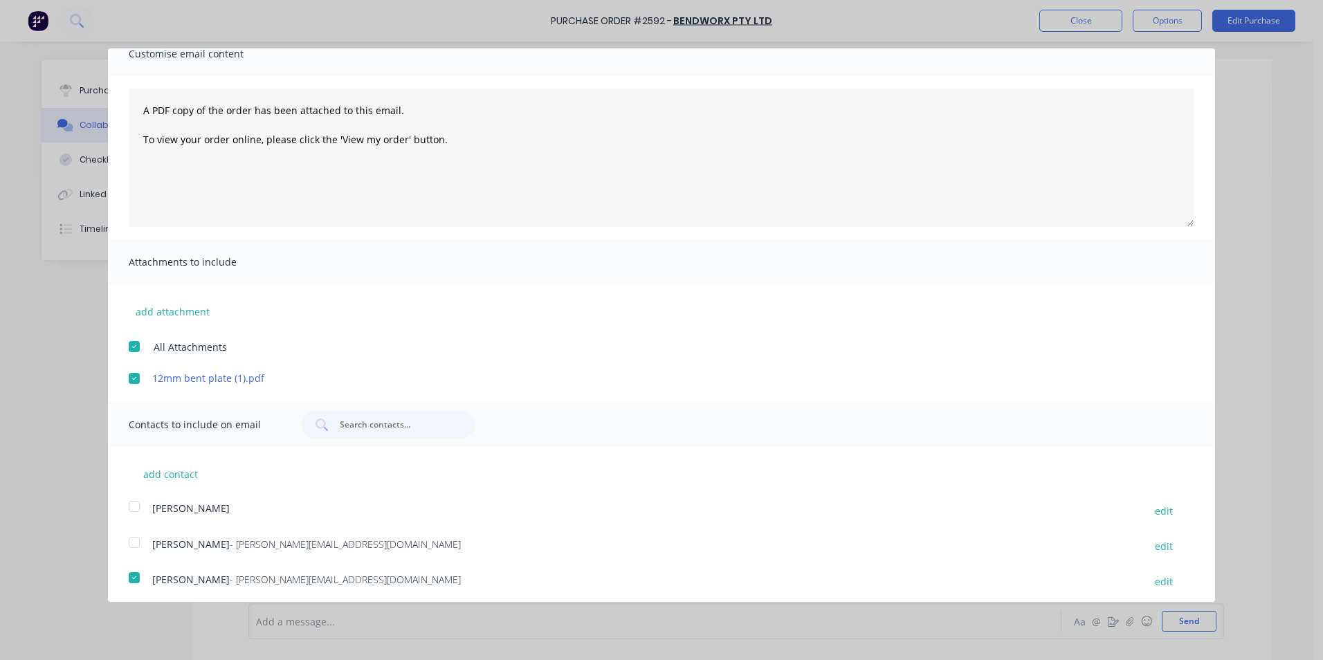
scroll to position [0, 0]
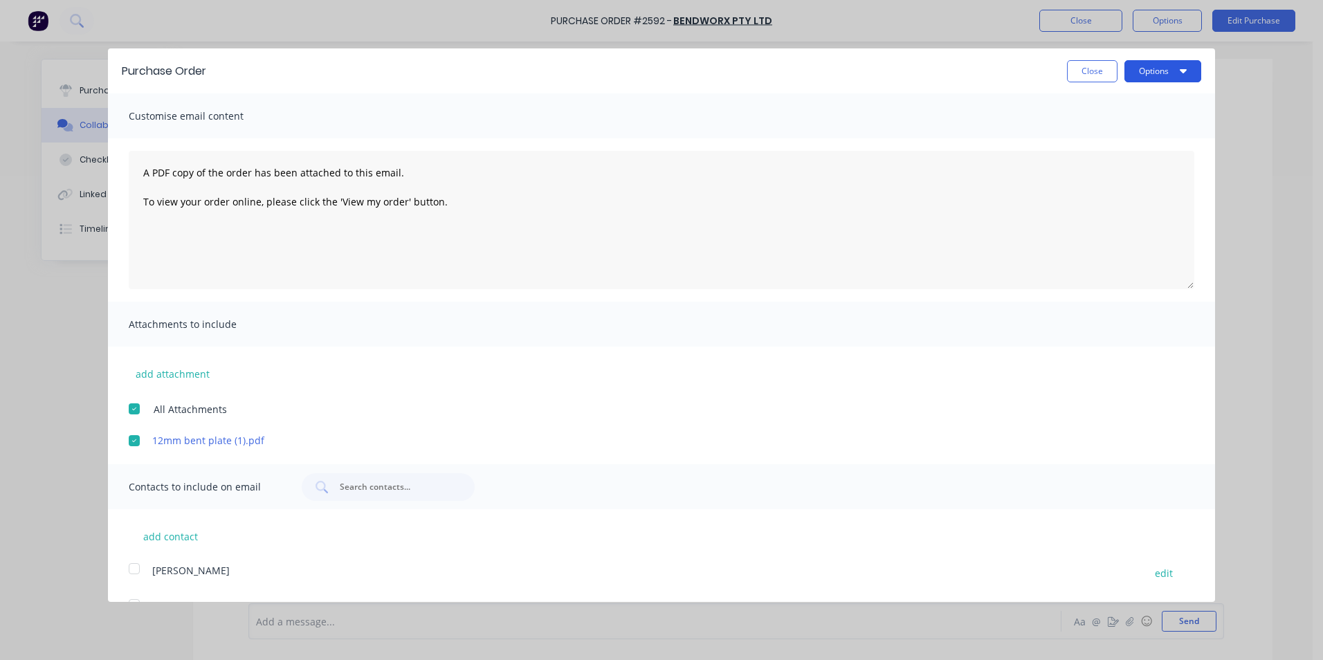
click at [1148, 68] on button "Options" at bounding box center [1162, 71] width 77 height 22
click at [1089, 104] on div "Print" at bounding box center [1135, 106] width 107 height 20
click at [1099, 105] on div "Print" at bounding box center [1135, 106] width 107 height 20
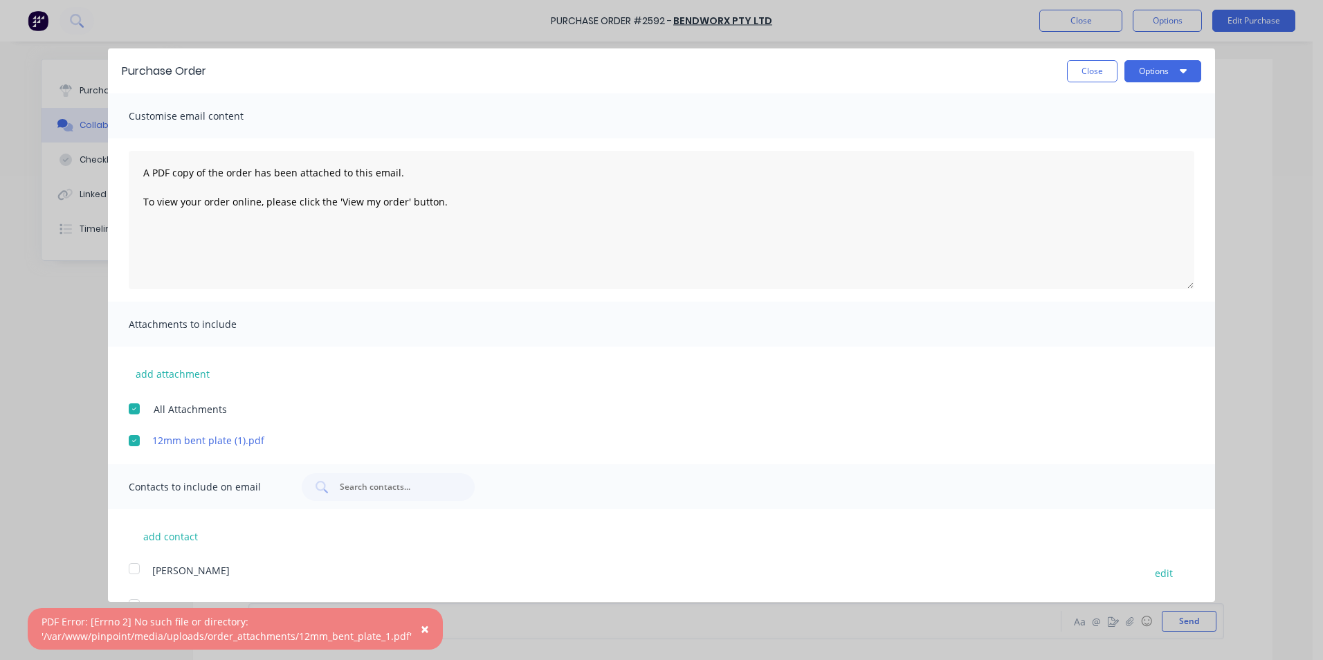
click at [423, 627] on span "×" at bounding box center [425, 628] width 8 height 19
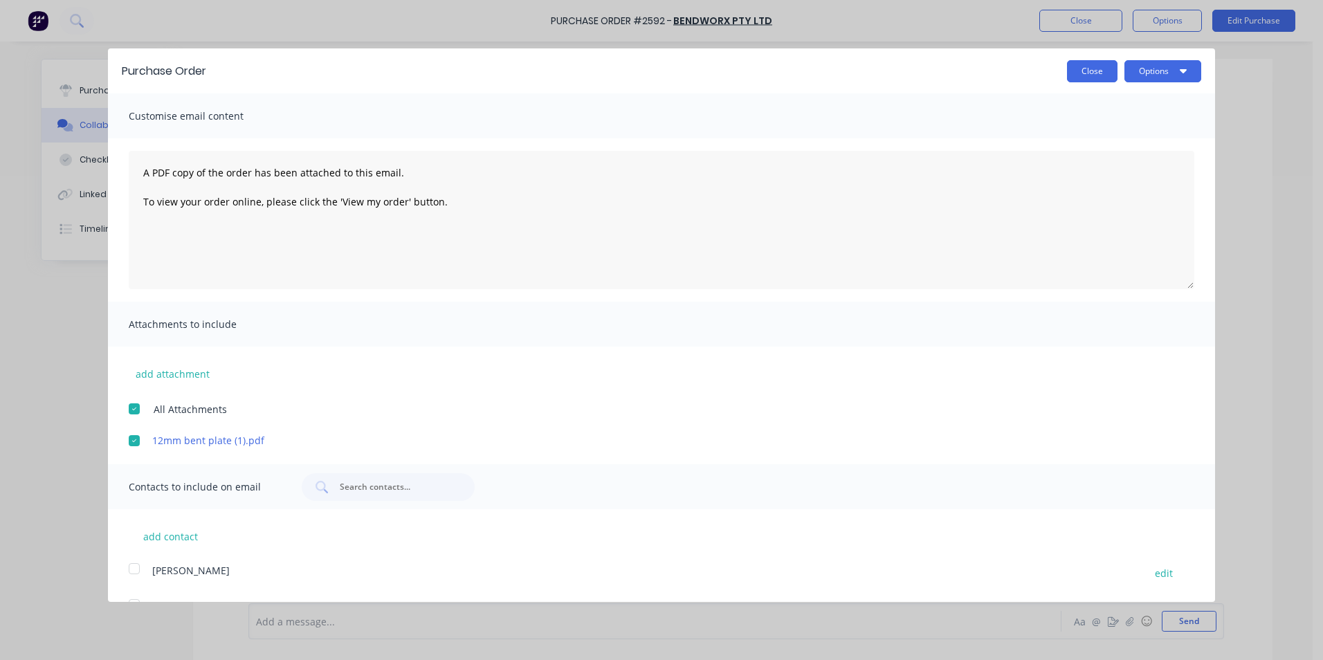
click at [1080, 71] on button "Close" at bounding box center [1092, 71] width 50 height 22
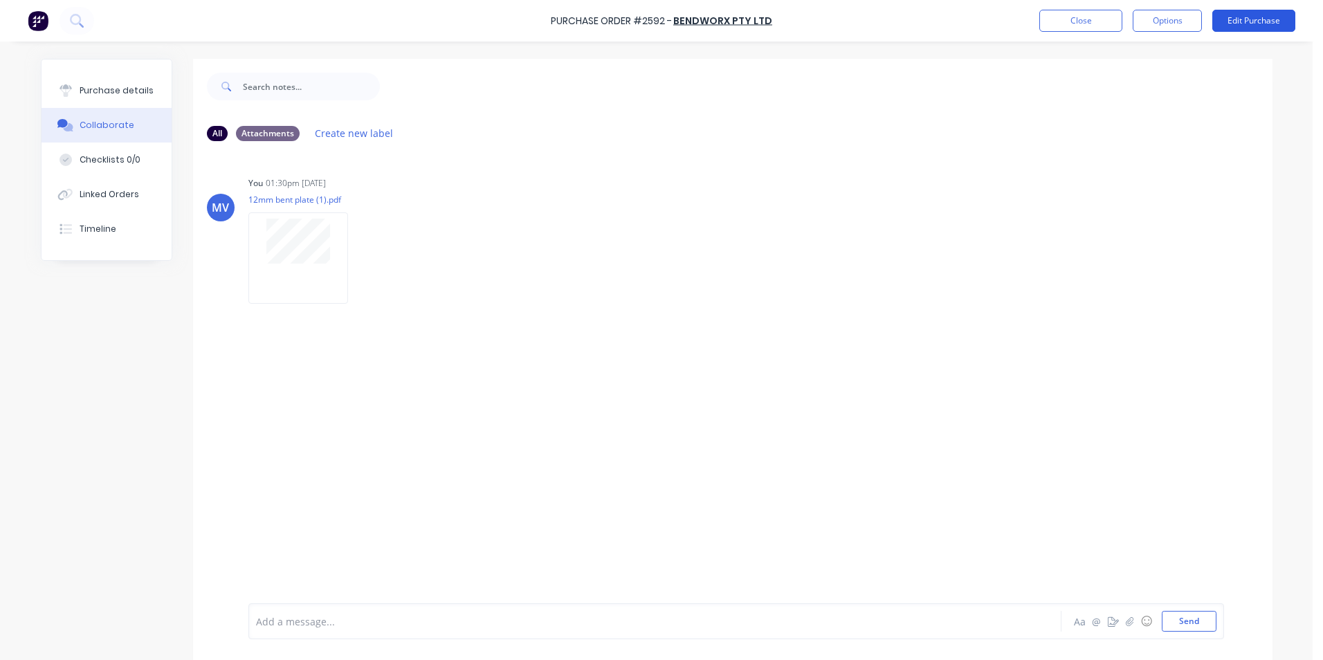
click at [1244, 18] on button "Edit Purchase" at bounding box center [1253, 21] width 83 height 22
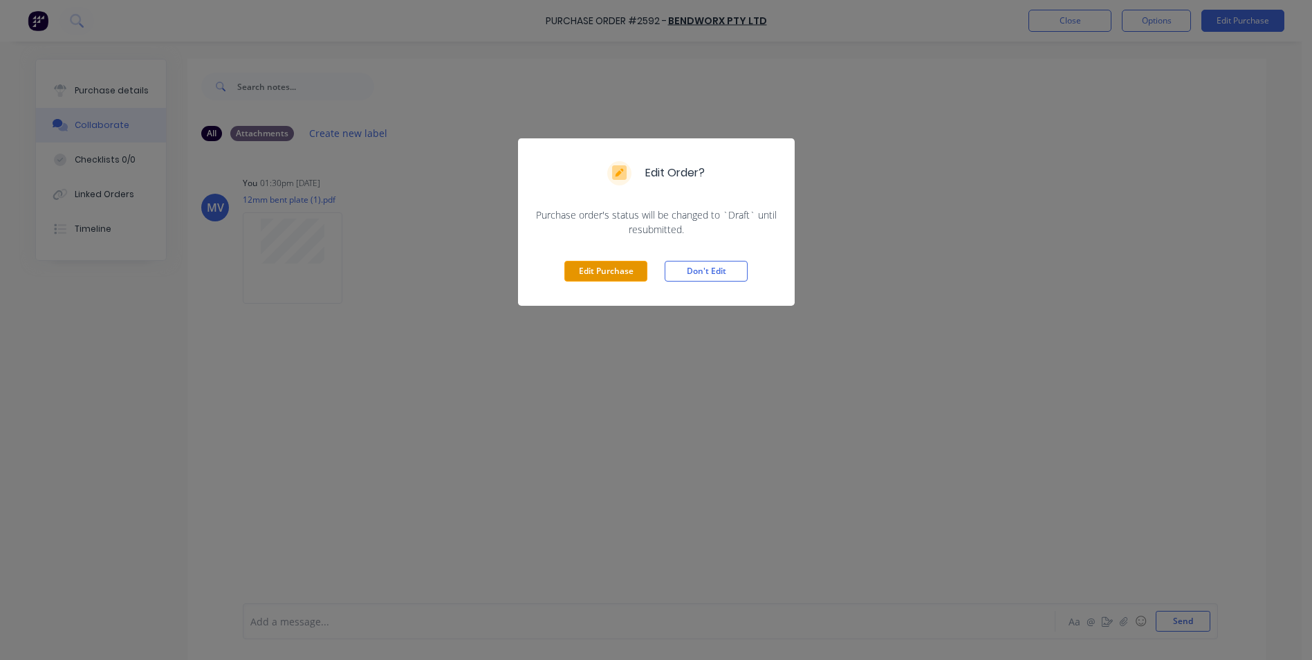
click at [603, 269] on button "Edit Purchase" at bounding box center [605, 271] width 83 height 21
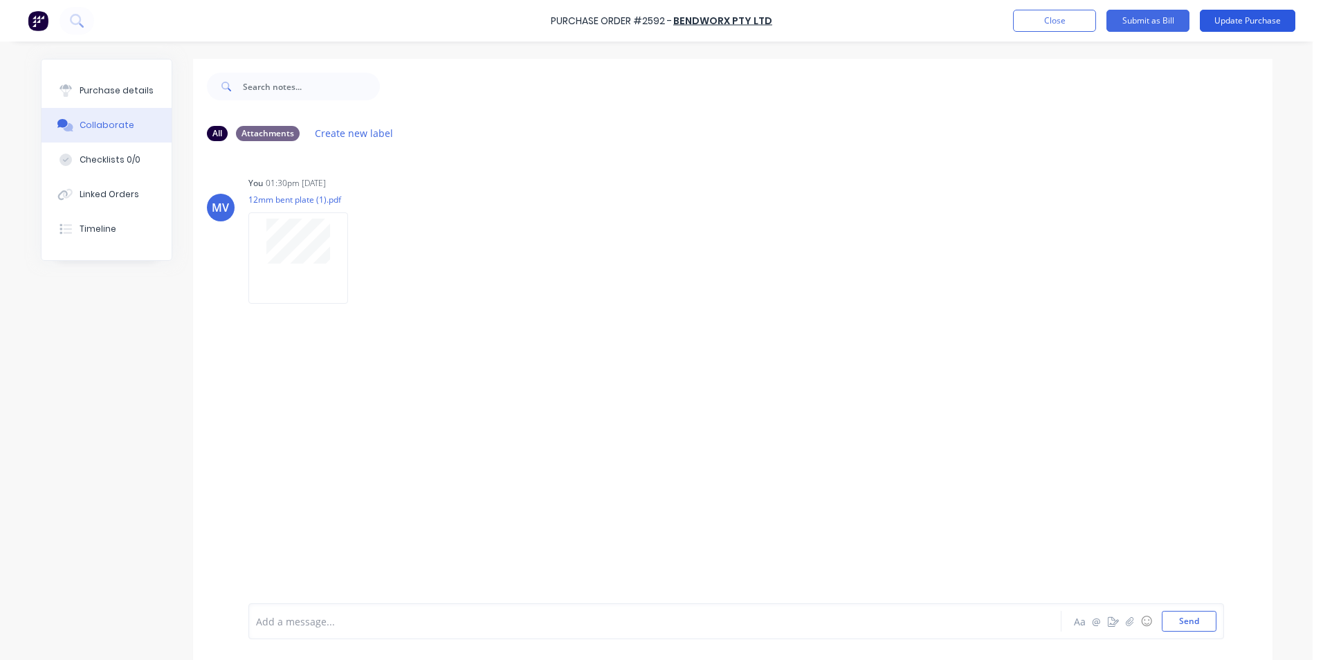
click at [1232, 17] on button "Update Purchase" at bounding box center [1246, 21] width 95 height 22
click at [1166, 13] on button "Options" at bounding box center [1166, 21] width 69 height 22
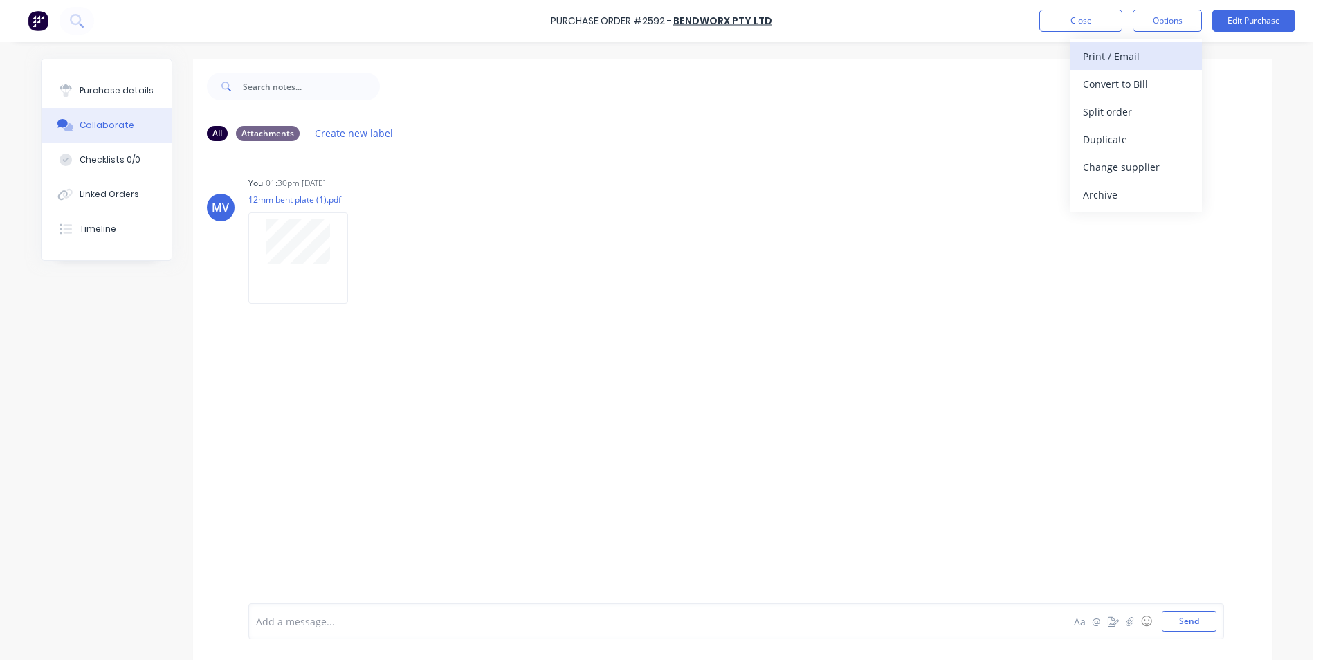
click at [1121, 49] on div "Print / Email" at bounding box center [1136, 56] width 107 height 20
click at [1098, 80] on div "With pricing" at bounding box center [1136, 84] width 107 height 20
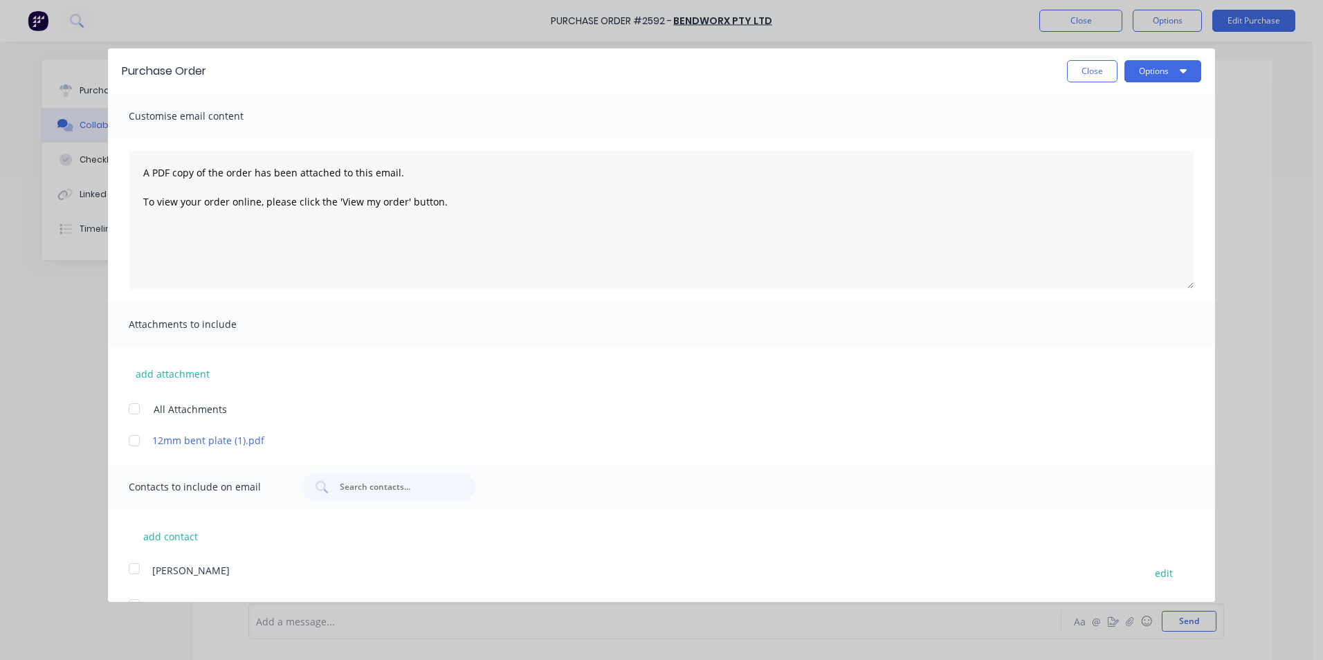
click at [136, 441] on div at bounding box center [134, 441] width 28 height 28
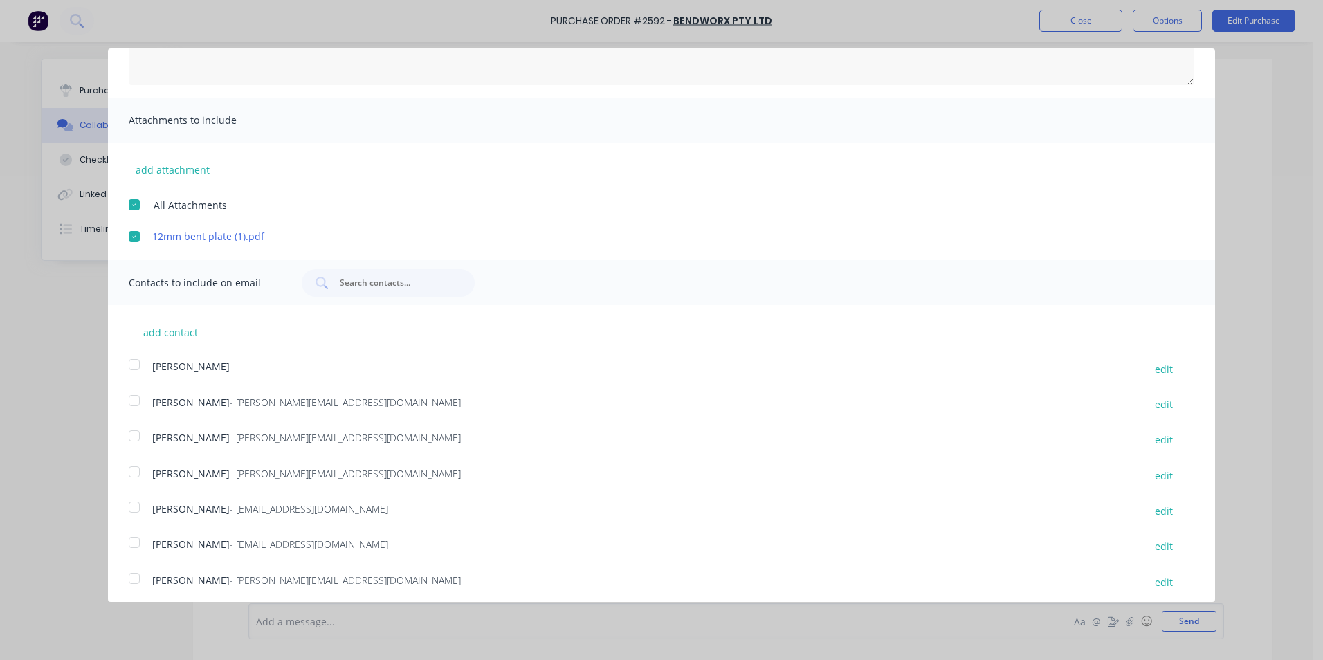
scroll to position [210, 0]
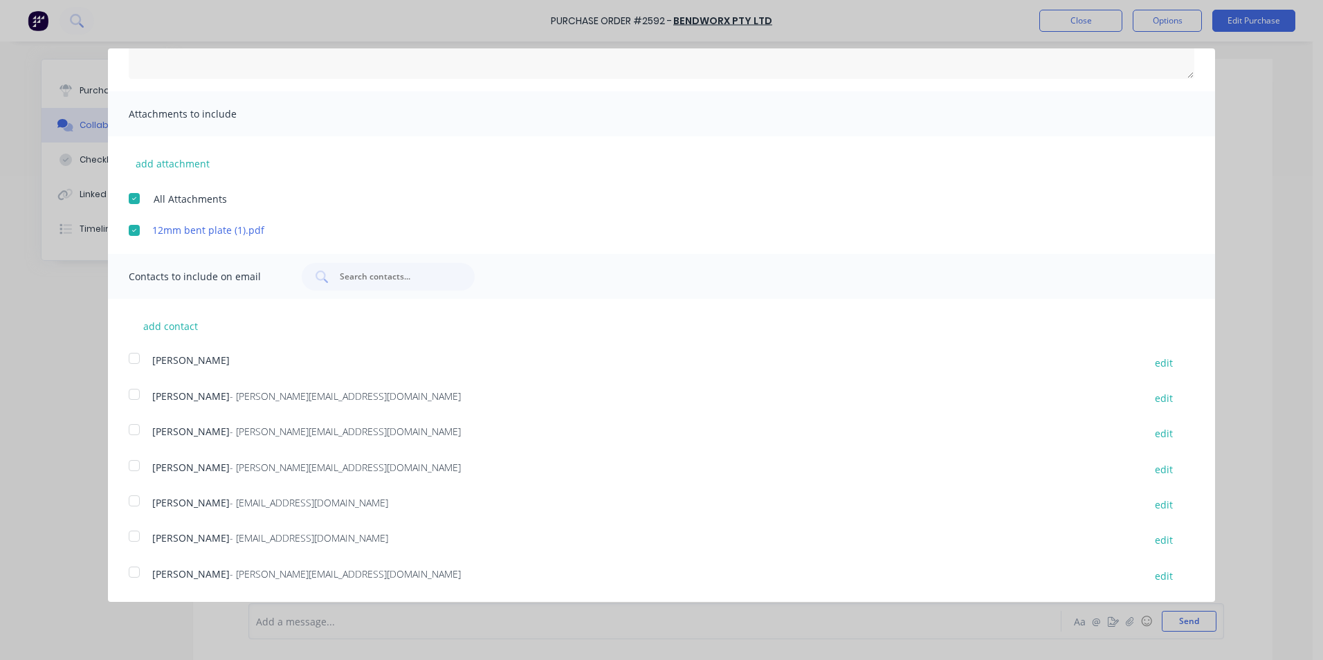
click at [137, 430] on div at bounding box center [134, 430] width 28 height 28
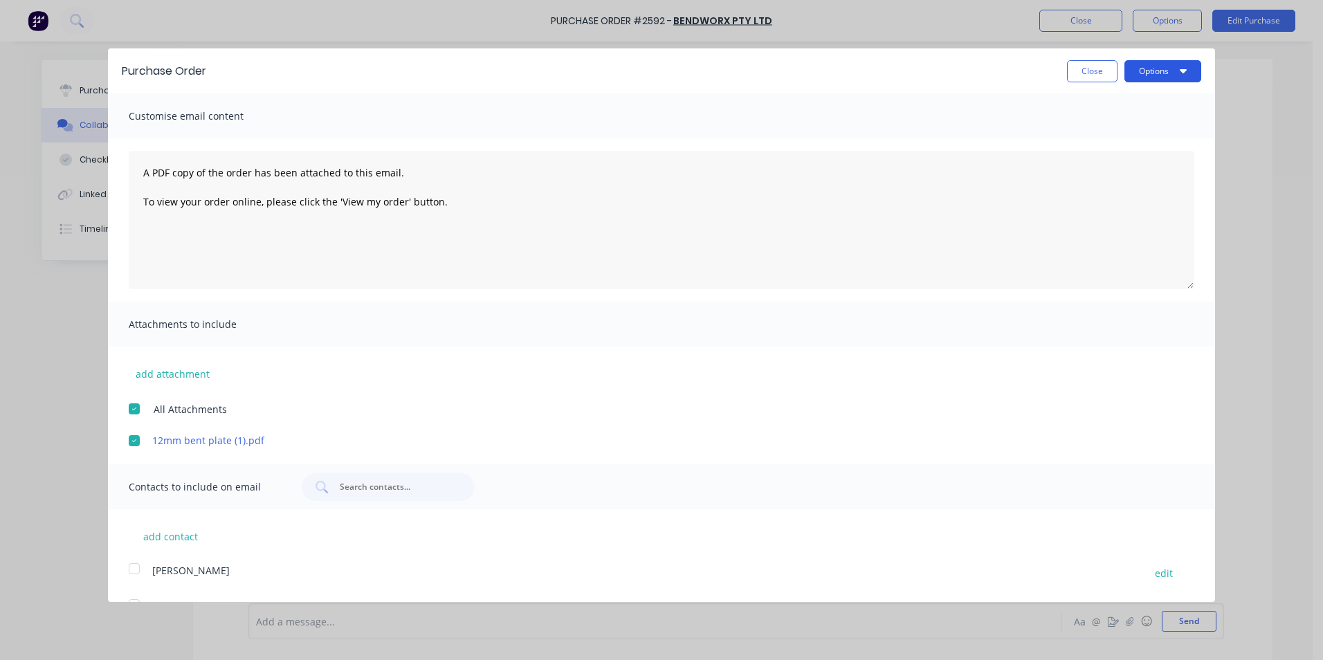
click at [1141, 71] on button "Options" at bounding box center [1162, 71] width 77 height 22
click at [1088, 109] on div "Print" at bounding box center [1135, 106] width 107 height 20
click at [1071, 69] on button "Close" at bounding box center [1092, 71] width 50 height 22
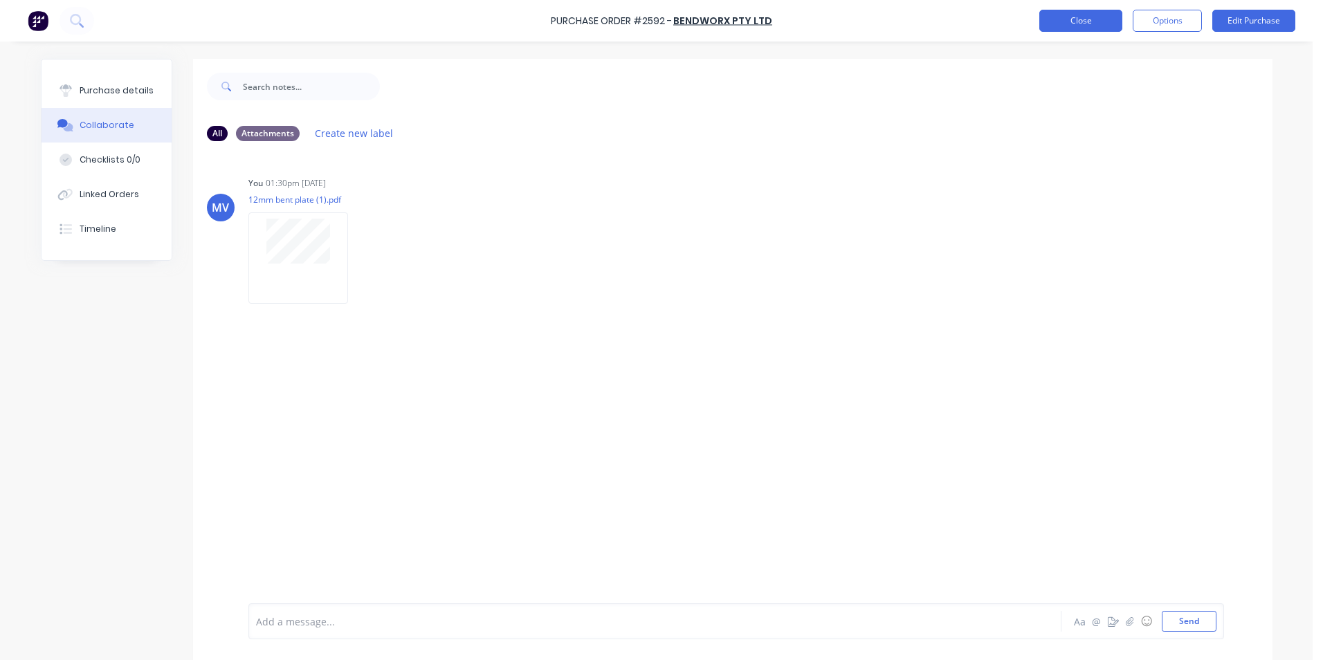
click at [1089, 19] on button "Close" at bounding box center [1080, 21] width 83 height 22
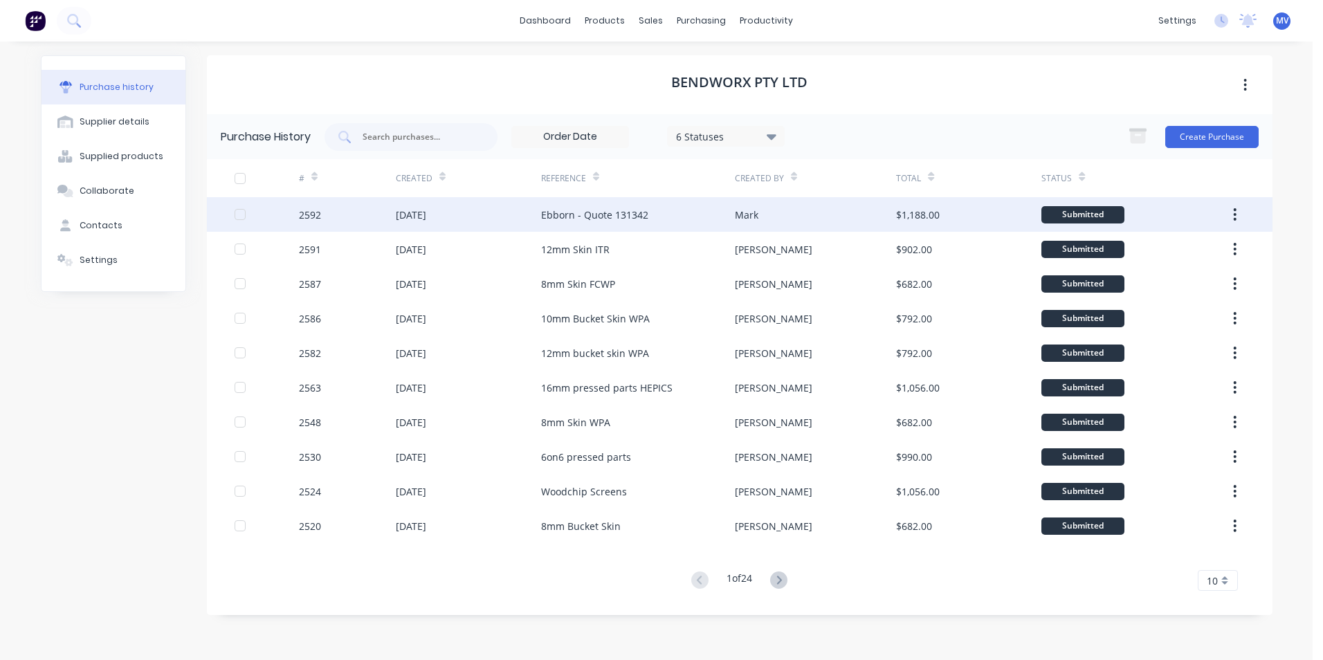
click at [537, 213] on div "[DATE]" at bounding box center [468, 214] width 145 height 35
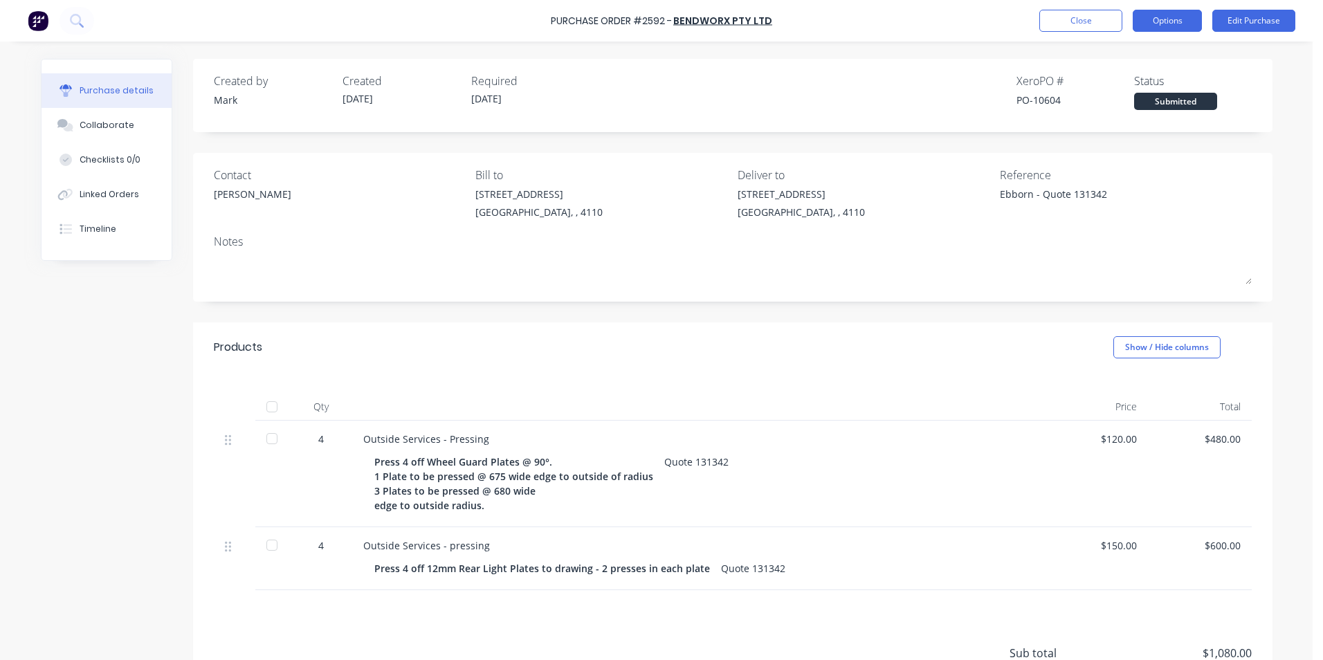
click at [1164, 19] on button "Options" at bounding box center [1166, 21] width 69 height 22
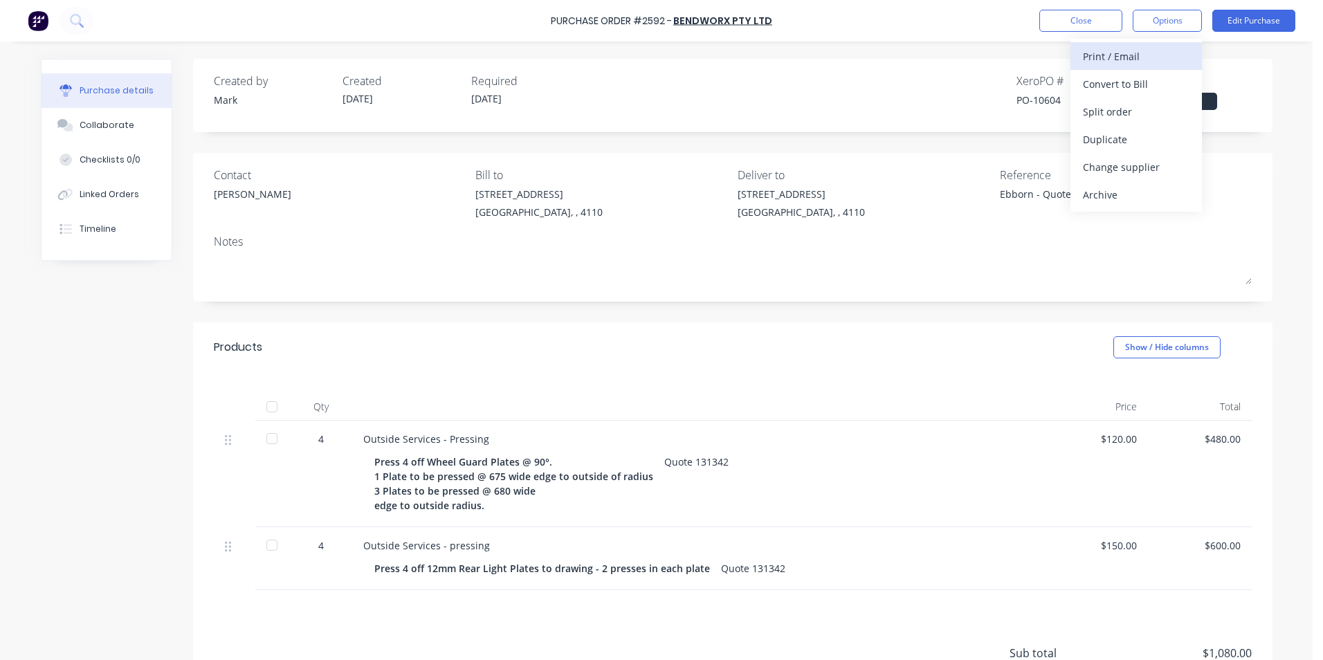
click at [1094, 54] on div "Print / Email" at bounding box center [1136, 56] width 107 height 20
click at [1098, 82] on div "With pricing" at bounding box center [1136, 84] width 107 height 20
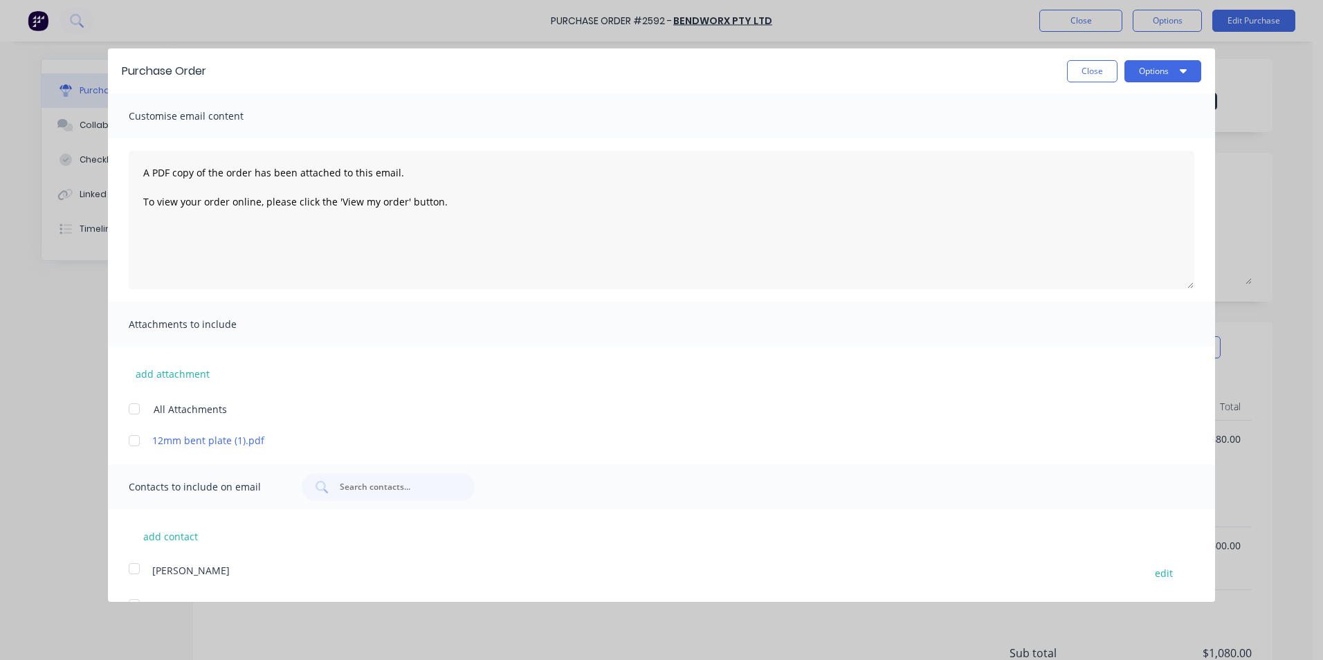
click at [134, 439] on div at bounding box center [134, 441] width 28 height 28
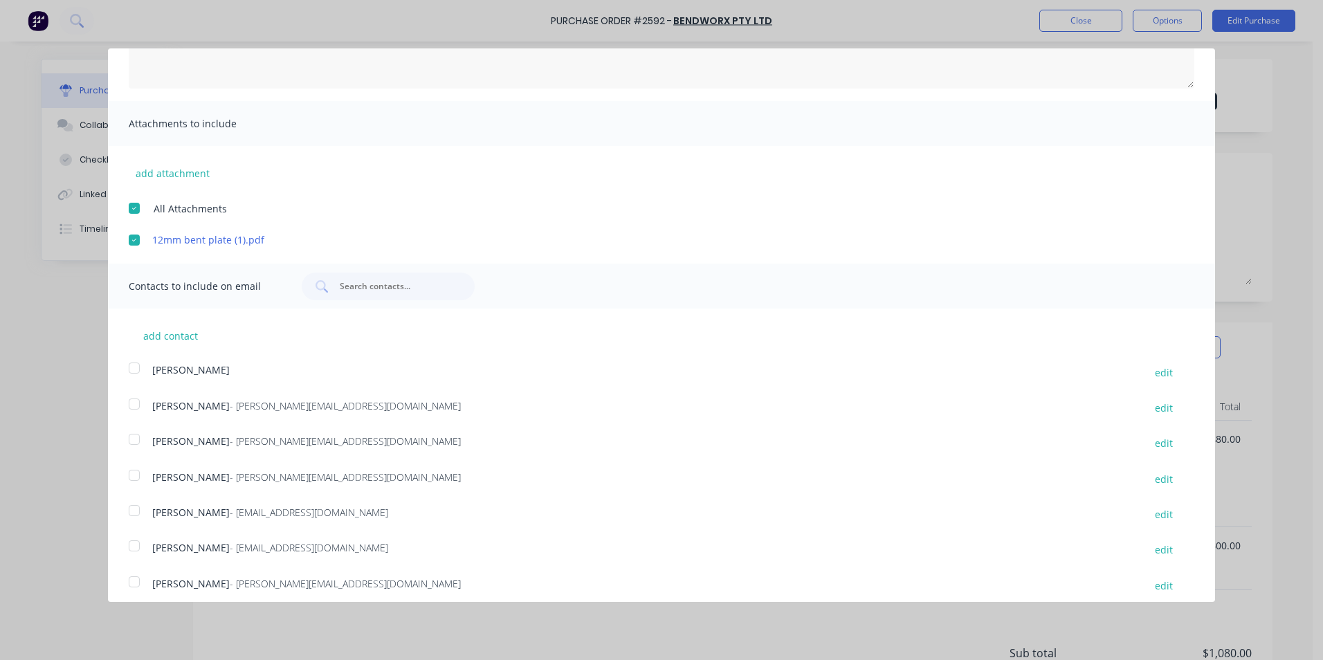
scroll to position [208, 0]
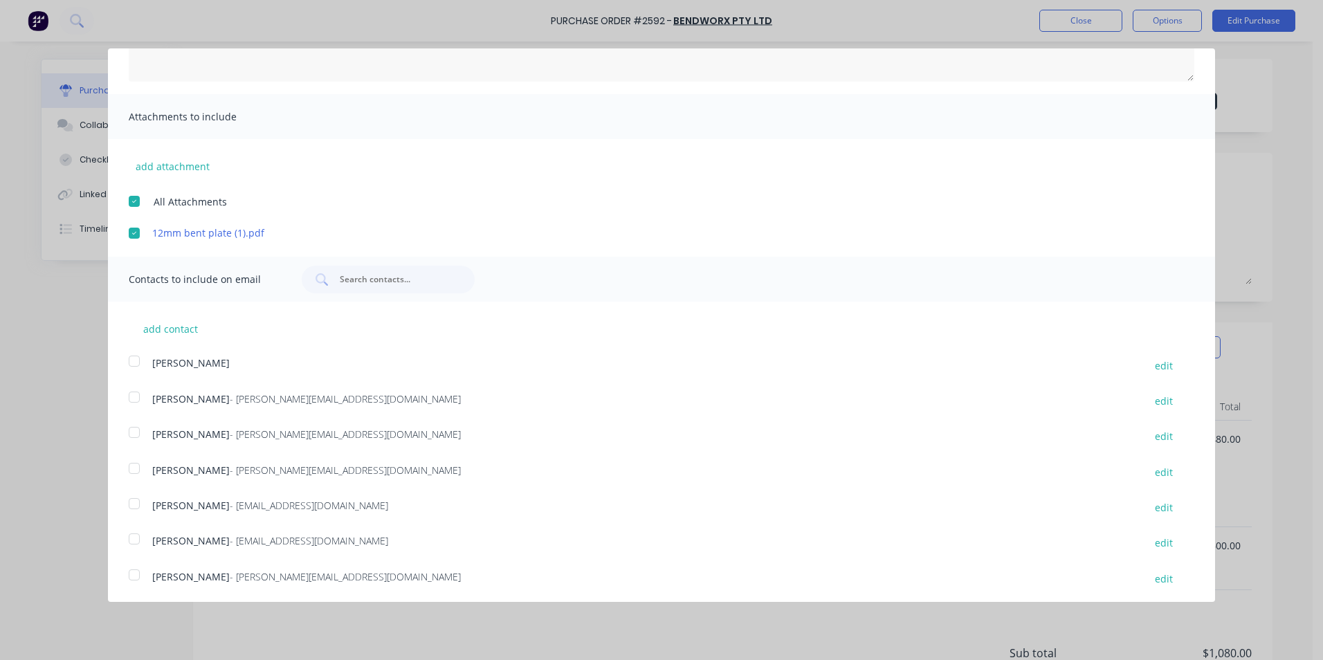
click at [135, 433] on div at bounding box center [134, 432] width 28 height 28
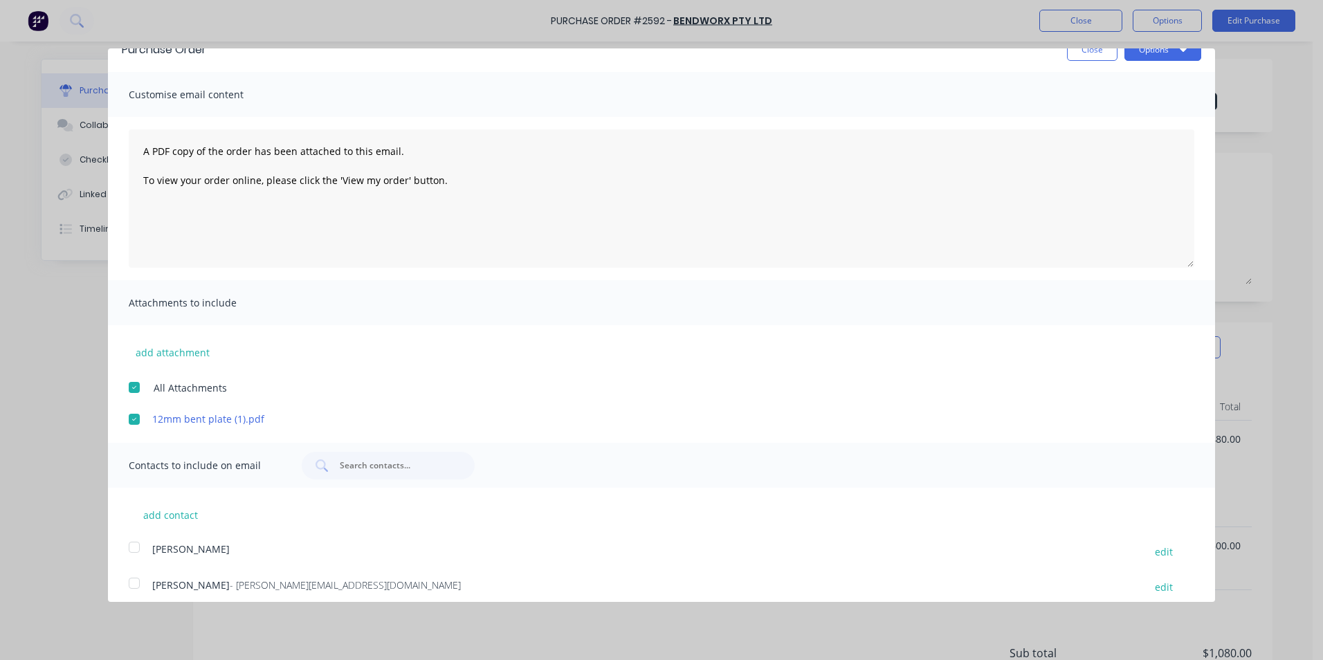
scroll to position [0, 0]
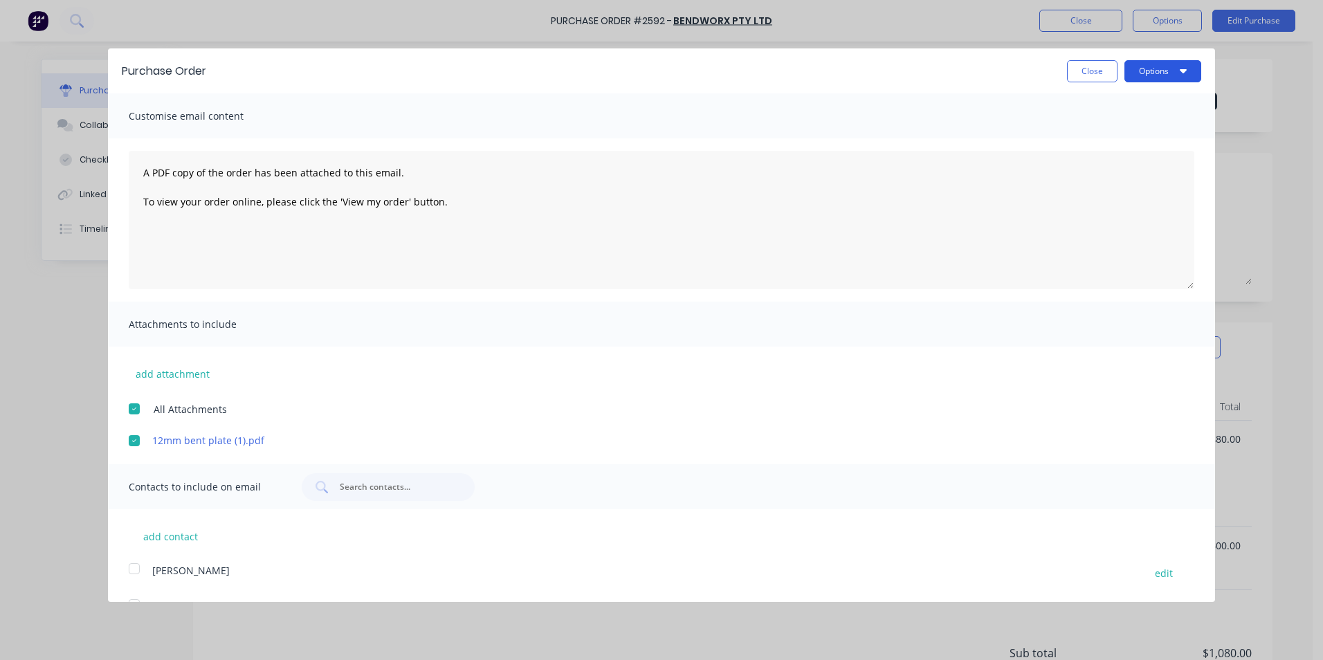
click at [1149, 69] on button "Options" at bounding box center [1162, 71] width 77 height 22
click at [1095, 105] on div "Print" at bounding box center [1135, 106] width 107 height 20
click at [134, 411] on div at bounding box center [134, 409] width 28 height 28
click at [1141, 67] on button "Options" at bounding box center [1162, 71] width 77 height 22
click at [1082, 106] on div "Print" at bounding box center [1135, 106] width 107 height 20
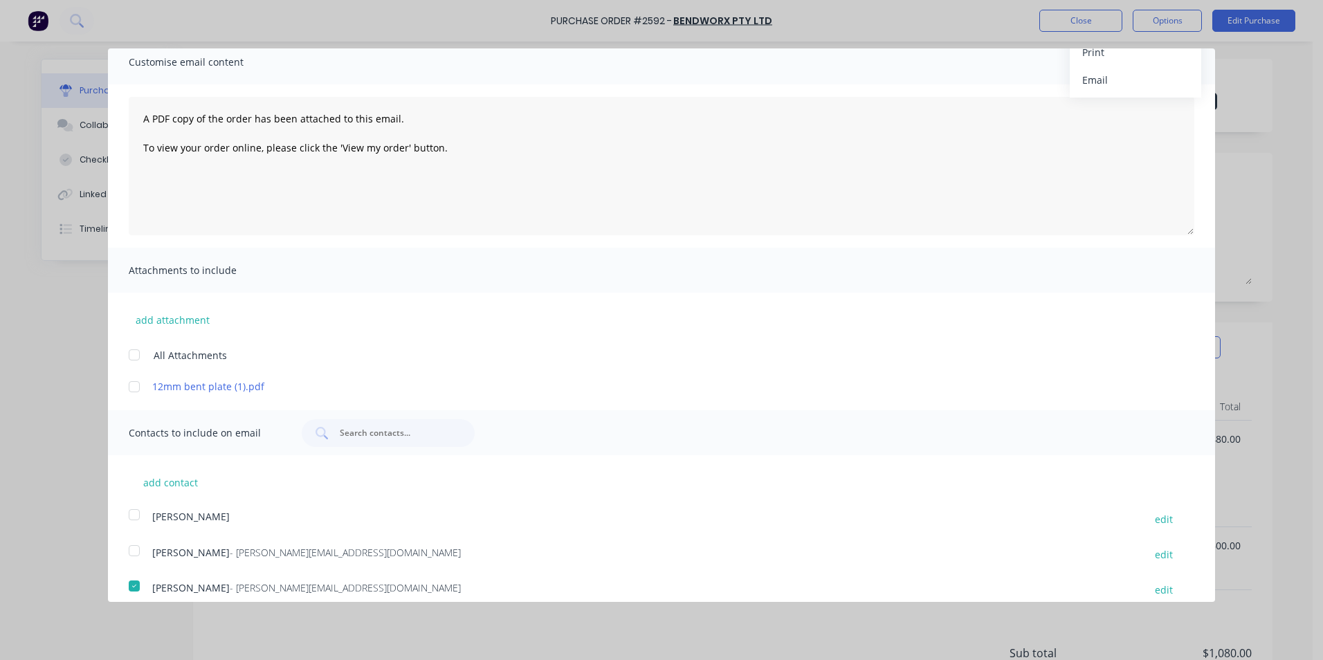
scroll to position [138, 0]
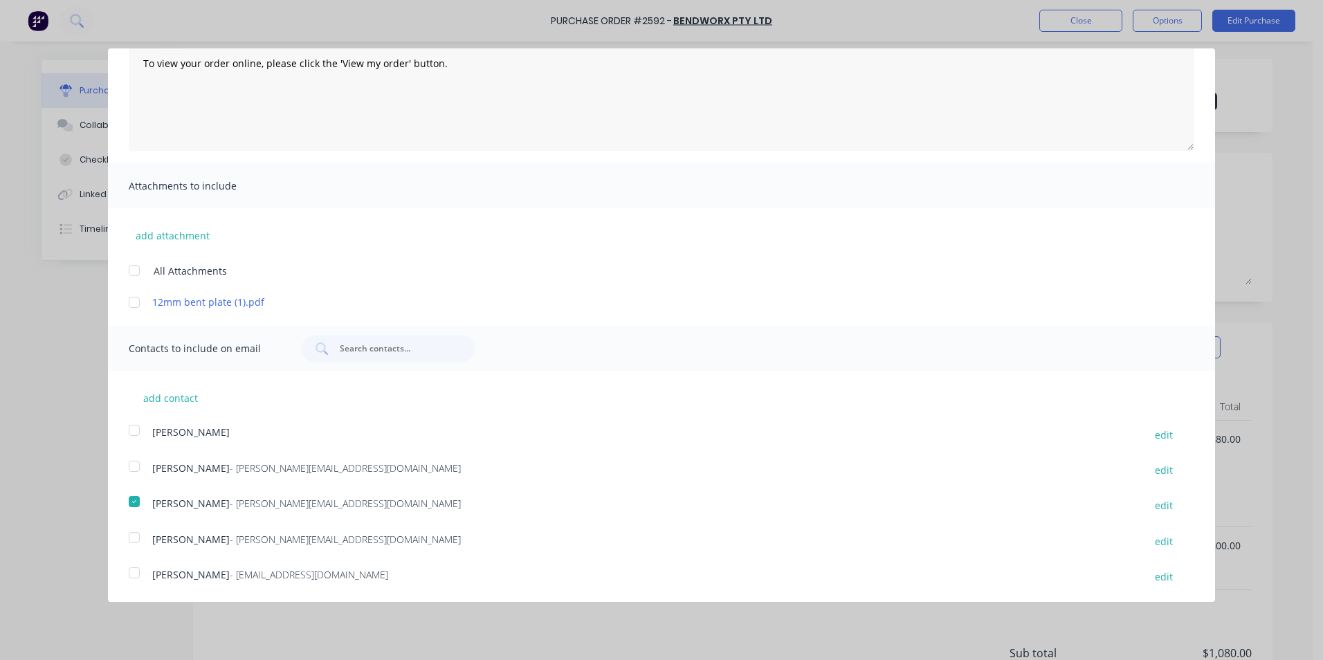
click at [137, 299] on div at bounding box center [134, 302] width 28 height 28
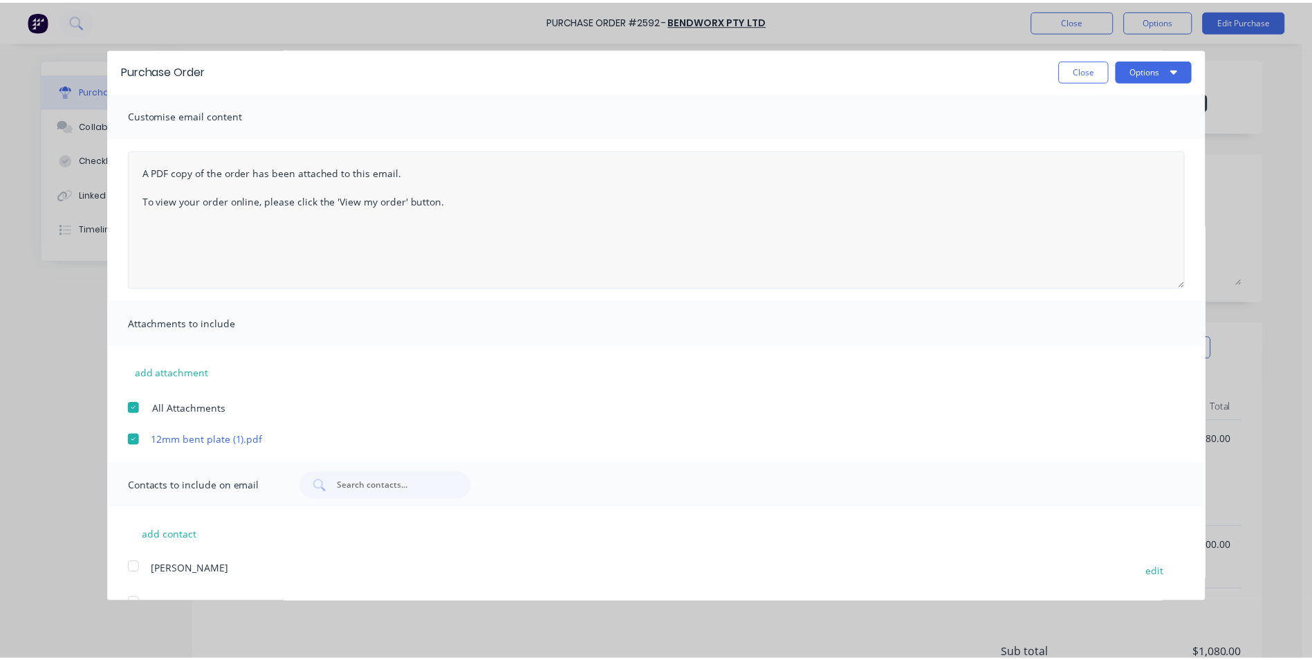
scroll to position [0, 0]
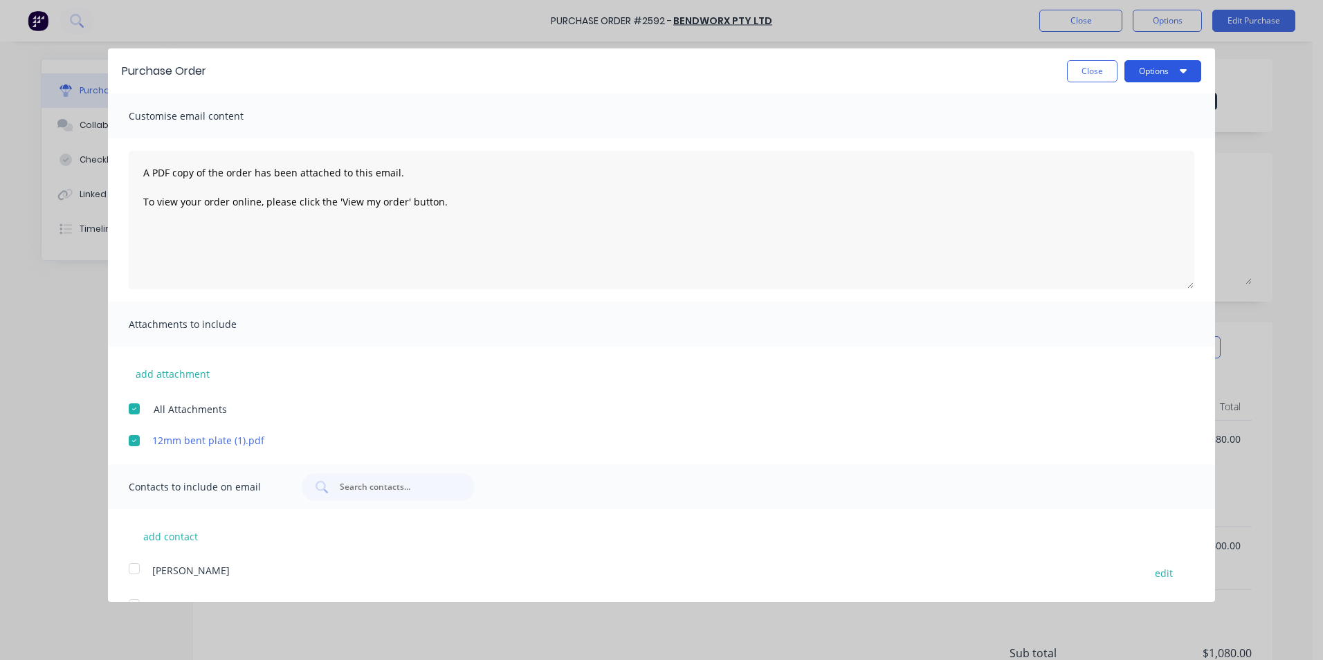
click at [1143, 73] on button "Options" at bounding box center [1162, 71] width 77 height 22
click at [1112, 136] on div "Email" at bounding box center [1135, 134] width 107 height 20
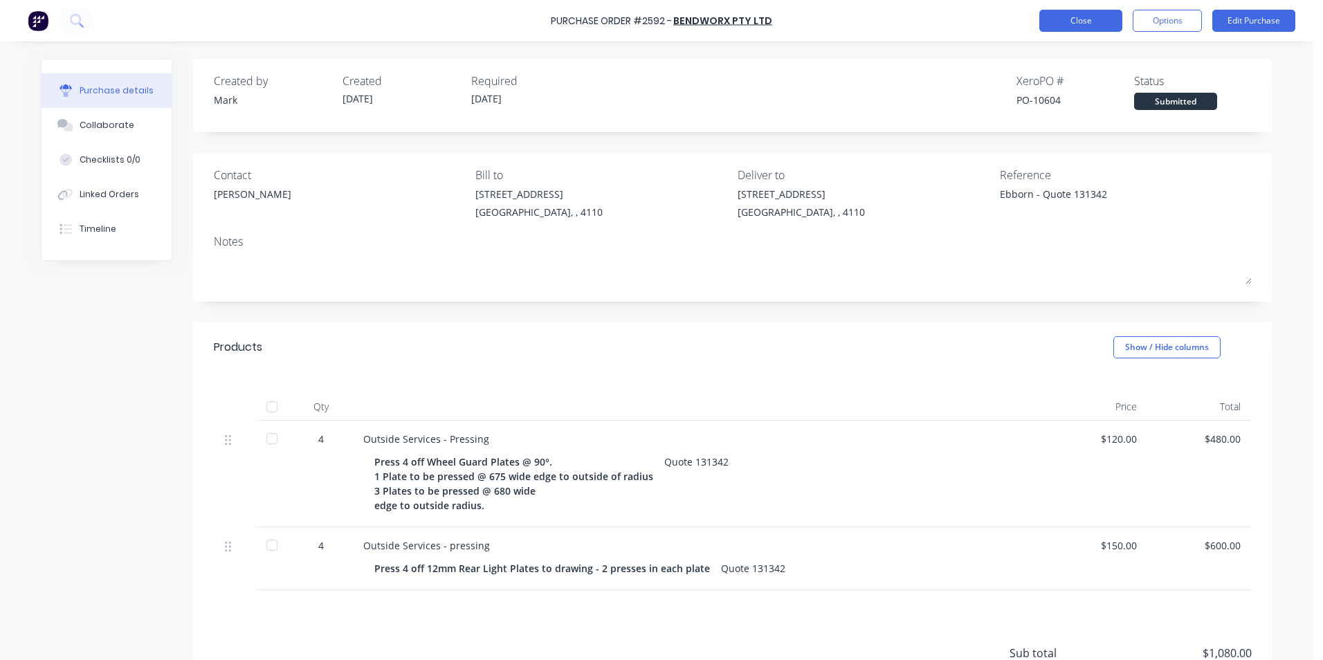
click at [1076, 18] on button "Close" at bounding box center [1080, 21] width 83 height 22
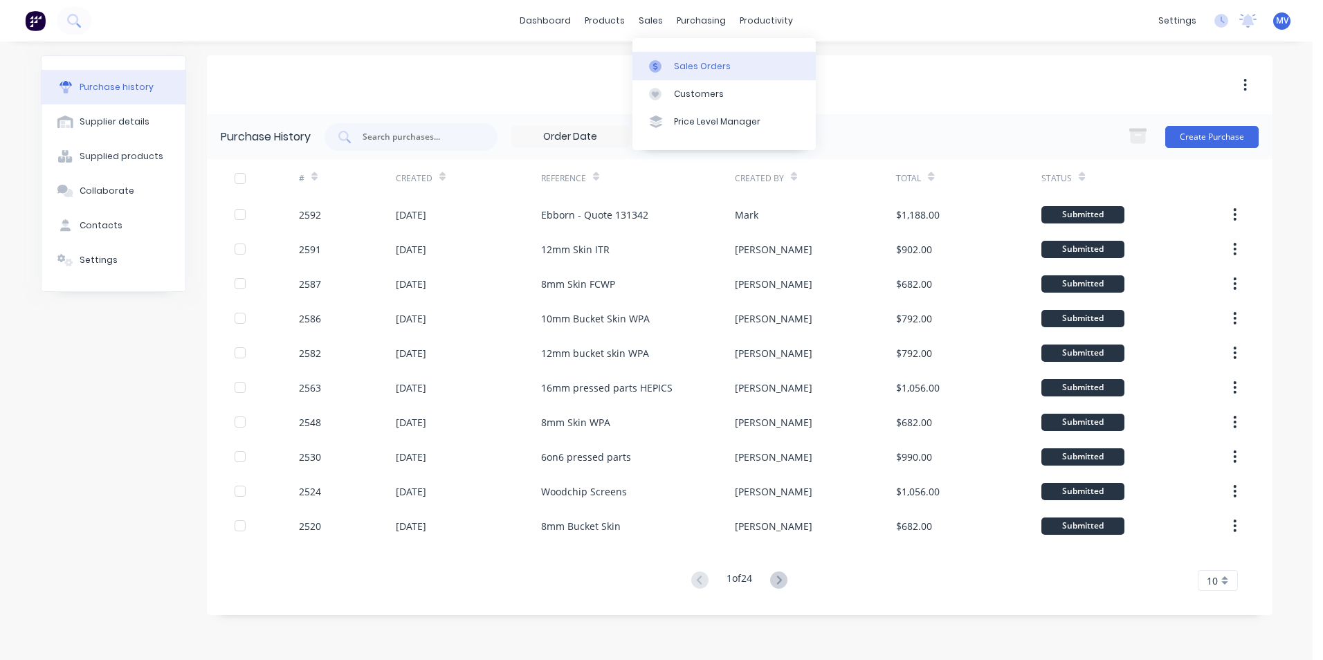
click at [686, 64] on div "Sales Orders" at bounding box center [702, 66] width 57 height 12
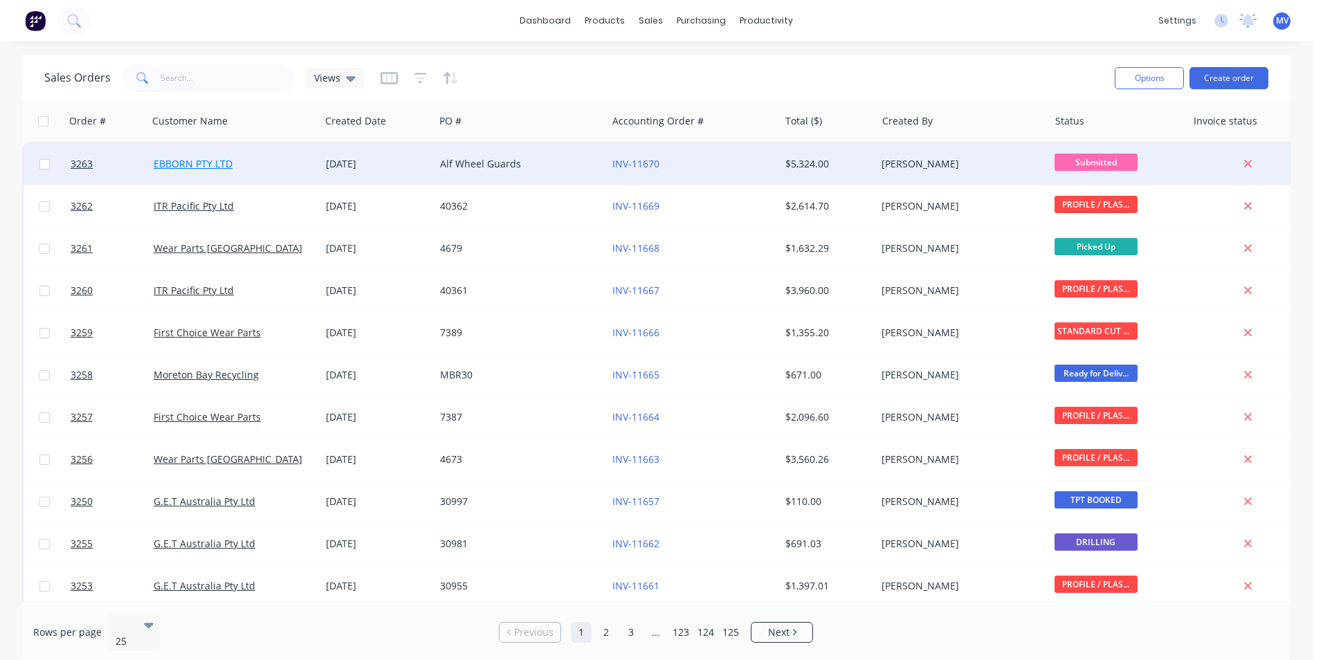
click at [192, 165] on link "EBBORN PTY LTD" at bounding box center [193, 163] width 79 height 13
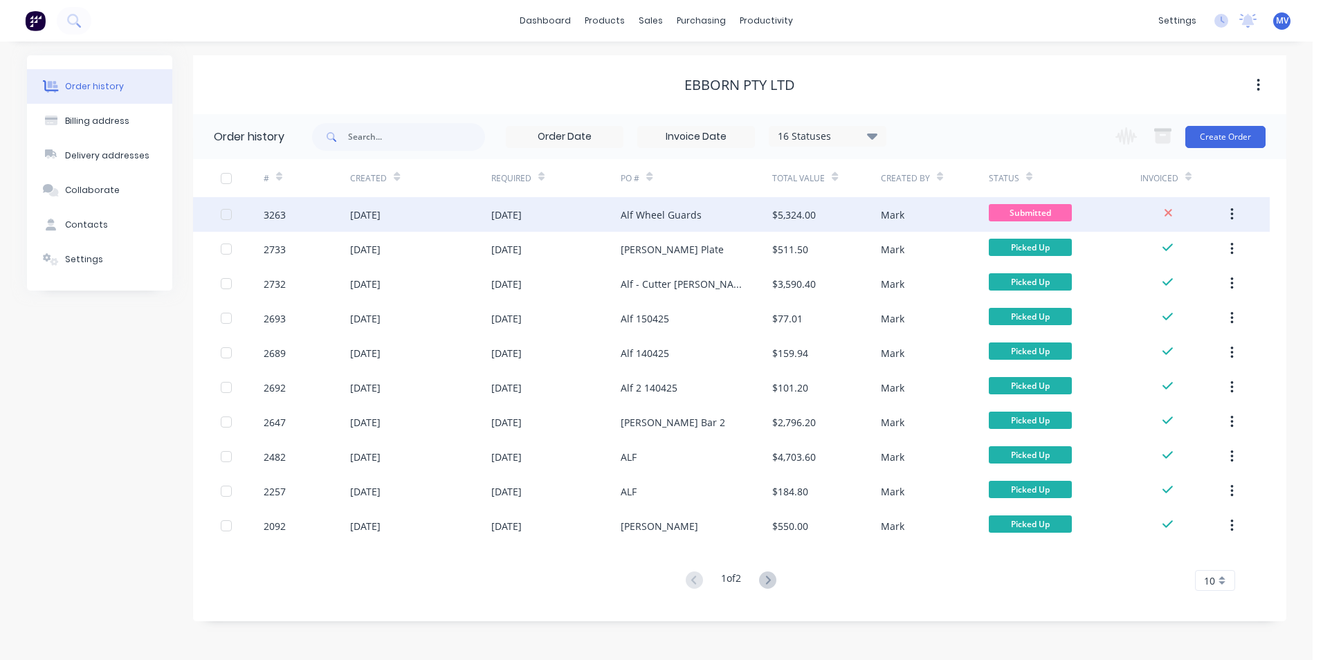
click at [506, 213] on div "[DATE]" at bounding box center [506, 215] width 30 height 15
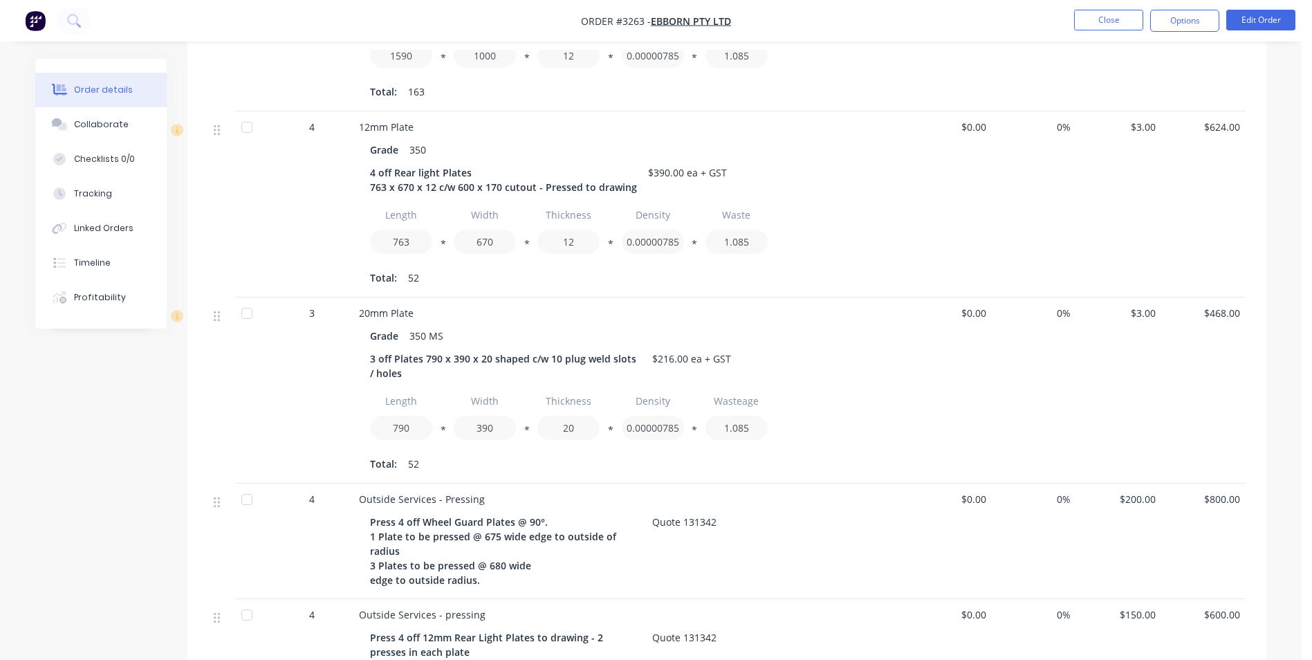
scroll to position [623, 0]
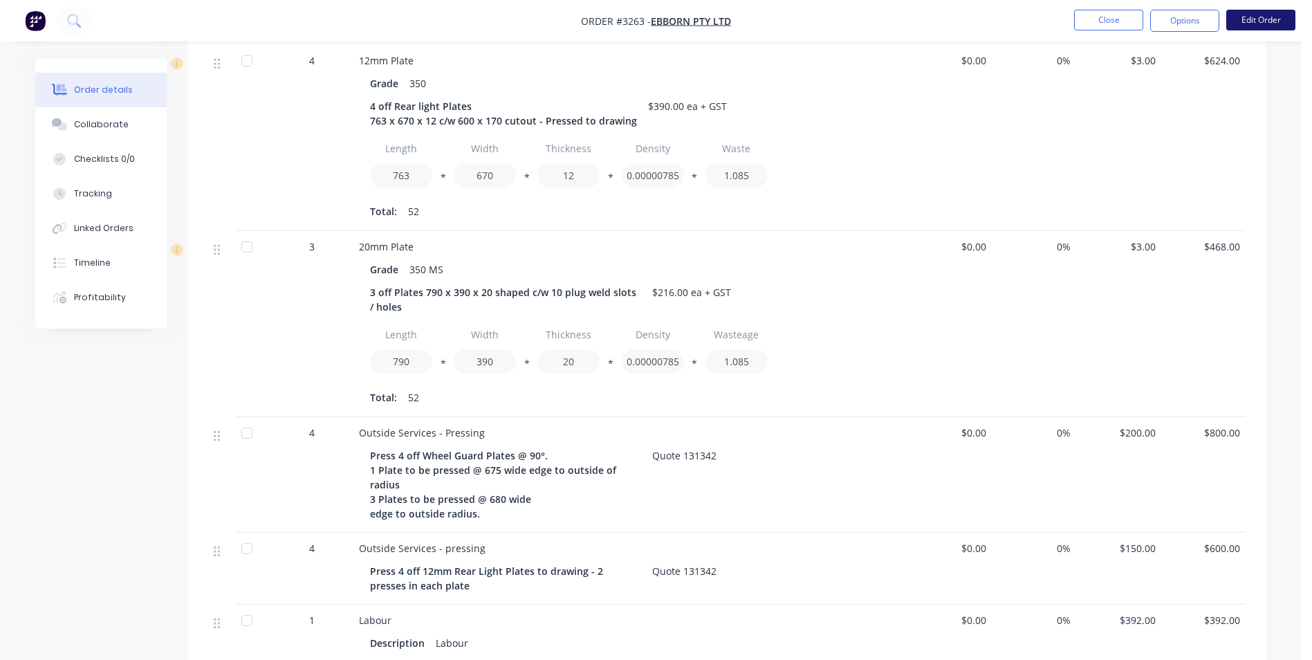
click at [1261, 17] on button "Edit Order" at bounding box center [1260, 20] width 69 height 21
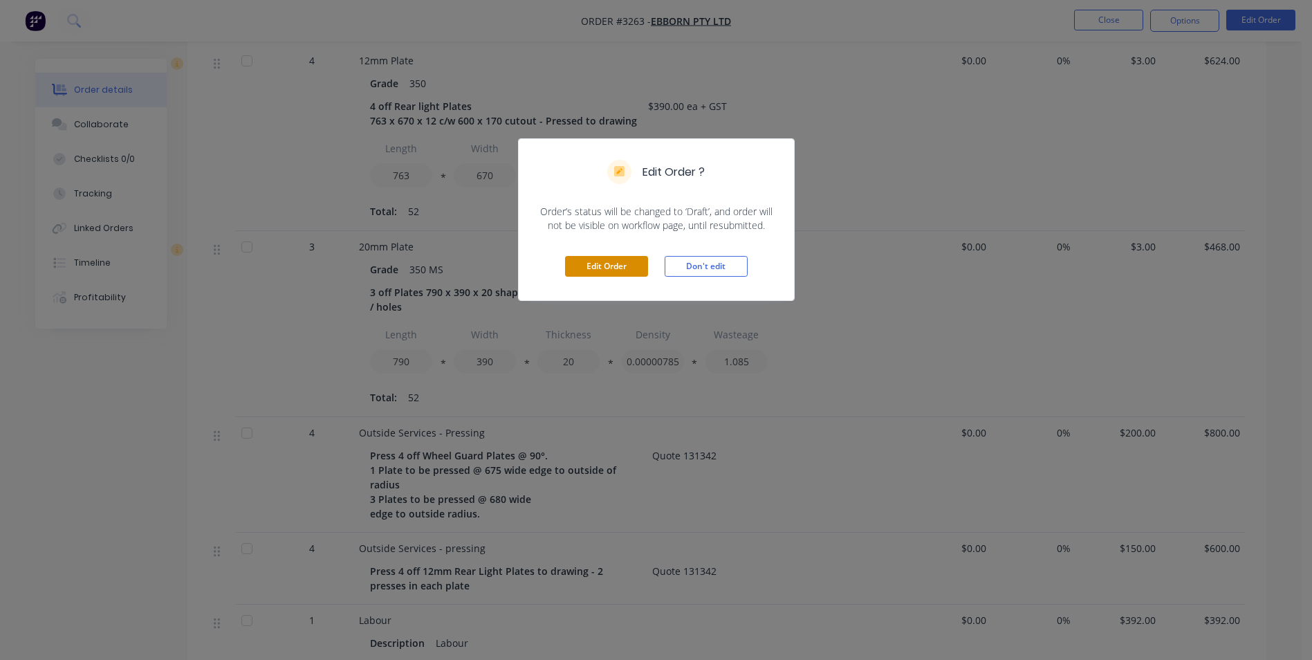
click at [596, 261] on button "Edit Order" at bounding box center [606, 266] width 83 height 21
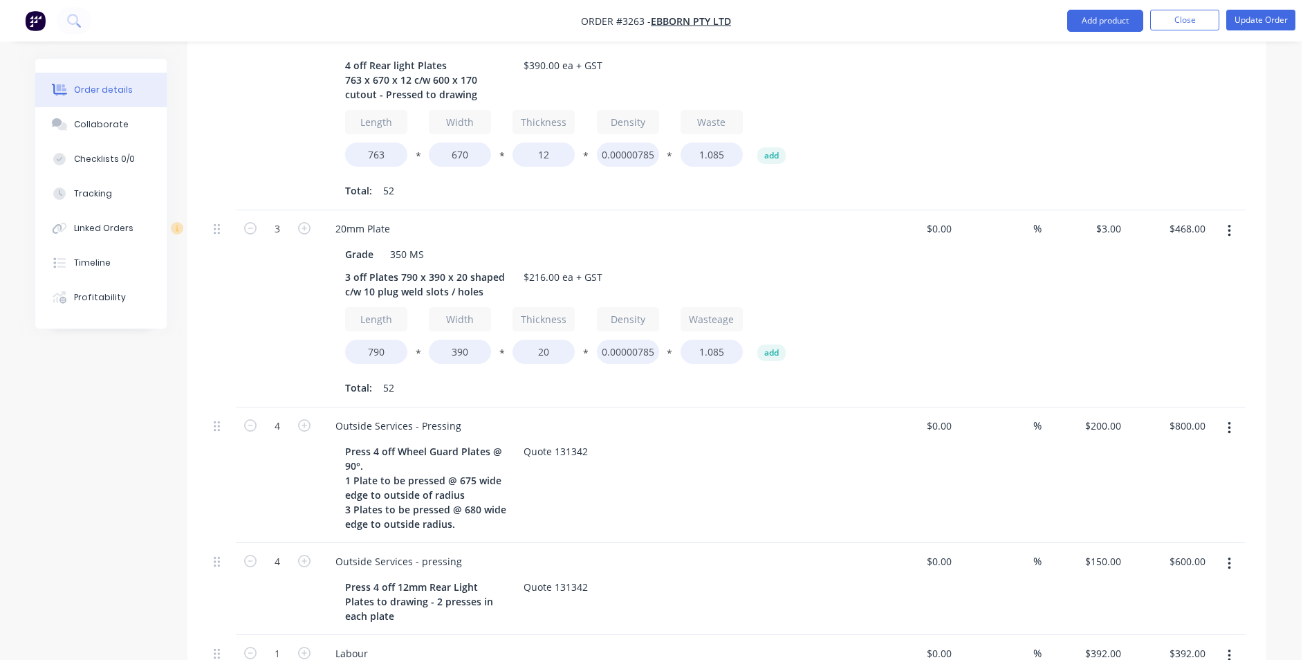
scroll to position [761, 0]
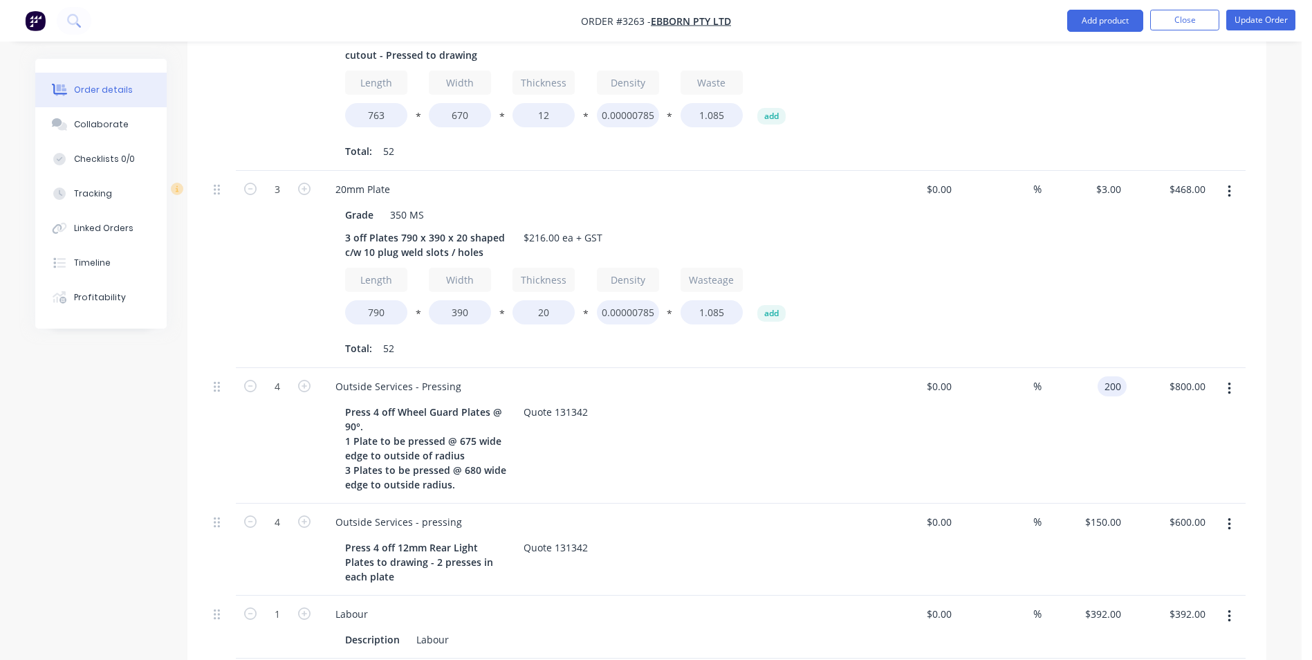
click at [1092, 368] on div "200 200" at bounding box center [1084, 436] width 85 height 136
type input "$150.00"
type input "$600.00"
click at [1038, 399] on div "%" at bounding box center [999, 436] width 85 height 136
click at [1094, 504] on div "150 $150.00" at bounding box center [1084, 550] width 85 height 92
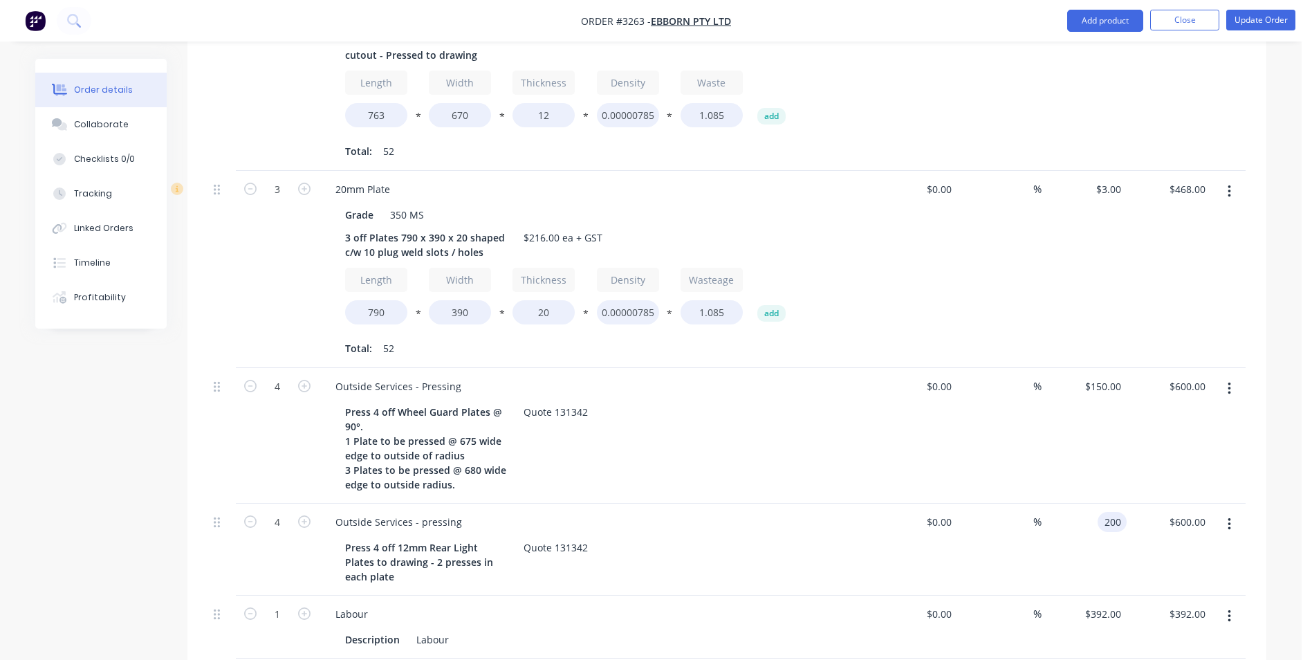
type input "$200.00"
type input "$800.00"
click at [1132, 414] on div "$600.00 $600.00" at bounding box center [1169, 436] width 85 height 136
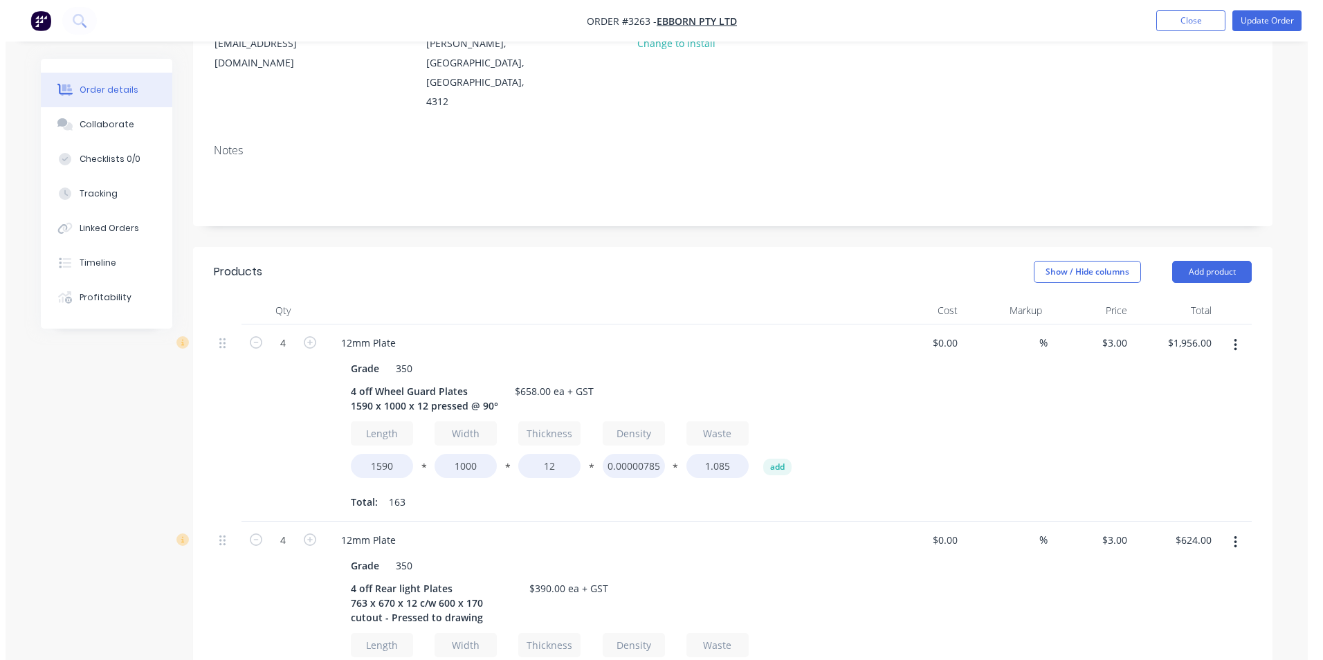
scroll to position [0, 0]
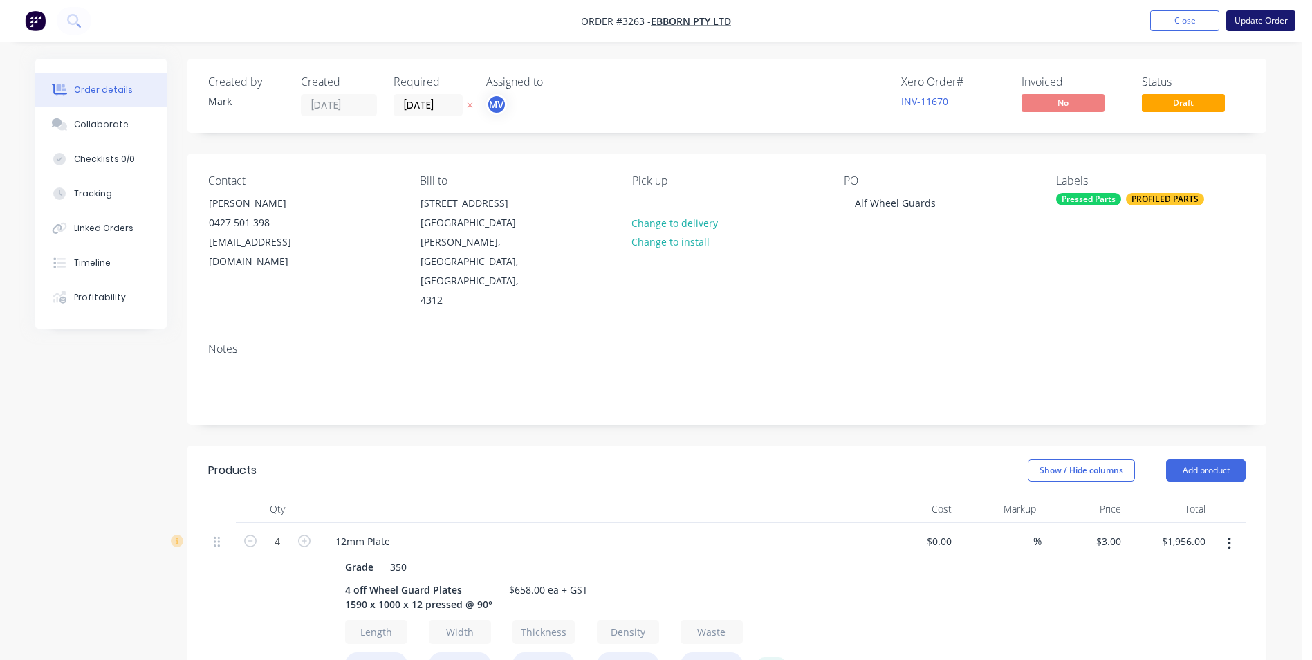
click at [1257, 18] on button "Update Order" at bounding box center [1260, 20] width 69 height 21
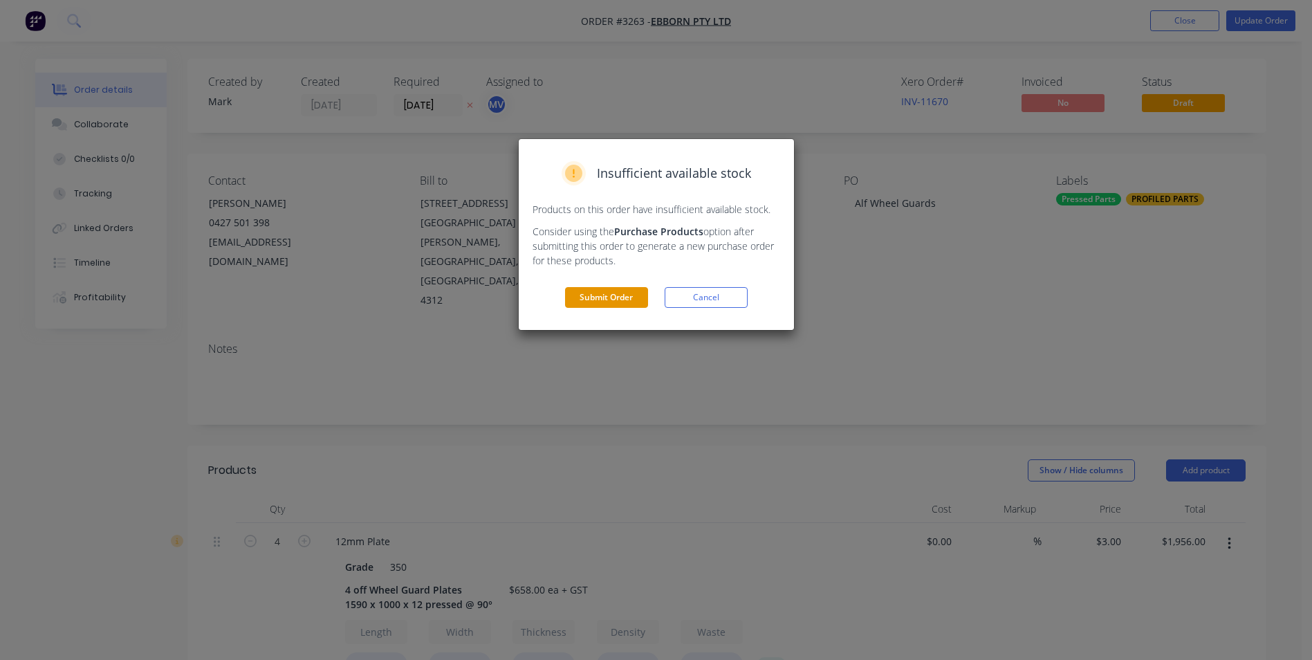
click at [611, 294] on button "Submit Order" at bounding box center [606, 297] width 83 height 21
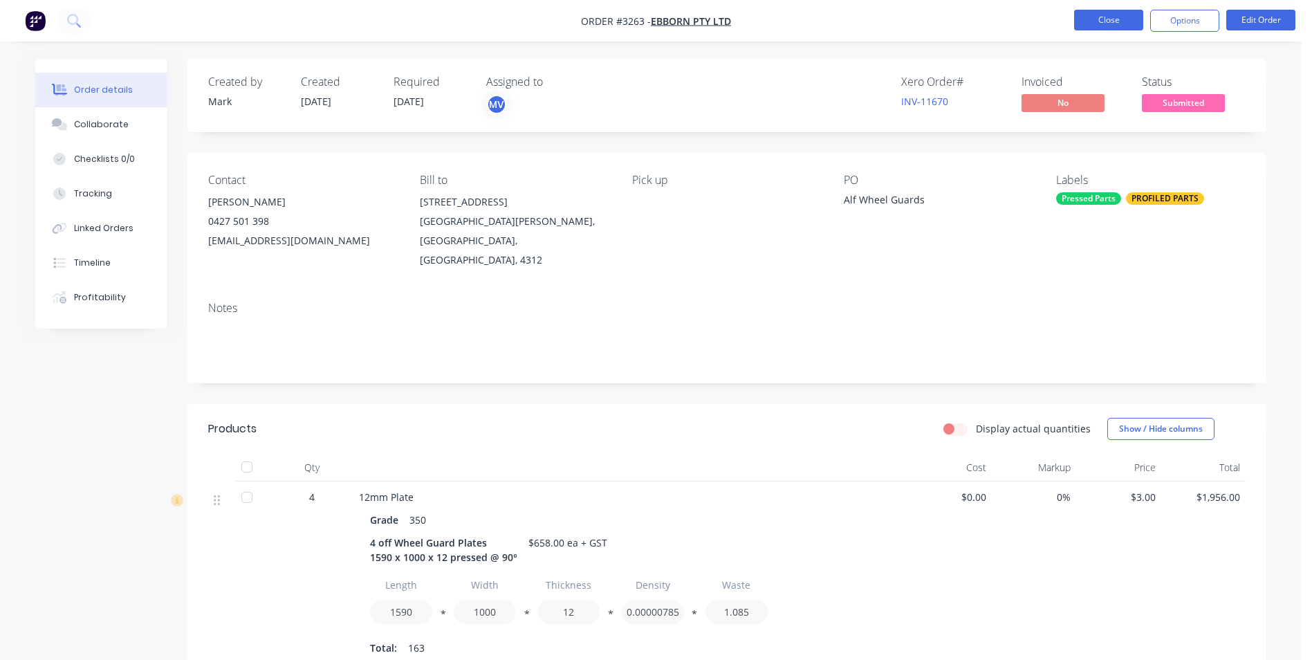
click at [1109, 20] on button "Close" at bounding box center [1108, 20] width 69 height 21
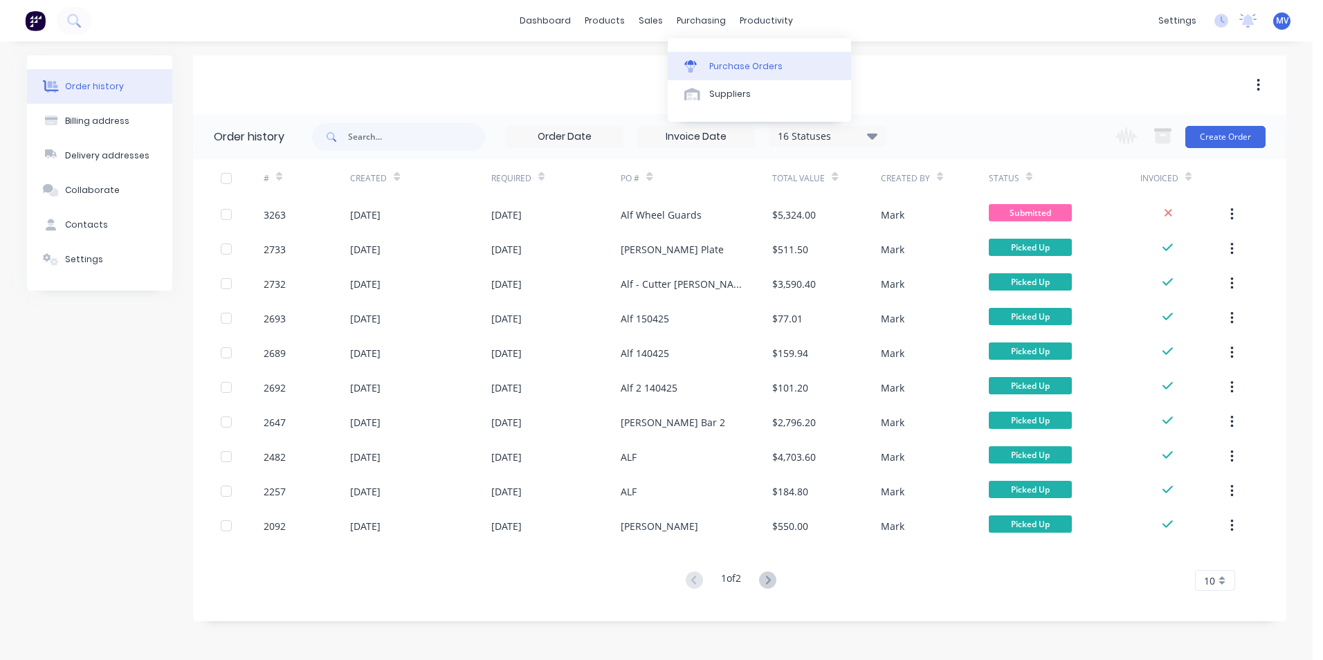
click at [726, 66] on div "Purchase Orders" at bounding box center [745, 66] width 73 height 12
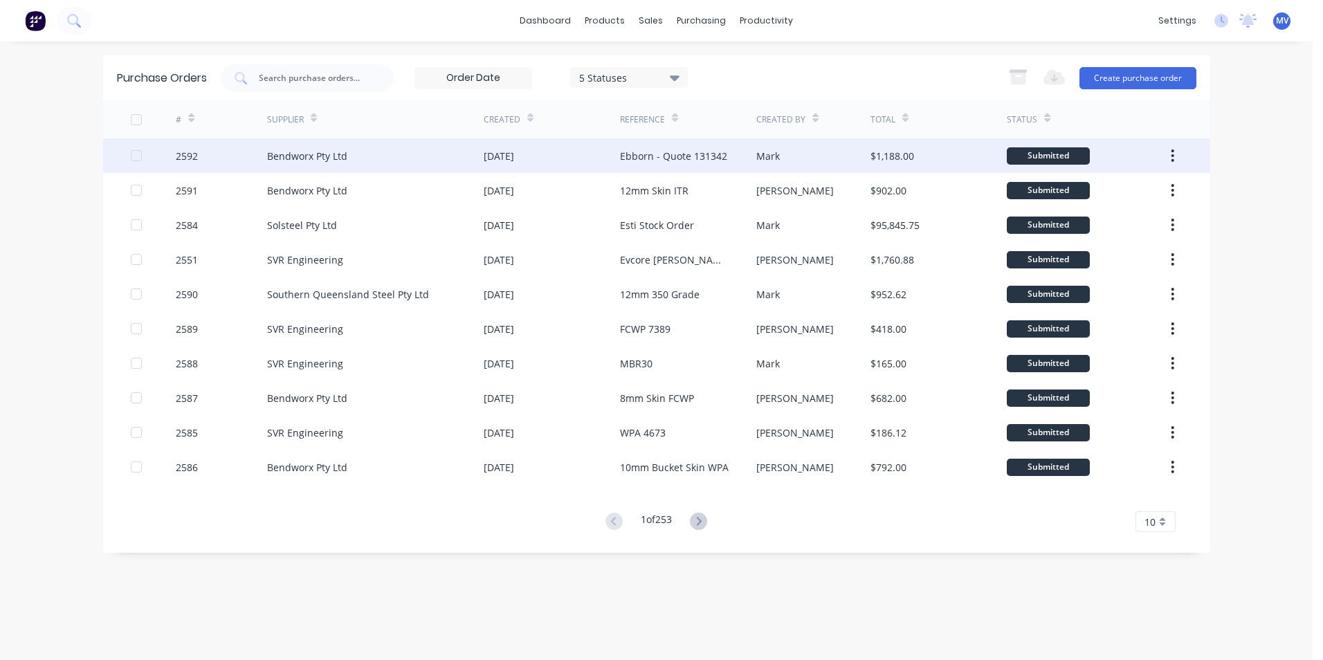
click at [395, 148] on div "Bendworx Pty Ltd" at bounding box center [375, 155] width 217 height 35
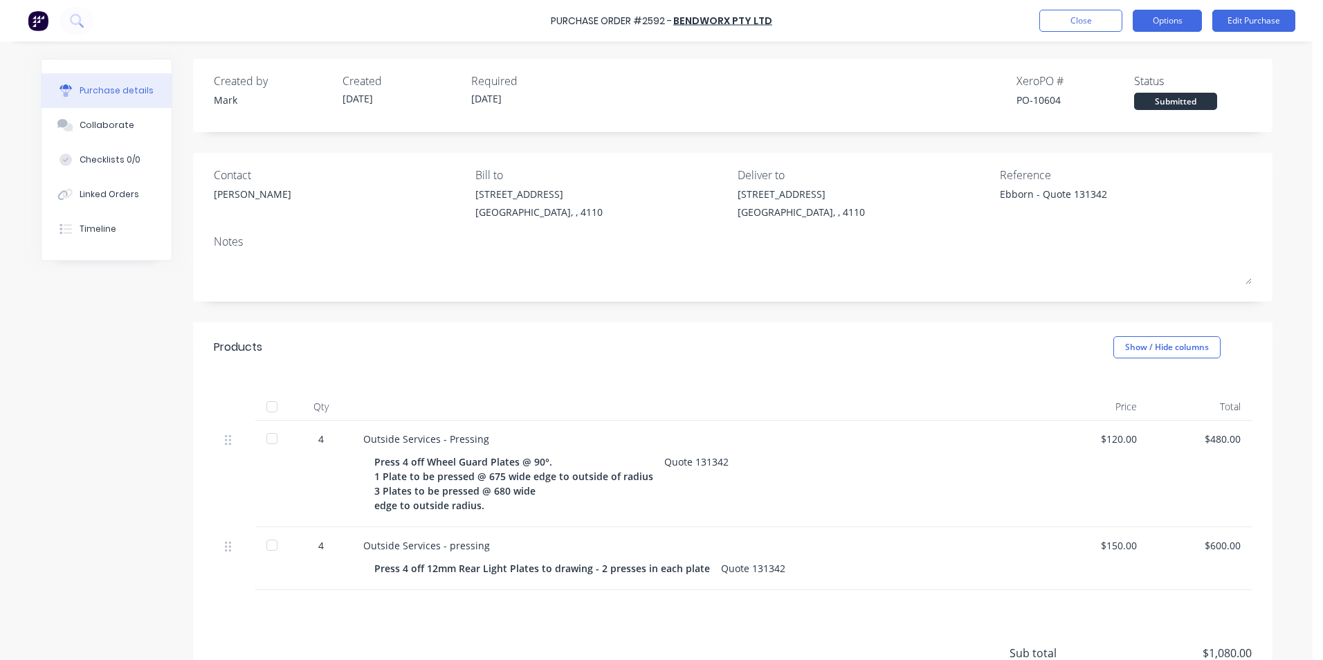
click at [1161, 15] on button "Options" at bounding box center [1166, 21] width 69 height 22
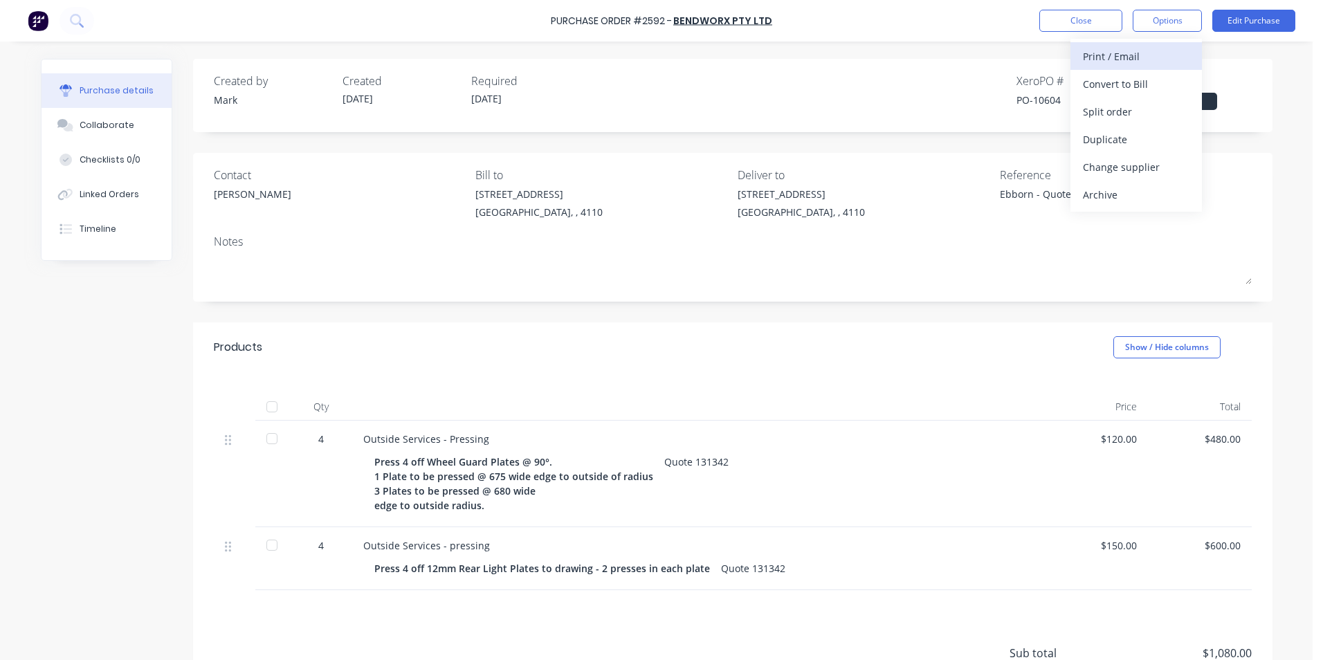
click at [1111, 54] on div "Print / Email" at bounding box center [1136, 56] width 107 height 20
click at [1100, 83] on div "With pricing" at bounding box center [1136, 84] width 107 height 20
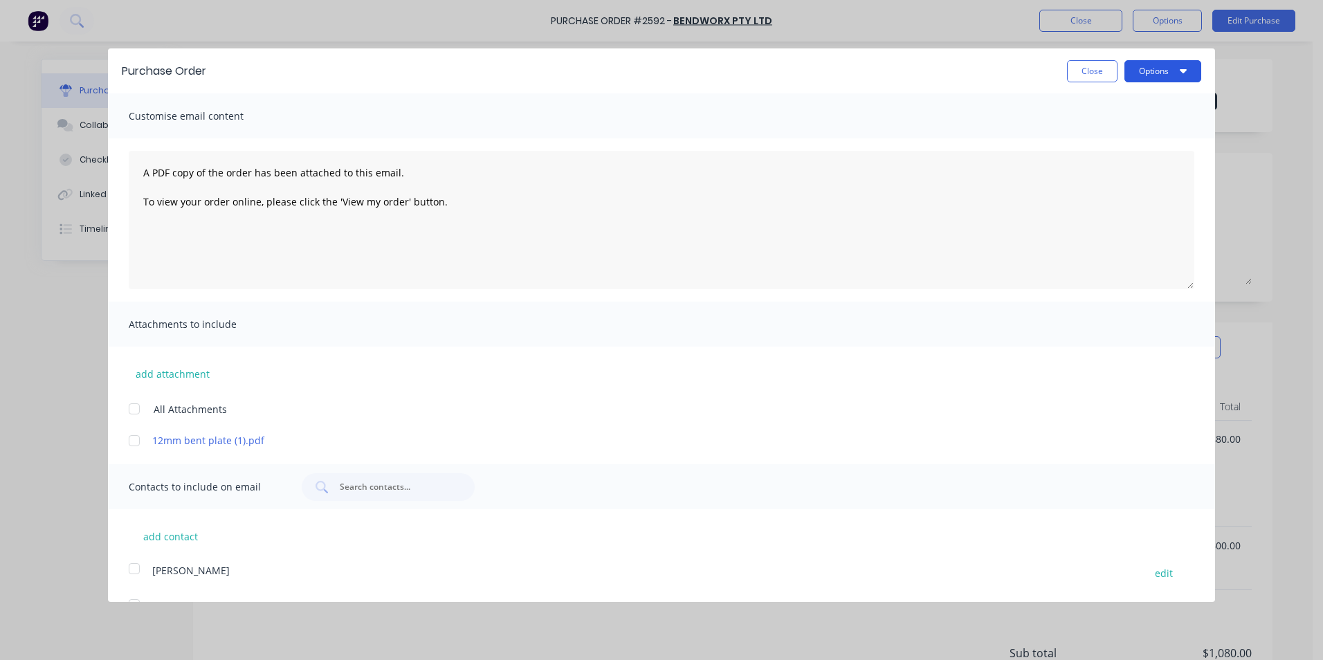
click at [1140, 68] on button "Options" at bounding box center [1162, 71] width 77 height 22
click at [1082, 103] on div "Print" at bounding box center [1135, 106] width 107 height 20
drag, startPoint x: 1090, startPoint y: 66, endPoint x: 1101, endPoint y: 70, distance: 11.6
click at [1090, 66] on button "Close" at bounding box center [1092, 71] width 50 height 22
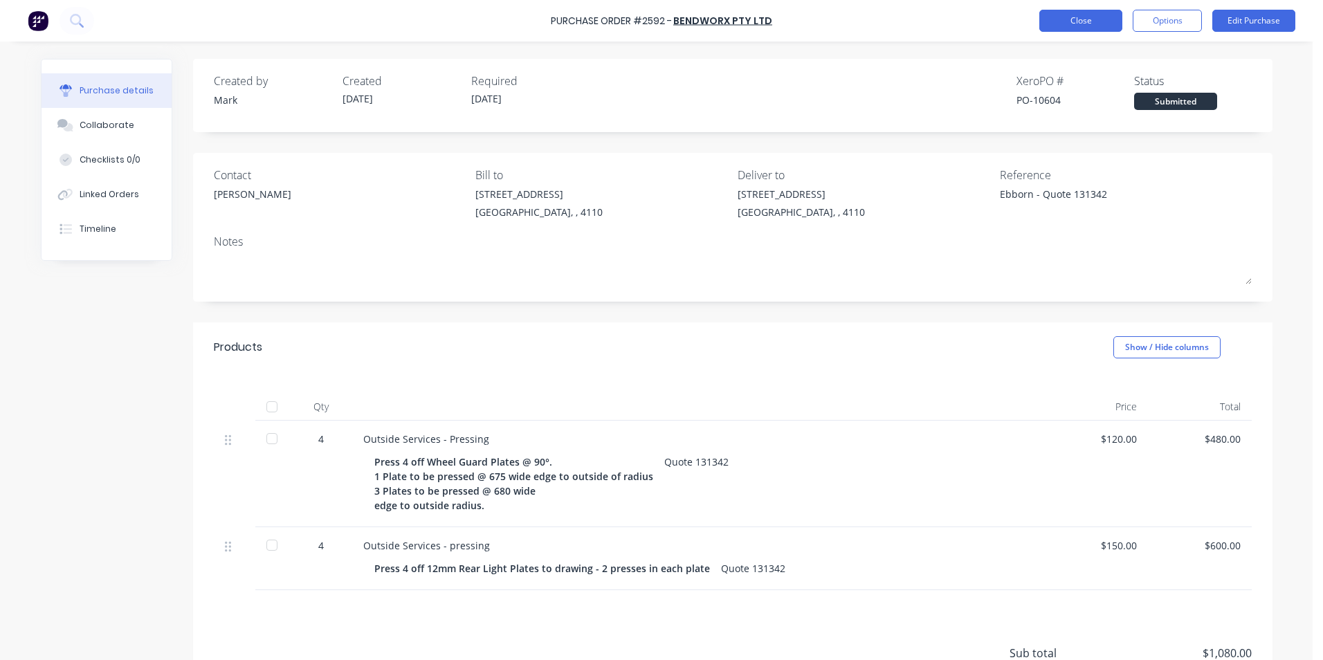
click at [1083, 19] on button "Close" at bounding box center [1080, 21] width 83 height 22
